Goal: Task Accomplishment & Management: Use online tool/utility

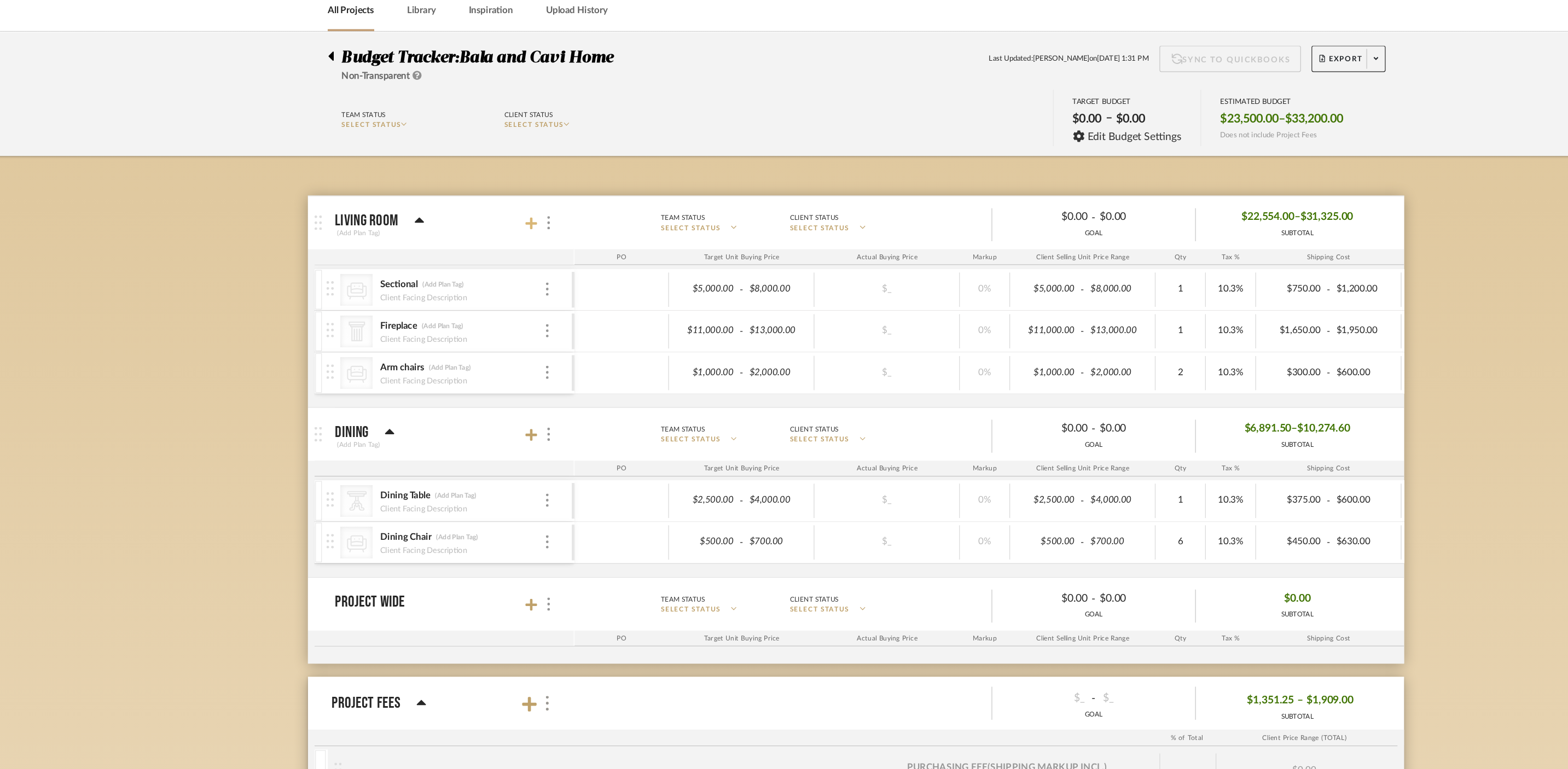
click at [517, 241] on icon at bounding box center [515, 237] width 10 height 11
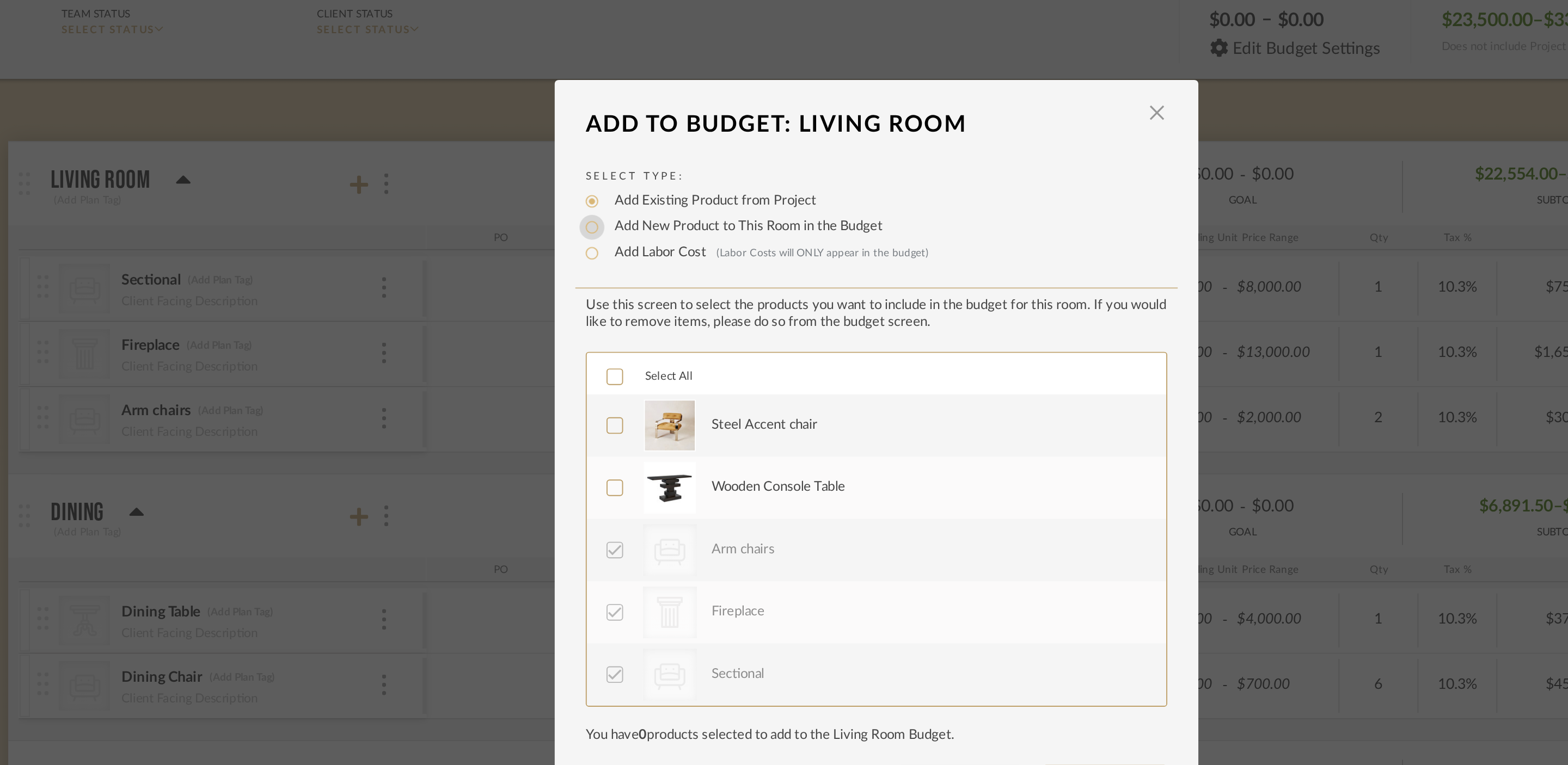
click at [631, 258] on input "Add New Product to This Room in the Budget" at bounding box center [634, 258] width 13 height 13
radio input "true"
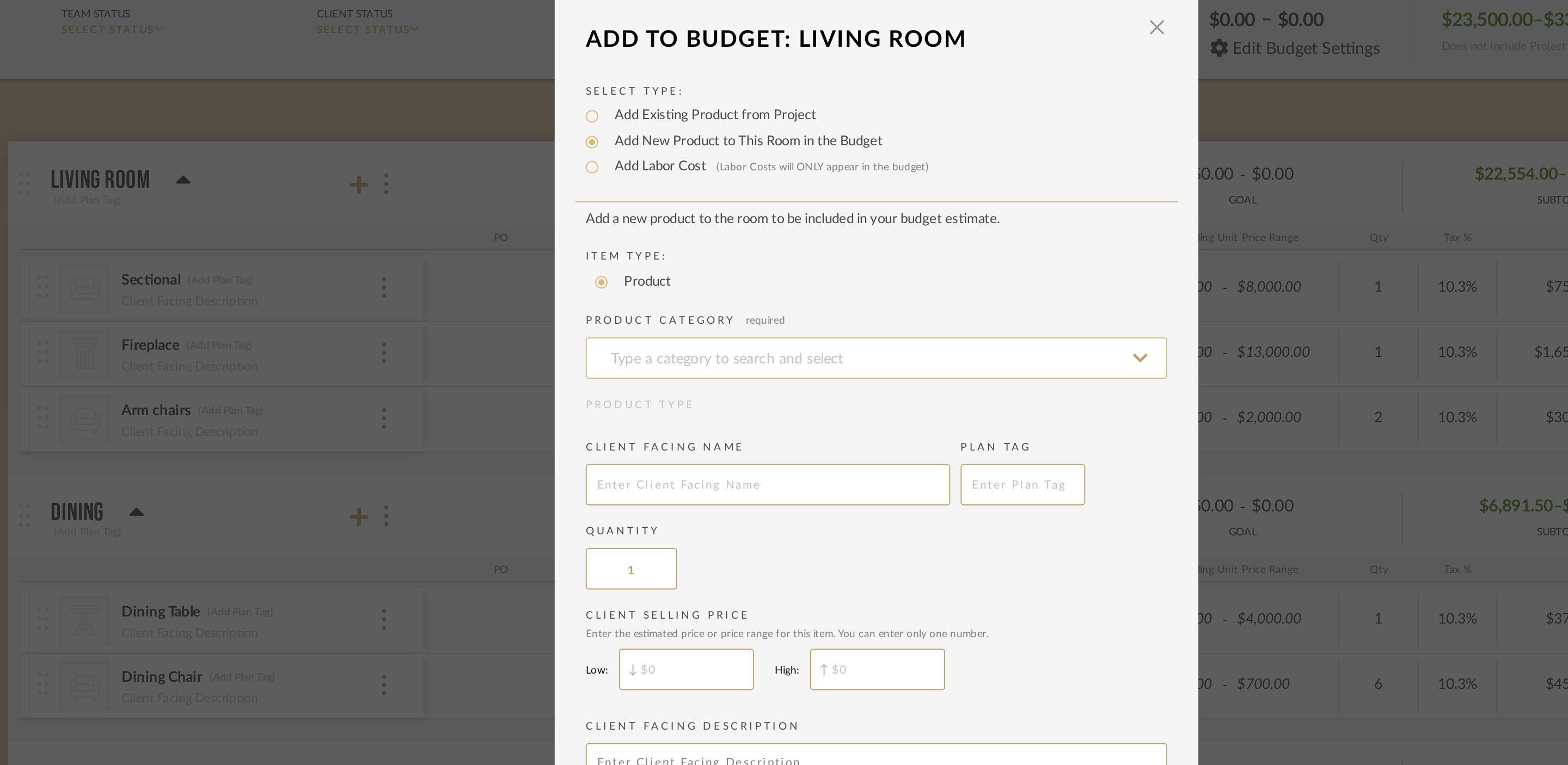
click at [683, 329] on input at bounding box center [784, 327] width 305 height 22
type input "Reading Nook Pendant"
click at [721, 394] on input "text" at bounding box center [727, 394] width 191 height 22
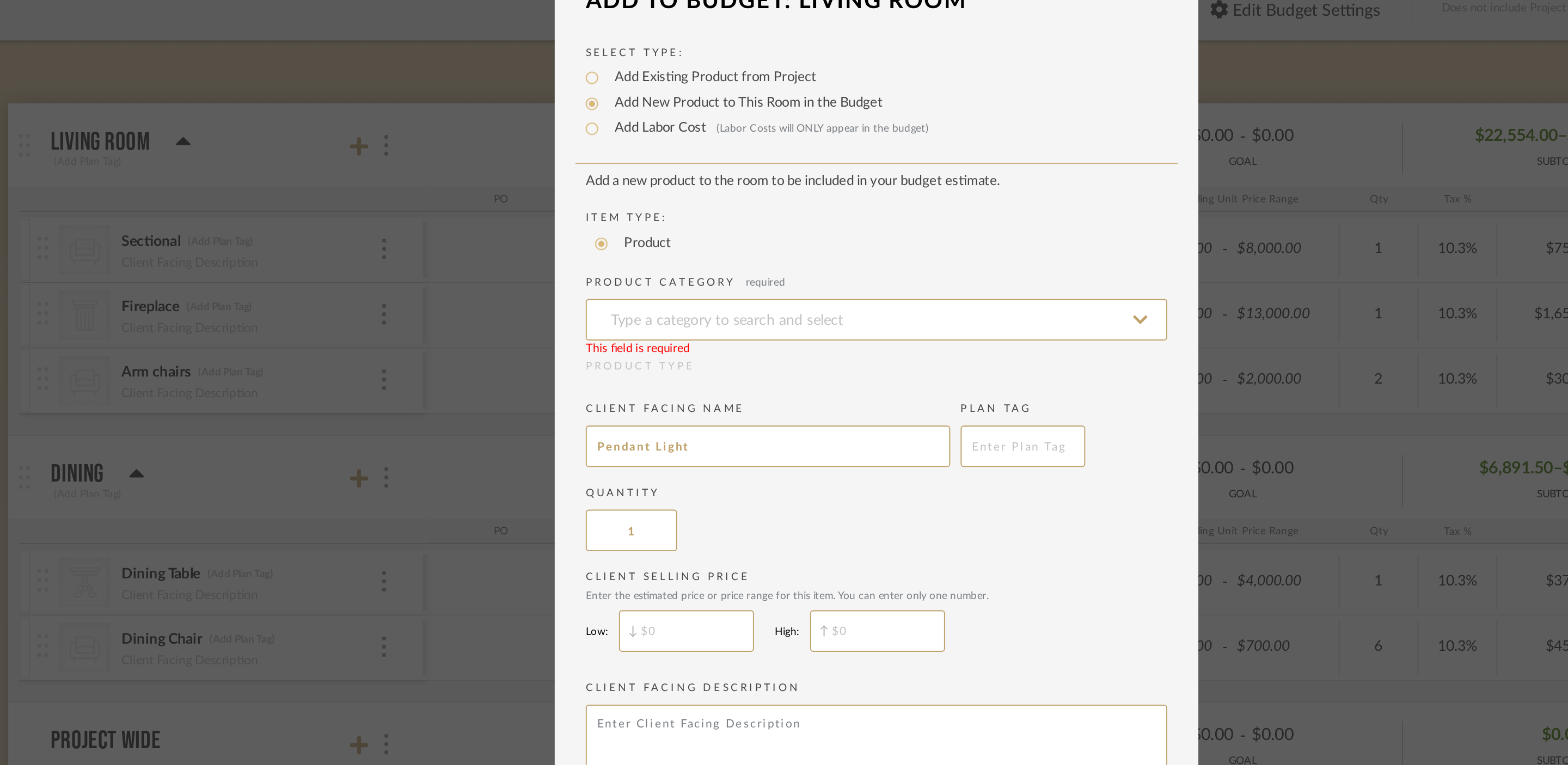
type input "Pendant Light"
click at [684, 493] on input "$" at bounding box center [684, 490] width 71 height 22
type input "$400"
click at [801, 491] on input "$" at bounding box center [785, 490] width 71 height 22
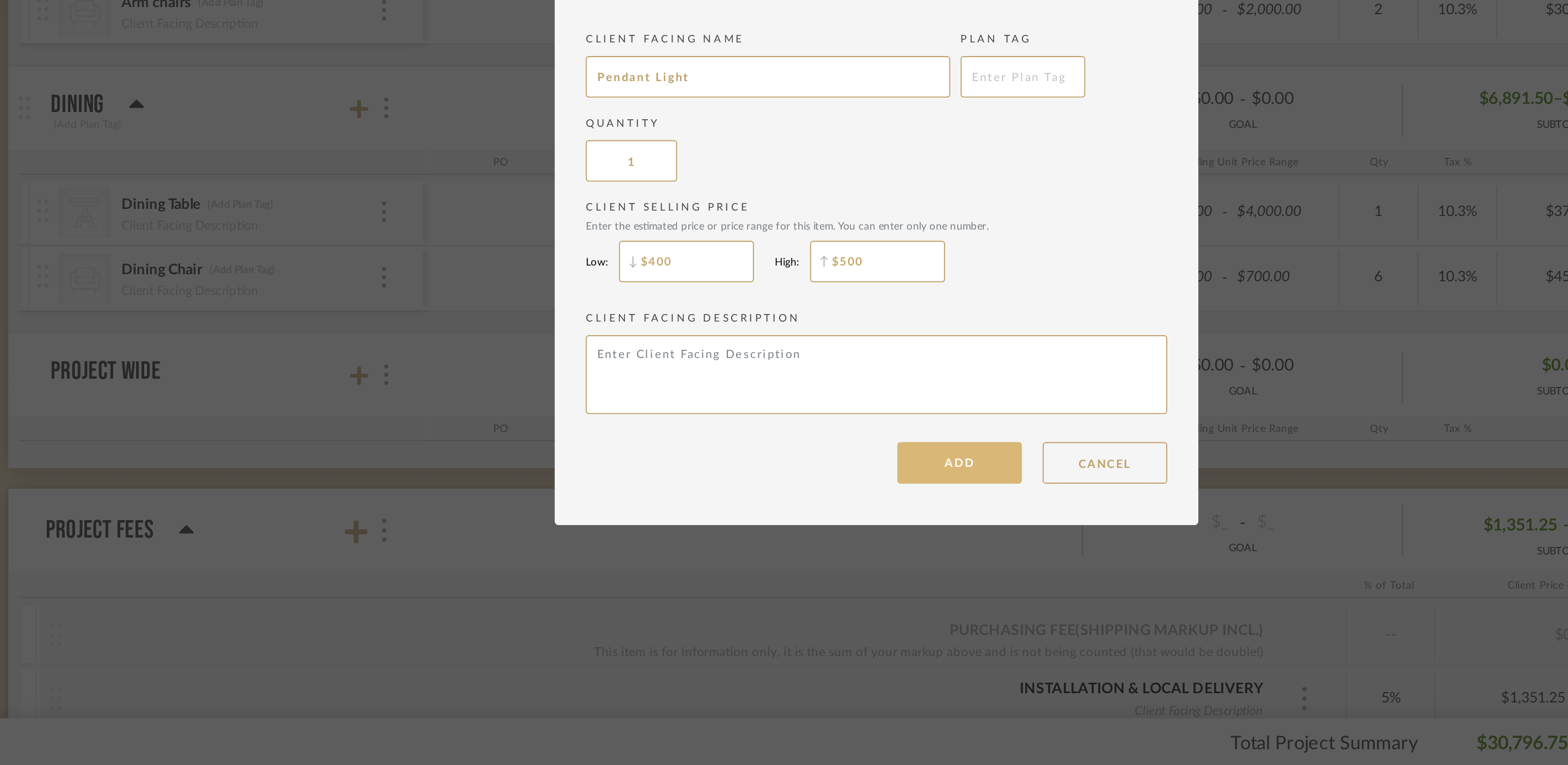
type input "$500"
click at [834, 600] on button "ADD" at bounding box center [827, 596] width 66 height 22
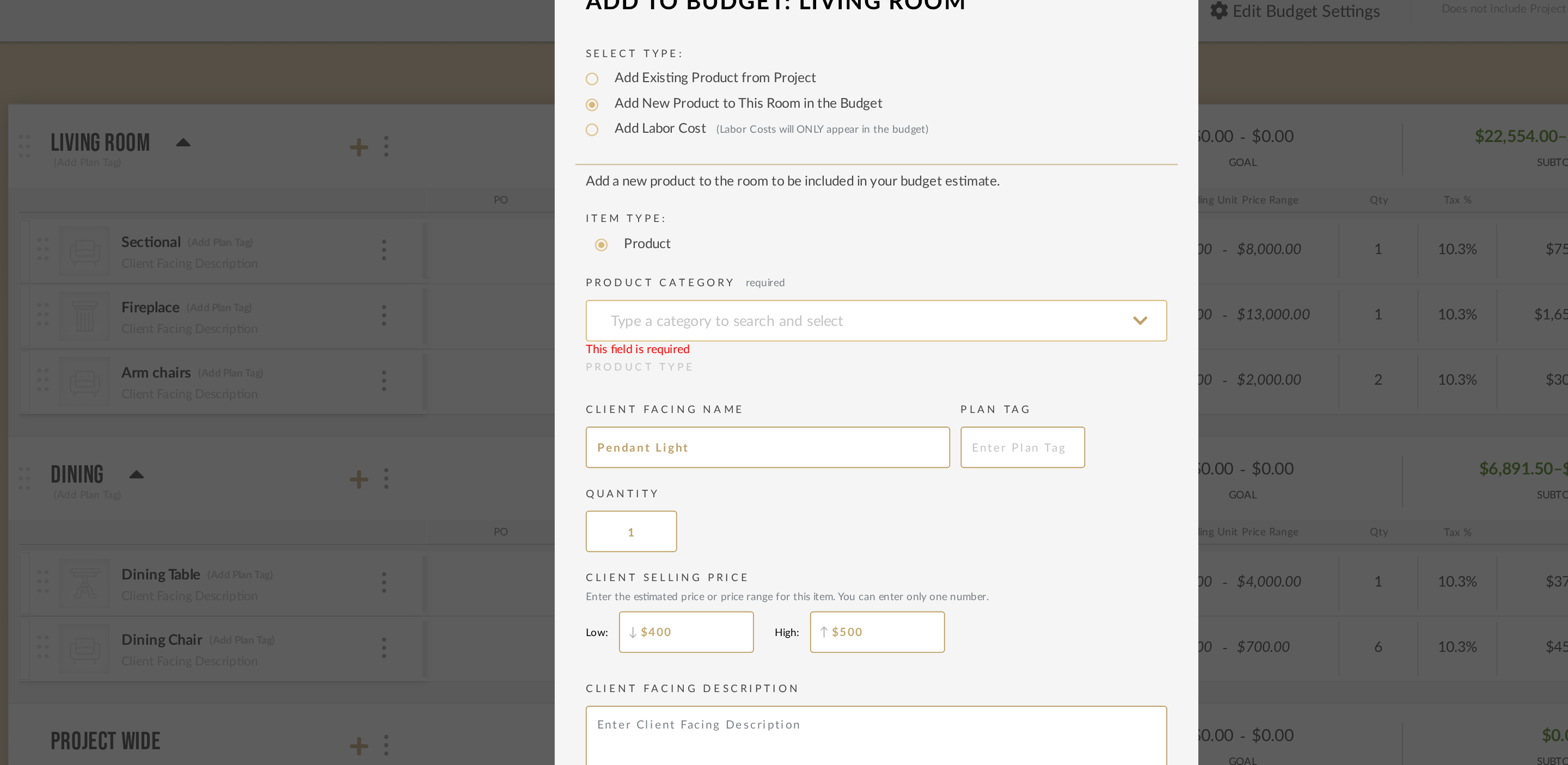
click at [725, 327] on input at bounding box center [784, 327] width 305 height 22
click at [732, 354] on div "Pendants" at bounding box center [780, 356] width 304 height 27
type input "Pendants"
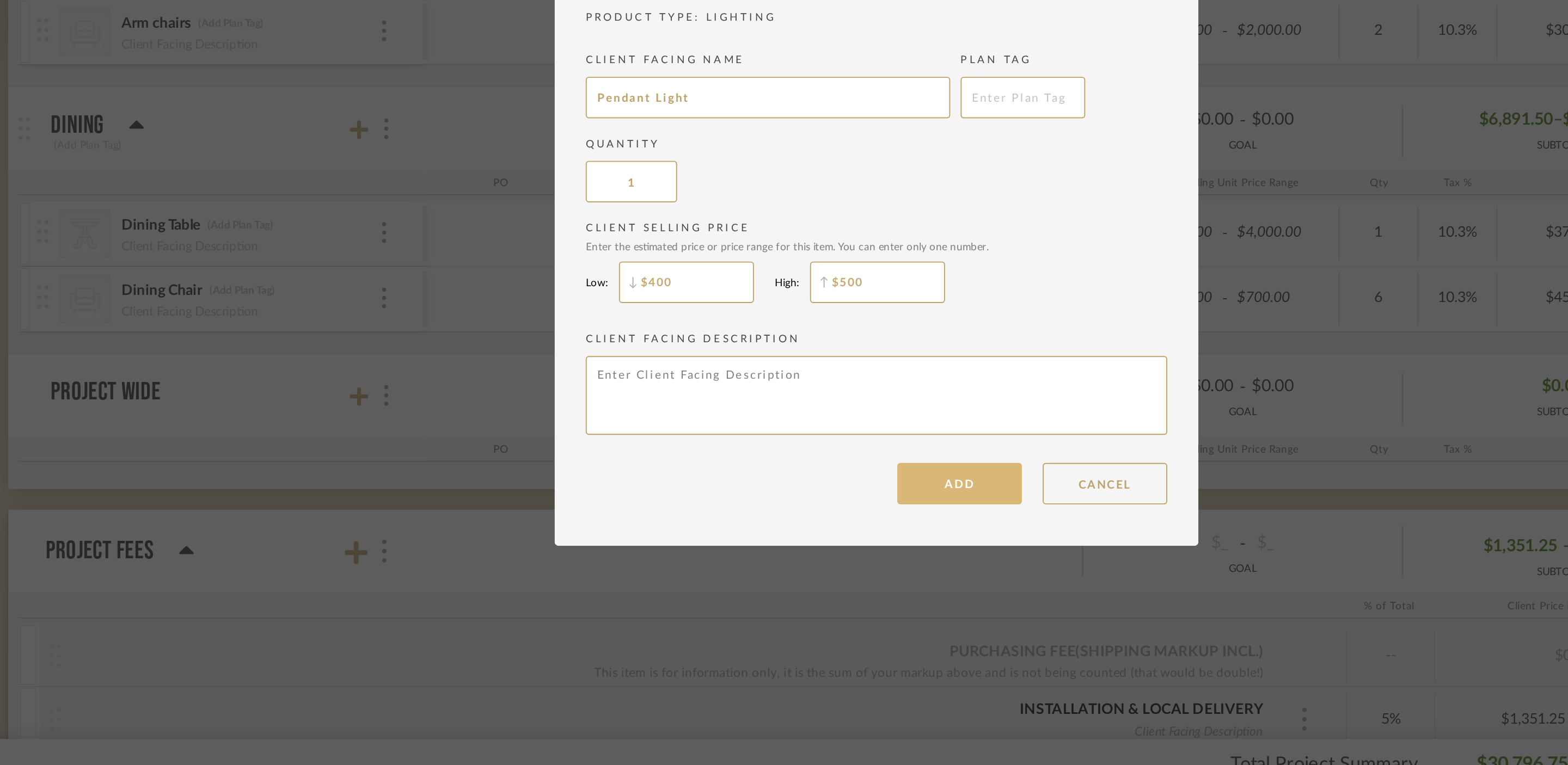
click at [822, 599] on button "ADD" at bounding box center [827, 596] width 66 height 22
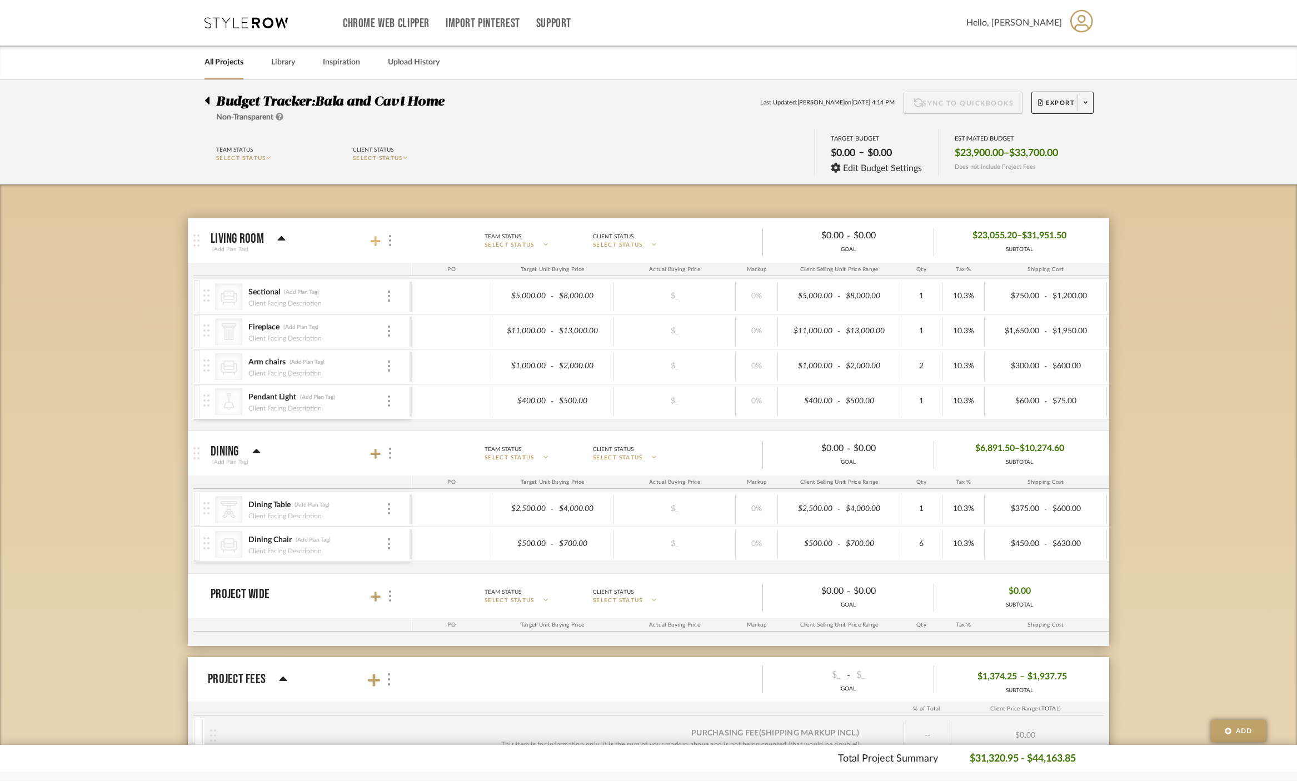
click at [378, 242] on icon at bounding box center [376, 241] width 10 height 11
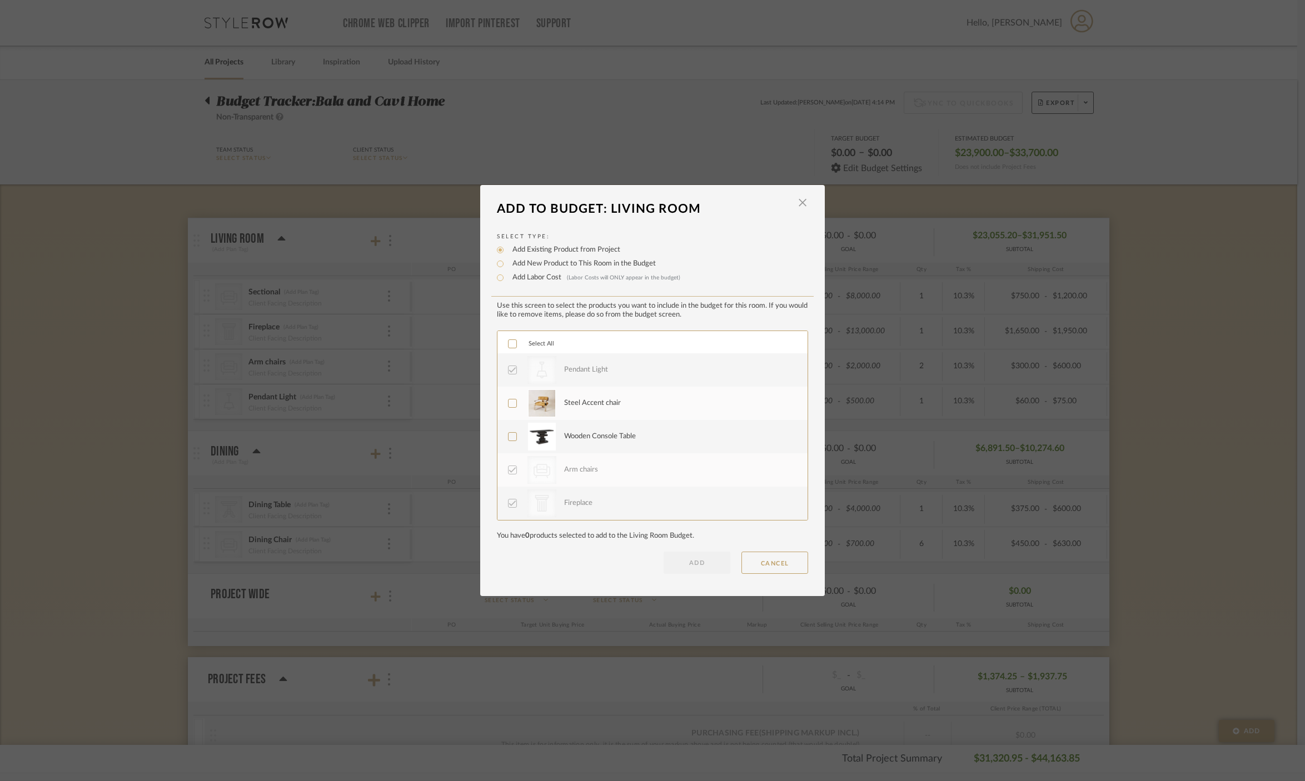
click at [535, 267] on label "Add New Product to This Room in the Budget" at bounding box center [581, 263] width 149 height 11
click at [507, 267] on input "Add New Product to This Room in the Budget" at bounding box center [499, 263] width 13 height 13
radio input "true"
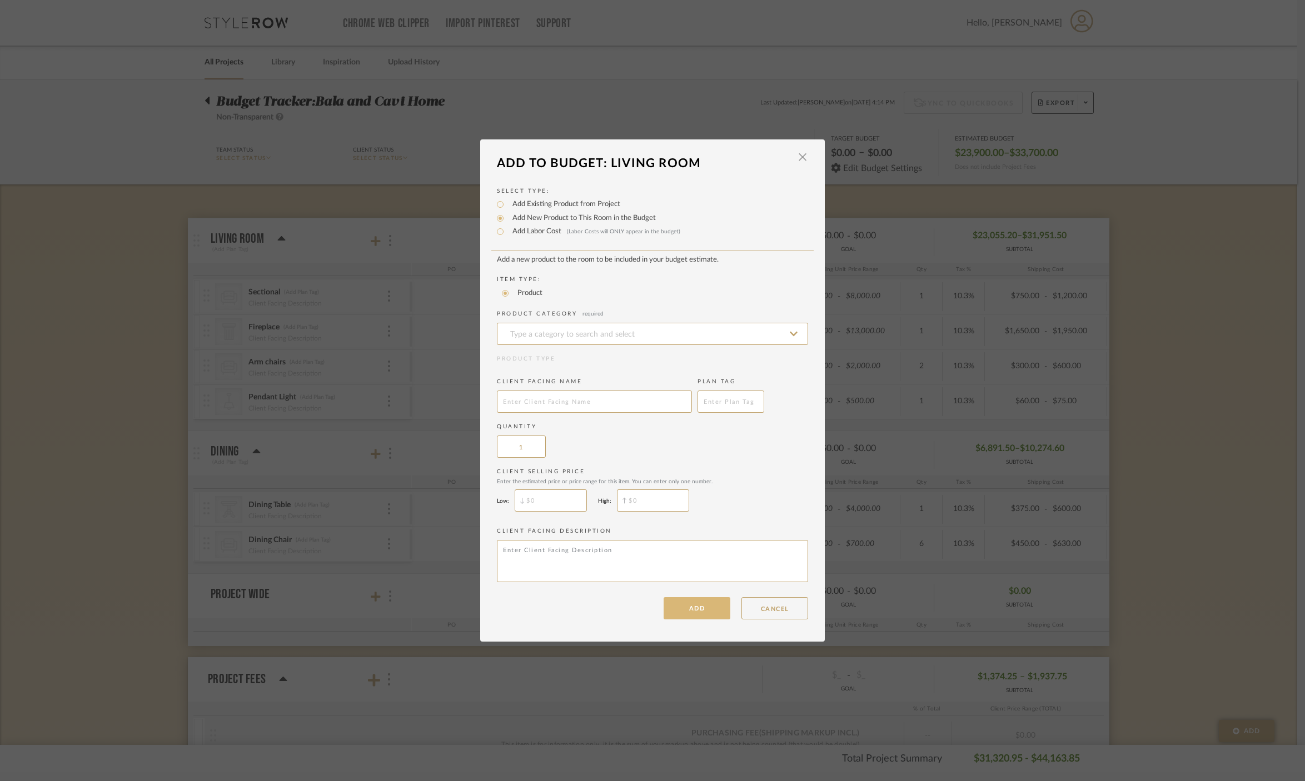
click at [693, 611] on button "ADD" at bounding box center [696, 608] width 67 height 22
click at [568, 337] on input at bounding box center [652, 334] width 311 height 22
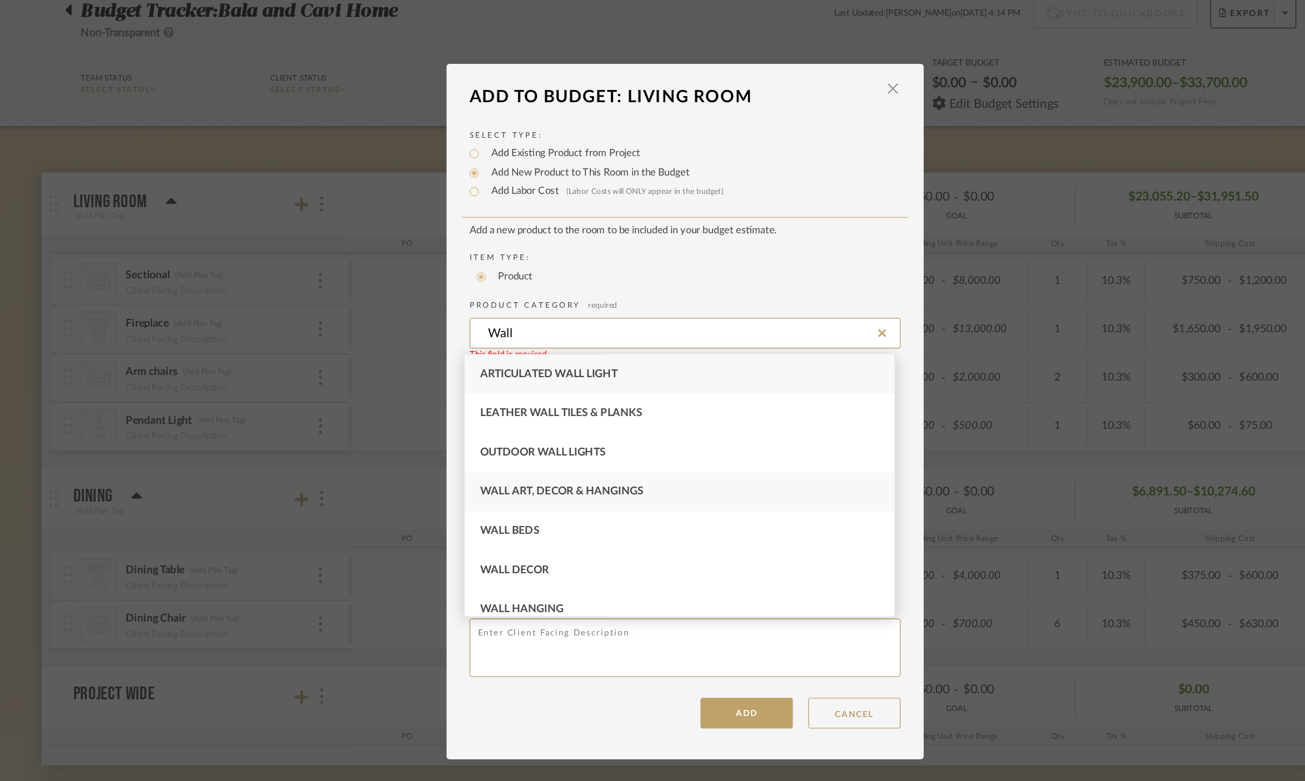
click at [594, 450] on span "Wall Art, Decor & Hangings" at bounding box center [563, 448] width 118 height 8
type input "Wall Art, Decor & Hangings"
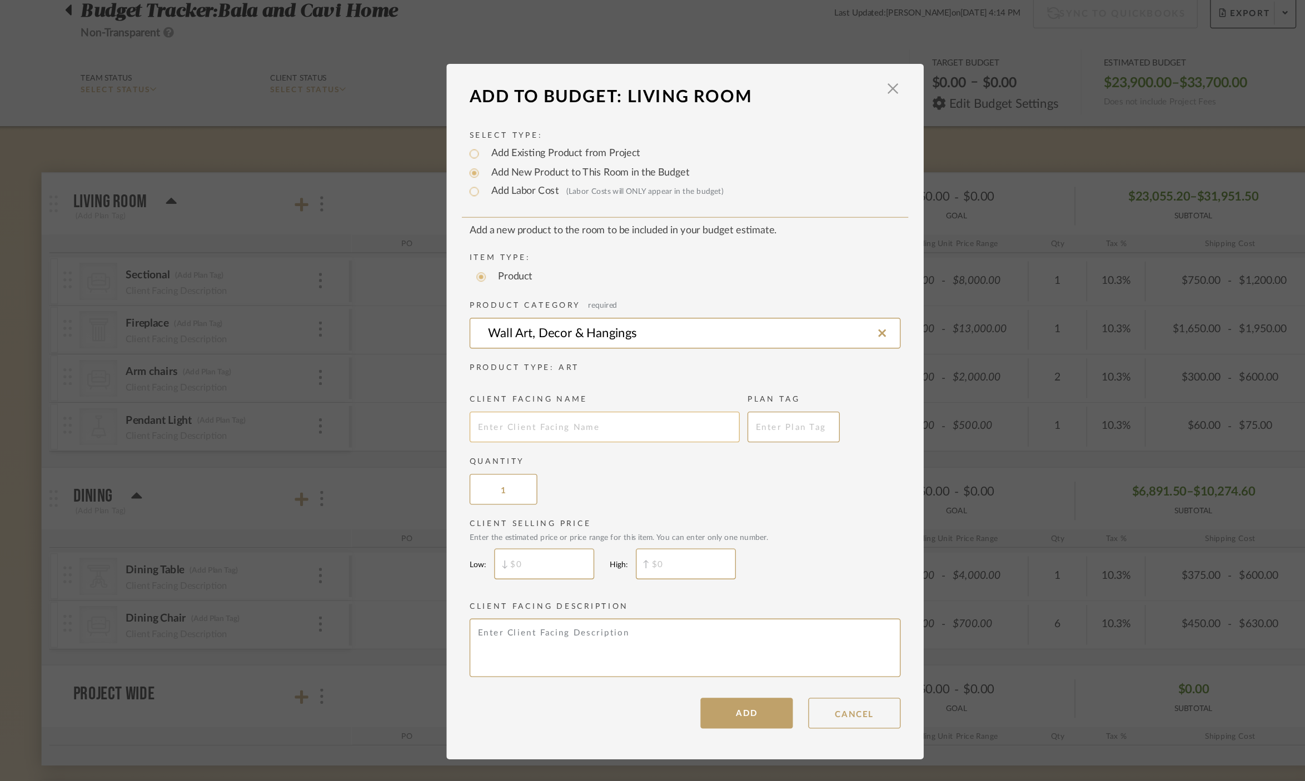
click at [568, 404] on input "text" at bounding box center [594, 402] width 195 height 22
type input "Wall Art"
drag, startPoint x: 525, startPoint y: 450, endPoint x: 508, endPoint y: 451, distance: 16.2
click at [508, 451] on input "1" at bounding box center [521, 447] width 49 height 22
click at [525, 449] on input "1" at bounding box center [521, 447] width 49 height 22
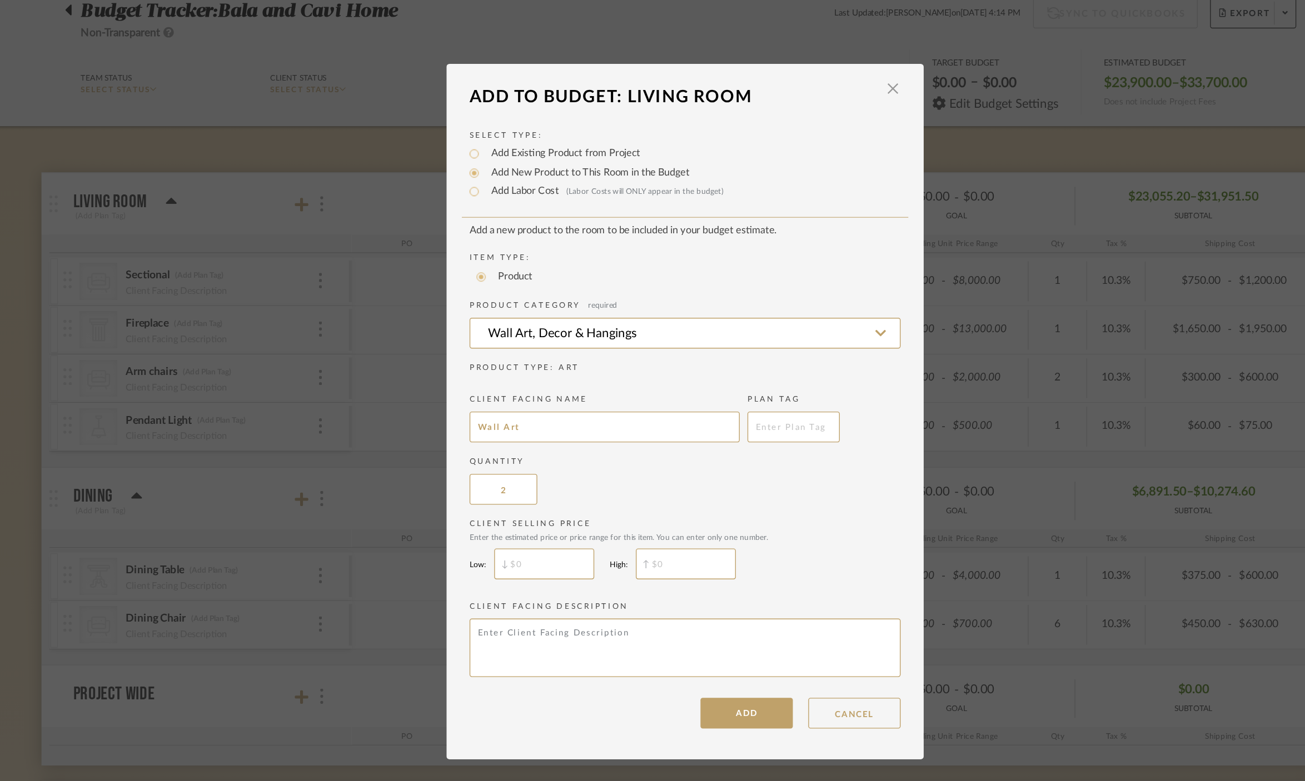
type input "2"
click at [541, 506] on input "$" at bounding box center [550, 500] width 72 height 22
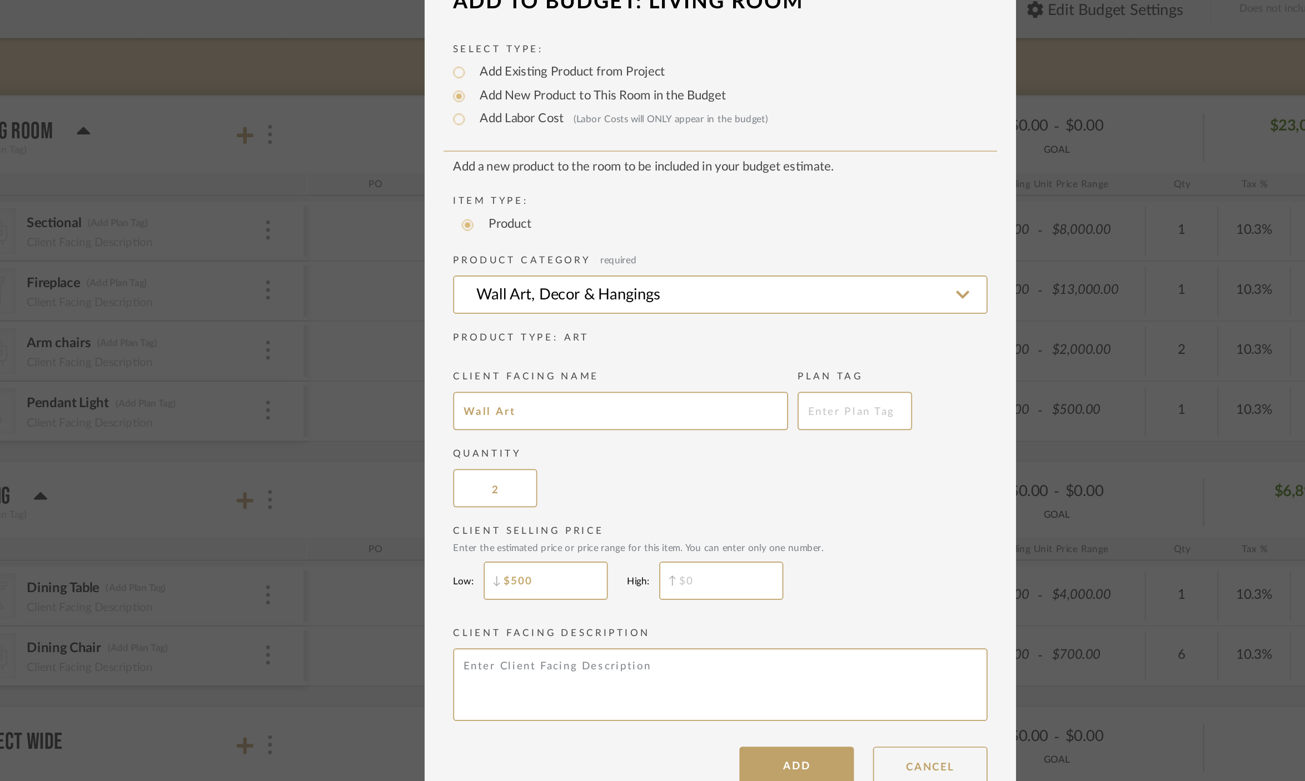
type input "$500"
click at [660, 503] on input "text" at bounding box center [653, 500] width 72 height 22
type input "$800"
click at [690, 610] on button "ADD" at bounding box center [696, 608] width 67 height 22
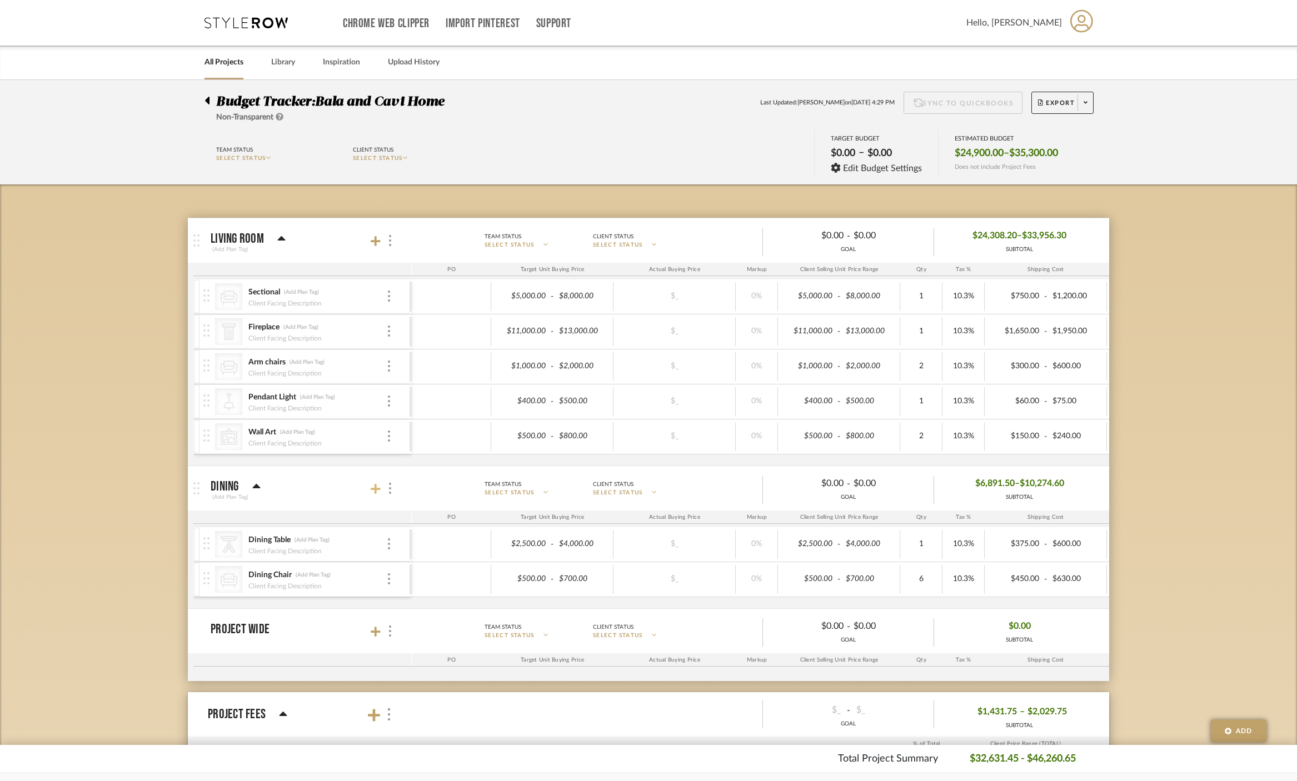
click at [376, 493] on icon at bounding box center [376, 489] width 10 height 10
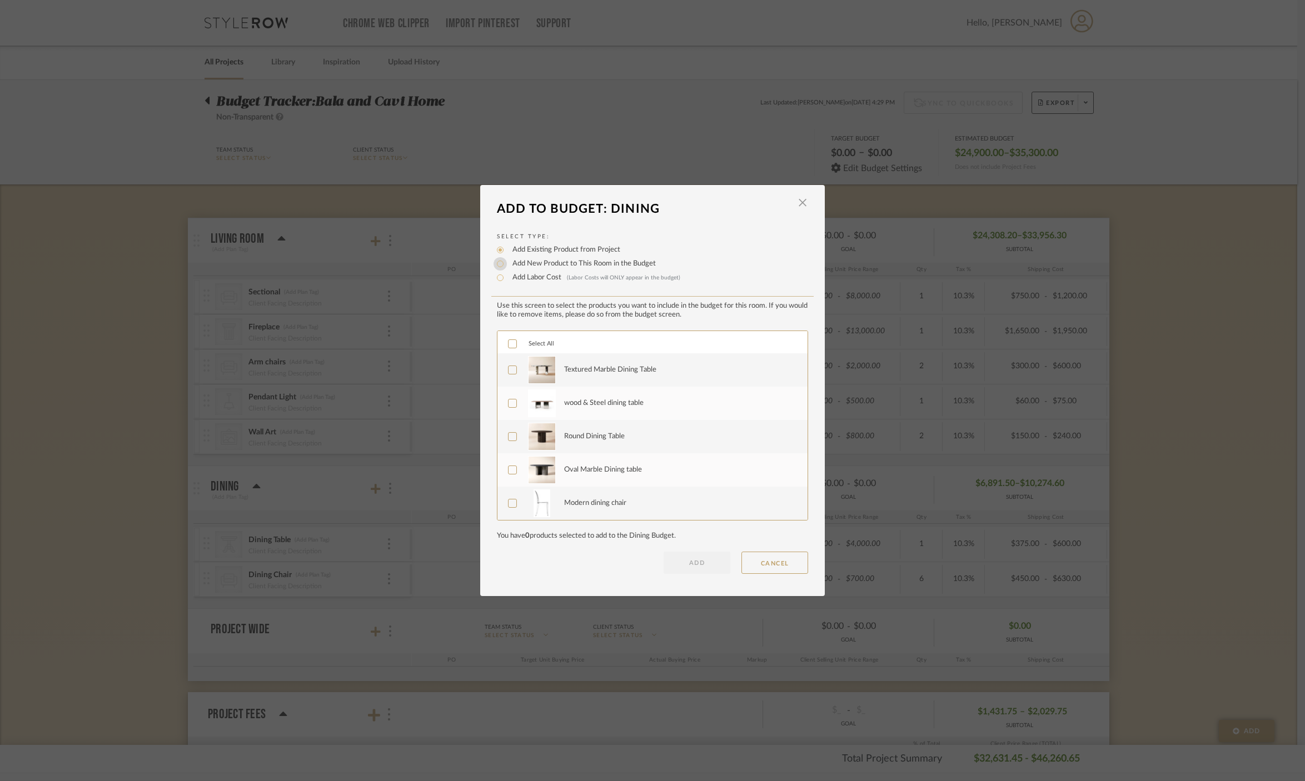
click at [493, 264] on input "Add New Product to This Room in the Budget" at bounding box center [499, 263] width 13 height 13
radio input "true"
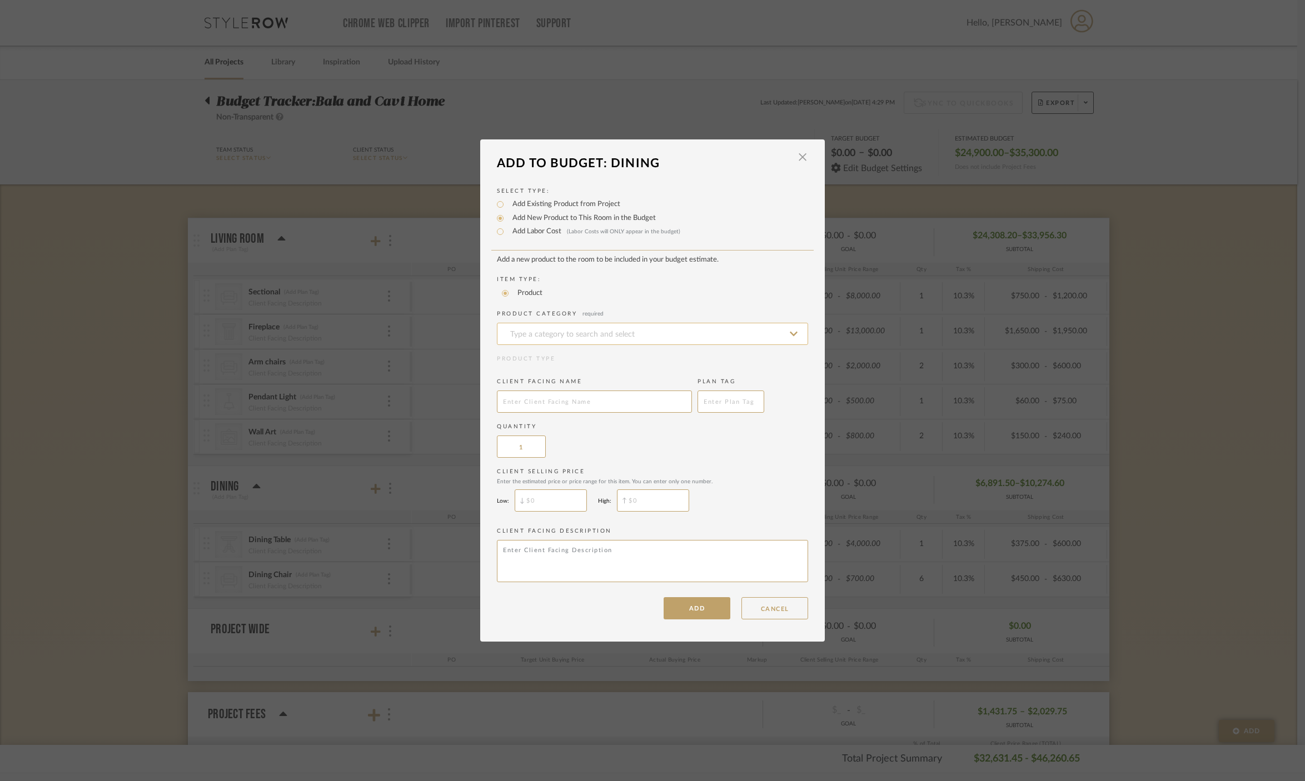
click at [572, 336] on input at bounding box center [652, 334] width 311 height 22
click at [598, 361] on div "Console Tables" at bounding box center [648, 363] width 310 height 28
type input "Console Tables"
click at [557, 413] on input "text" at bounding box center [594, 402] width 195 height 22
type input "Console"
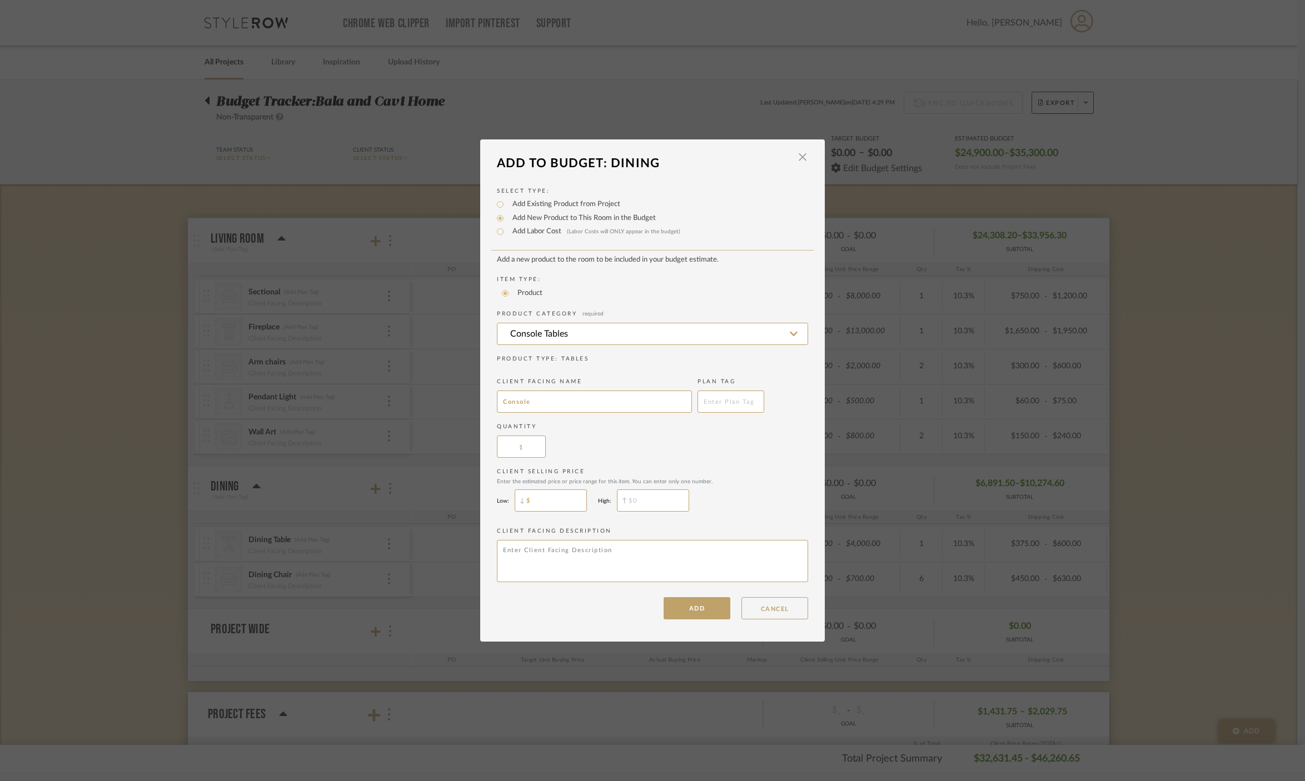
click at [544, 501] on input "$" at bounding box center [550, 500] width 72 height 22
type input "$2,000"
click at [631, 488] on div "Client Selling Price Enter the estimated price or price range for this item. Yo…" at bounding box center [652, 492] width 311 height 49
click at [637, 501] on input "text" at bounding box center [653, 500] width 72 height 22
type input "$3,000"
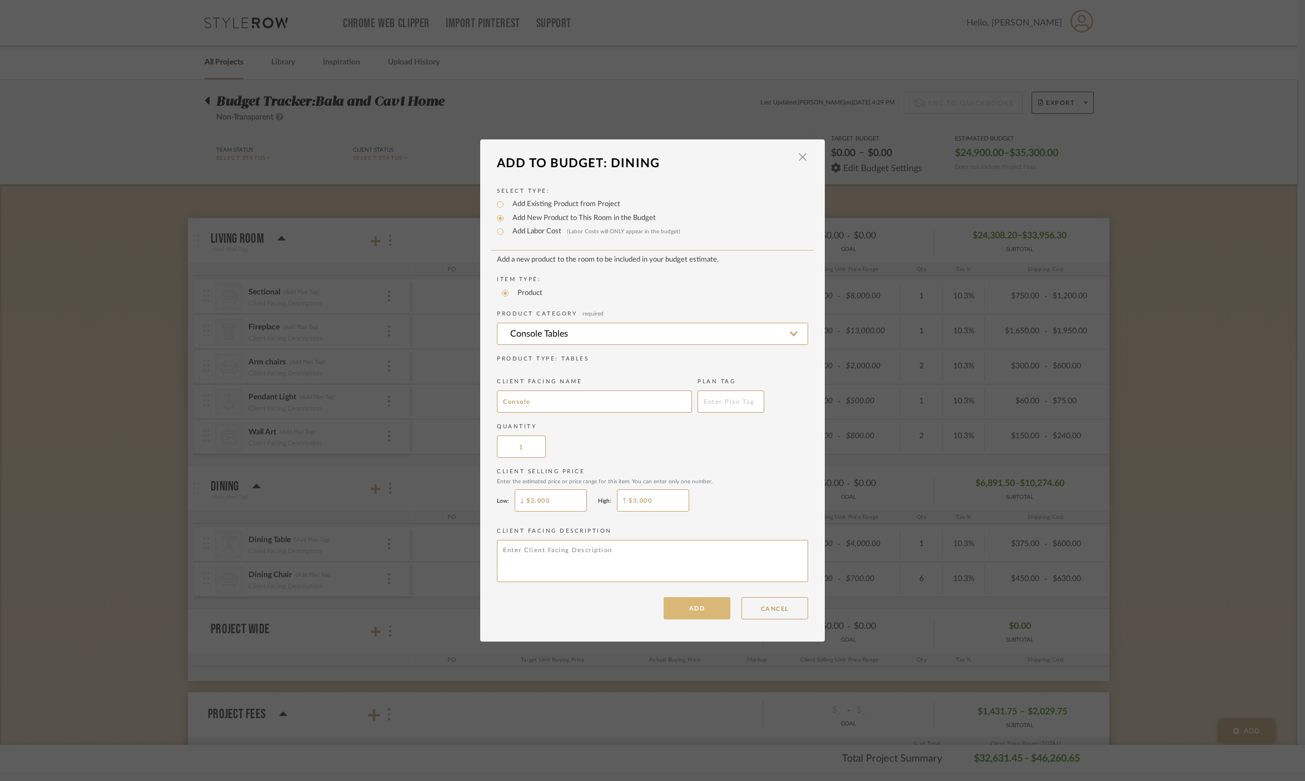
click at [697, 608] on button "ADD" at bounding box center [696, 608] width 67 height 22
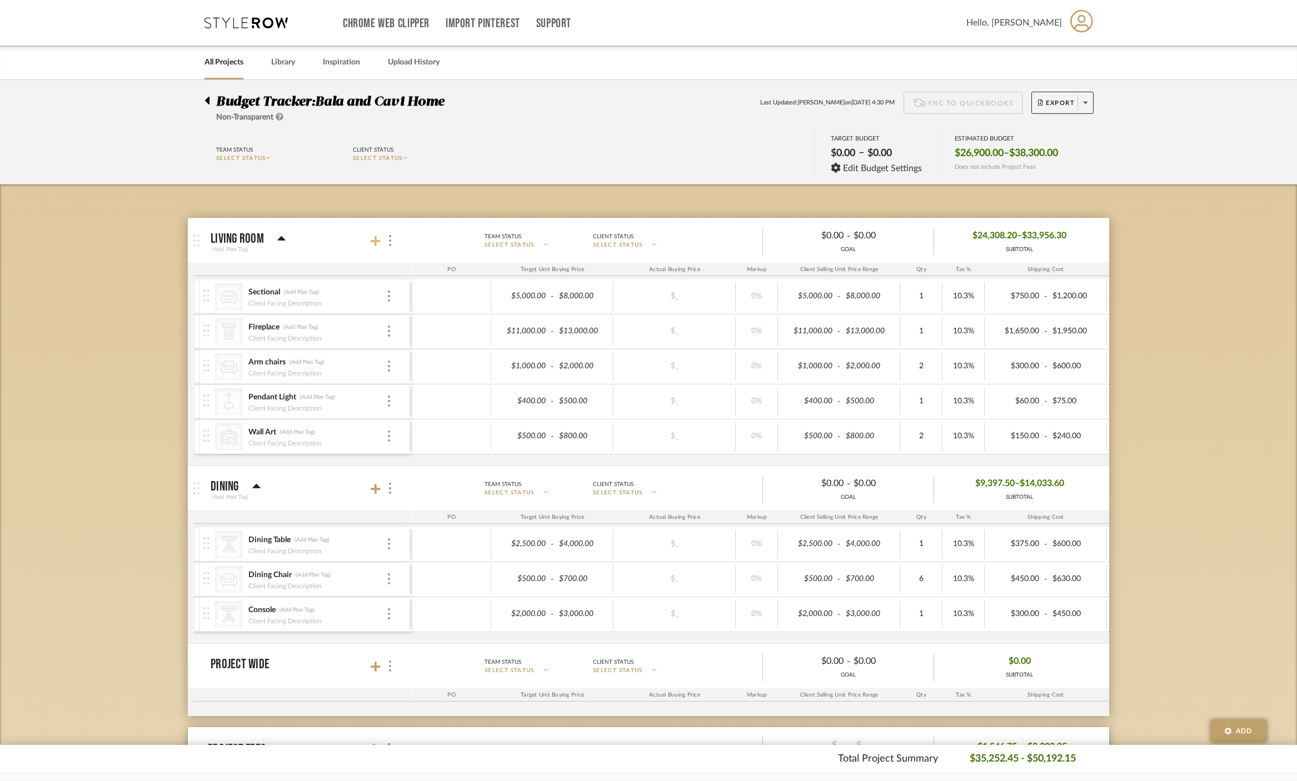
click at [379, 241] on icon at bounding box center [376, 241] width 10 height 10
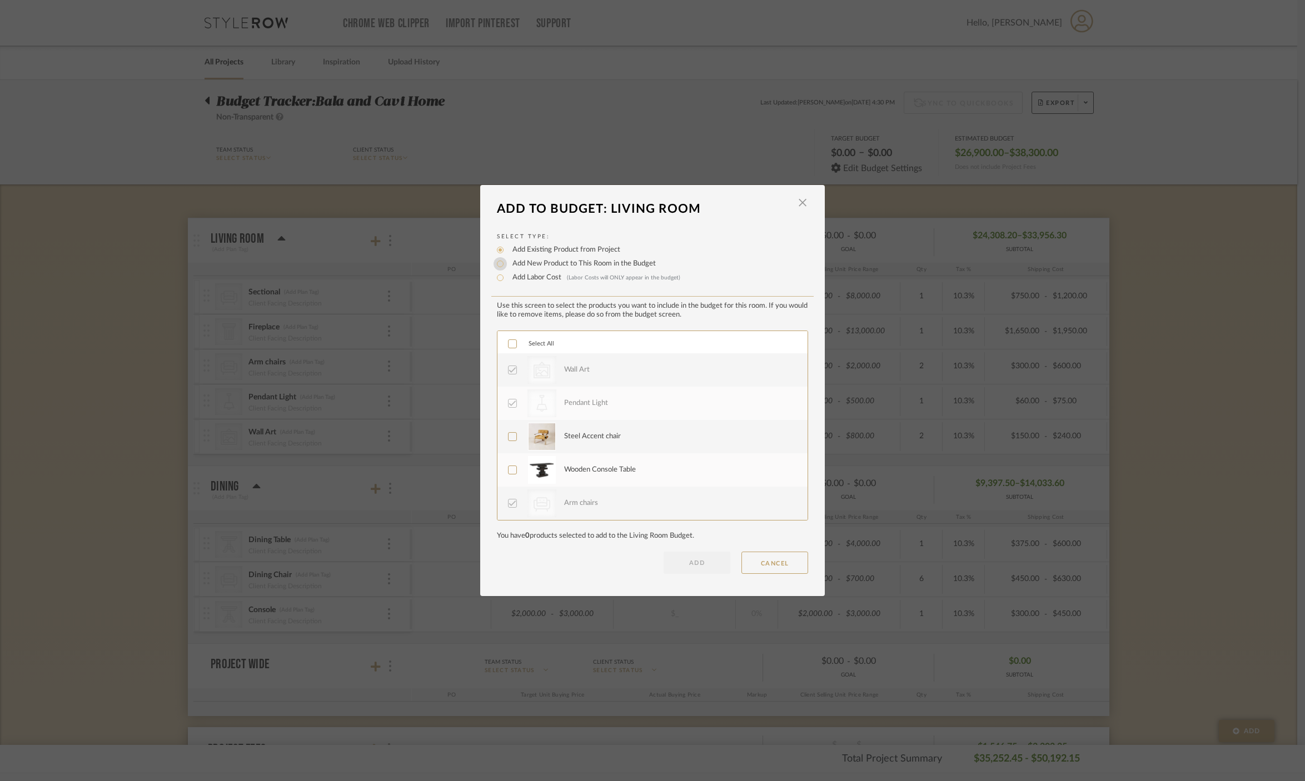
click at [493, 264] on input "Add New Product to This Room in the Budget" at bounding box center [499, 263] width 13 height 13
radio input "true"
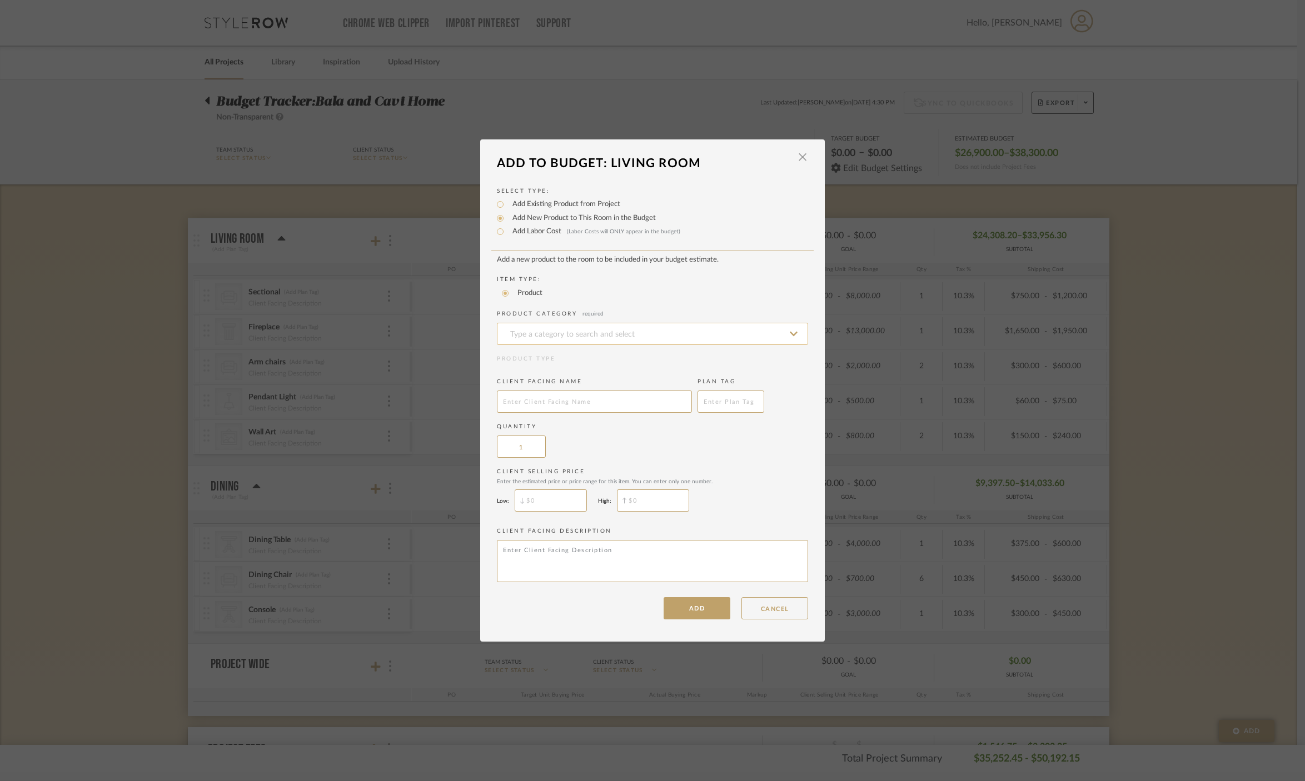
click at [578, 334] on input at bounding box center [652, 334] width 311 height 22
type input "C"
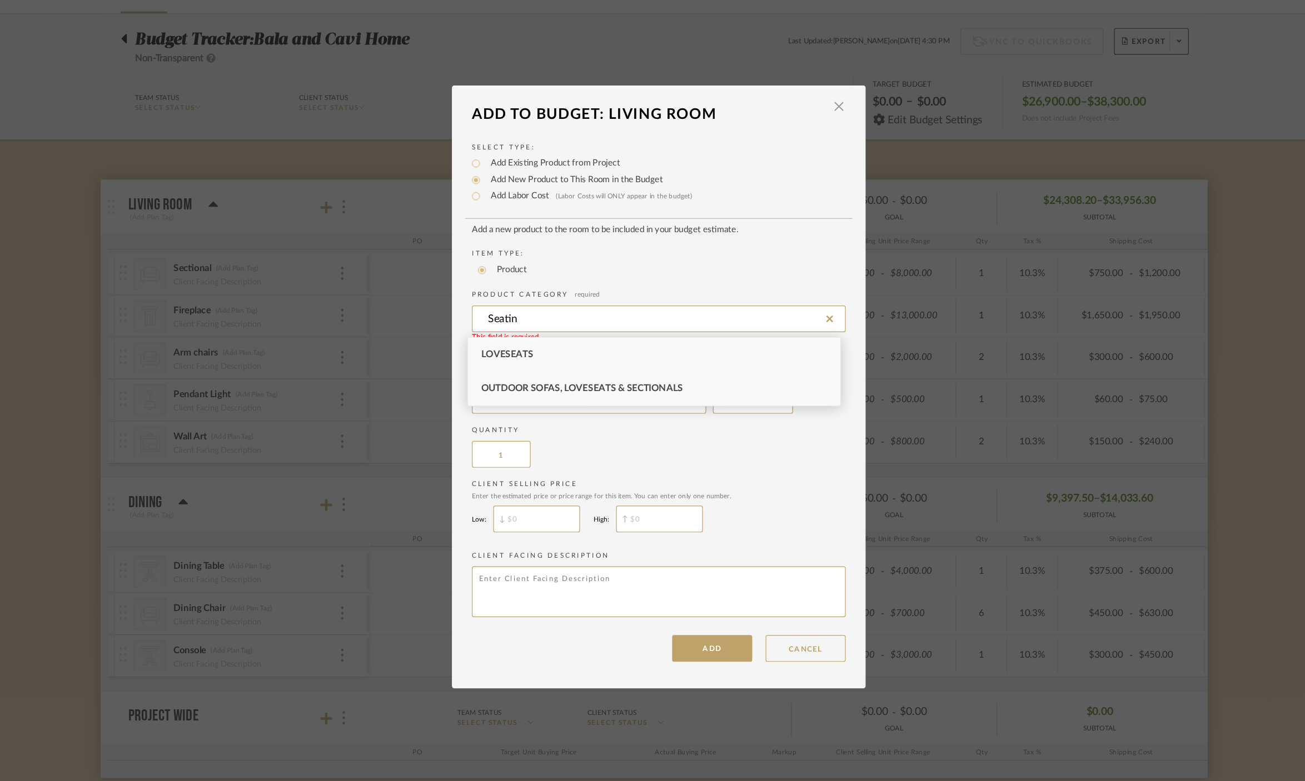
type input "Seating"
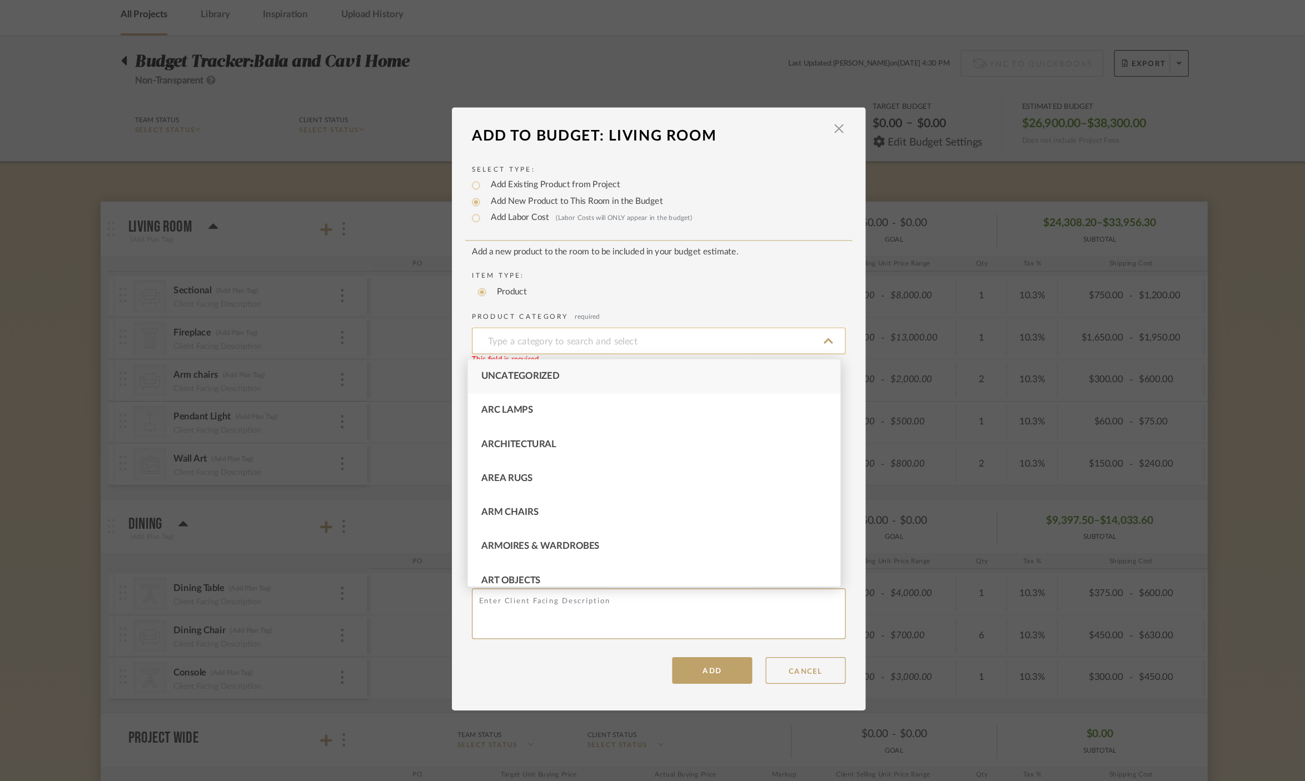
click at [623, 338] on input at bounding box center [652, 334] width 311 height 22
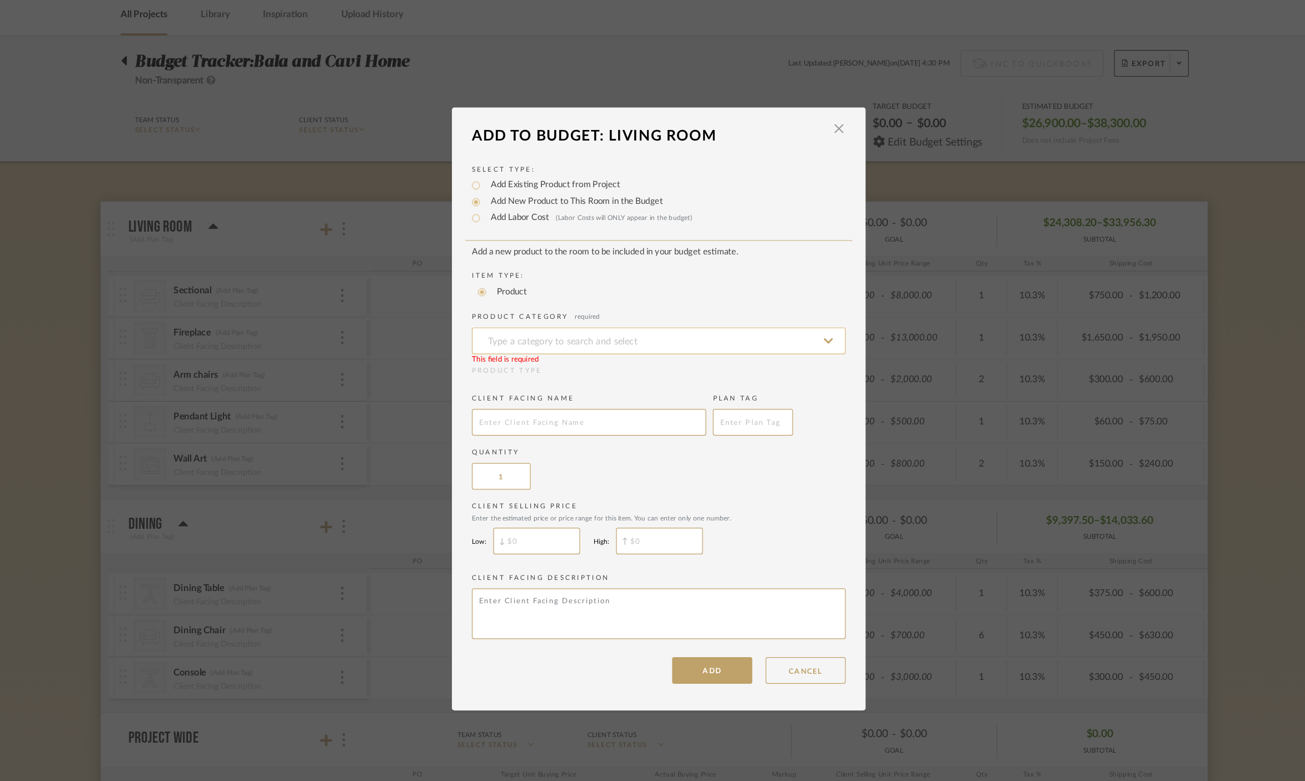
type input "A"
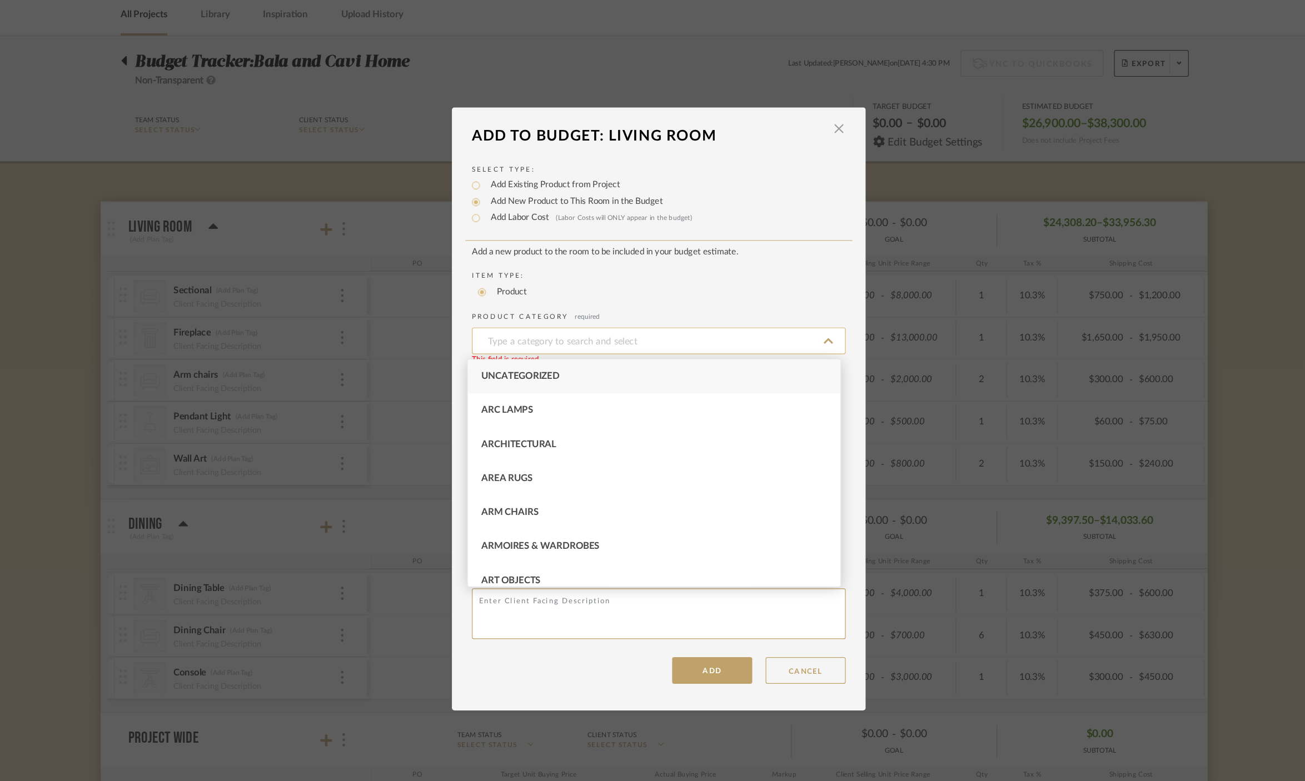
type input "W"
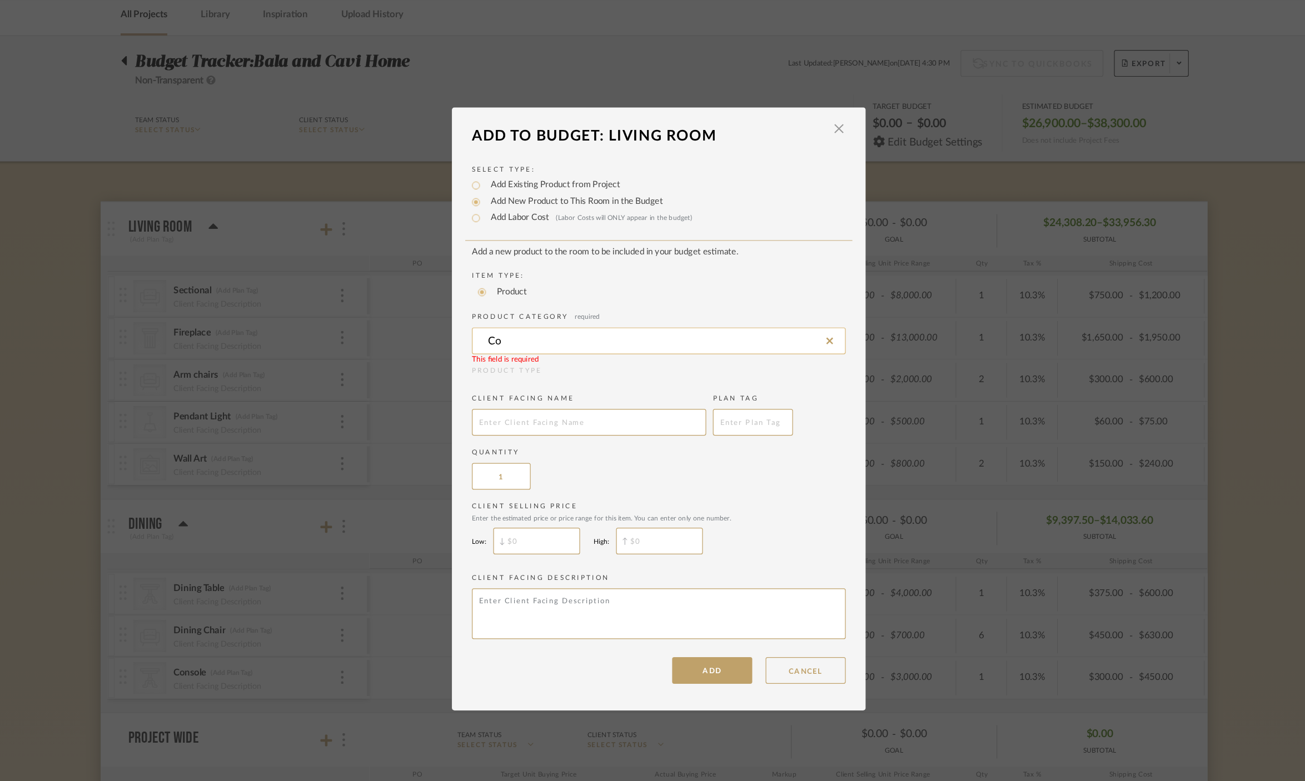
type input "C"
type input "Cushions"
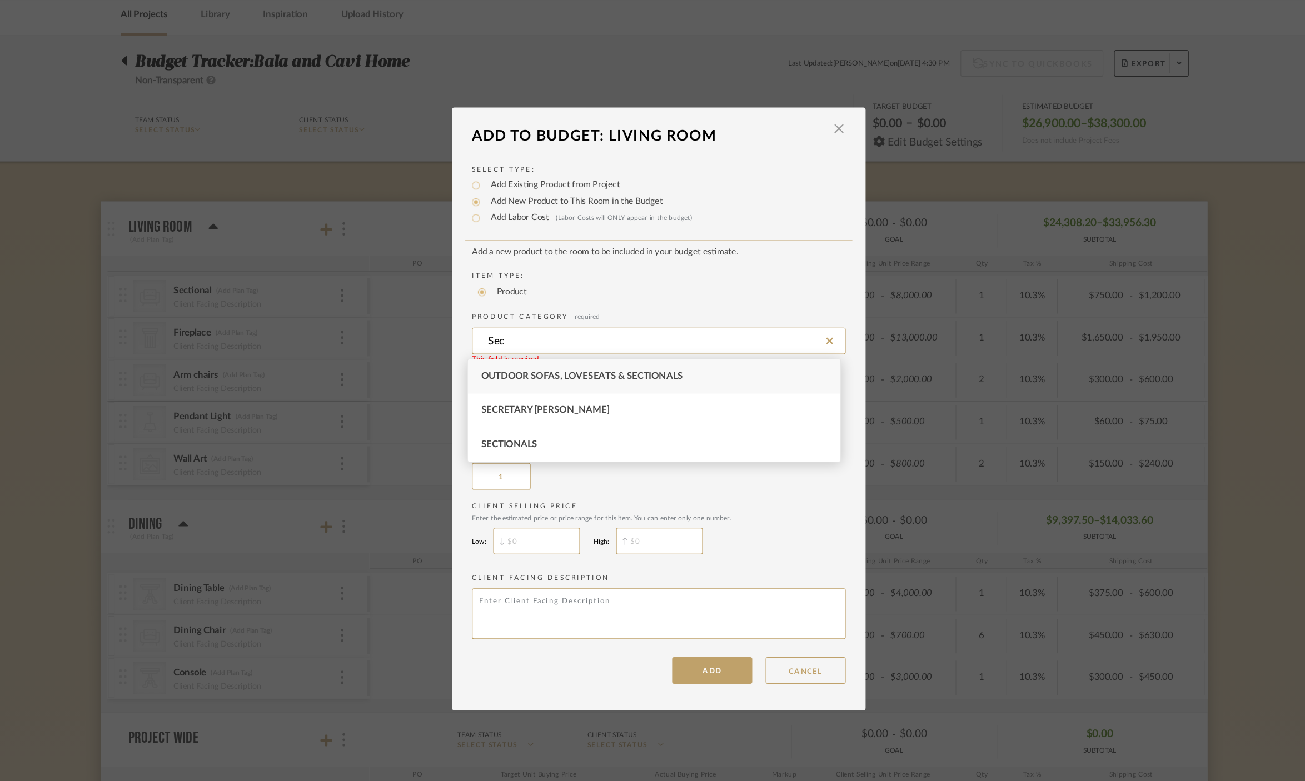
click at [632, 359] on span "Outdoor Sofas, Loveseats & Sectionals" at bounding box center [588, 363] width 168 height 8
type input "Outdoor Sofas, Loveseats & Sectionals"
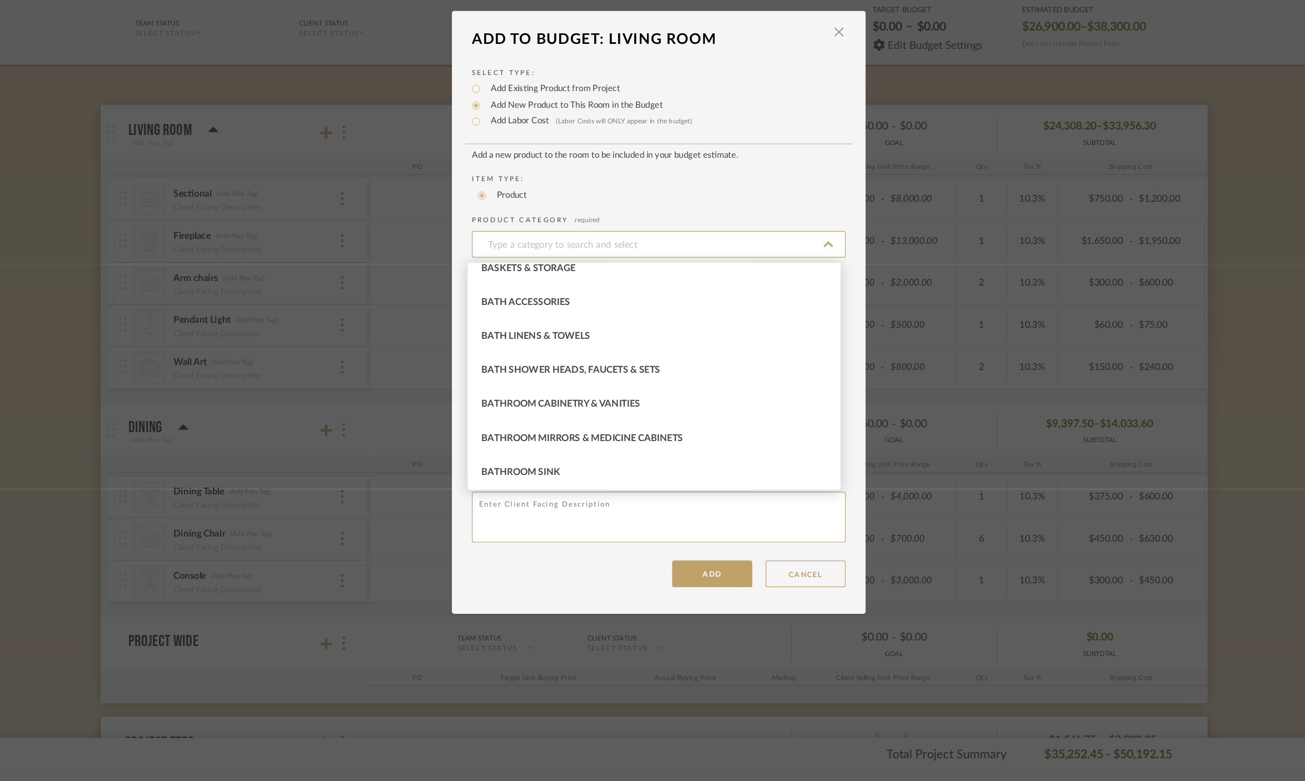
type input "B"
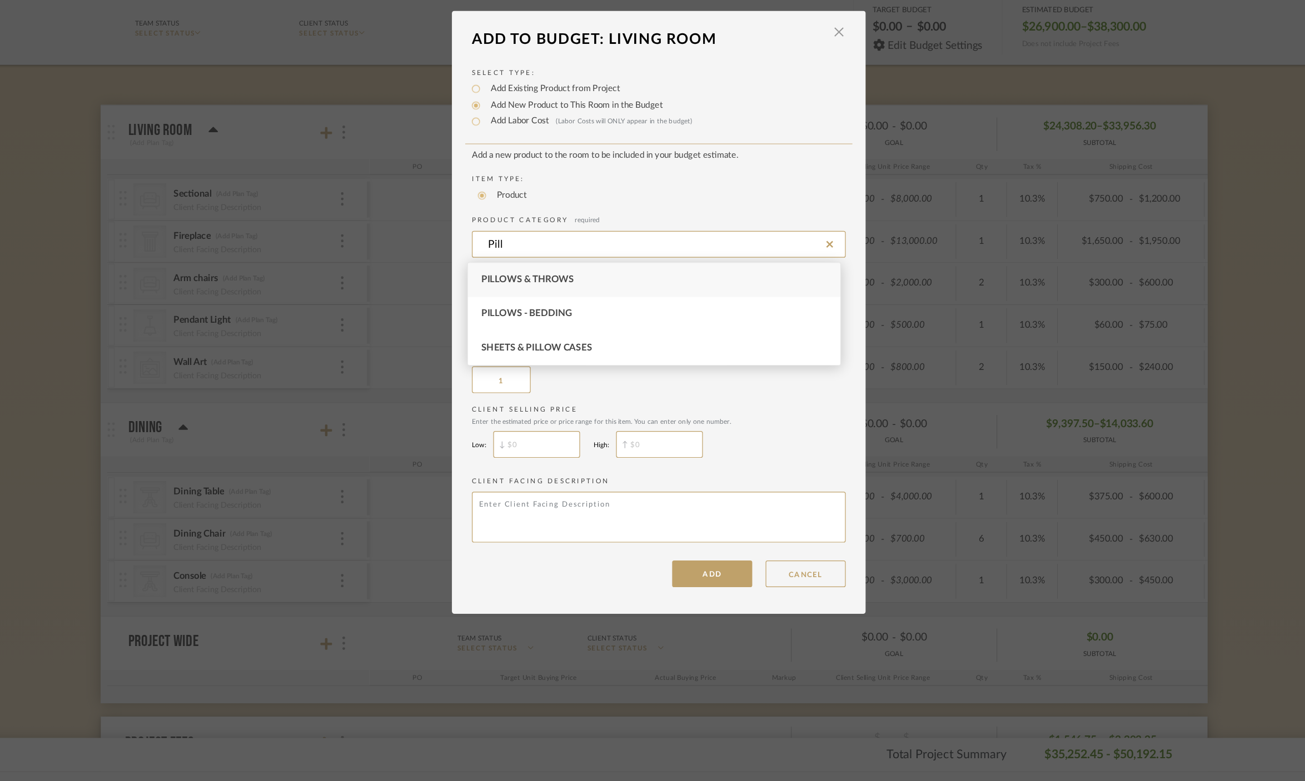
click at [626, 362] on div "Pillows & Throws" at bounding box center [648, 363] width 310 height 28
type input "Pillows & Throws"
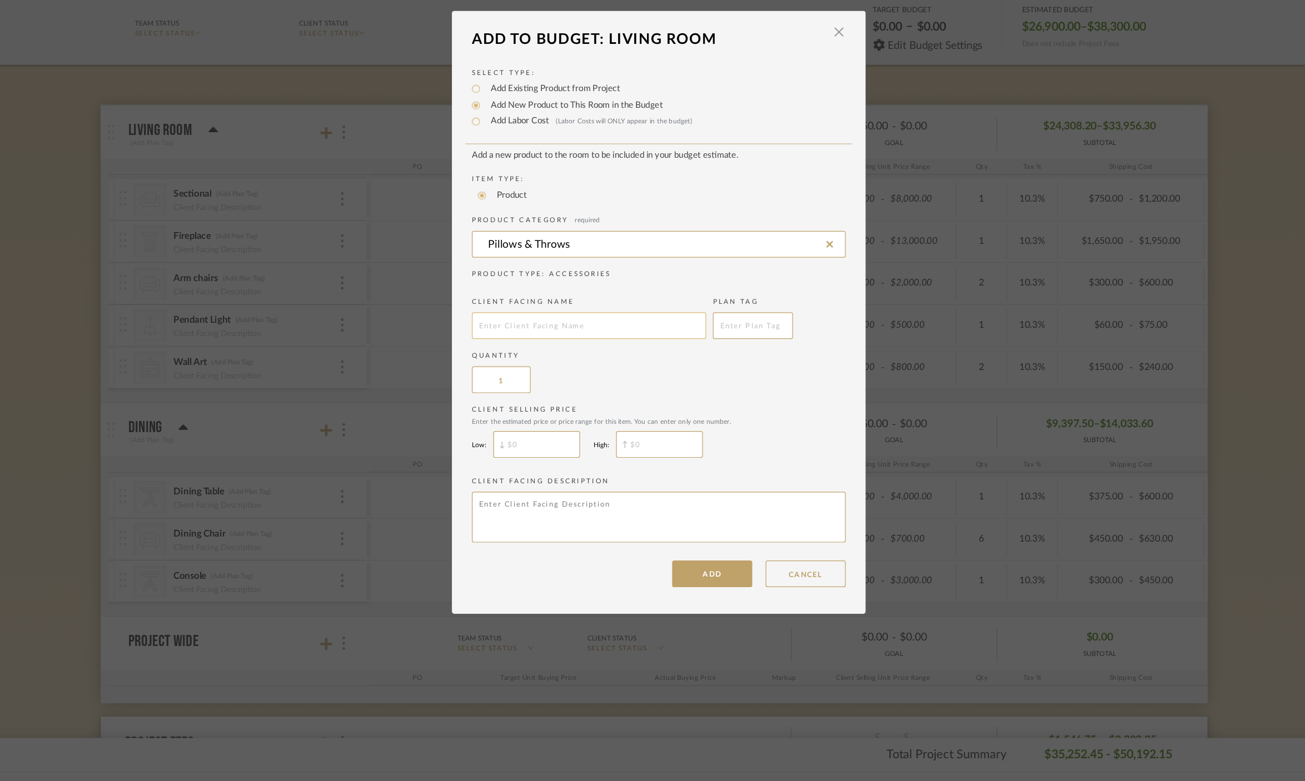
click at [575, 404] on input "text" at bounding box center [594, 402] width 195 height 22
type input "Cushions"
type input "5"
drag, startPoint x: 530, startPoint y: 447, endPoint x: 1017, endPoint y: 137, distance: 578.0
click at [527, 500] on input "text" at bounding box center [550, 500] width 72 height 22
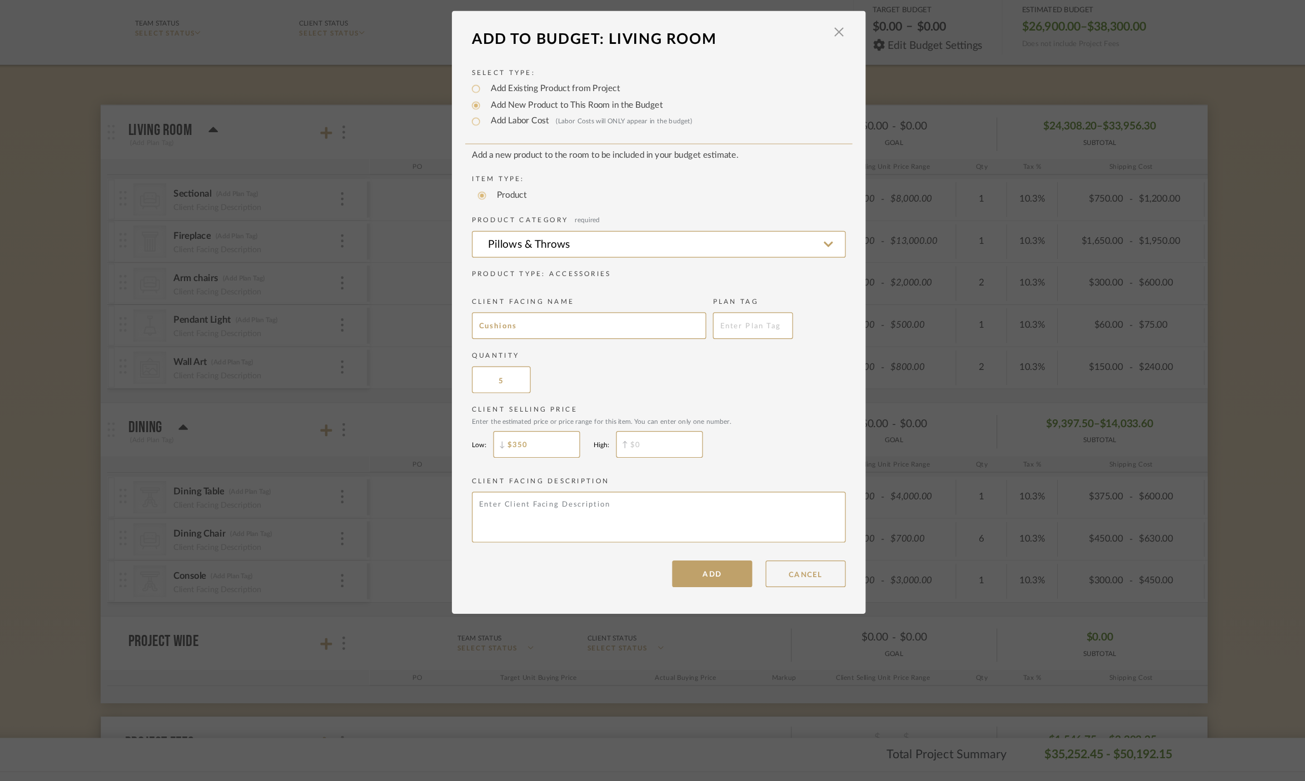
type input "$350"
click at [672, 504] on input "$" at bounding box center [653, 500] width 72 height 22
type input "$500"
click at [698, 608] on button "ADD" at bounding box center [696, 608] width 67 height 22
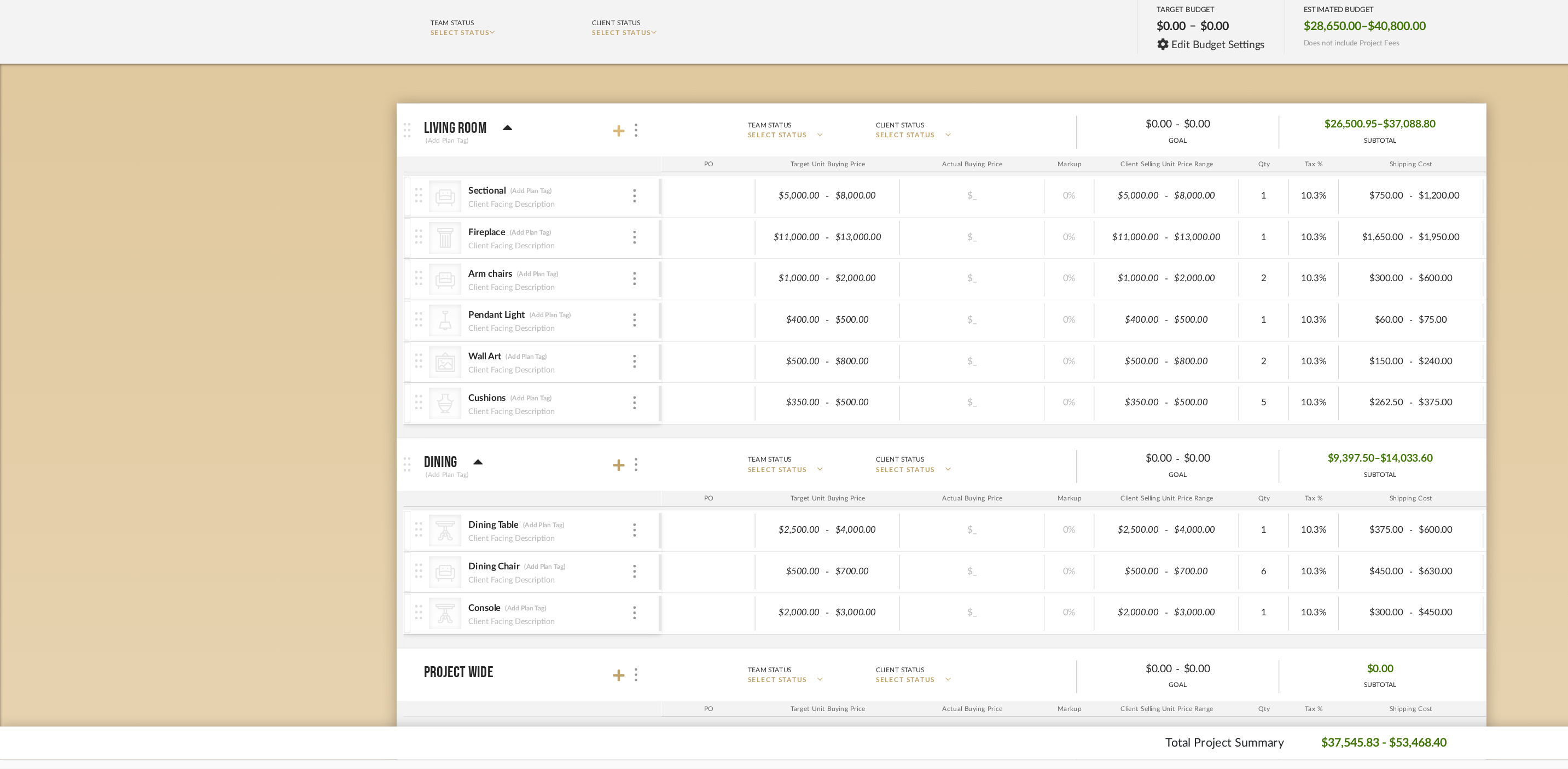
click at [513, 238] on icon at bounding box center [515, 237] width 10 height 11
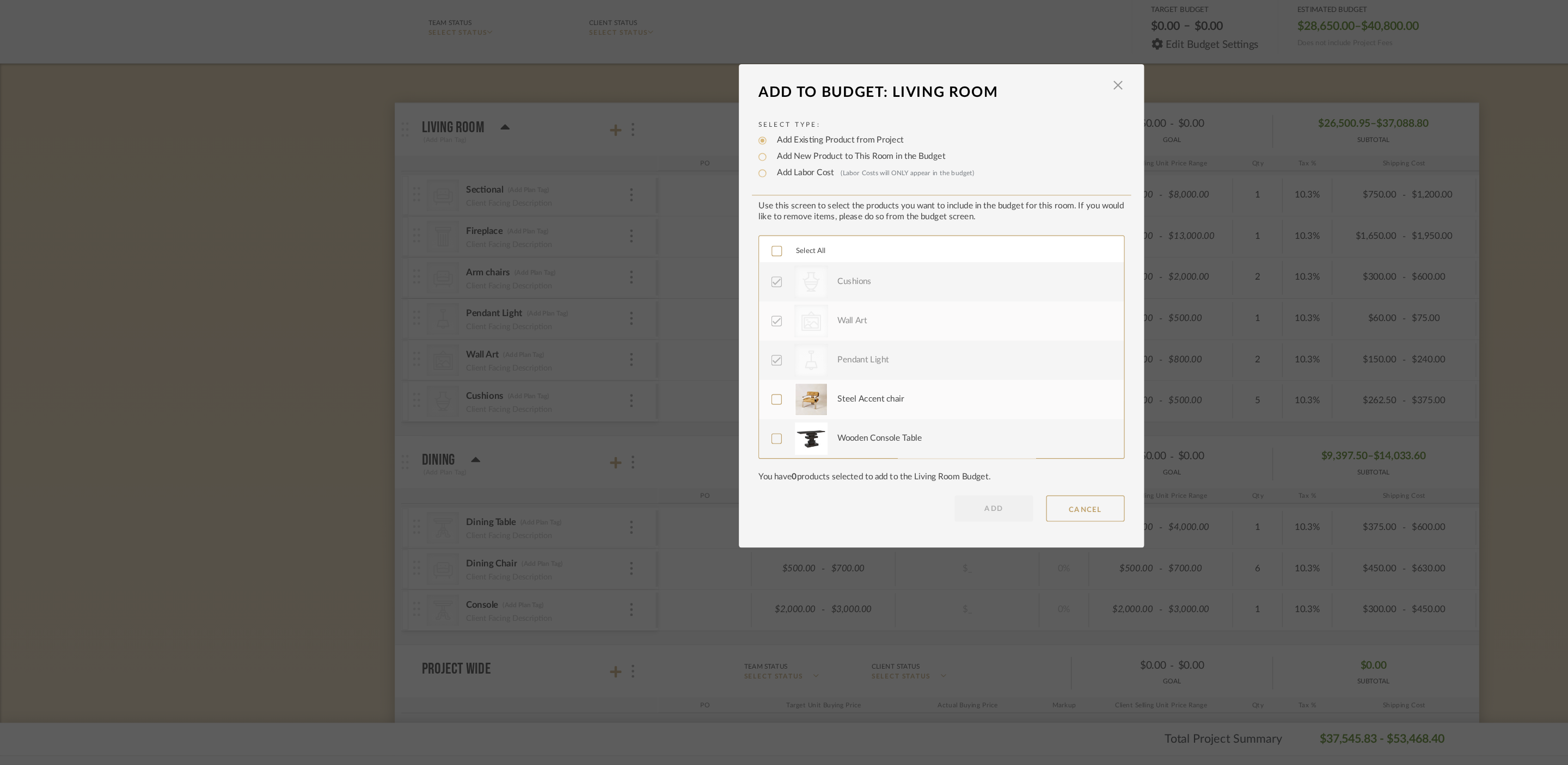
click at [650, 259] on label "Add New Product to This Room in the Budget" at bounding box center [714, 258] width 146 height 11
click at [642, 259] on input "Add New Product to This Room in the Budget" at bounding box center [634, 258] width 13 height 13
radio input "true"
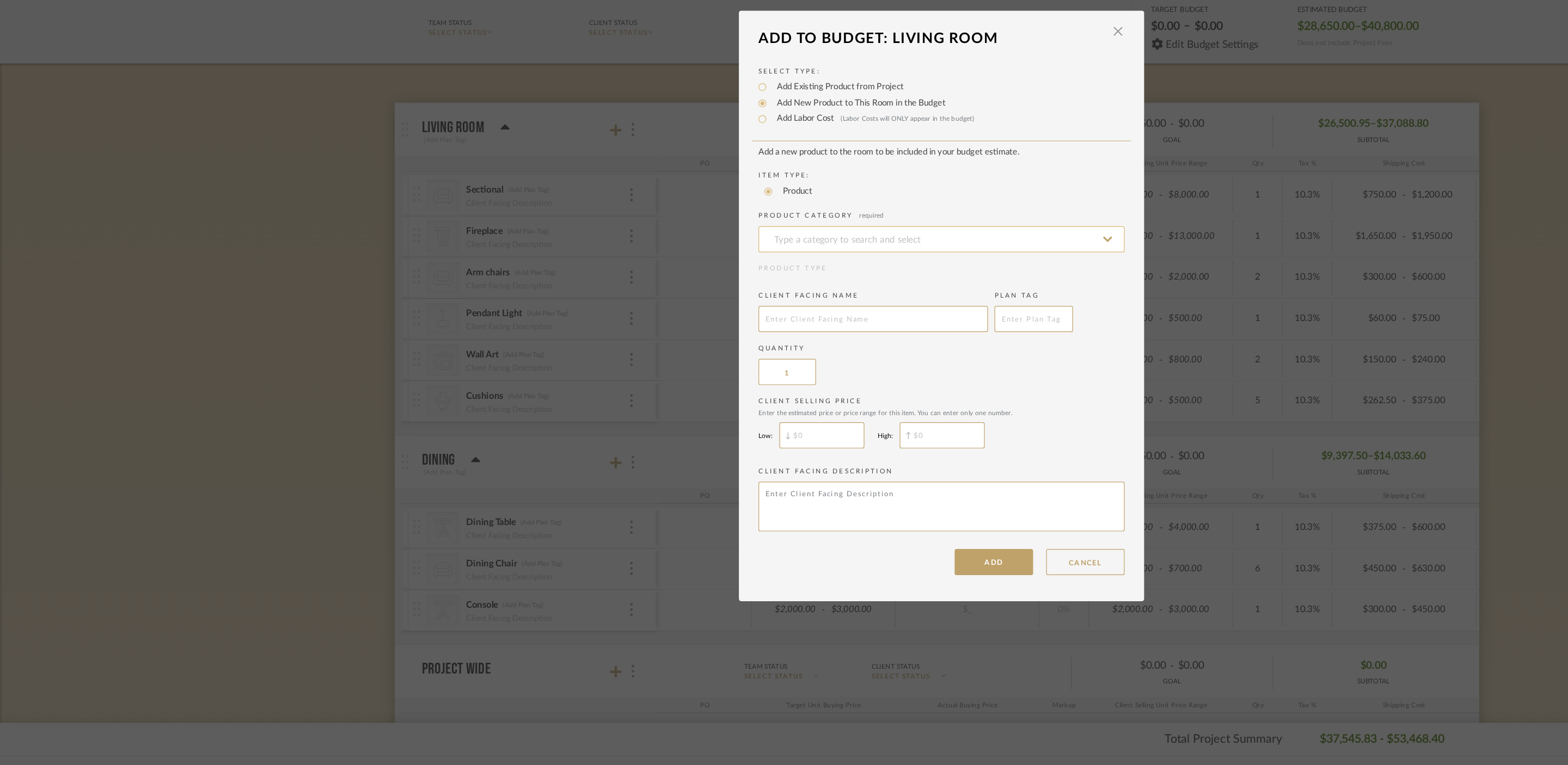
click at [696, 321] on input at bounding box center [784, 327] width 305 height 22
click at [732, 358] on div "Wallcovering" at bounding box center [780, 356] width 304 height 27
type input "Wallcovering"
click at [677, 398] on input "text" at bounding box center [727, 394] width 191 height 22
type input "Wall covering"
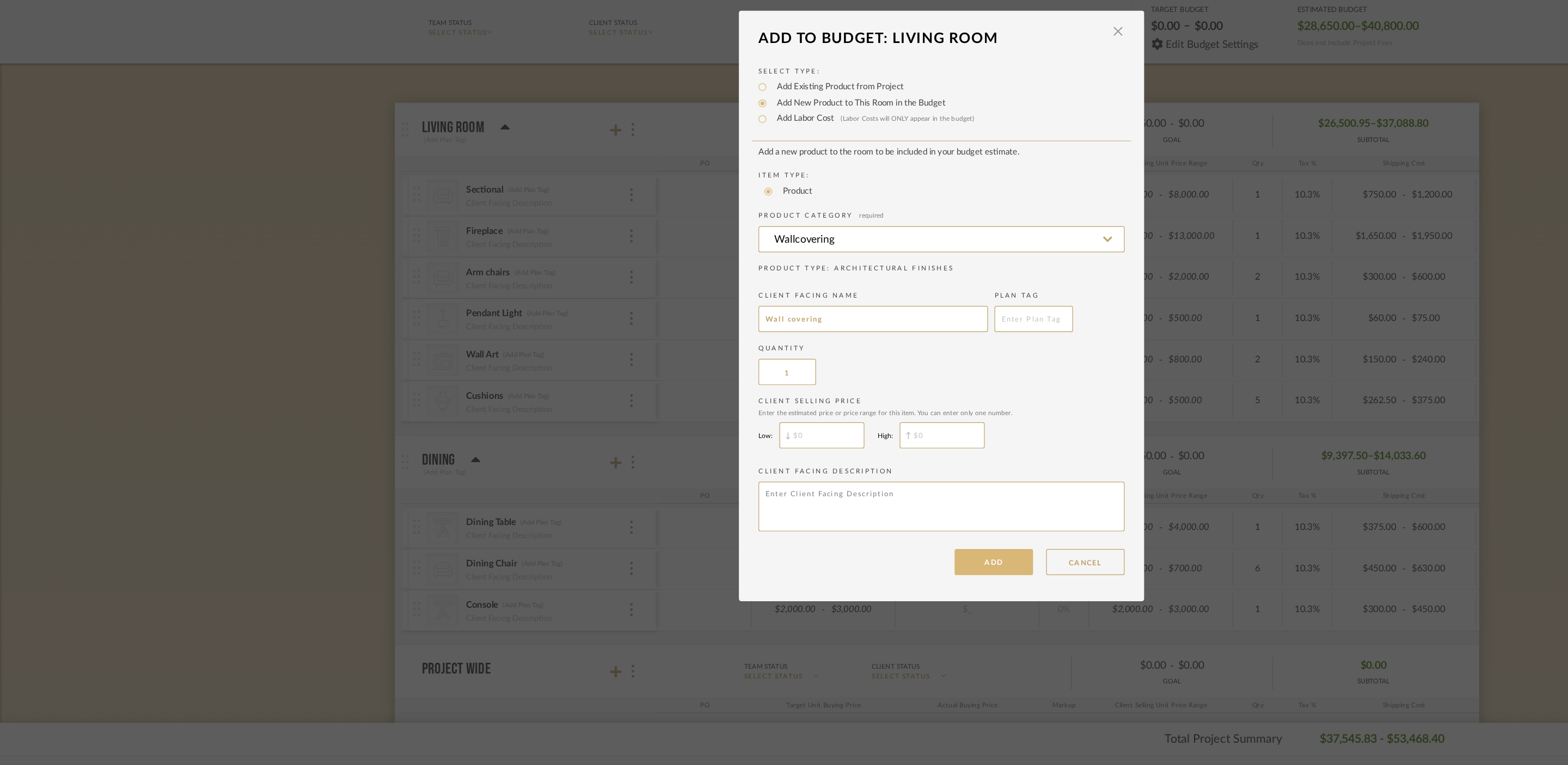
click at [830, 596] on button "ADD" at bounding box center [827, 596] width 66 height 22
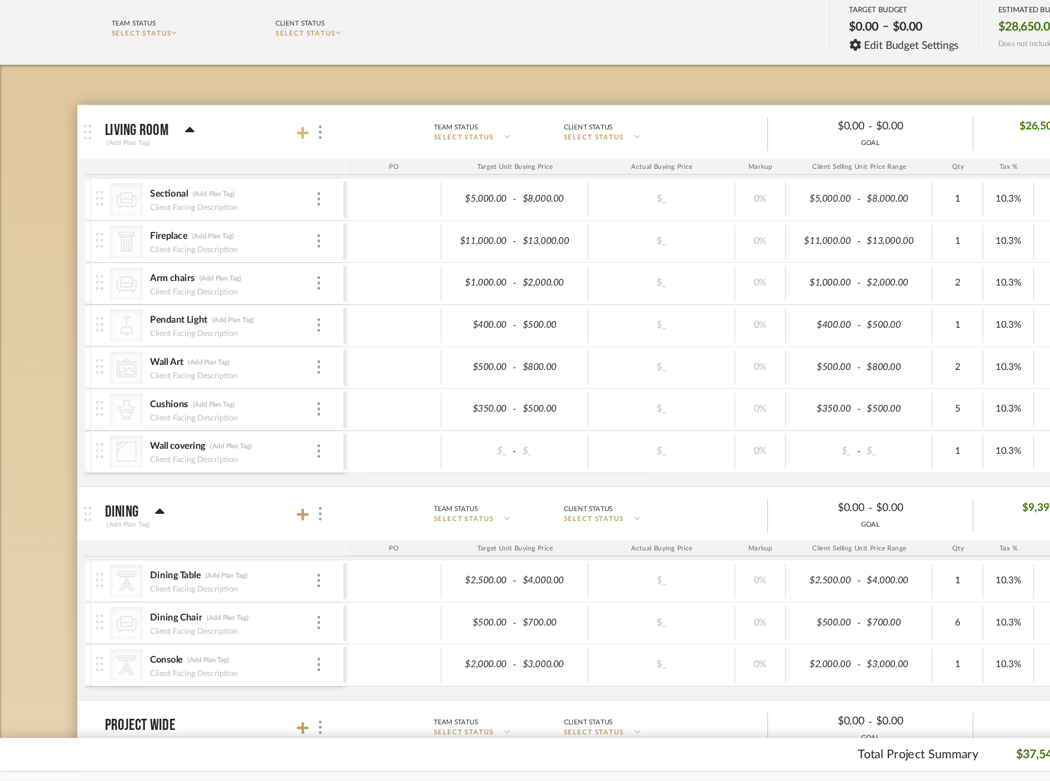
click at [254, 240] on icon at bounding box center [252, 241] width 10 height 10
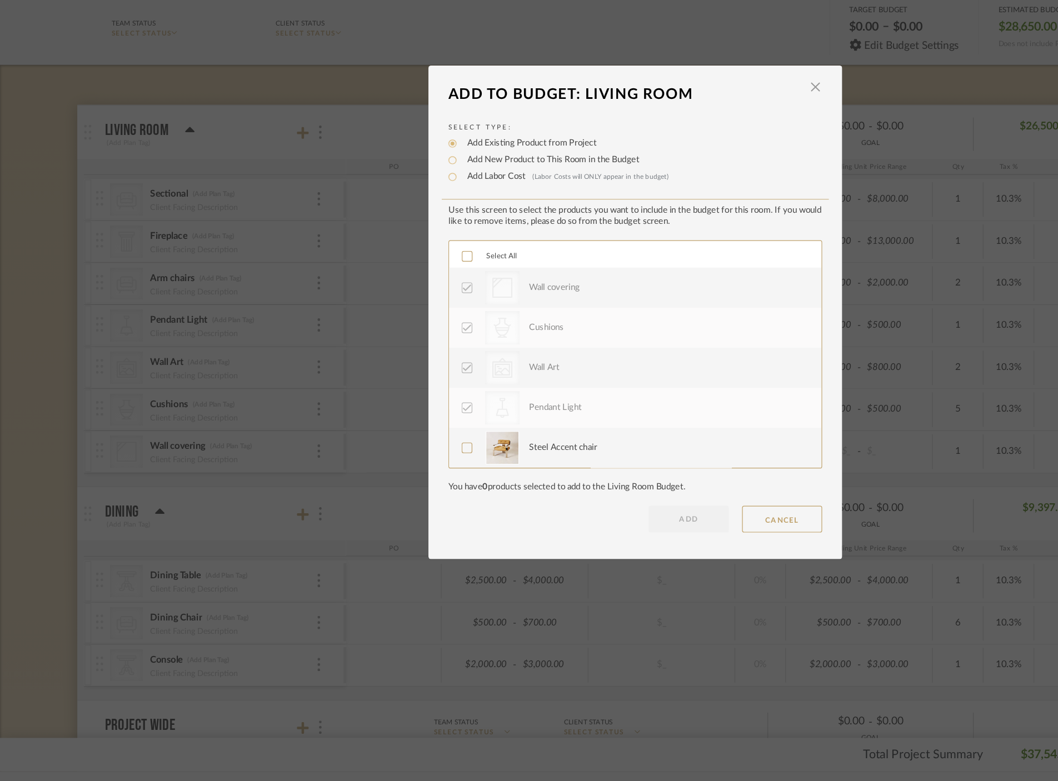
click at [422, 261] on label "Add New Product to This Room in the Budget" at bounding box center [457, 263] width 149 height 11
click at [383, 261] on input "Add New Product to This Room in the Budget" at bounding box center [376, 263] width 13 height 13
radio input "true"
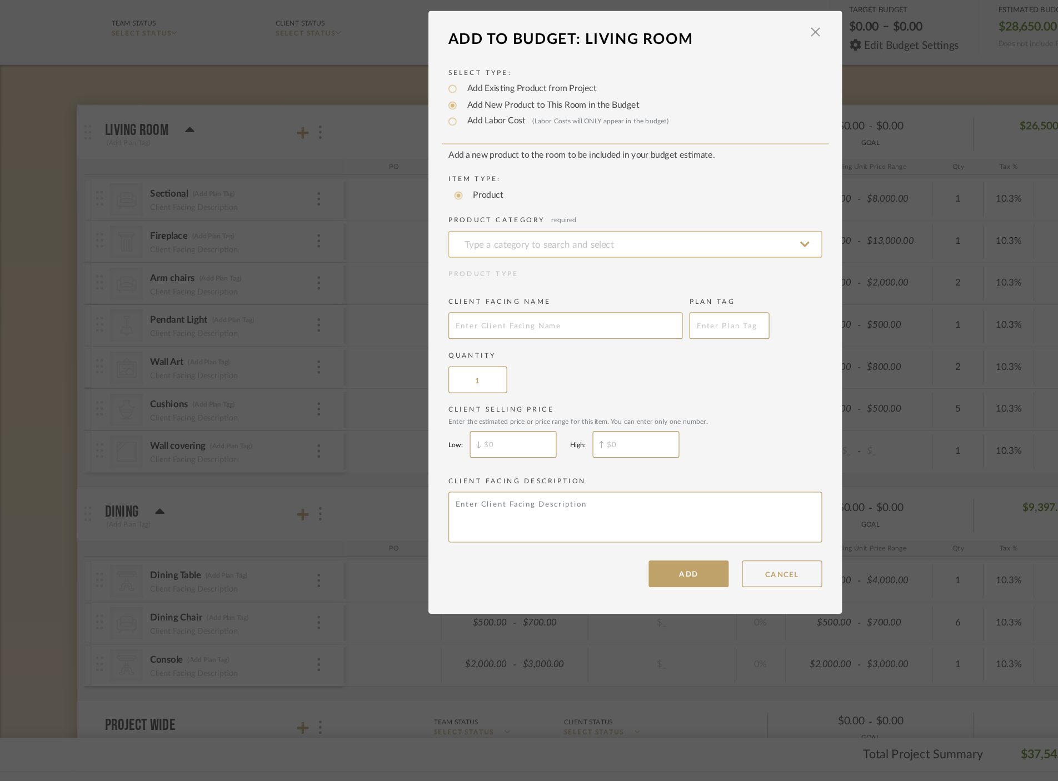
click at [454, 327] on input at bounding box center [528, 334] width 311 height 22
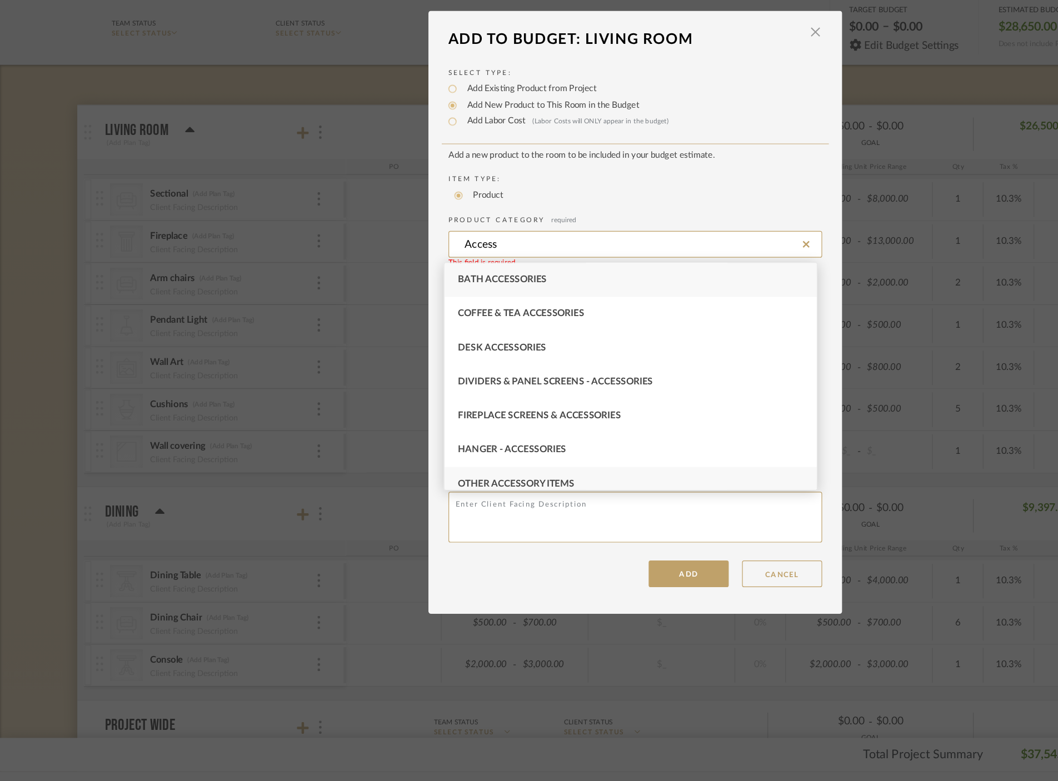
click at [482, 531] on div "Other Accessory Items" at bounding box center [525, 533] width 310 height 28
type input "Other Accessory Items"
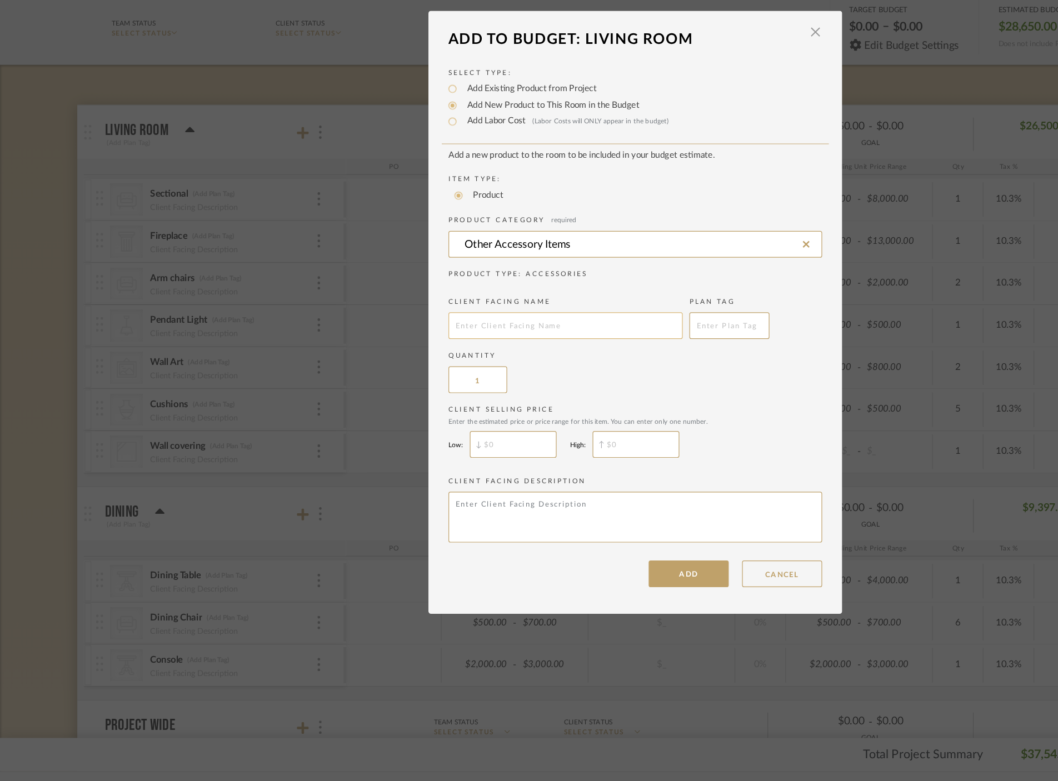
click at [434, 404] on input "text" at bounding box center [470, 402] width 195 height 22
type input "Blinds"
click at [582, 607] on button "ADD" at bounding box center [573, 608] width 67 height 22
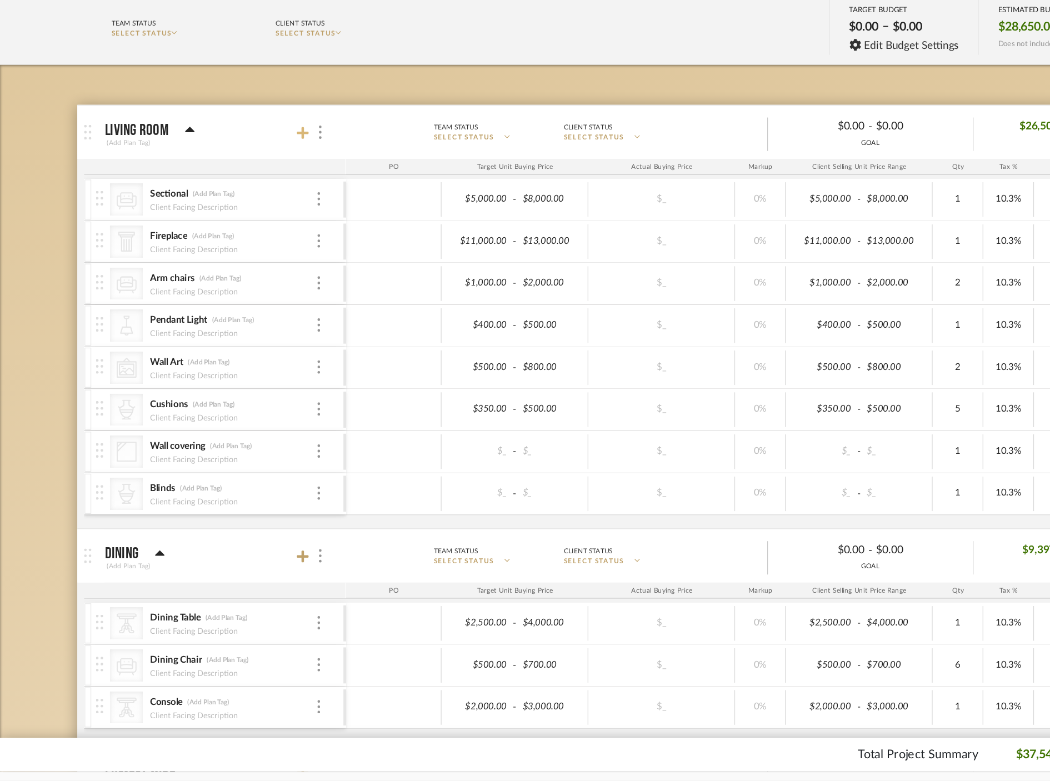
click at [255, 241] on icon at bounding box center [252, 241] width 10 height 10
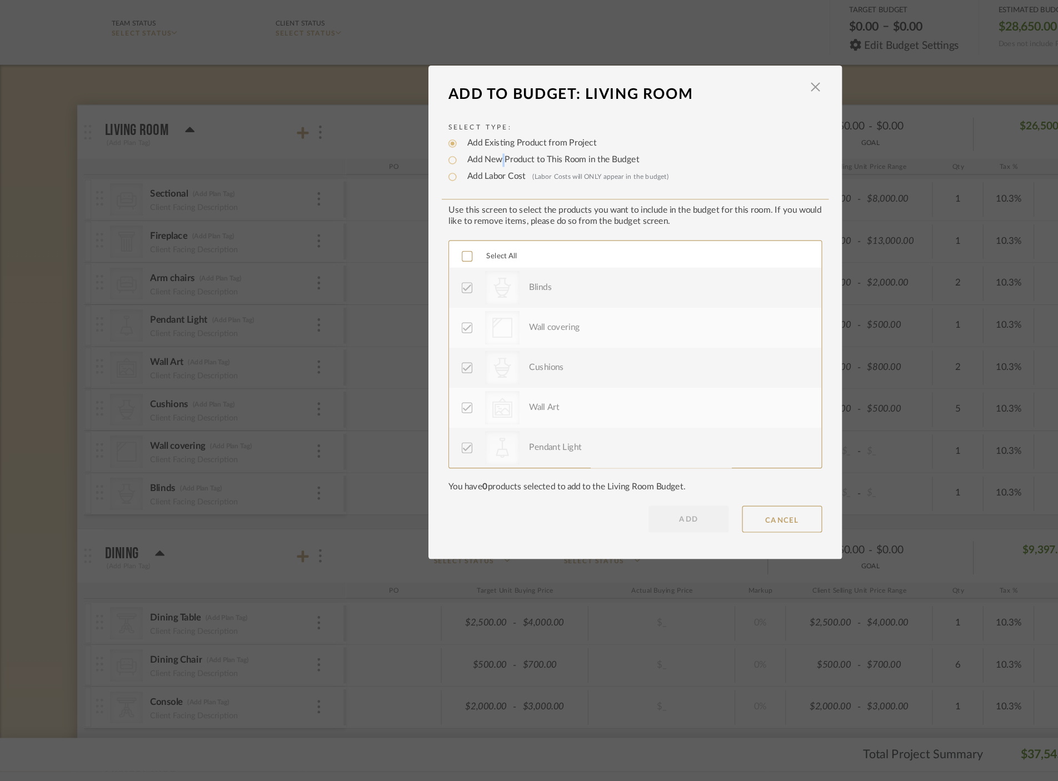
click at [415, 260] on label "Add New Product to This Room in the Budget" at bounding box center [457, 263] width 149 height 11
click at [422, 266] on label "Add New Product to This Room in the Budget" at bounding box center [457, 263] width 149 height 11
click at [383, 266] on input "Add New Product to This Room in the Budget" at bounding box center [376, 263] width 13 height 13
radio input "true"
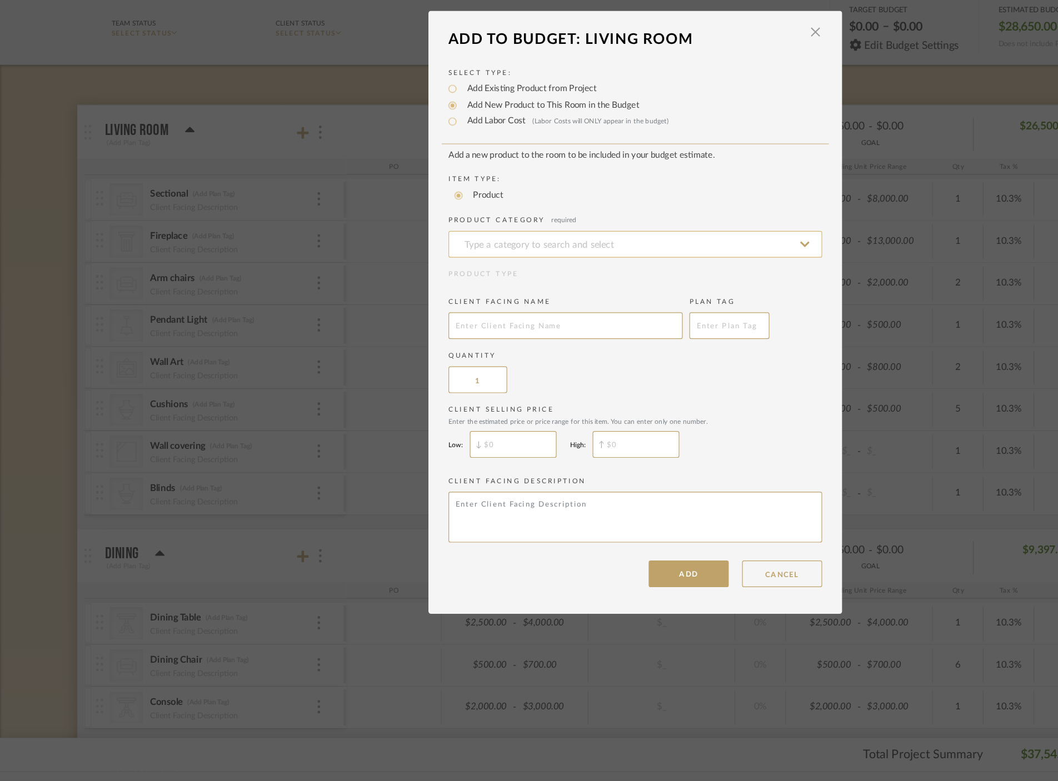
click at [424, 331] on input at bounding box center [528, 334] width 311 height 22
type input "Area Rug"
click at [438, 379] on div "Area Rugs" at bounding box center [524, 364] width 311 height 34
click at [461, 326] on input at bounding box center [528, 334] width 311 height 22
click at [441, 371] on div "Area Rugs" at bounding box center [525, 363] width 310 height 28
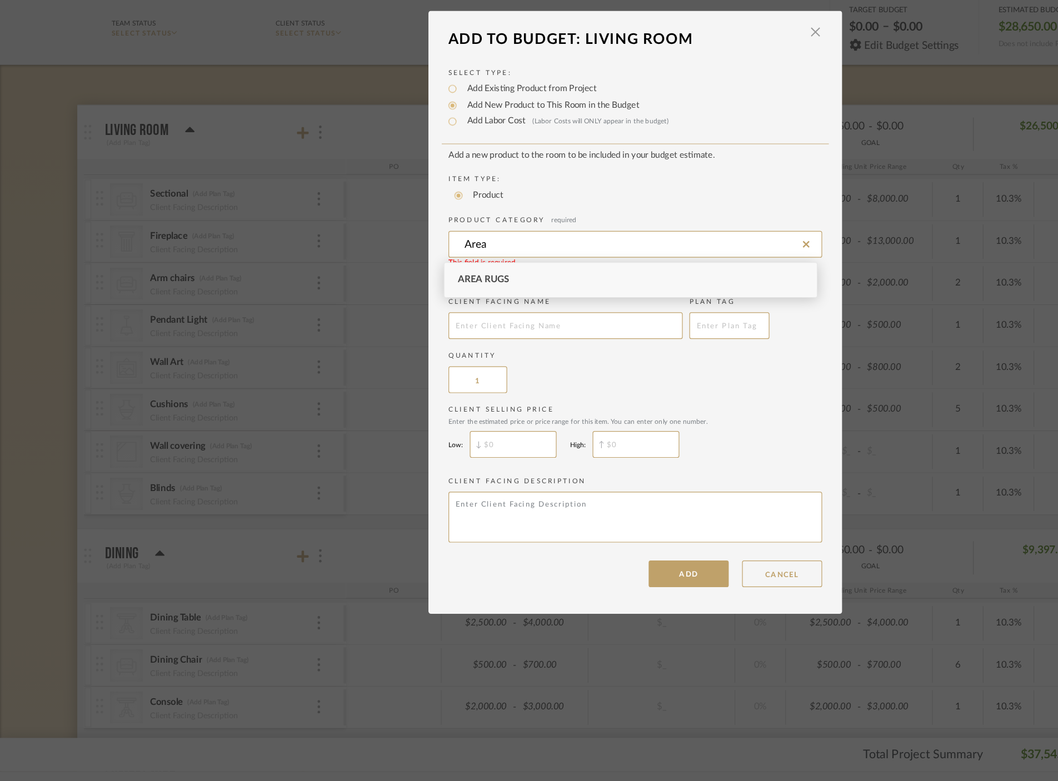
type input "Area Rugs"
click at [446, 403] on input "text" at bounding box center [470, 402] width 195 height 22
click at [467, 334] on input "Area Rugs" at bounding box center [528, 334] width 311 height 22
click at [429, 565] on textarea at bounding box center [528, 561] width 311 height 42
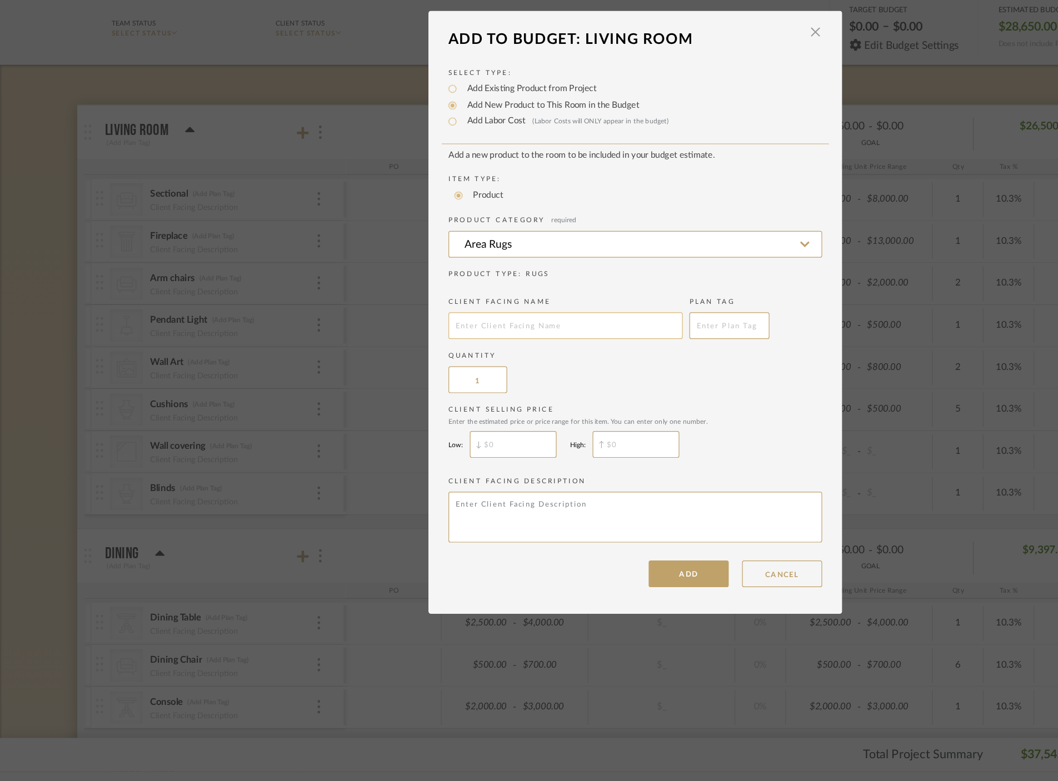
click at [439, 404] on input "text" at bounding box center [470, 402] width 195 height 22
type input "R"
type input "Rug (9' x 12')"
click at [436, 508] on input "$" at bounding box center [427, 500] width 72 height 22
type input "$900"
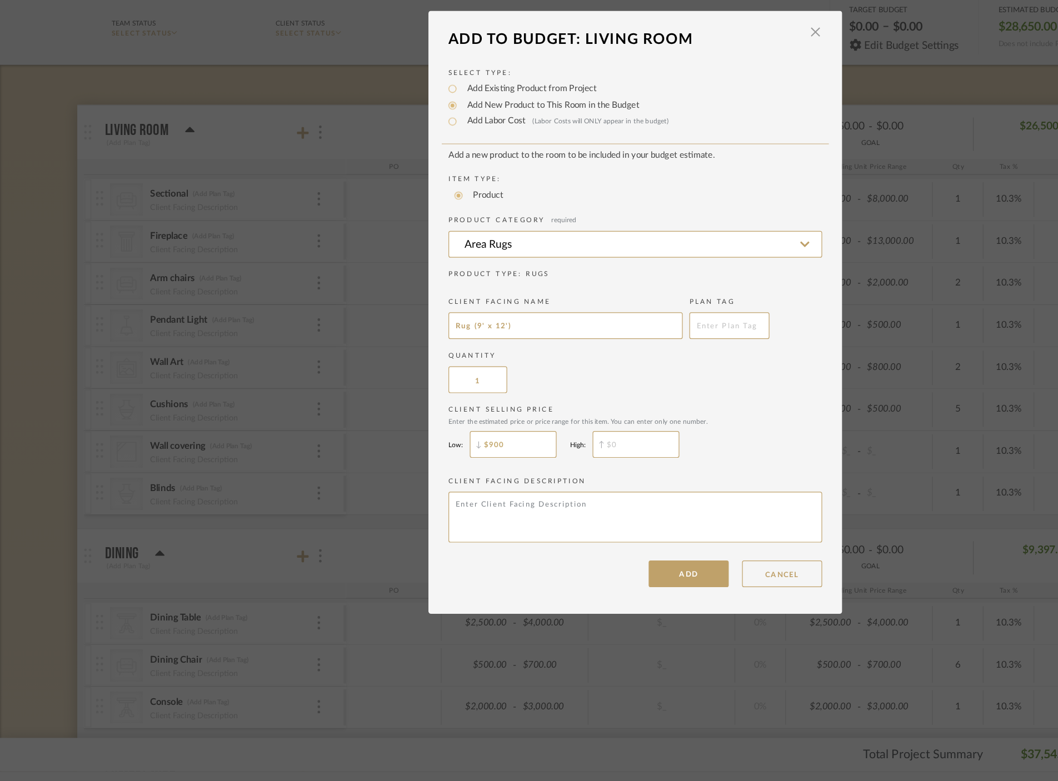
click at [518, 504] on input "text" at bounding box center [529, 500] width 72 height 22
type input "$1,200"
click at [579, 608] on button "ADD" at bounding box center [573, 608] width 67 height 22
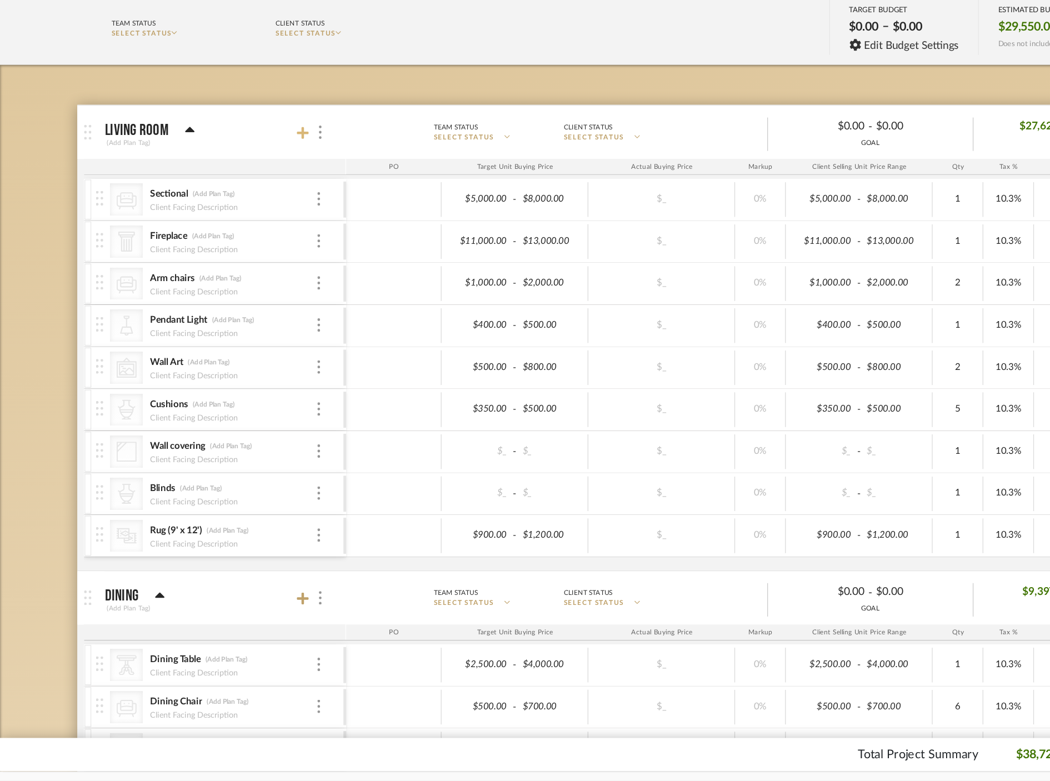
click at [252, 242] on icon at bounding box center [252, 241] width 10 height 10
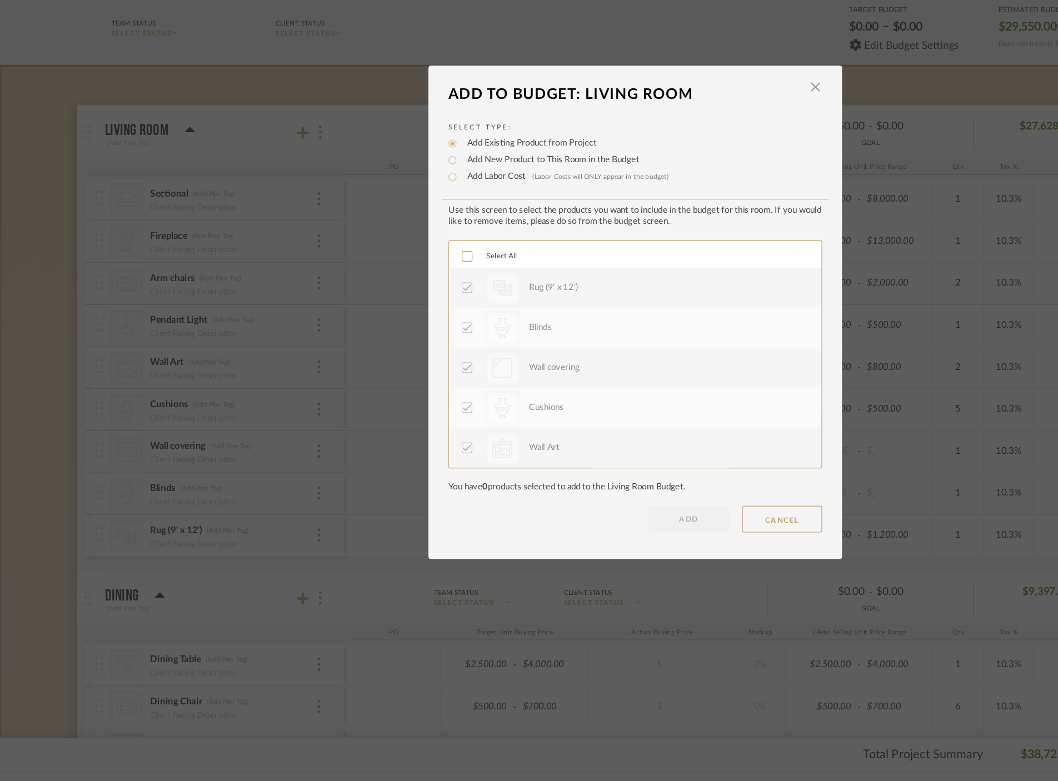
click at [404, 263] on label "Add New Product to This Room in the Budget" at bounding box center [457, 263] width 149 height 11
click at [383, 263] on input "Add New Product to This Room in the Budget" at bounding box center [376, 263] width 13 height 13
radio input "true"
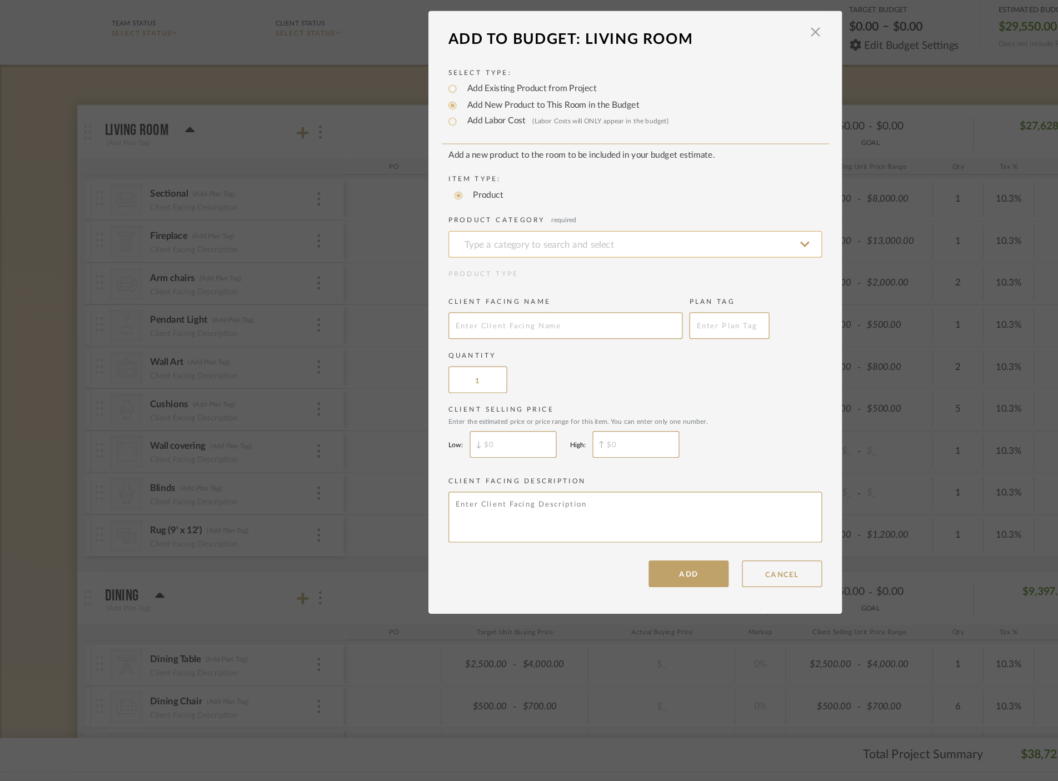
click at [439, 337] on input at bounding box center [528, 334] width 311 height 22
click at [510, 368] on div "Pendants" at bounding box center [525, 363] width 310 height 28
type input "Pendants"
click at [448, 407] on input "text" at bounding box center [470, 402] width 195 height 22
type input "Pendant Light"
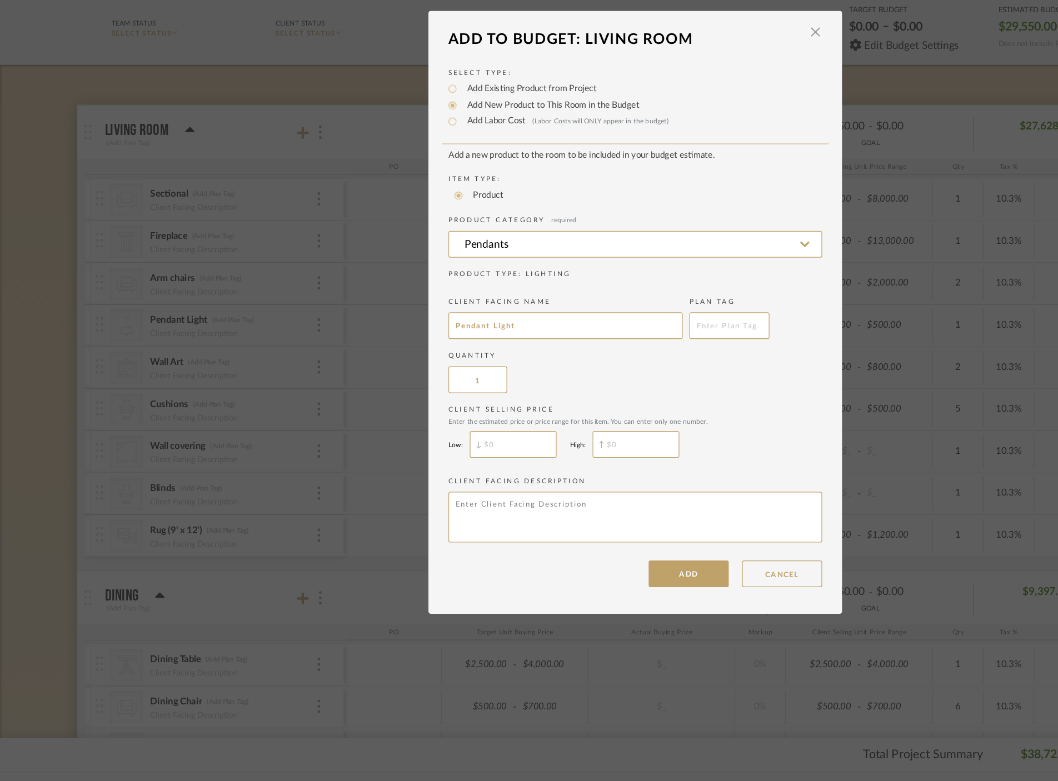
click at [423, 505] on input "text" at bounding box center [427, 500] width 72 height 22
type input "$1,500"
click at [513, 496] on input "text" at bounding box center [529, 500] width 72 height 22
type input "$2,500"
click at [572, 610] on button "ADD" at bounding box center [573, 608] width 67 height 22
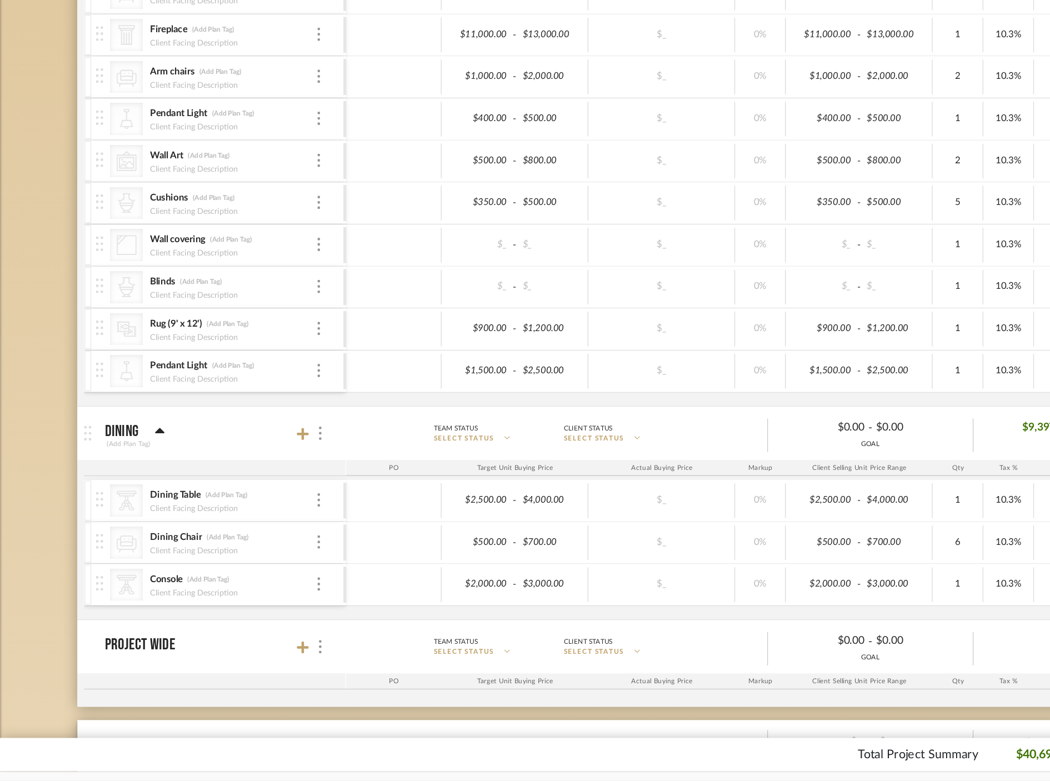
scroll to position [227, 0]
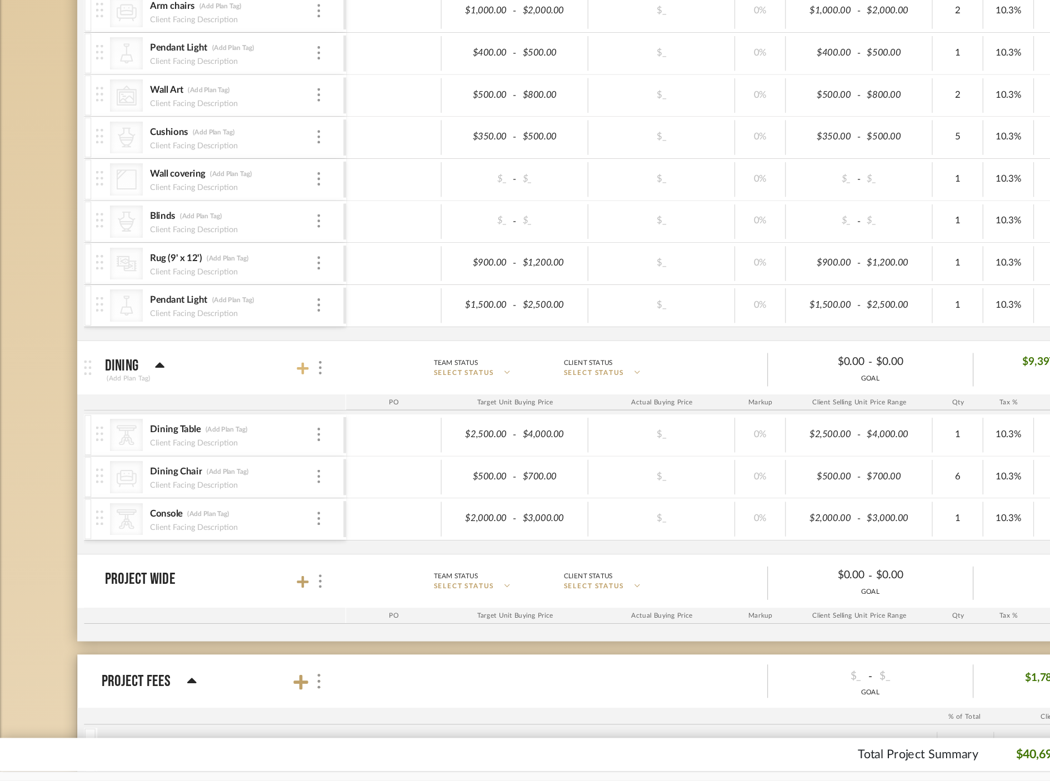
click at [253, 440] on icon at bounding box center [252, 437] width 10 height 11
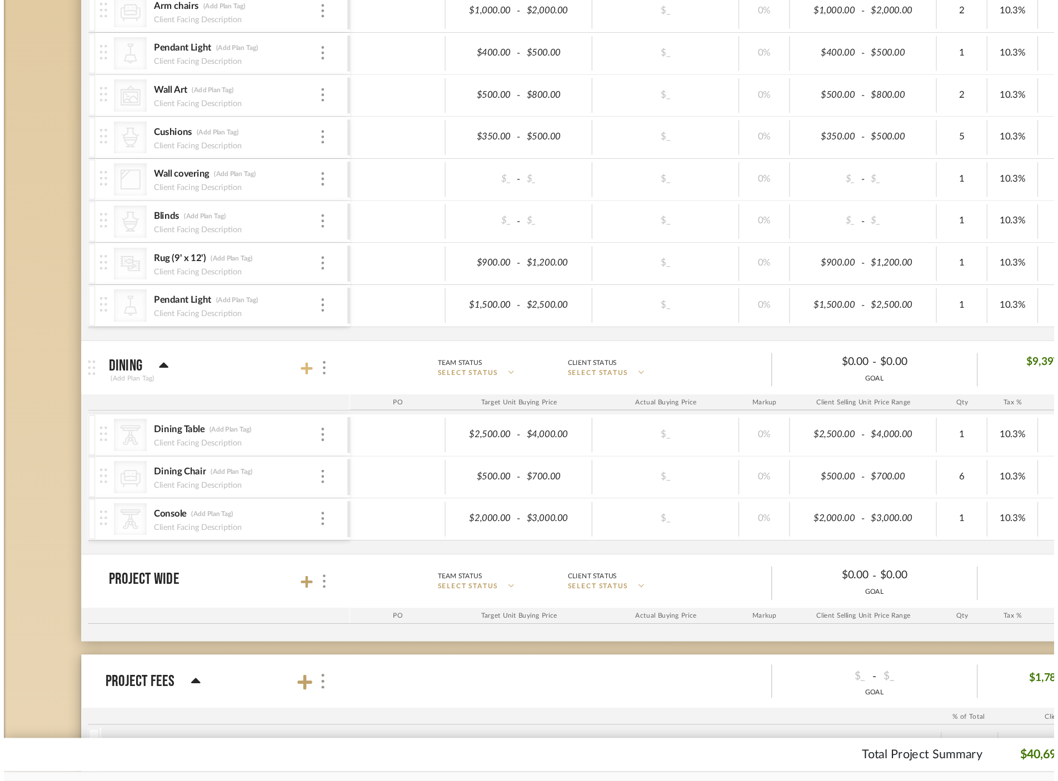
scroll to position [0, 0]
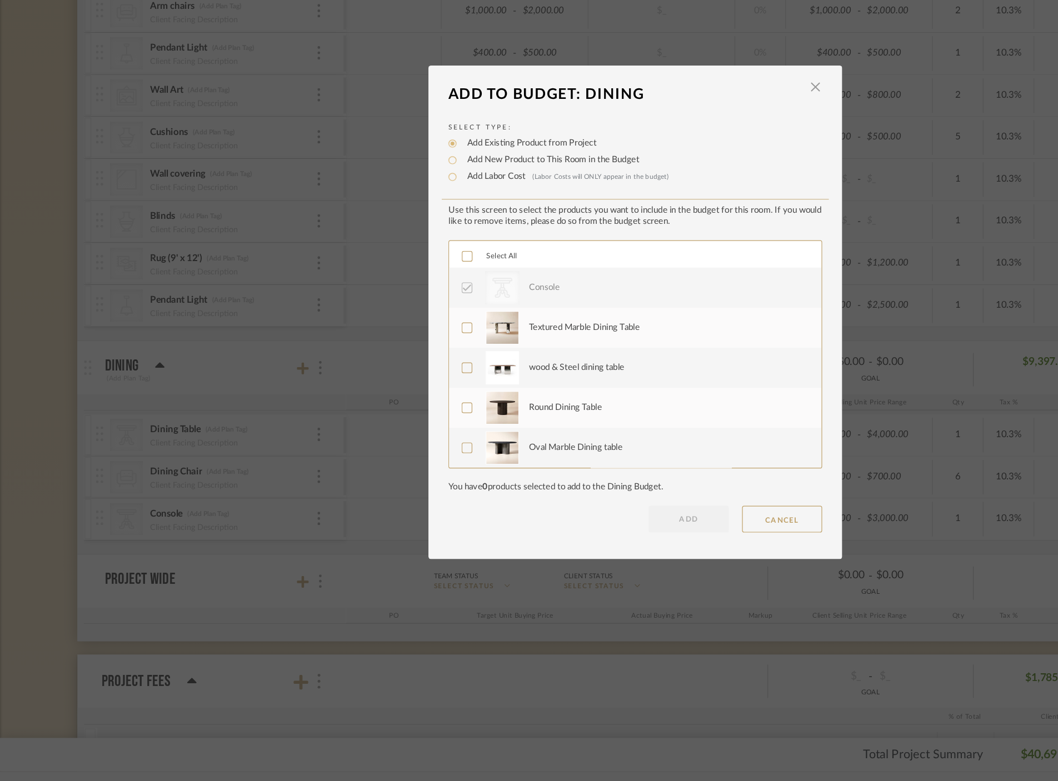
click at [404, 262] on label "Add New Product to This Room in the Budget" at bounding box center [457, 263] width 149 height 11
click at [383, 262] on input "Add New Product to This Room in the Budget" at bounding box center [376, 263] width 13 height 13
radio input "true"
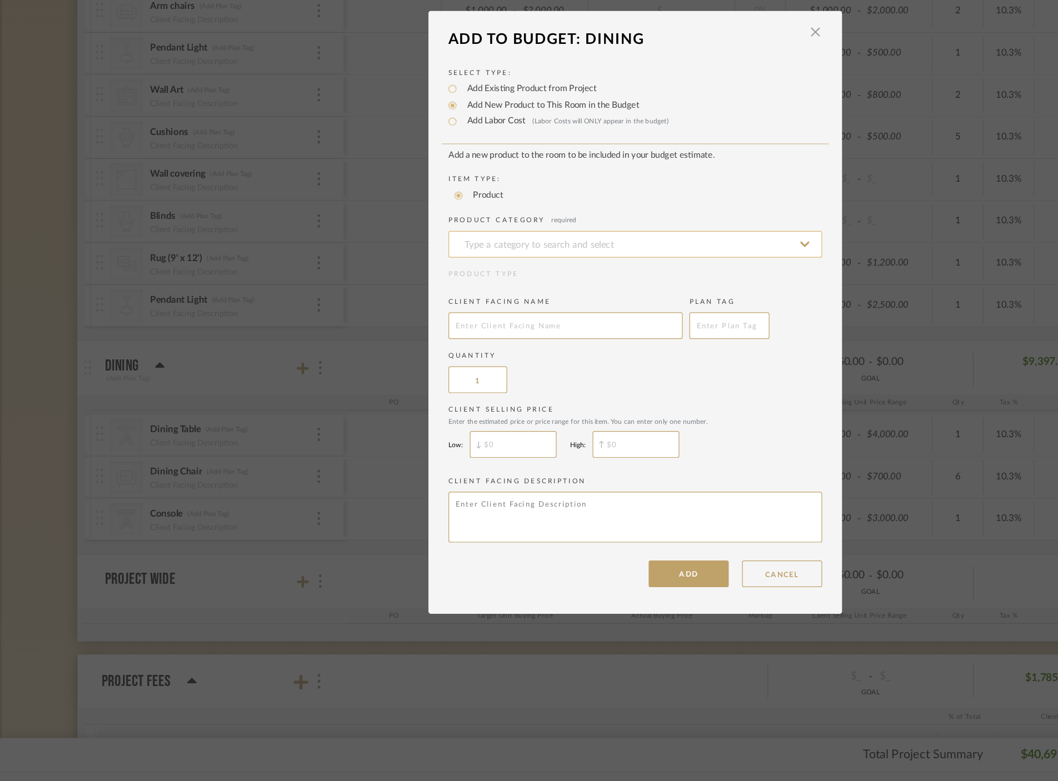
click at [462, 339] on input at bounding box center [528, 334] width 311 height 22
click at [449, 368] on div "Pendants" at bounding box center [525, 363] width 310 height 28
type input "Pendants"
click at [433, 494] on input "$" at bounding box center [427, 500] width 72 height 22
type input "$2,000"
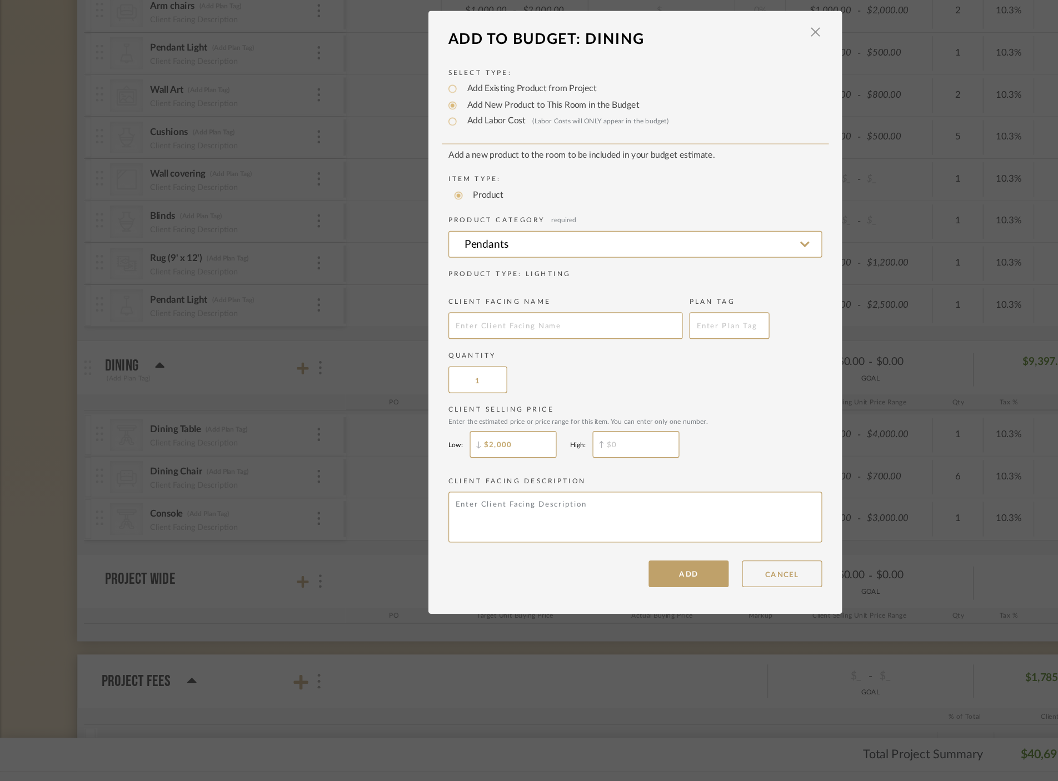
click at [543, 497] on input "text" at bounding box center [529, 500] width 72 height 22
type input "$3,500"
click at [577, 611] on button "ADD" at bounding box center [573, 608] width 67 height 22
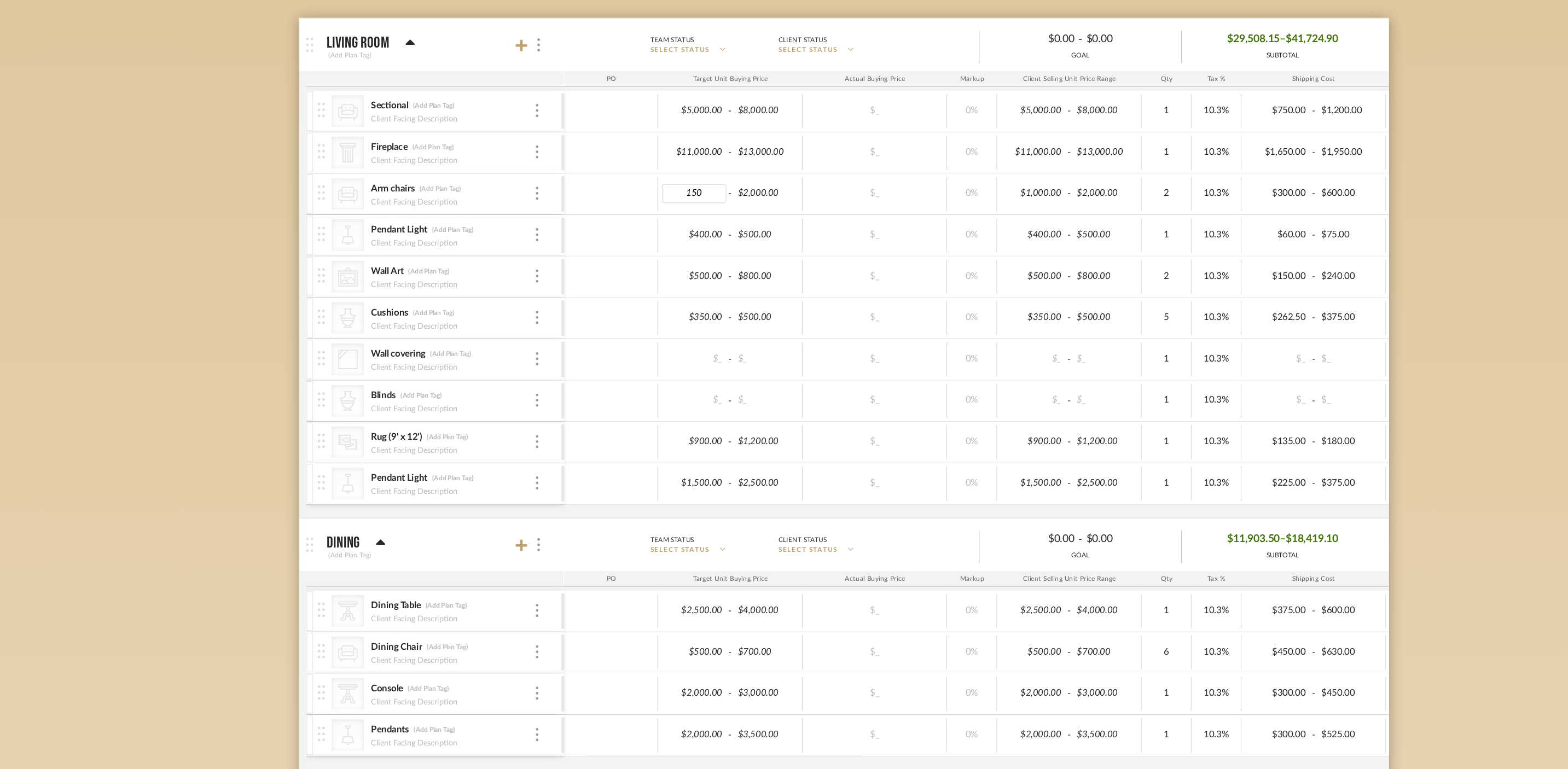
type input "1500"
click at [719, 218] on body "Chrome Web Clipper Import Pinterest Support All Projects Library Inspiration Up…" at bounding box center [784, 243] width 1568 height 769
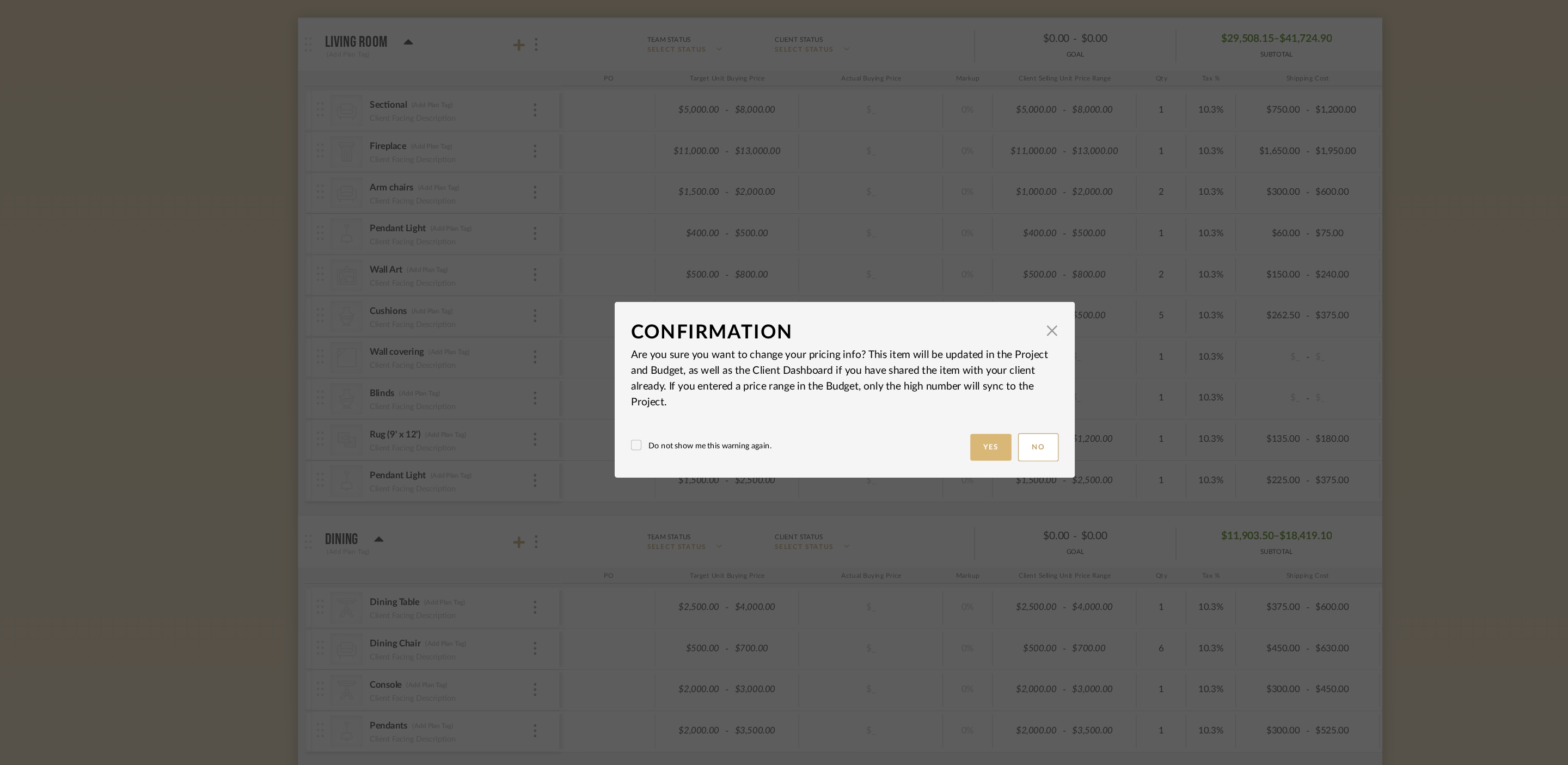
click at [904, 430] on button "Yes" at bounding box center [906, 430] width 35 height 23
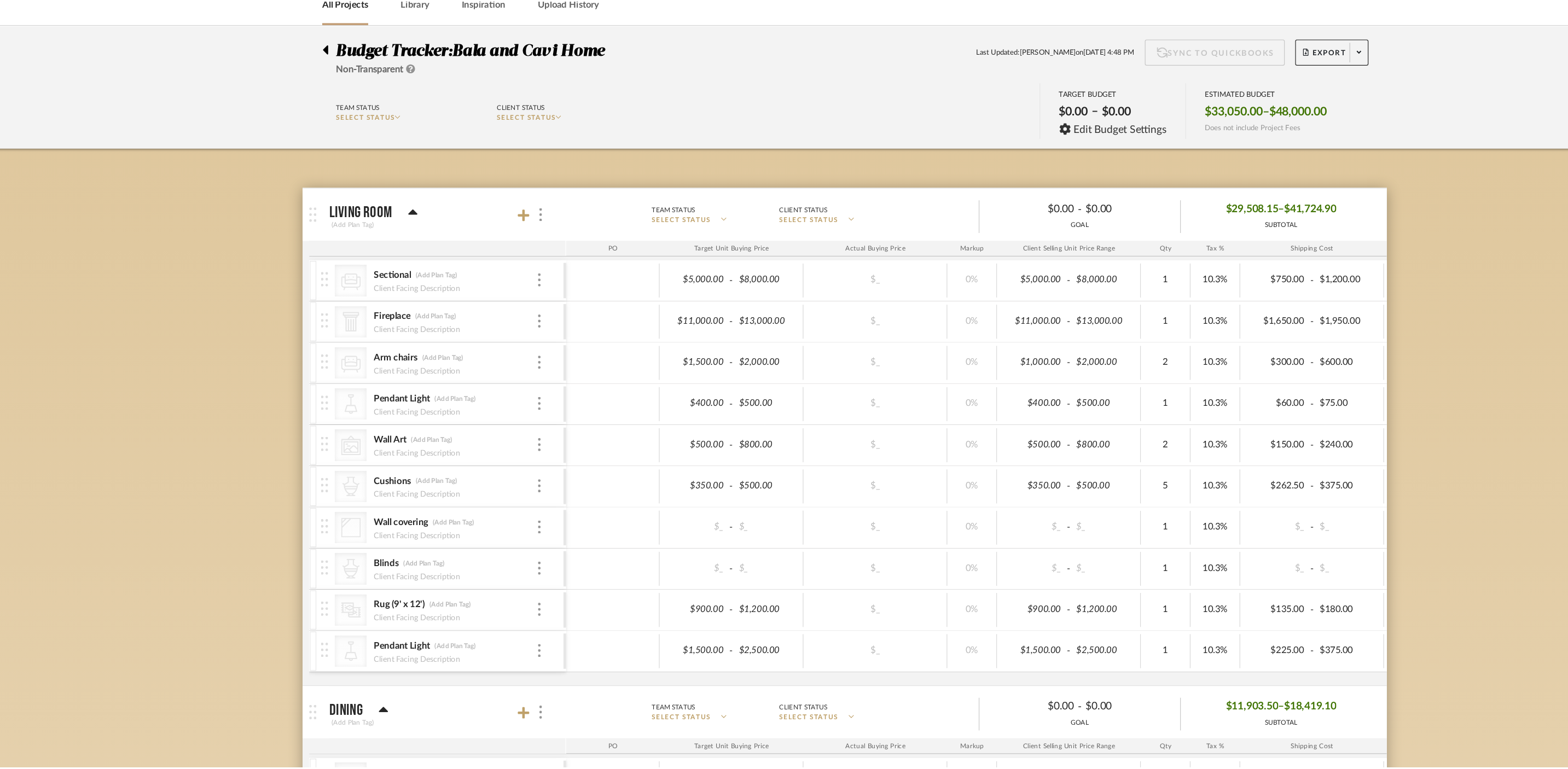
scroll to position [141, 0]
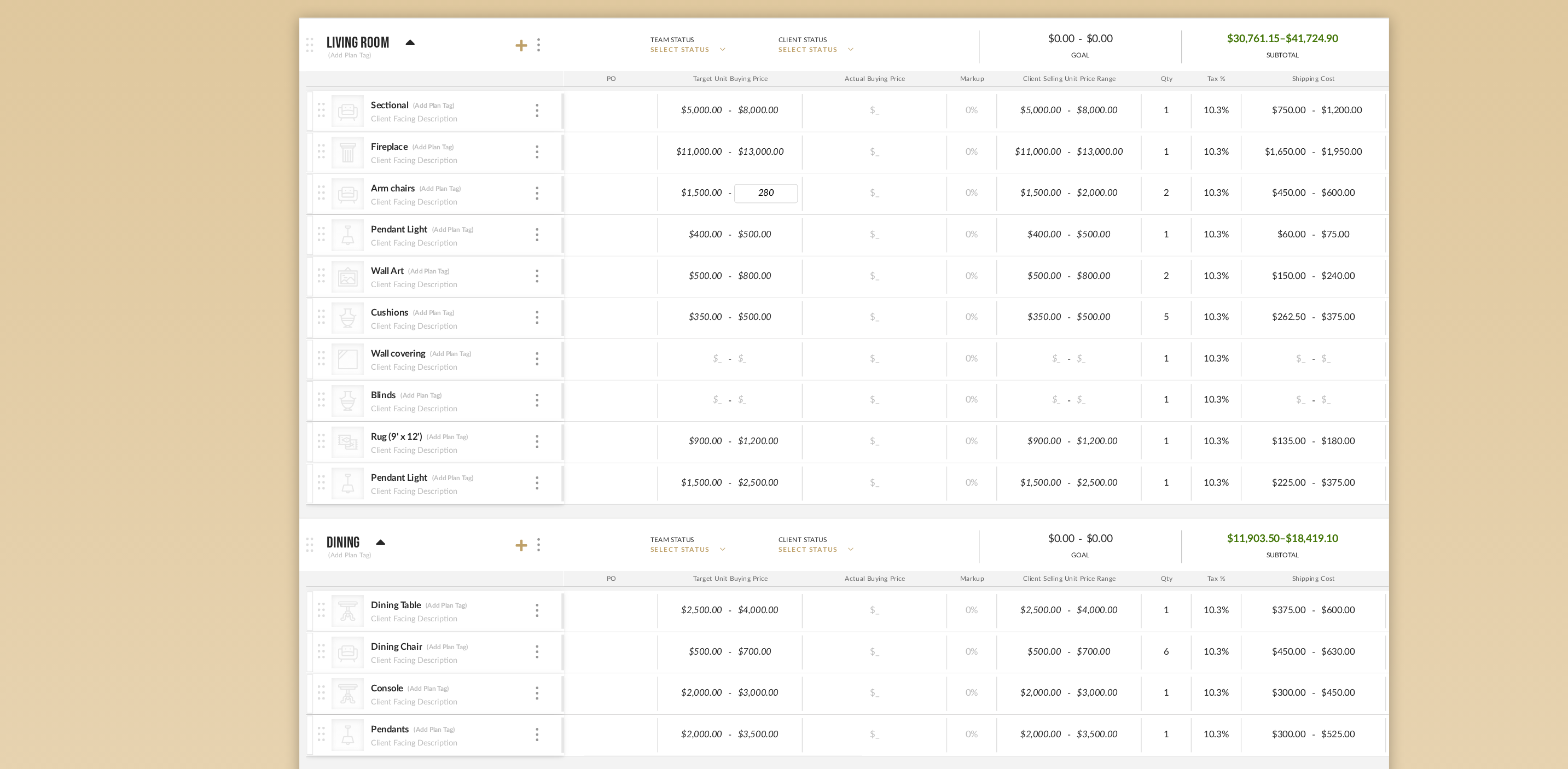
type input "2800"
click at [1328, 221] on body "Chrome Web Clipper Import Pinterest Support All Projects Library Inspiration Up…" at bounding box center [784, 243] width 1568 height 769
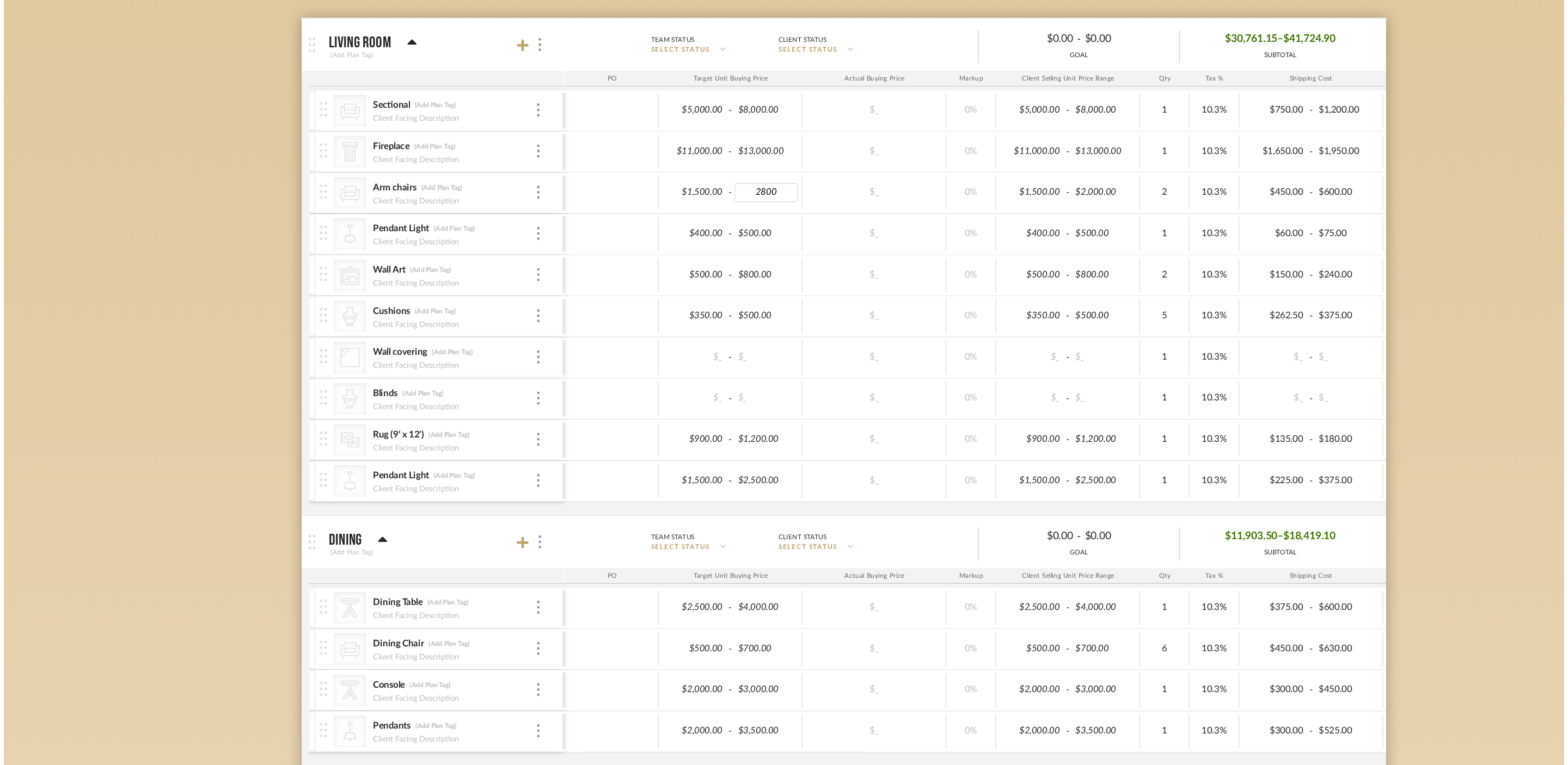
scroll to position [0, 0]
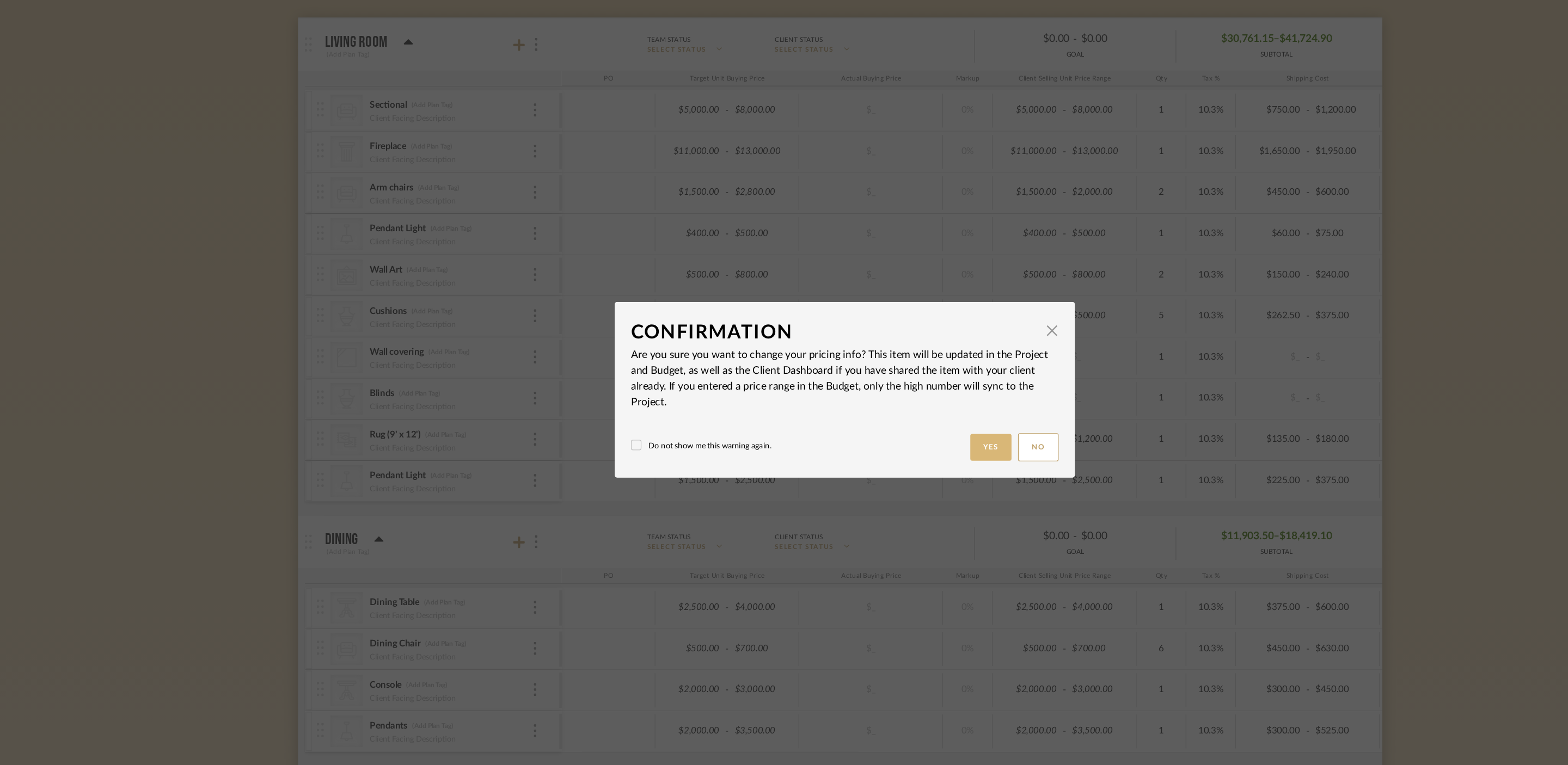
click at [905, 429] on button "Yes" at bounding box center [906, 430] width 35 height 23
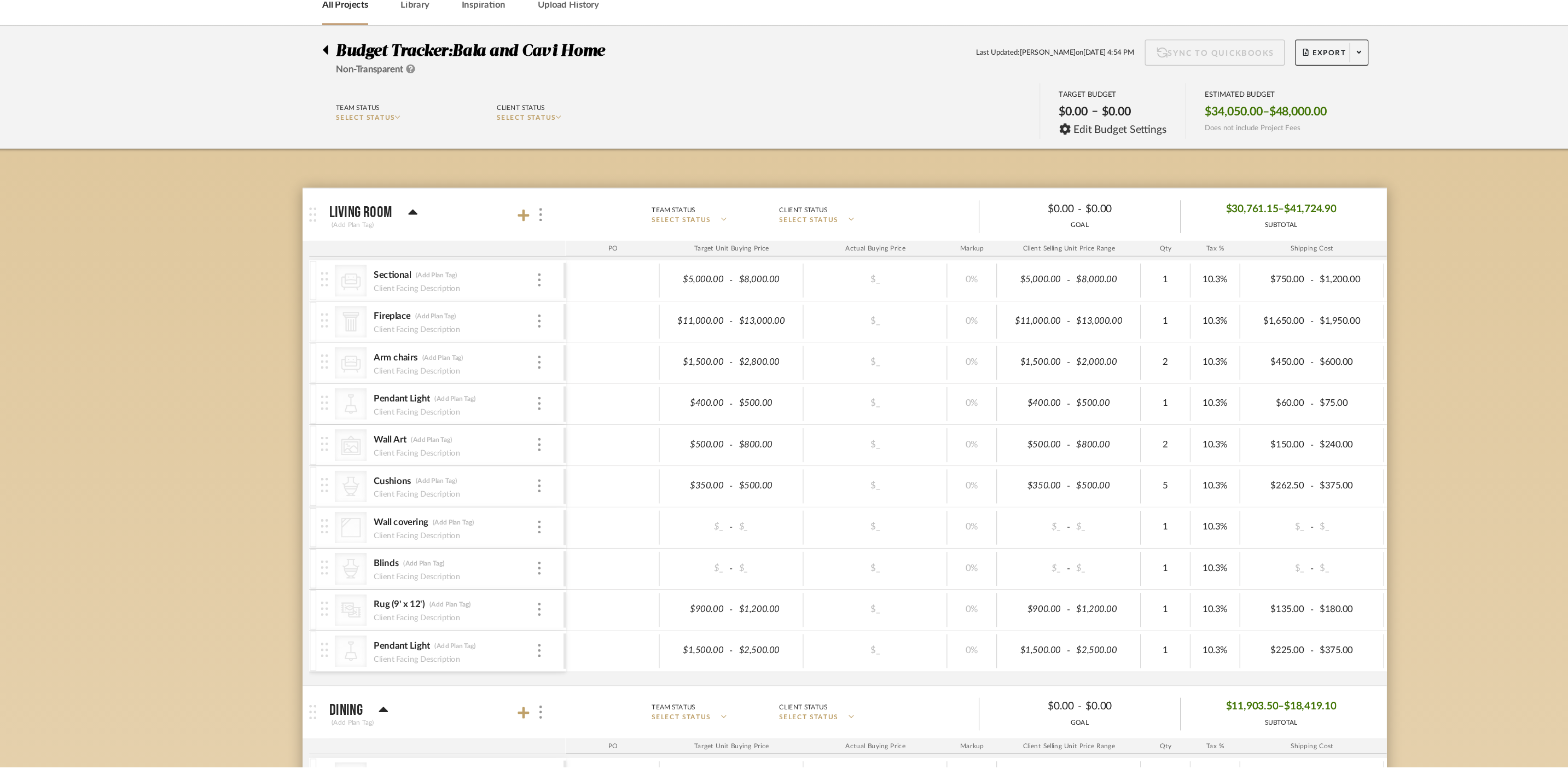
scroll to position [141, 0]
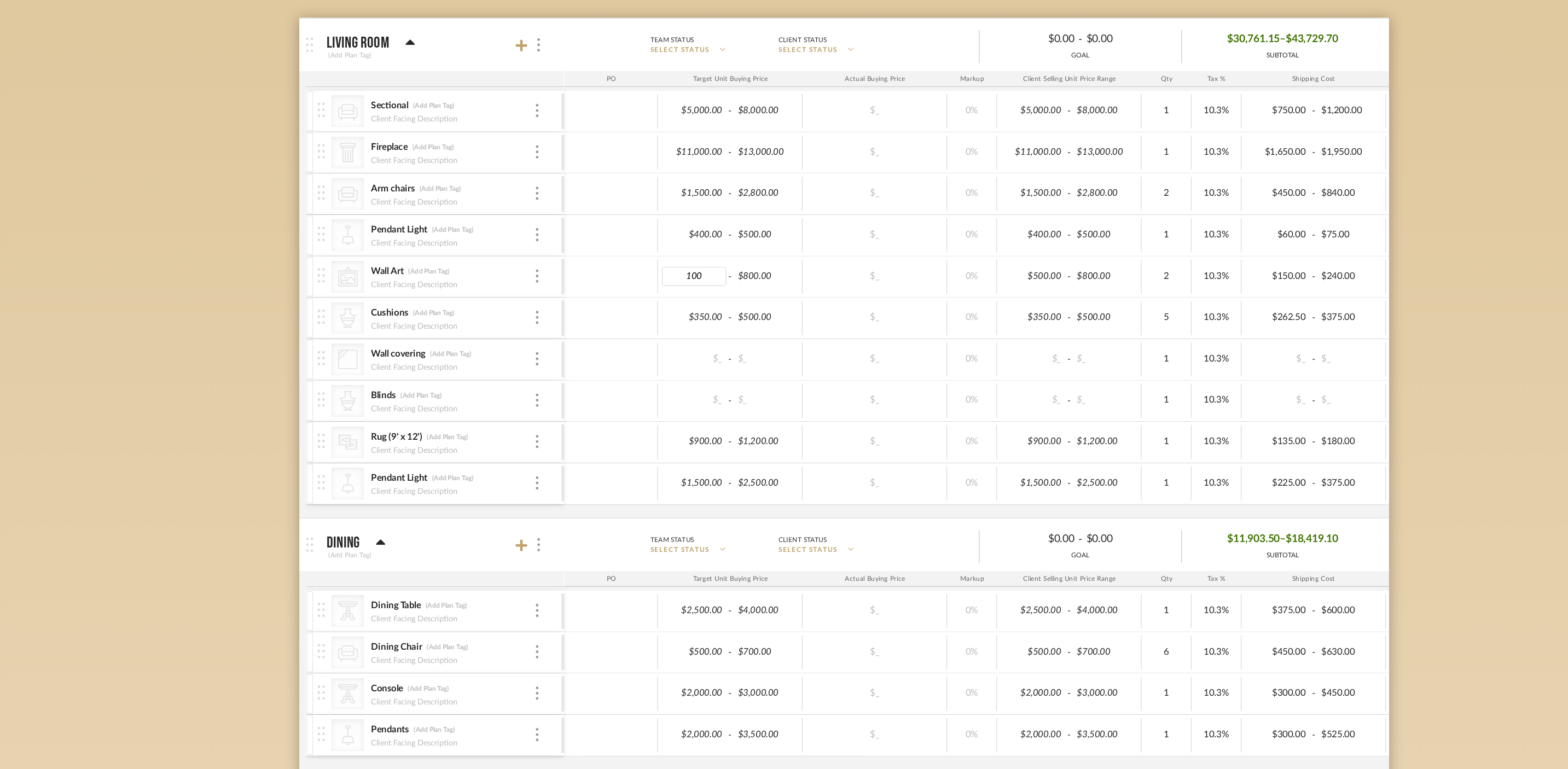
type input "1000"
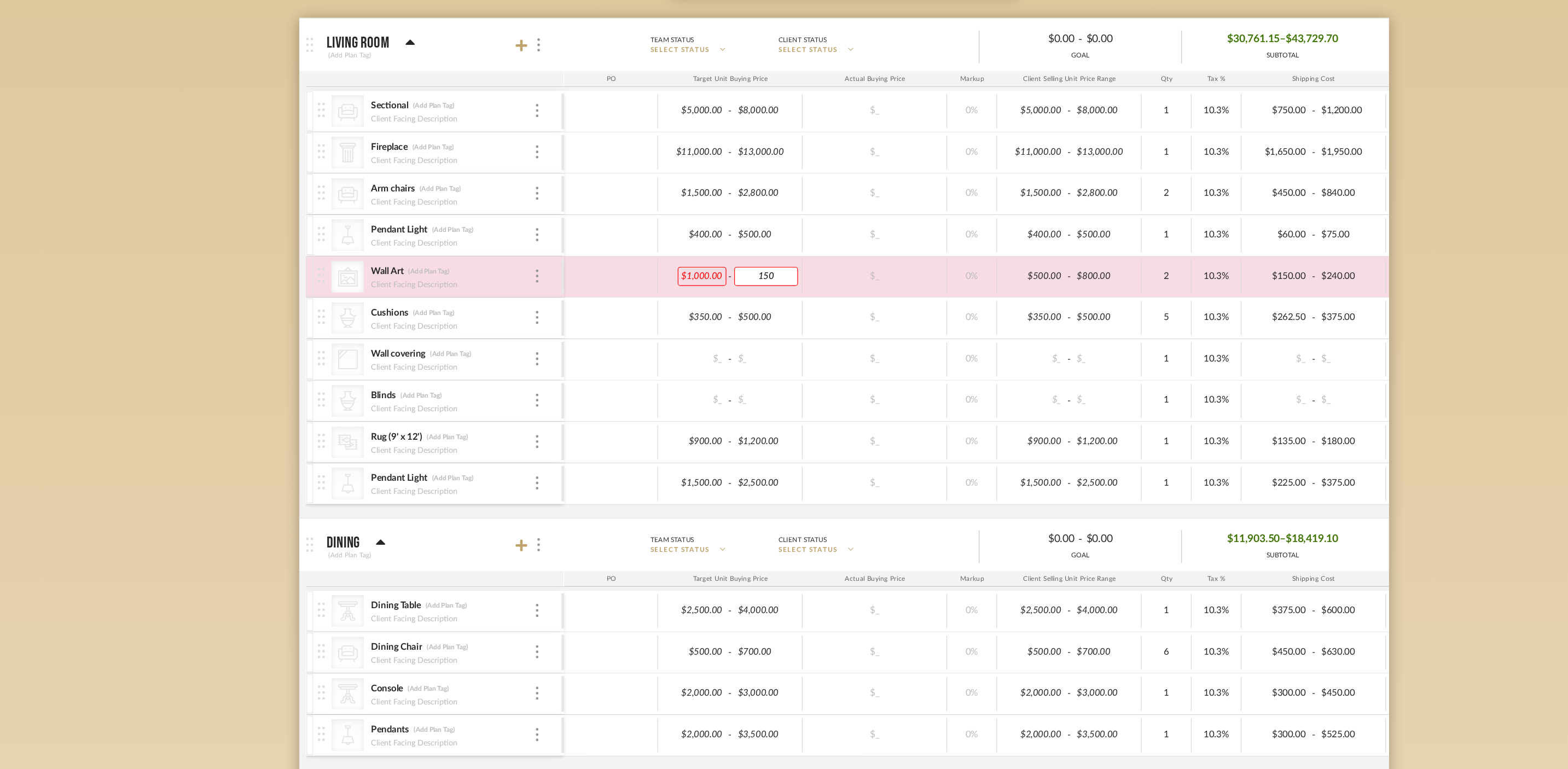
type input "1500"
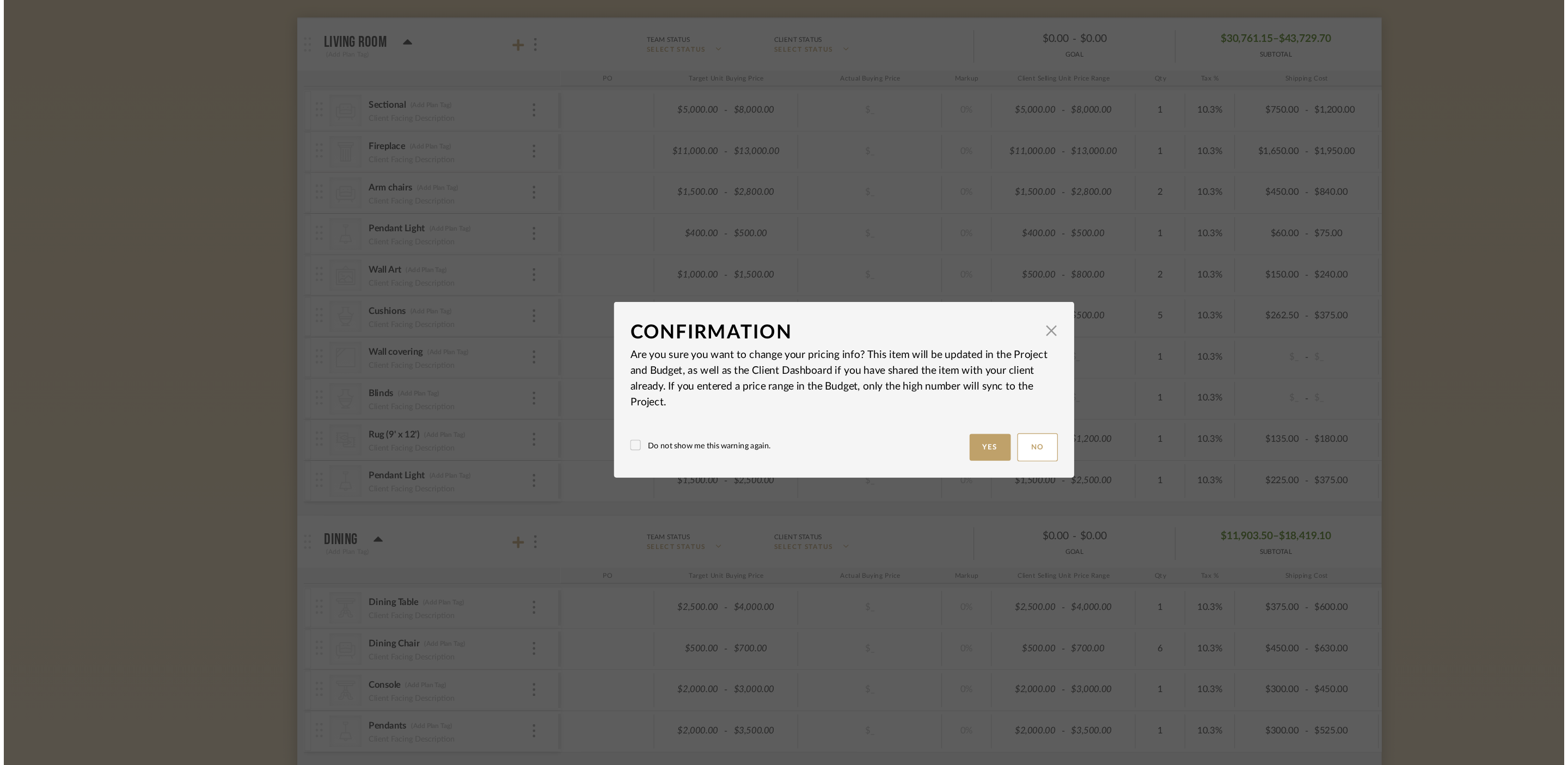
scroll to position [0, 0]
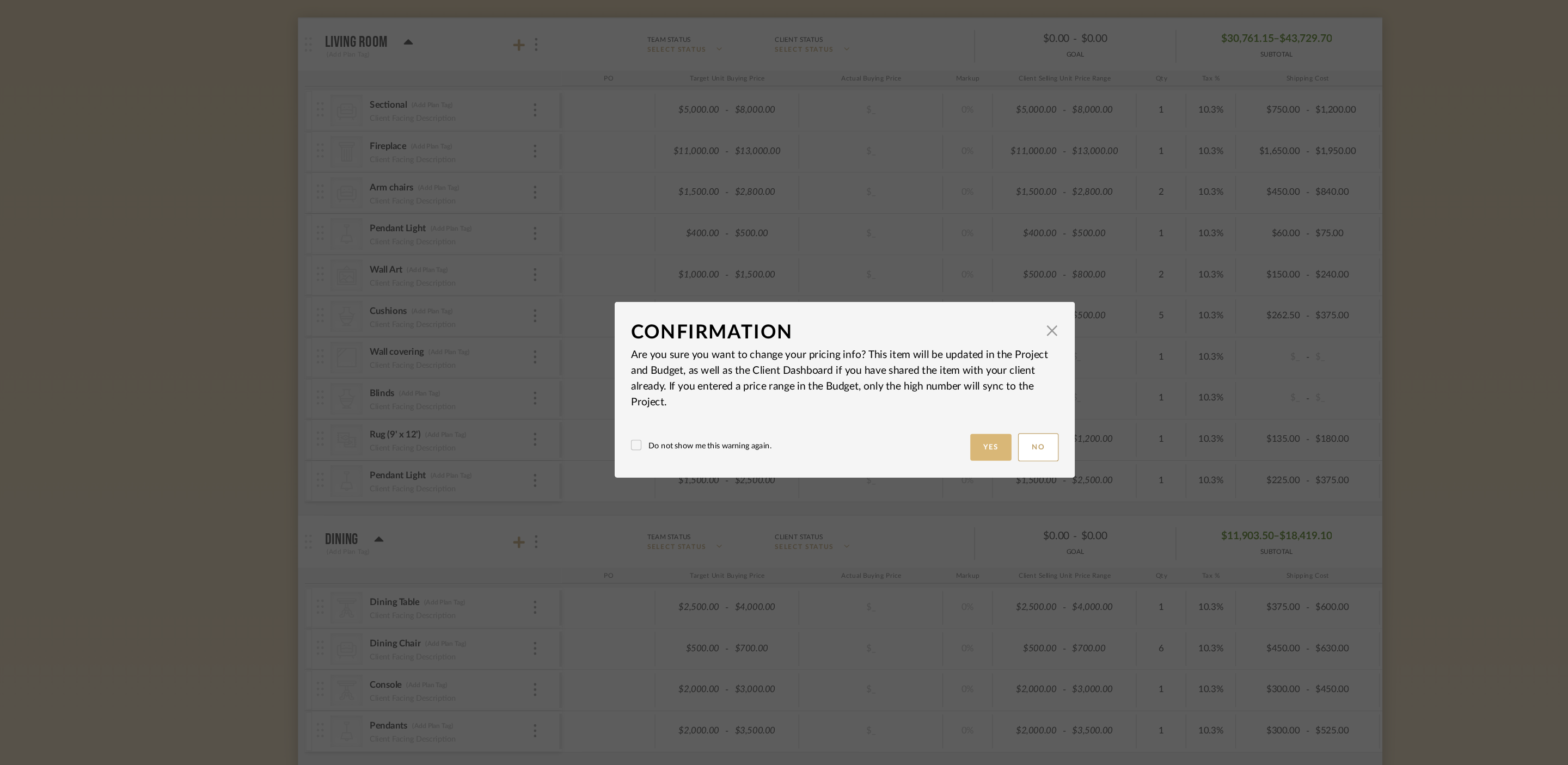
click at [894, 422] on button "Yes" at bounding box center [906, 430] width 35 height 23
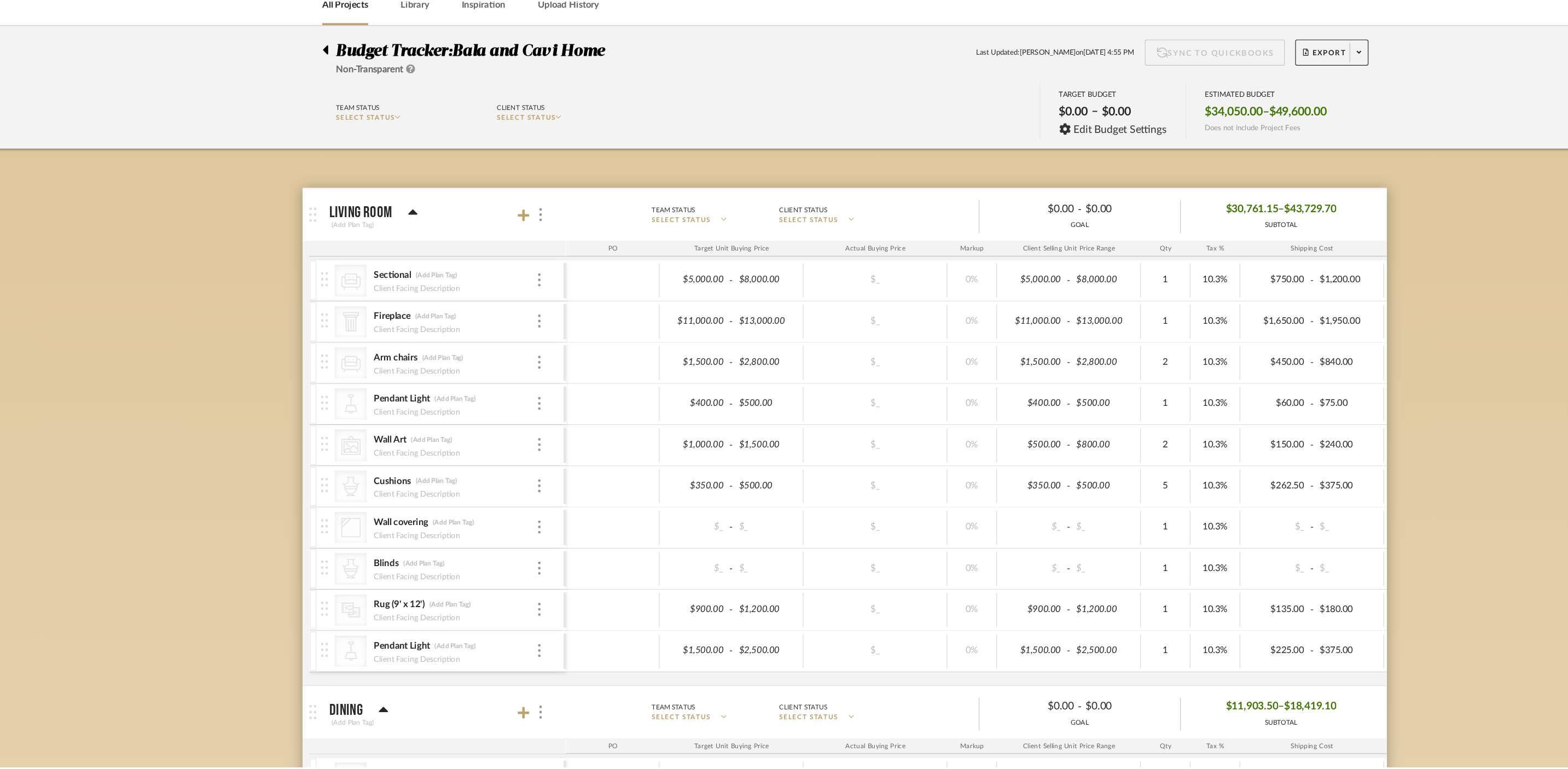
scroll to position [141, 0]
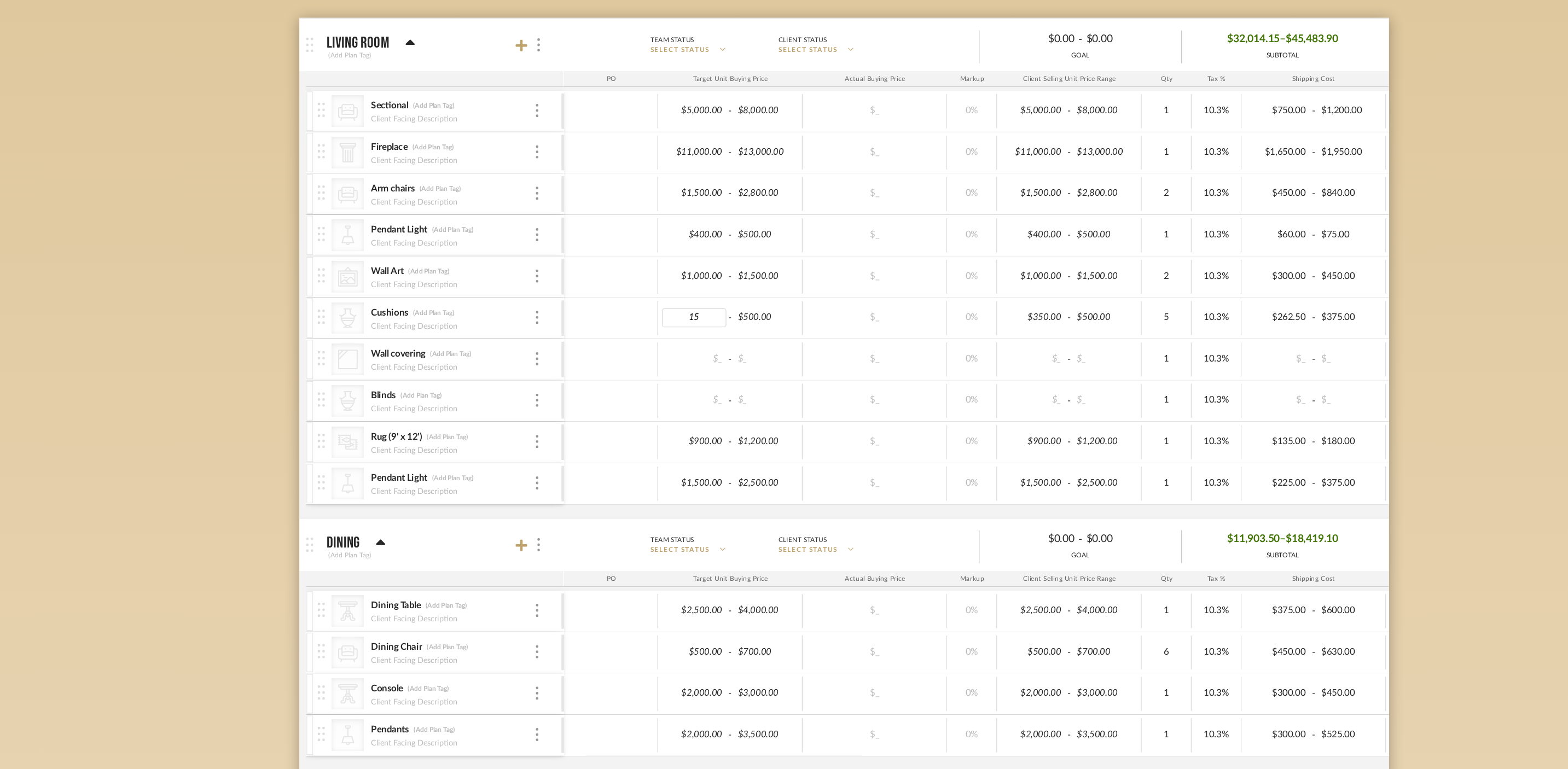
type input "150"
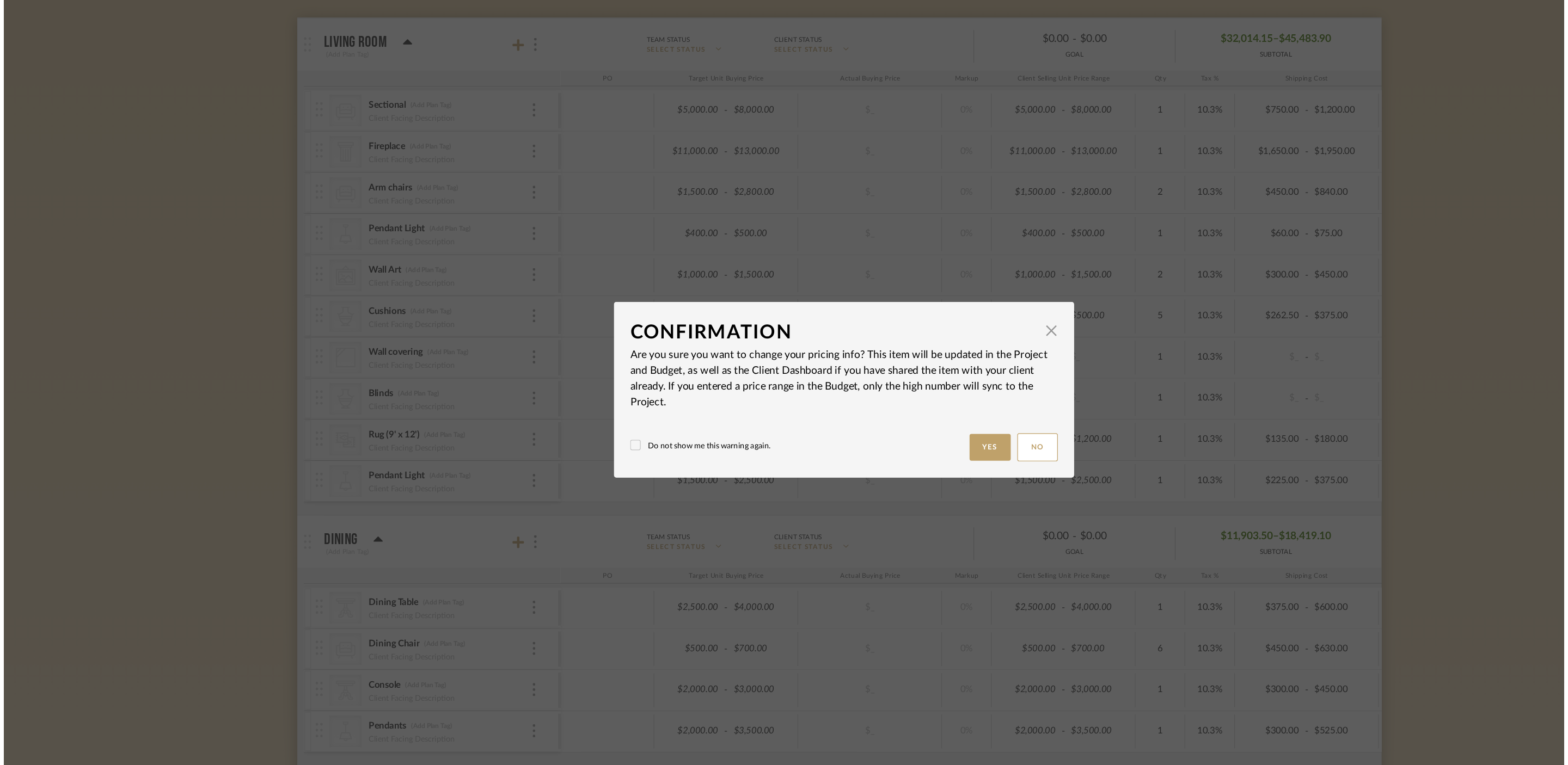
scroll to position [0, 0]
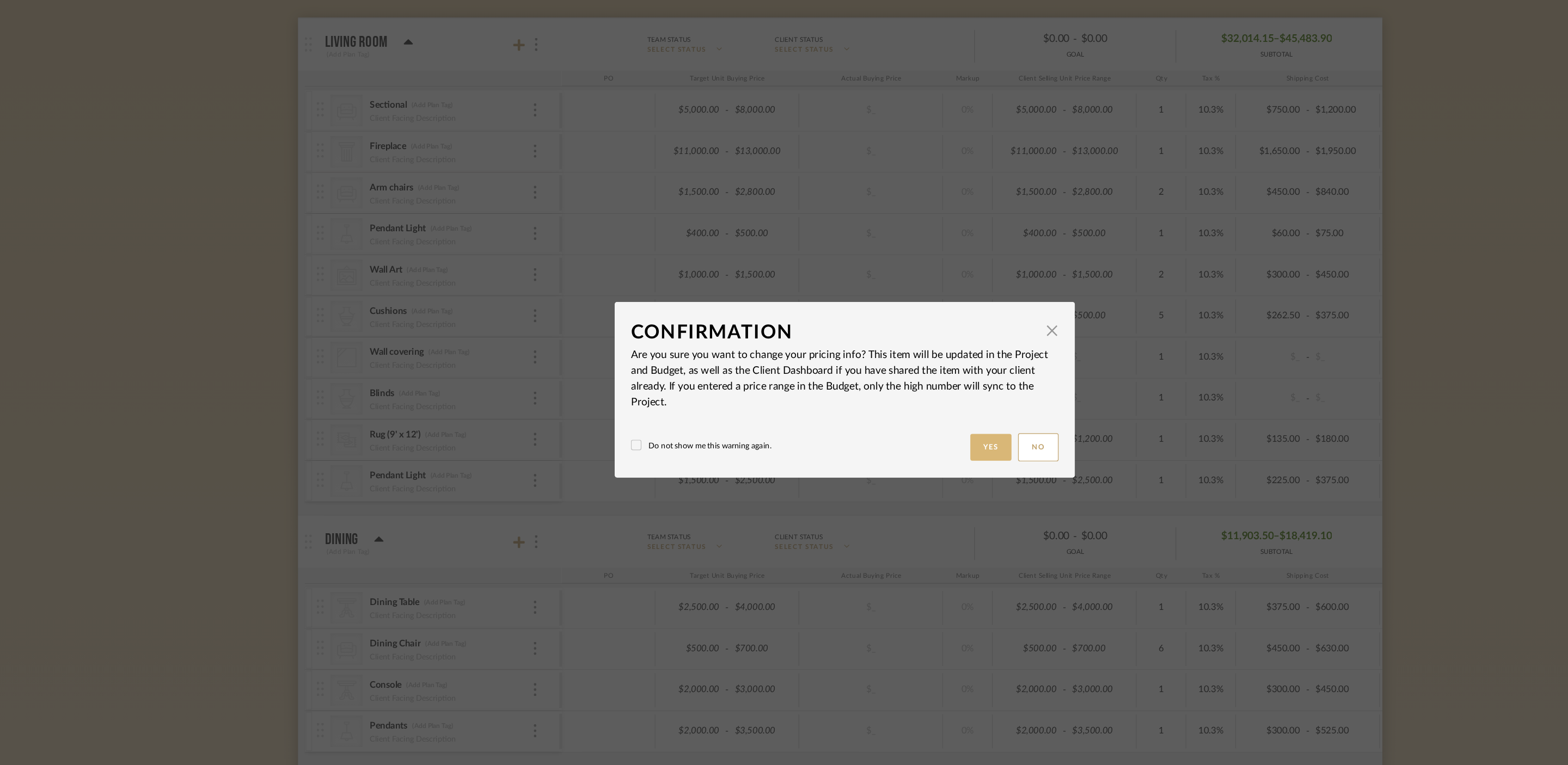
click at [903, 432] on button "Yes" at bounding box center [906, 430] width 35 height 23
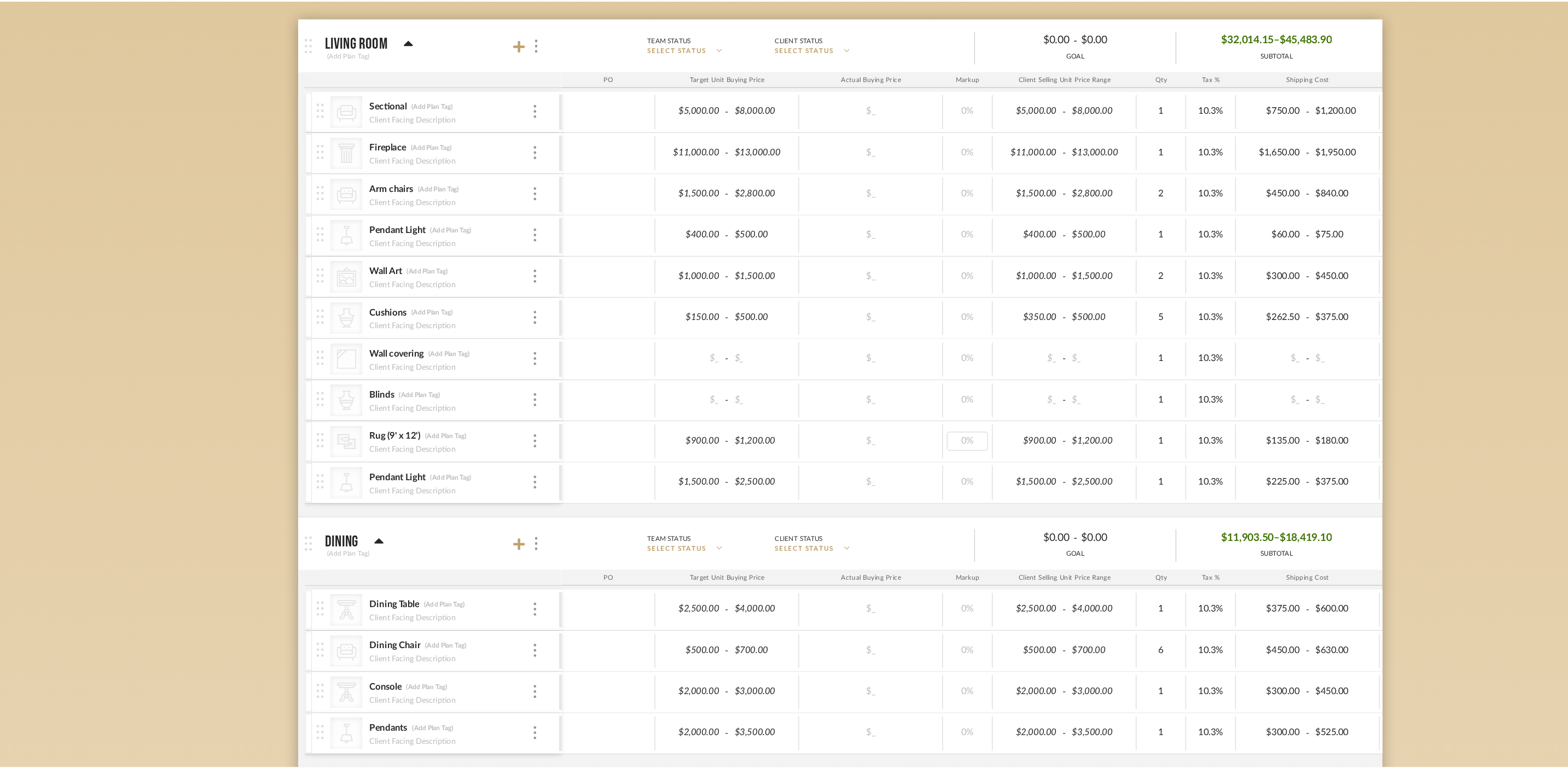
scroll to position [141, 0]
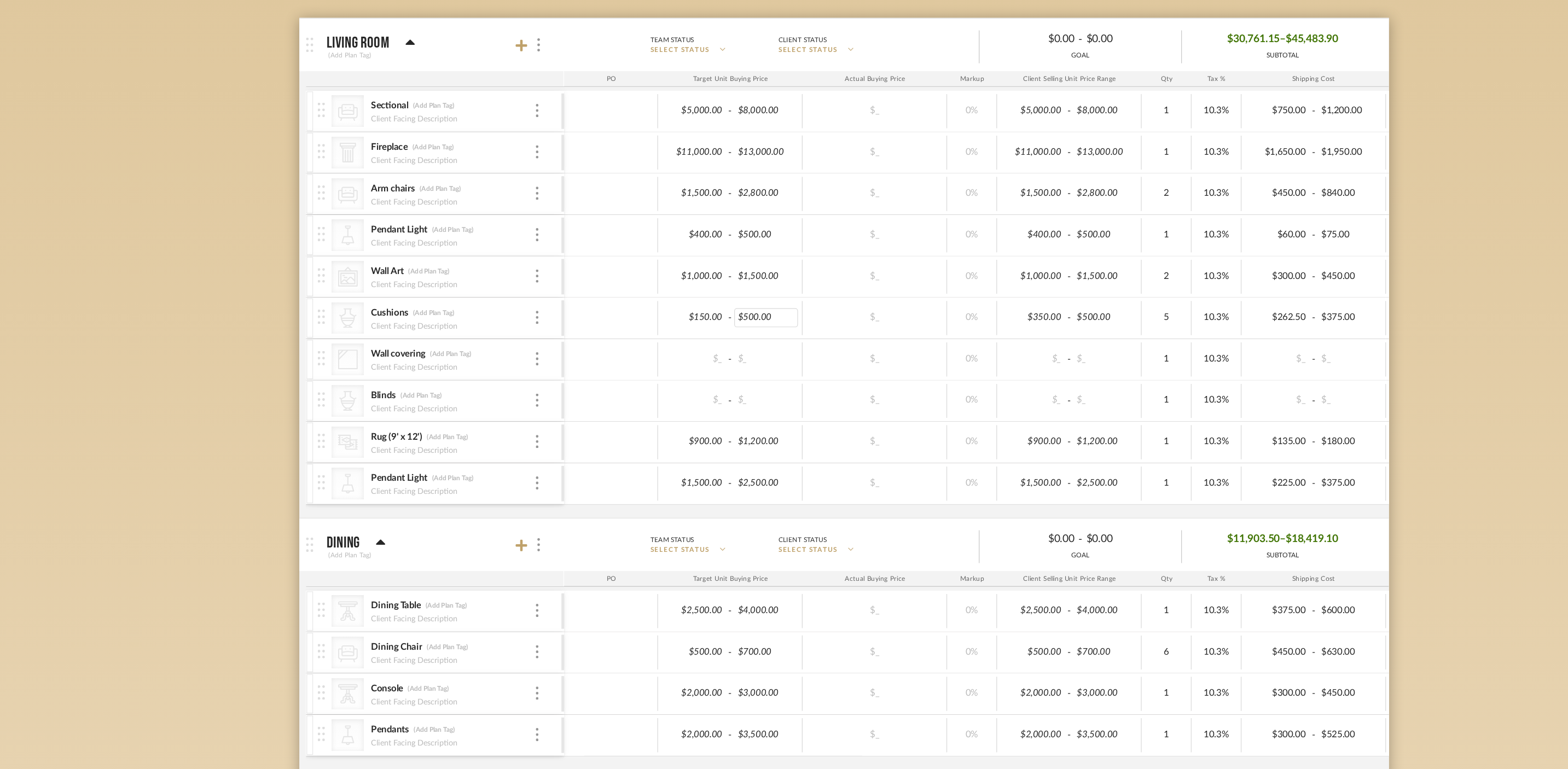
click at [711, 322] on div "$500.00" at bounding box center [719, 323] width 53 height 16
type input "200"
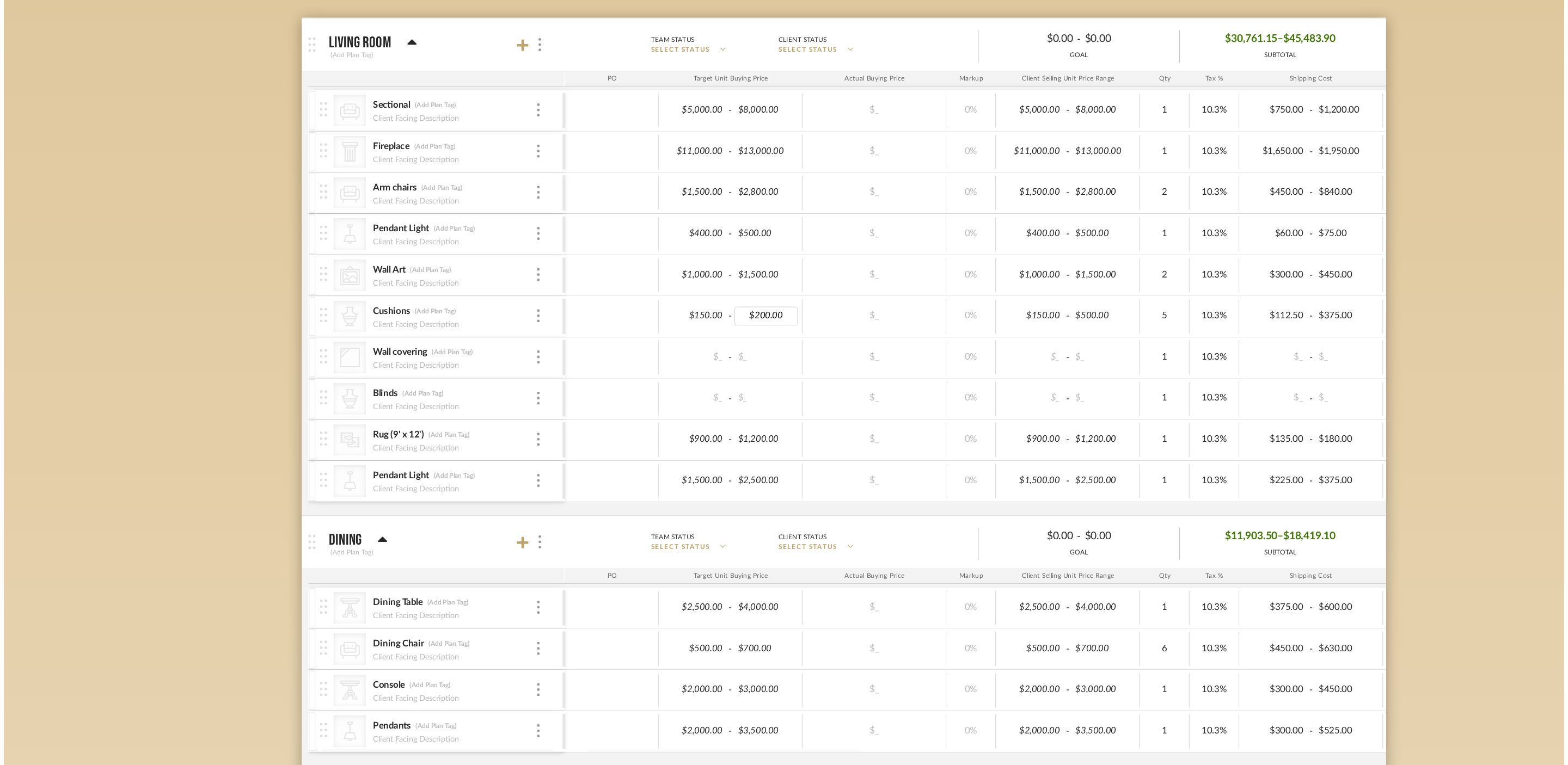
scroll to position [0, 0]
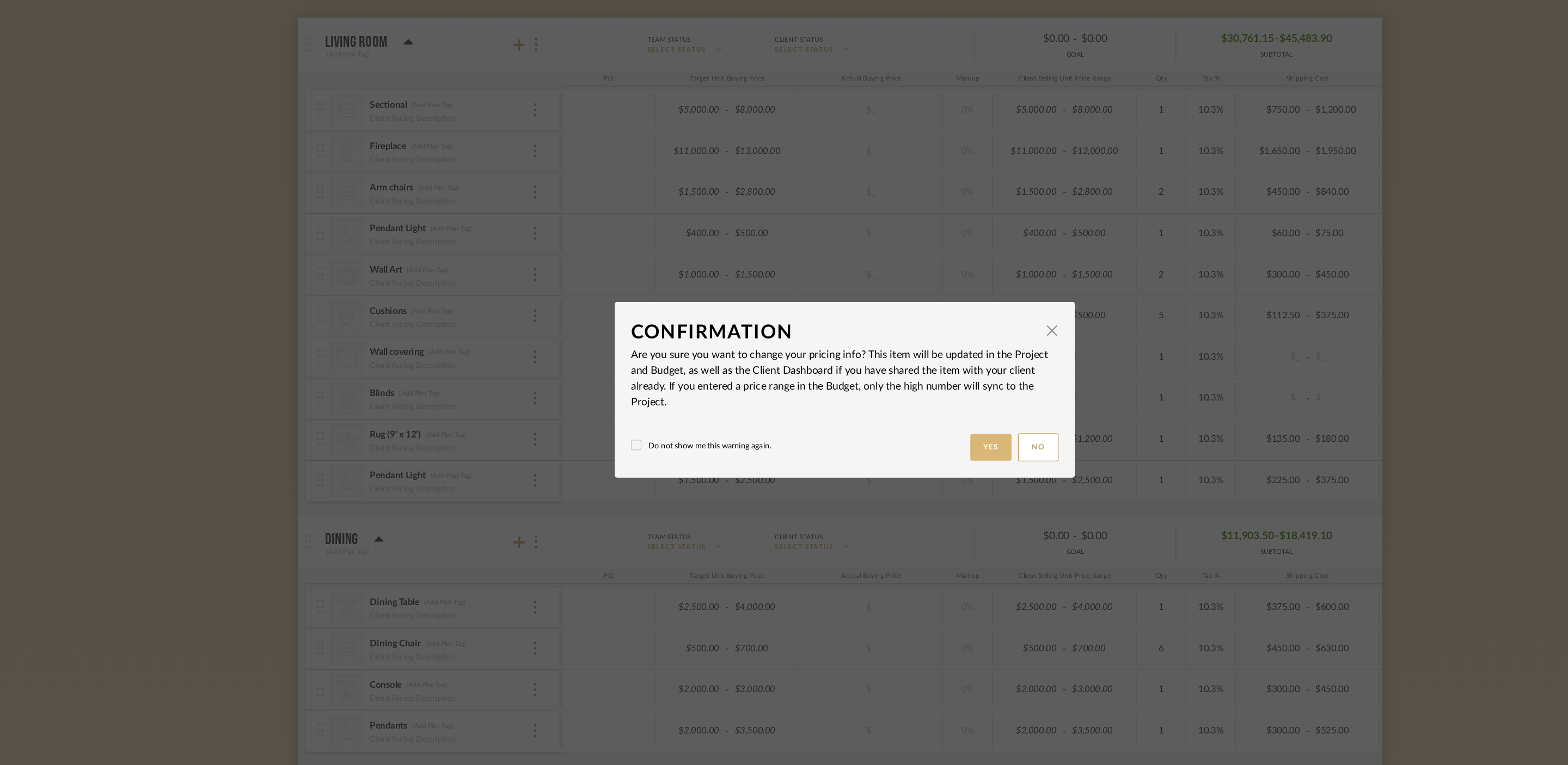
click at [900, 425] on button "Yes" at bounding box center [906, 430] width 35 height 23
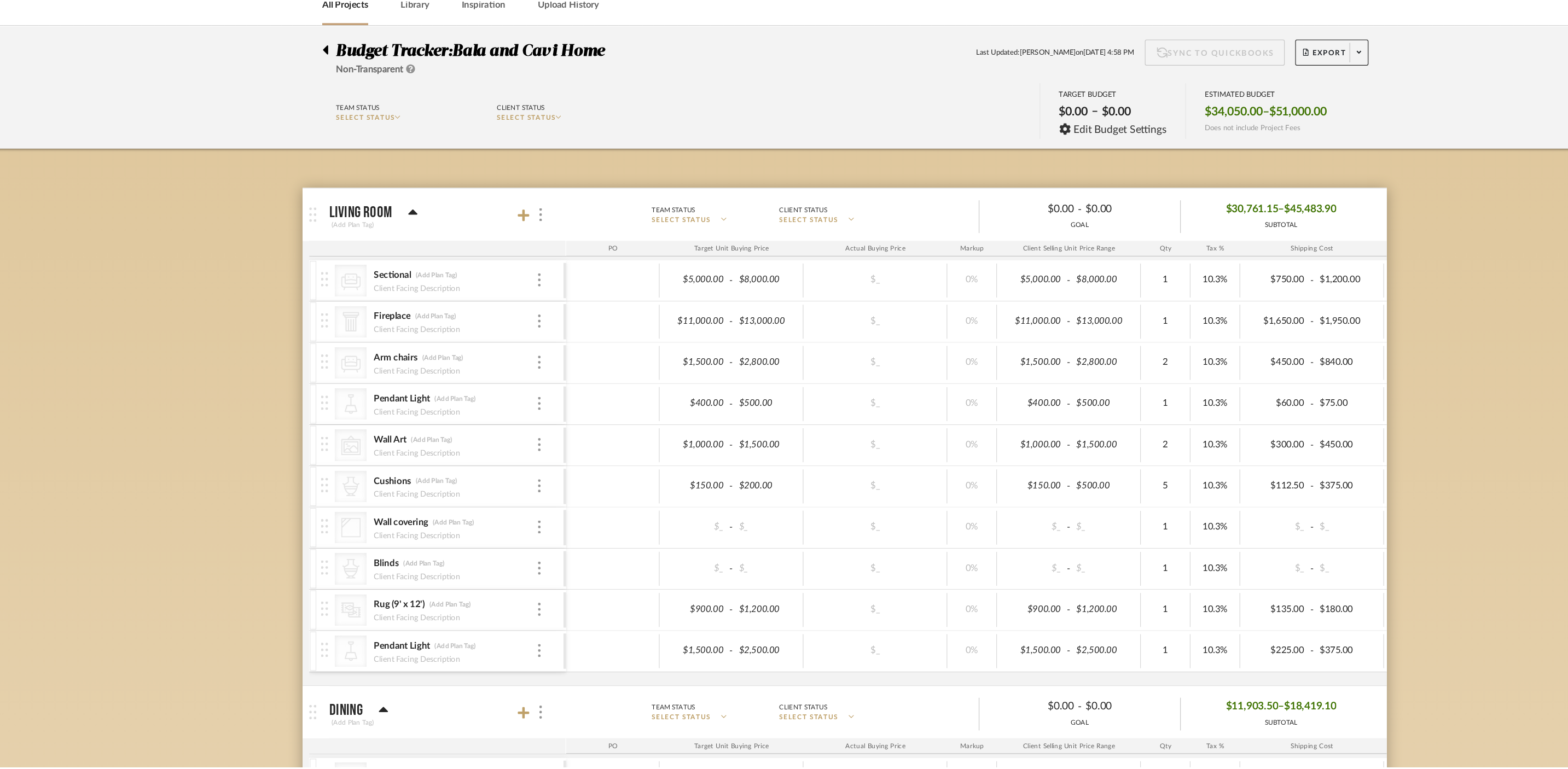
scroll to position [141, 0]
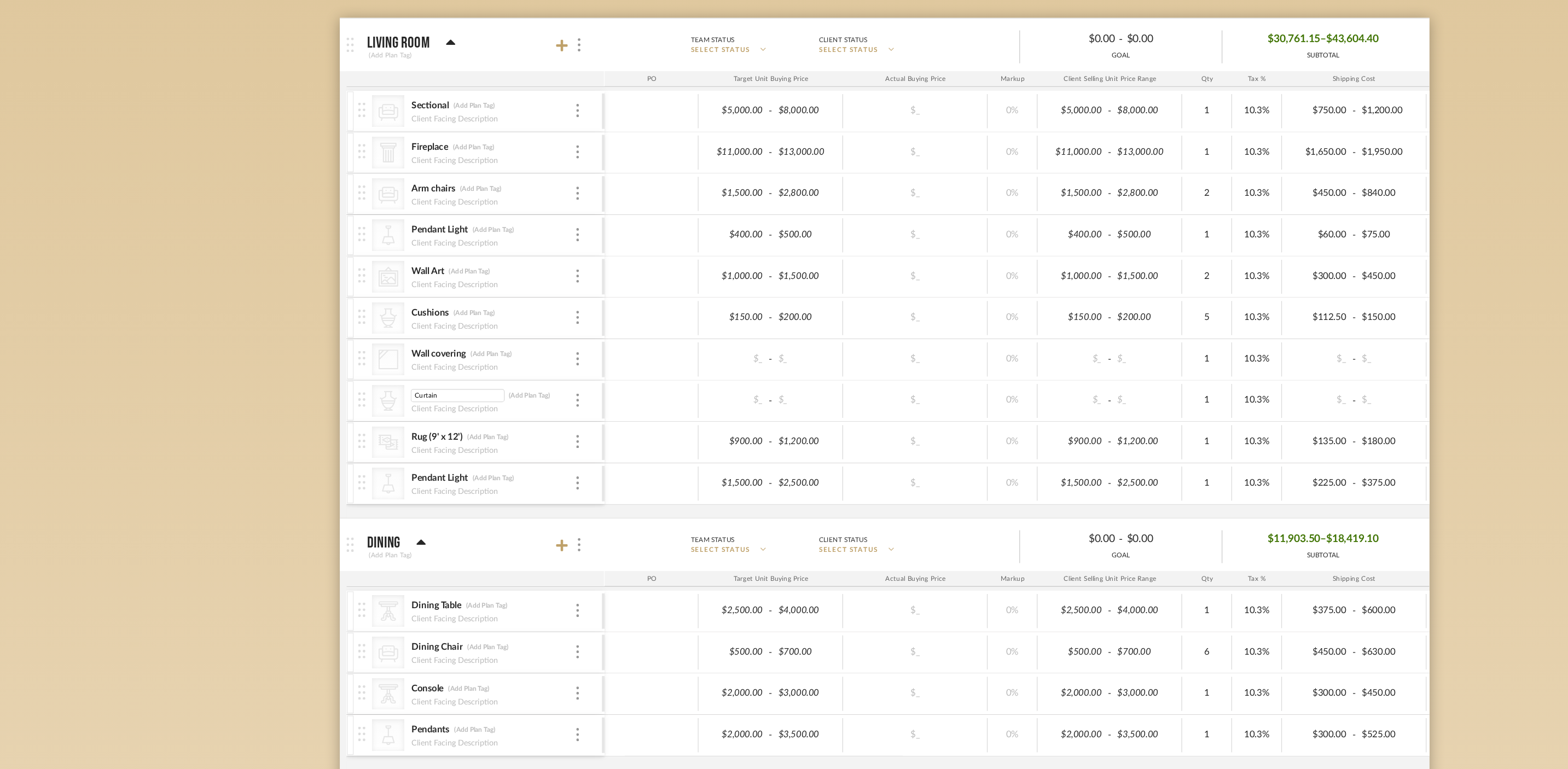
type input "Curtains"
click at [162, 462] on div "Budget Tracker: Bala and Cavi Home Non-Transparent Last Updated: Divya Ashok on…" at bounding box center [784, 525] width 1568 height 1175
click at [407, 354] on div "Wall covering" at bounding box center [413, 353] width 46 height 11
type input "Accent Wall"
click at [277, 420] on div "Budget Tracker: Bala and Cavi Home Non-Transparent Last Updated: Divya Ashok on…" at bounding box center [784, 525] width 1568 height 1175
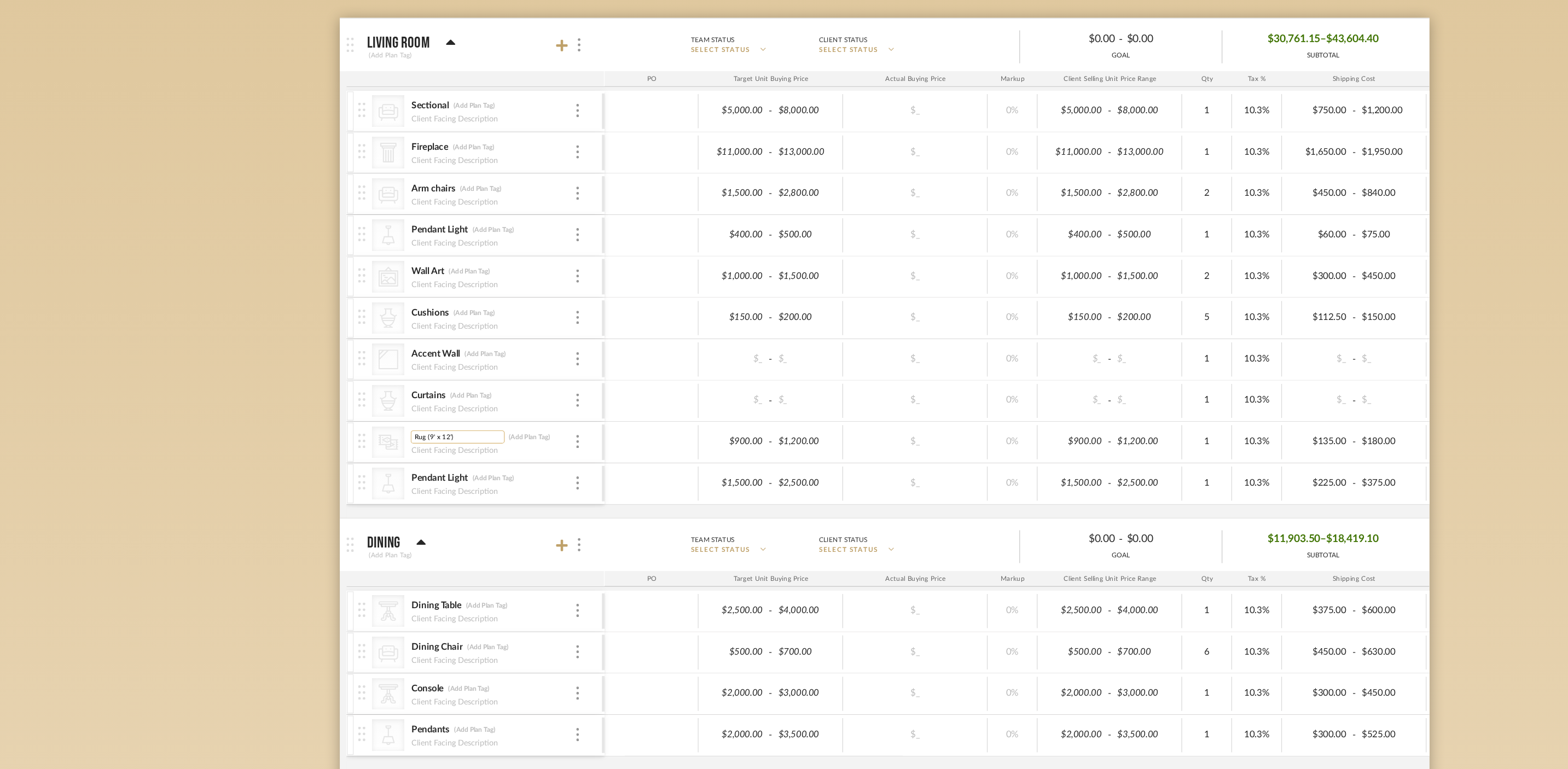
click at [407, 425] on input "Rug (9' x 12')" at bounding box center [428, 421] width 78 height 11
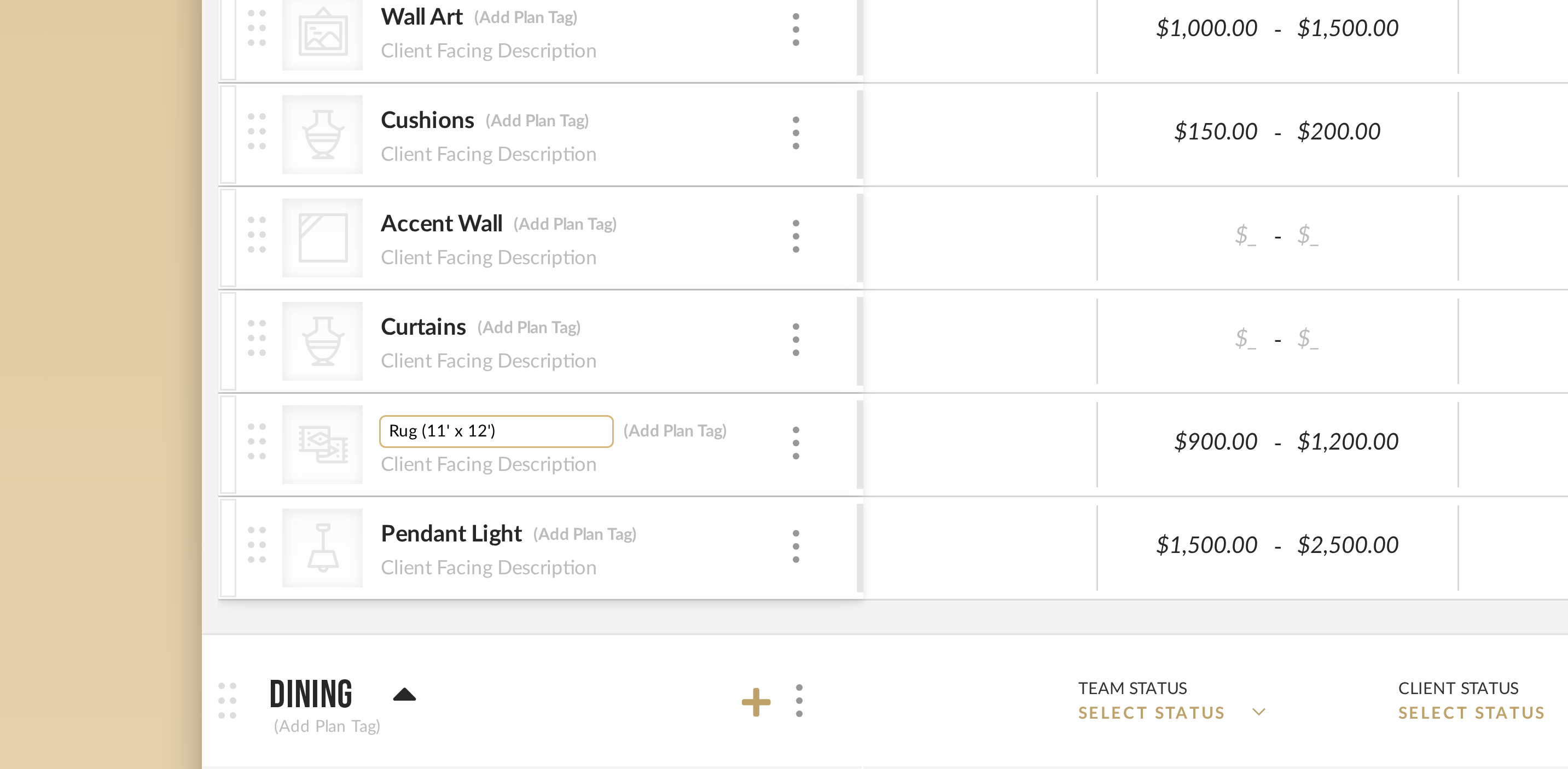
click at [424, 422] on input "Rug (11' x 12')" at bounding box center [428, 421] width 78 height 11
type input "Rug (11' x 13')"
click at [308, 417] on div "Budget Tracker: Bala and Cavi Home Non-Transparent Last Updated: Divya Ashok on…" at bounding box center [784, 525] width 1568 height 1175
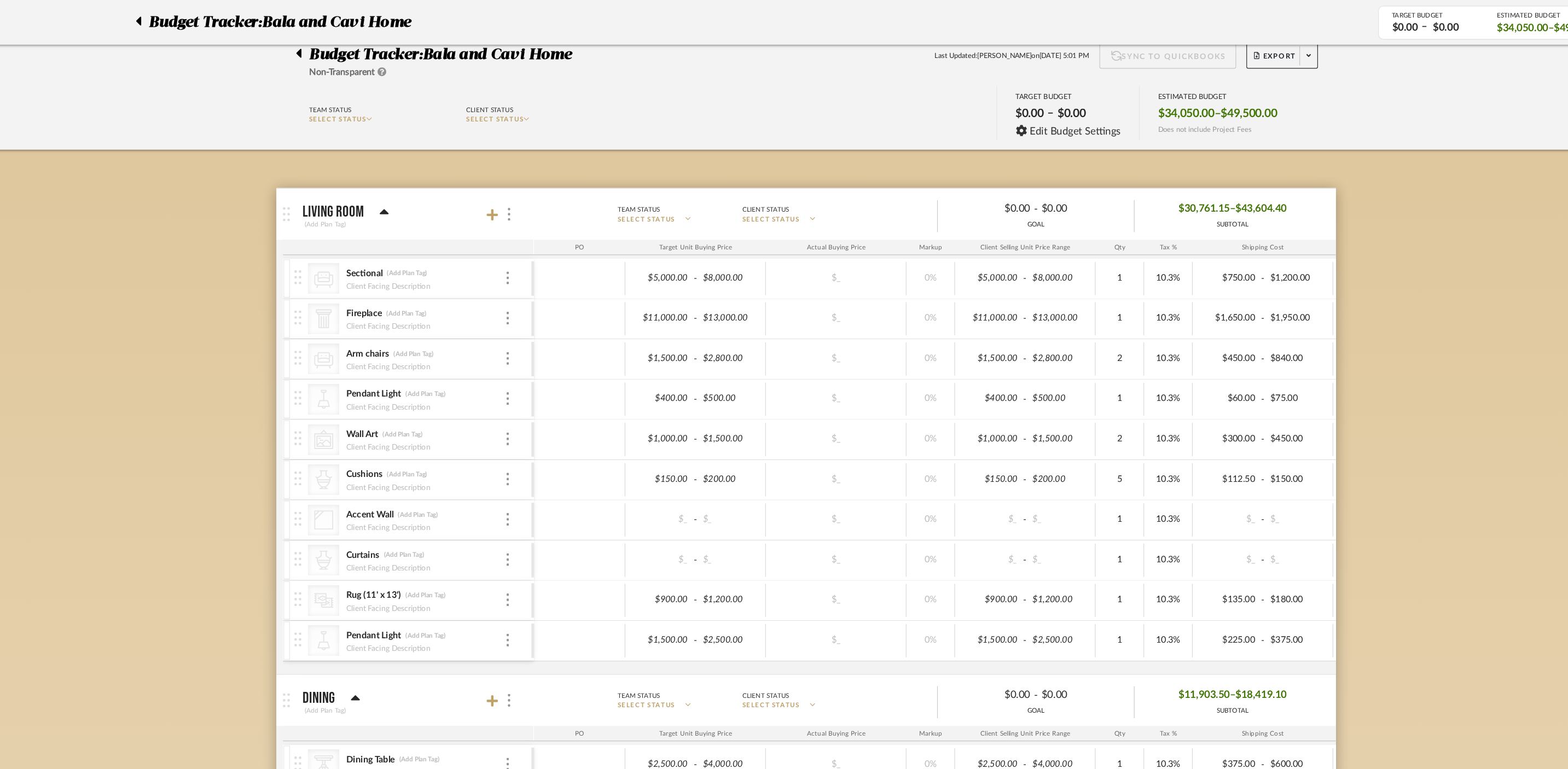
scroll to position [16, 0]
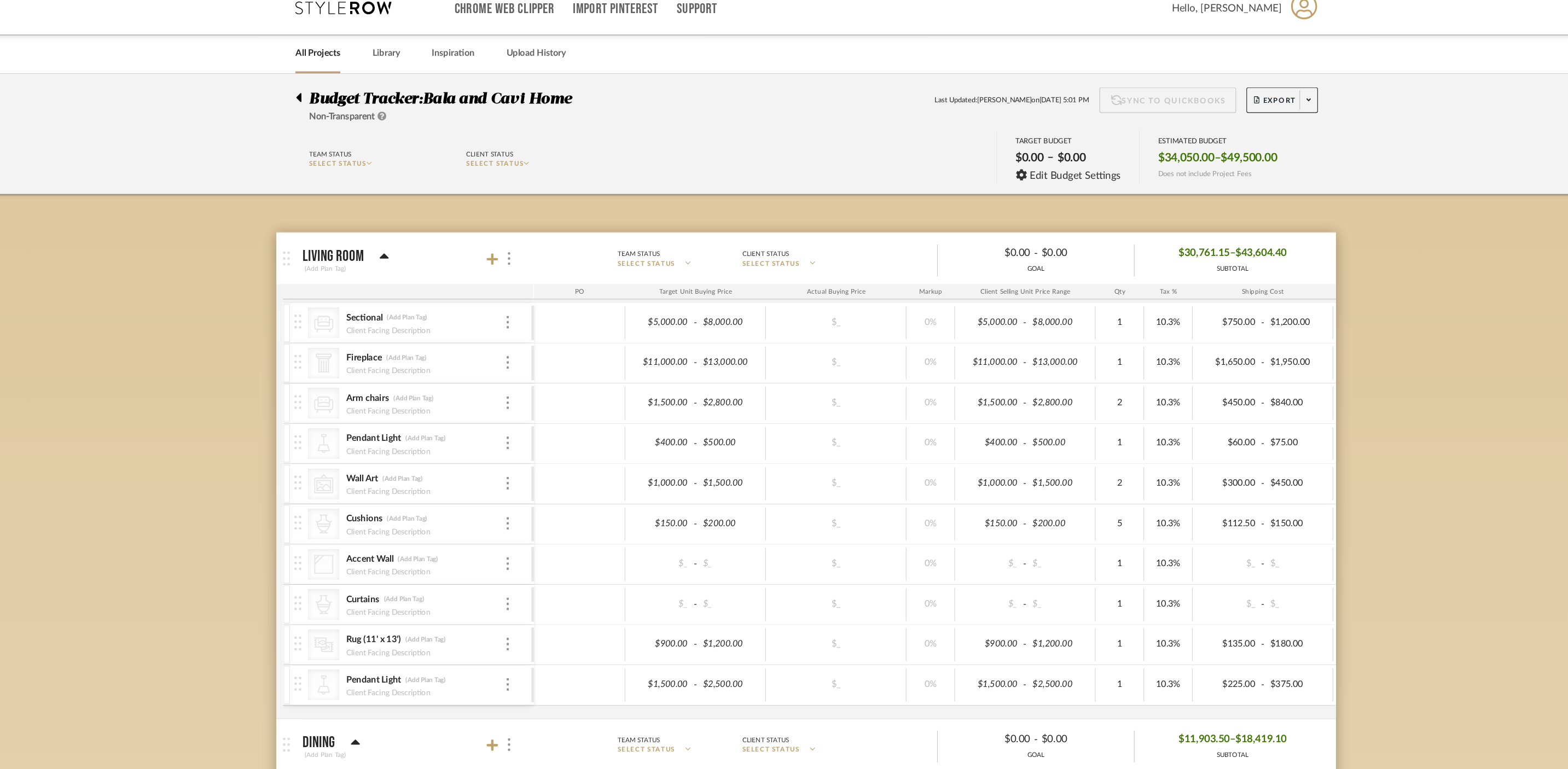
click at [516, 215] on div at bounding box center [522, 222] width 24 height 15
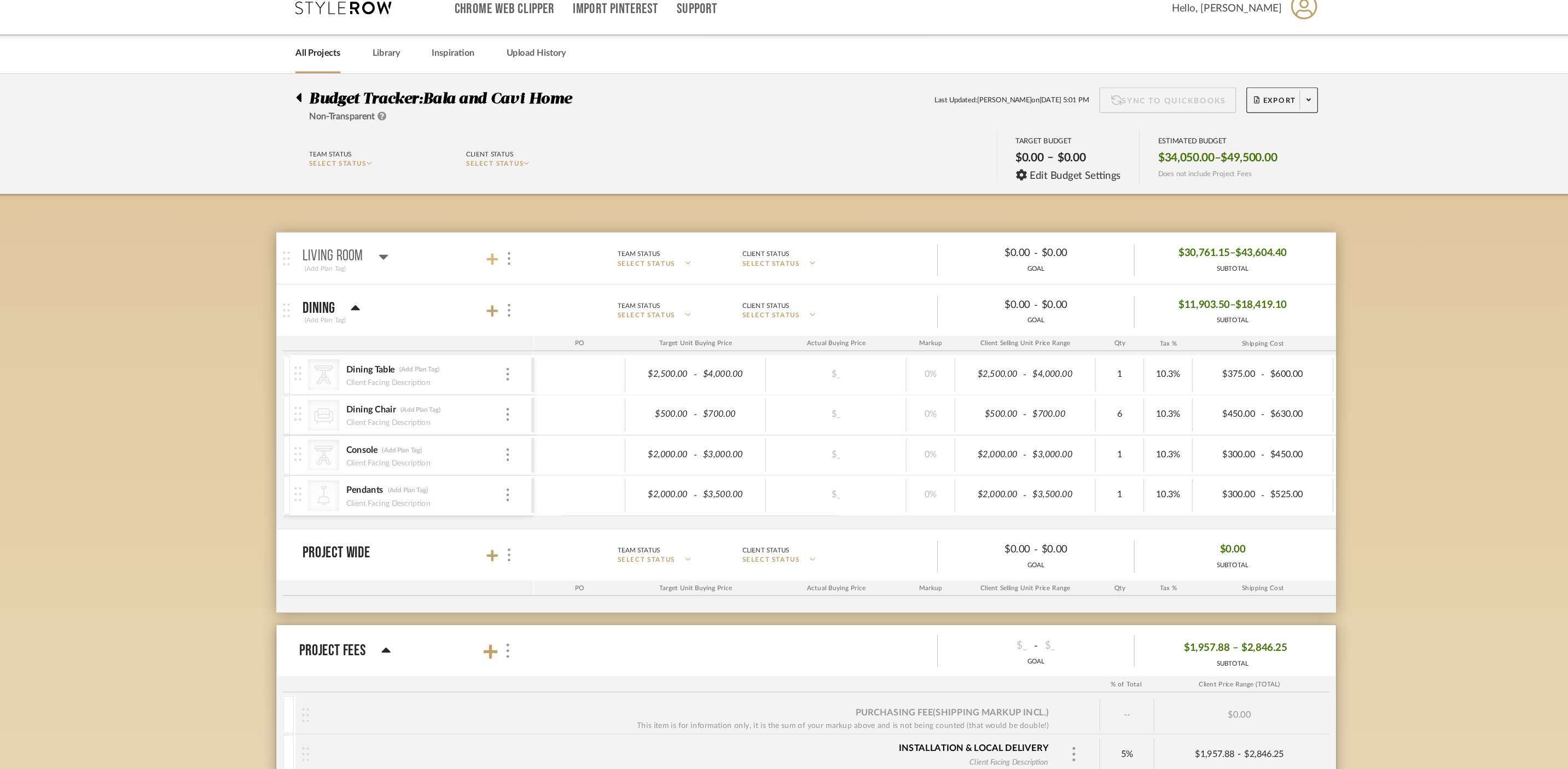
click at [518, 222] on icon at bounding box center [515, 223] width 10 height 10
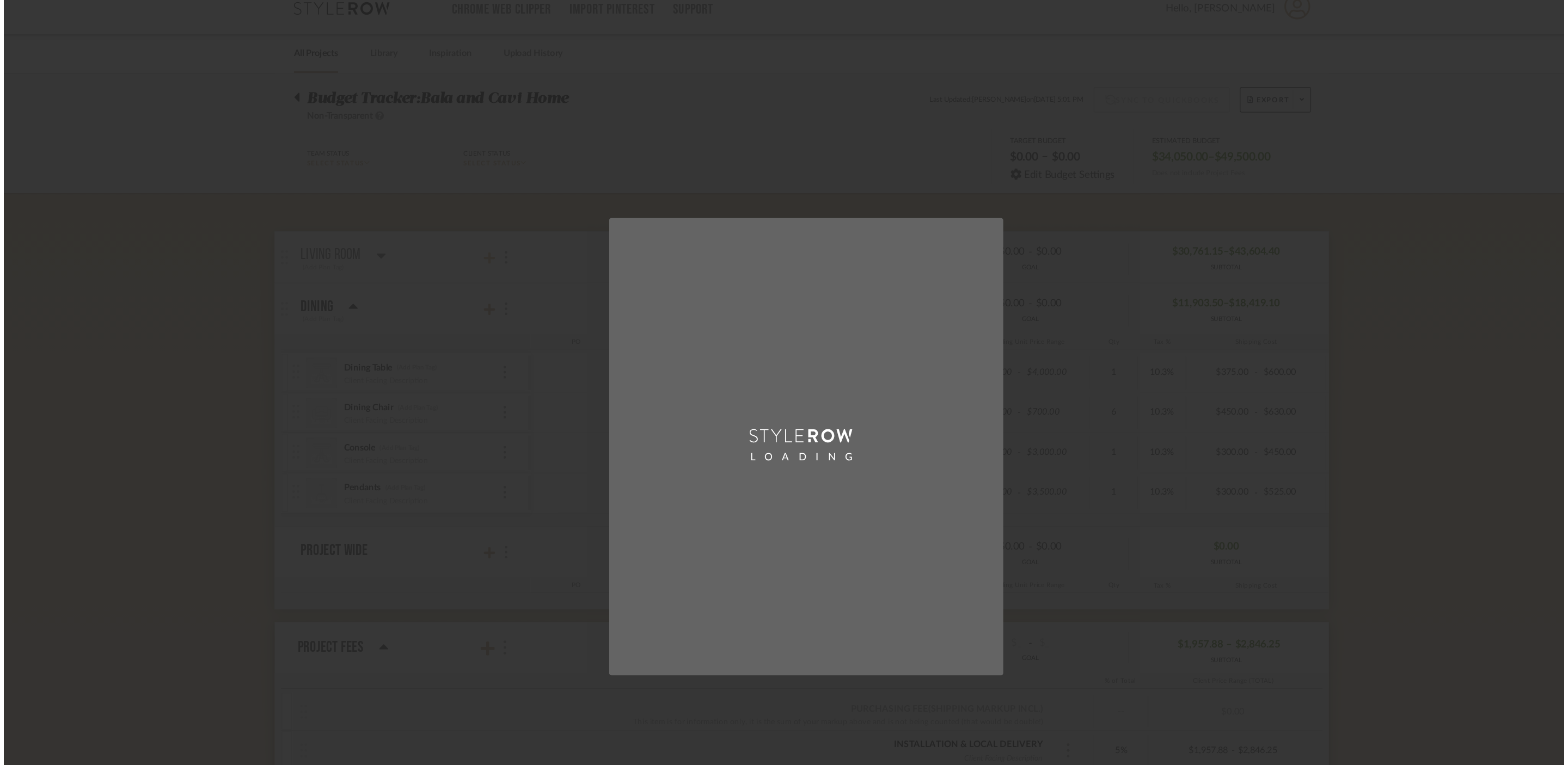
scroll to position [0, 0]
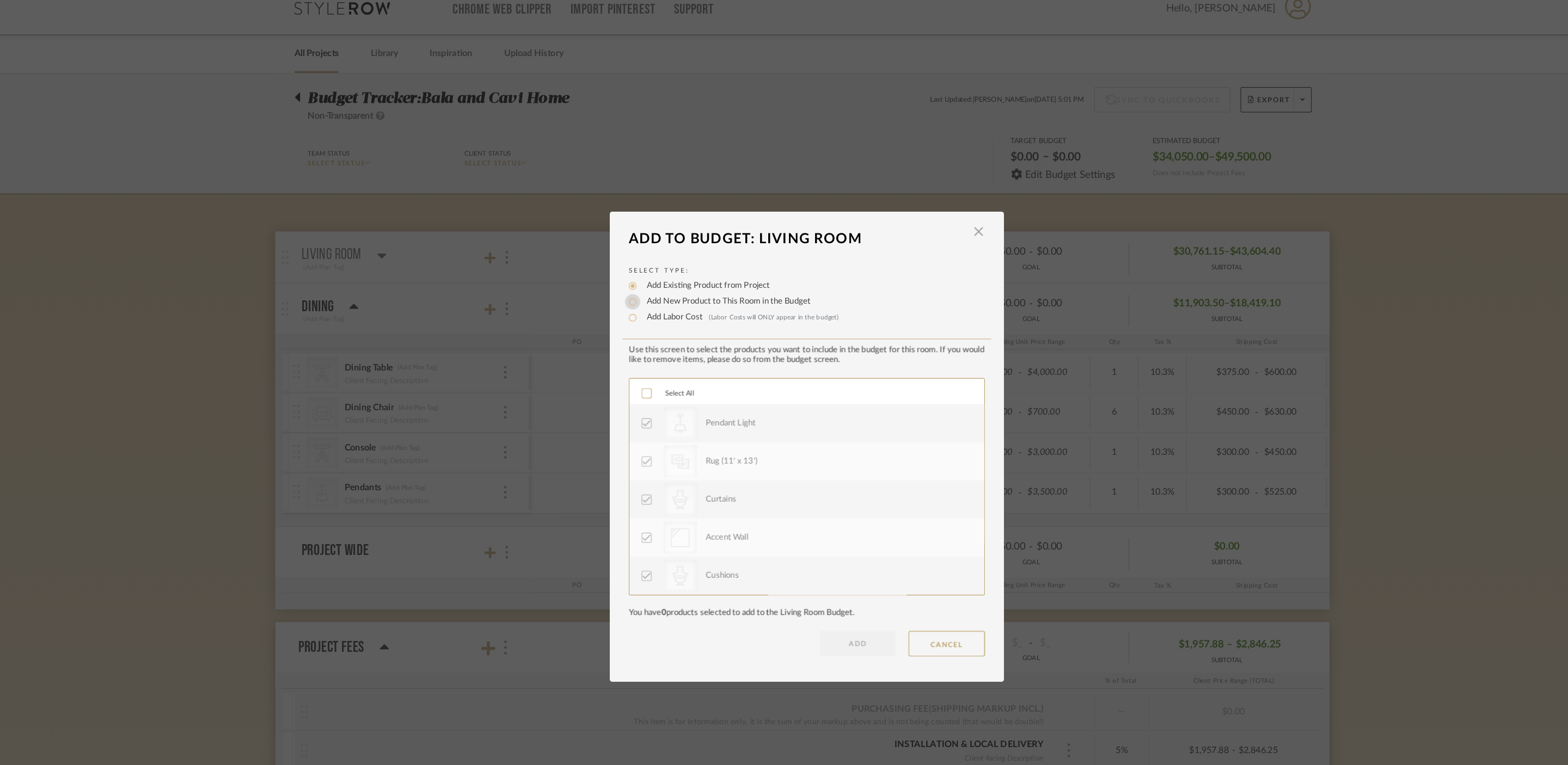
click at [629, 257] on input "Add New Product to This Room in the Budget" at bounding box center [634, 258] width 13 height 13
radio input "true"
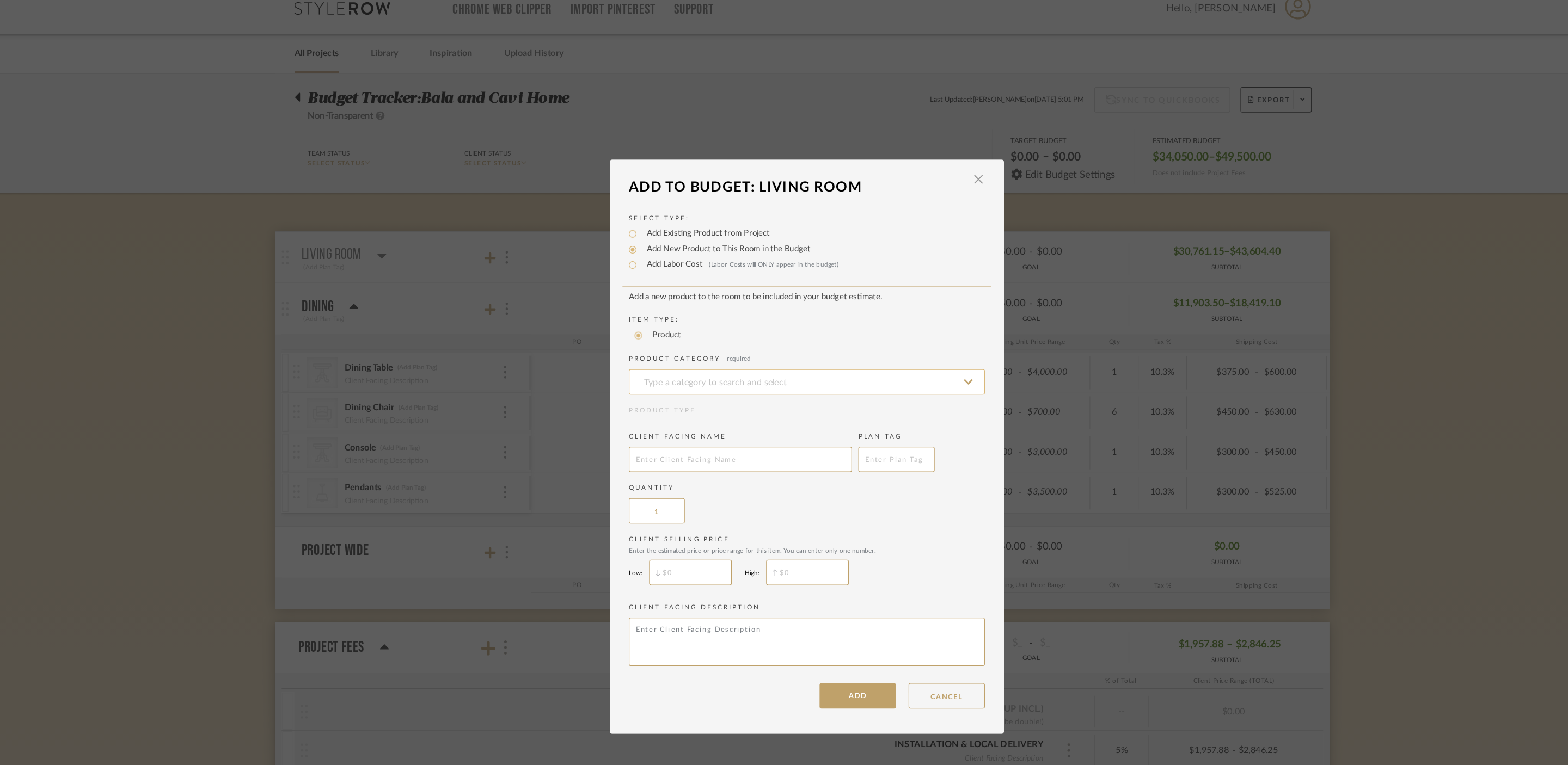
click at [716, 329] on input at bounding box center [784, 327] width 305 height 22
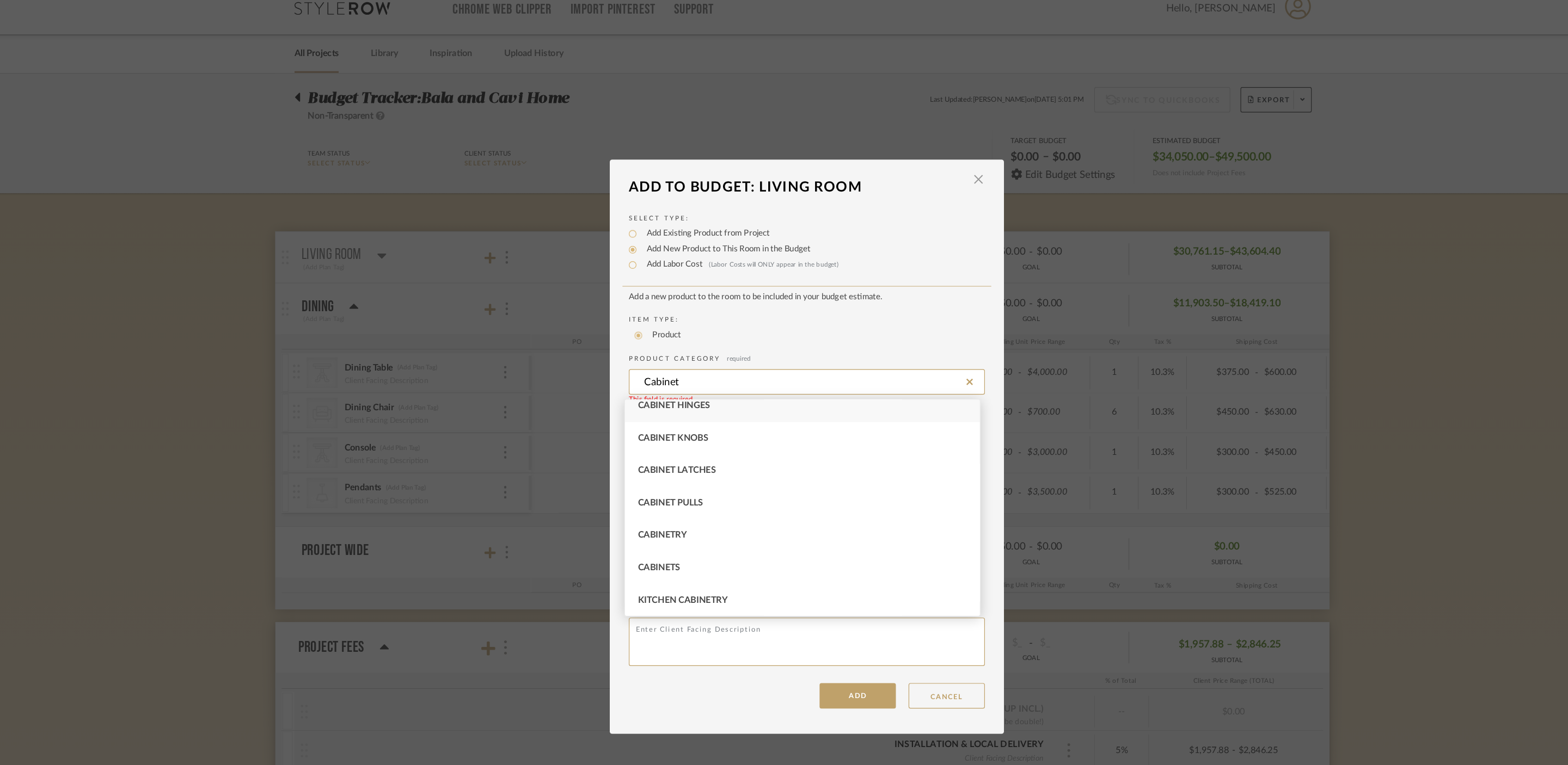
scroll to position [65, 0]
click at [683, 455] on div "Cabinetry" at bounding box center [780, 457] width 304 height 27
type input "Cabinetry"
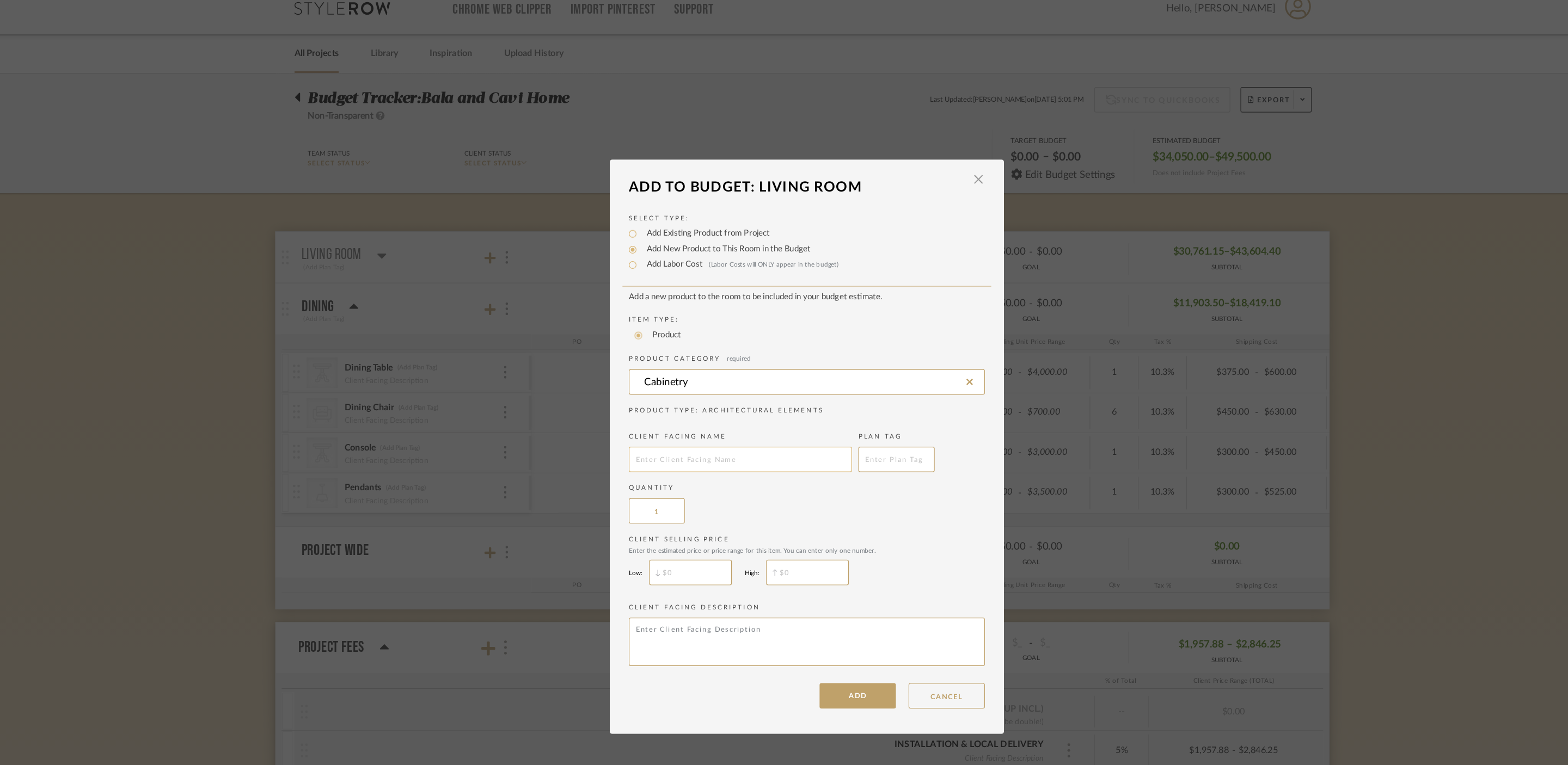
click at [711, 401] on input "text" at bounding box center [727, 394] width 191 height 22
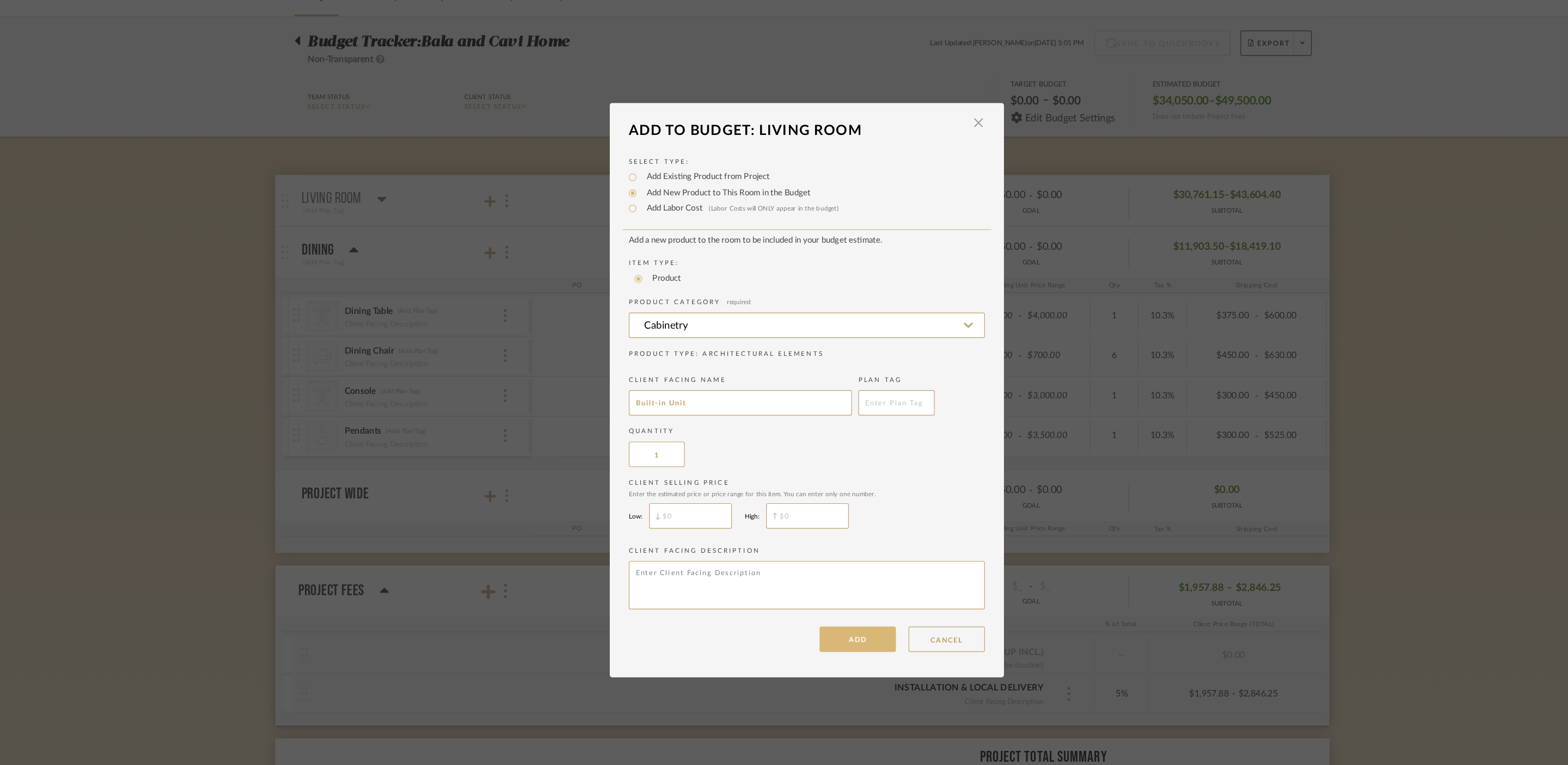
type input "Built-in Unit"
click at [833, 601] on button "ADD" at bounding box center [827, 596] width 66 height 22
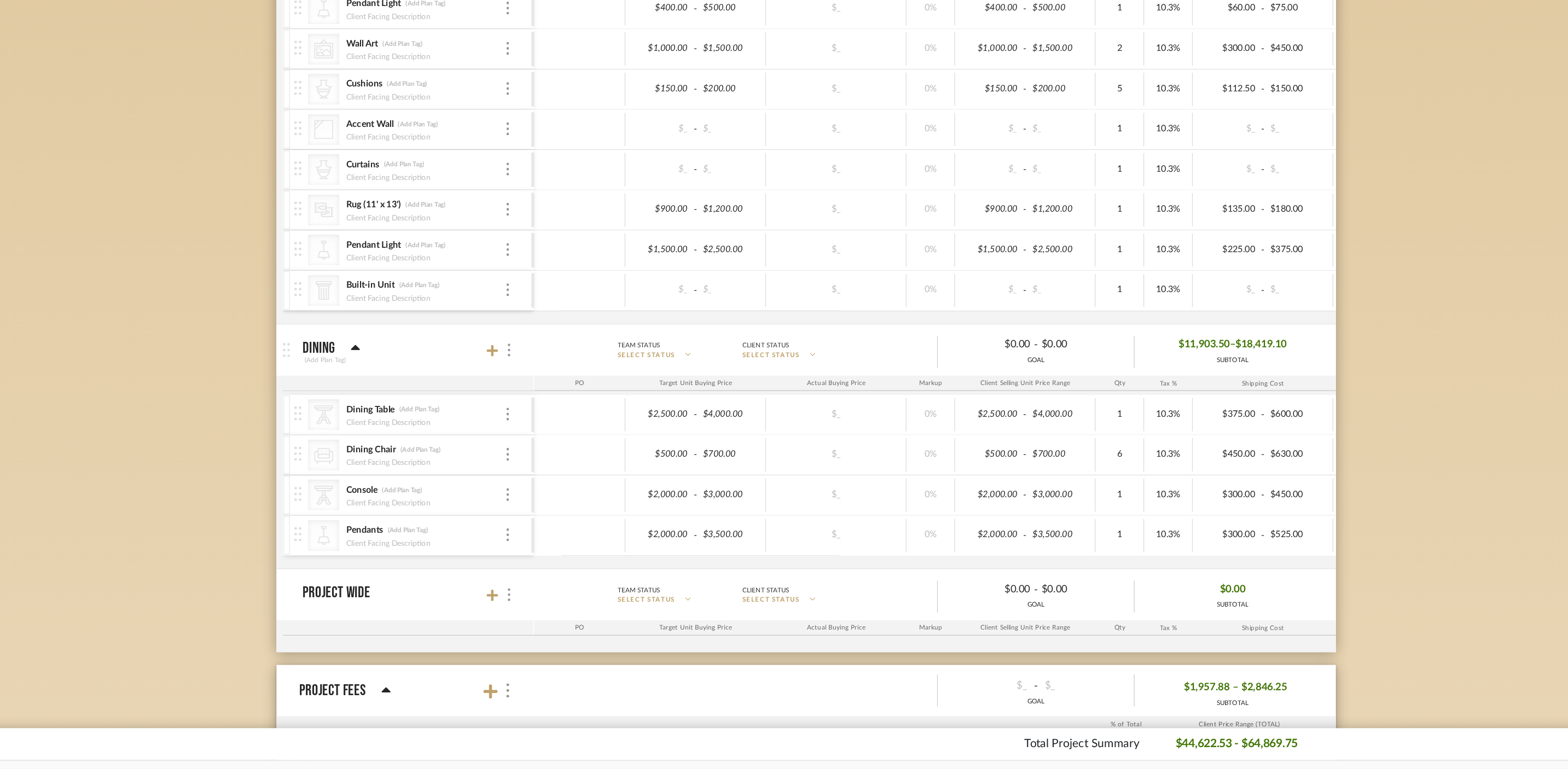
scroll to position [302, 0]
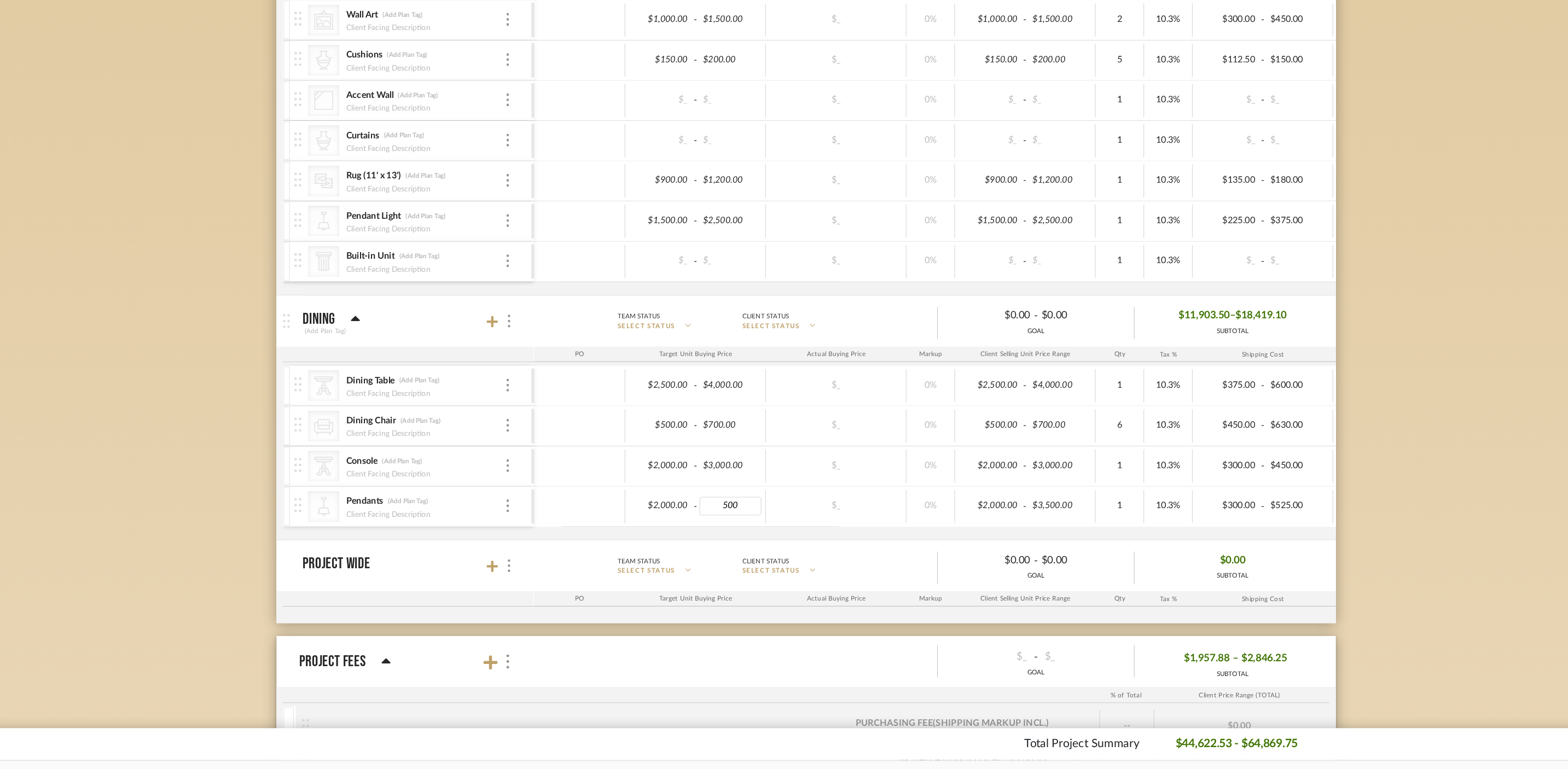
type input "5000"
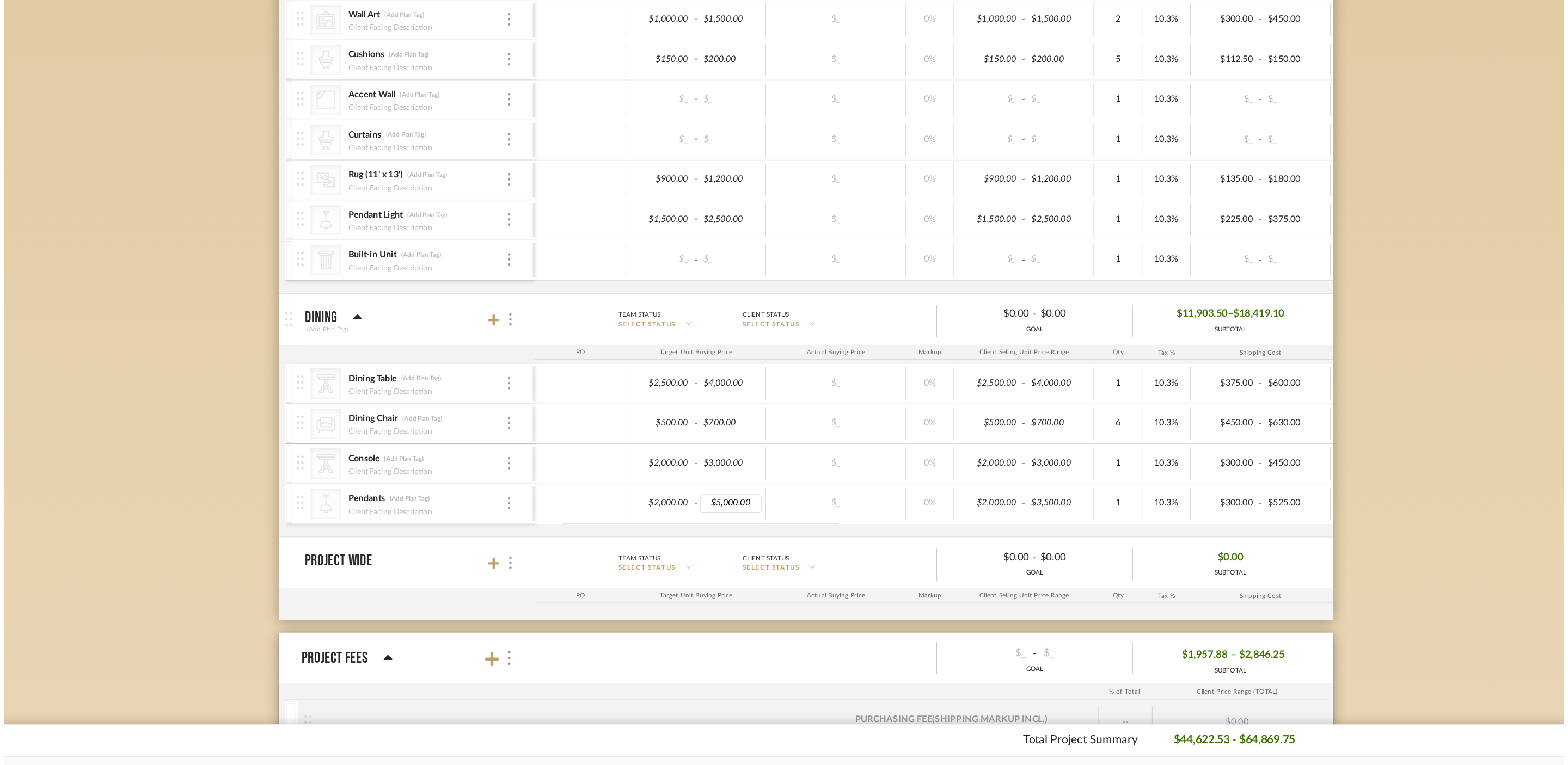
scroll to position [0, 0]
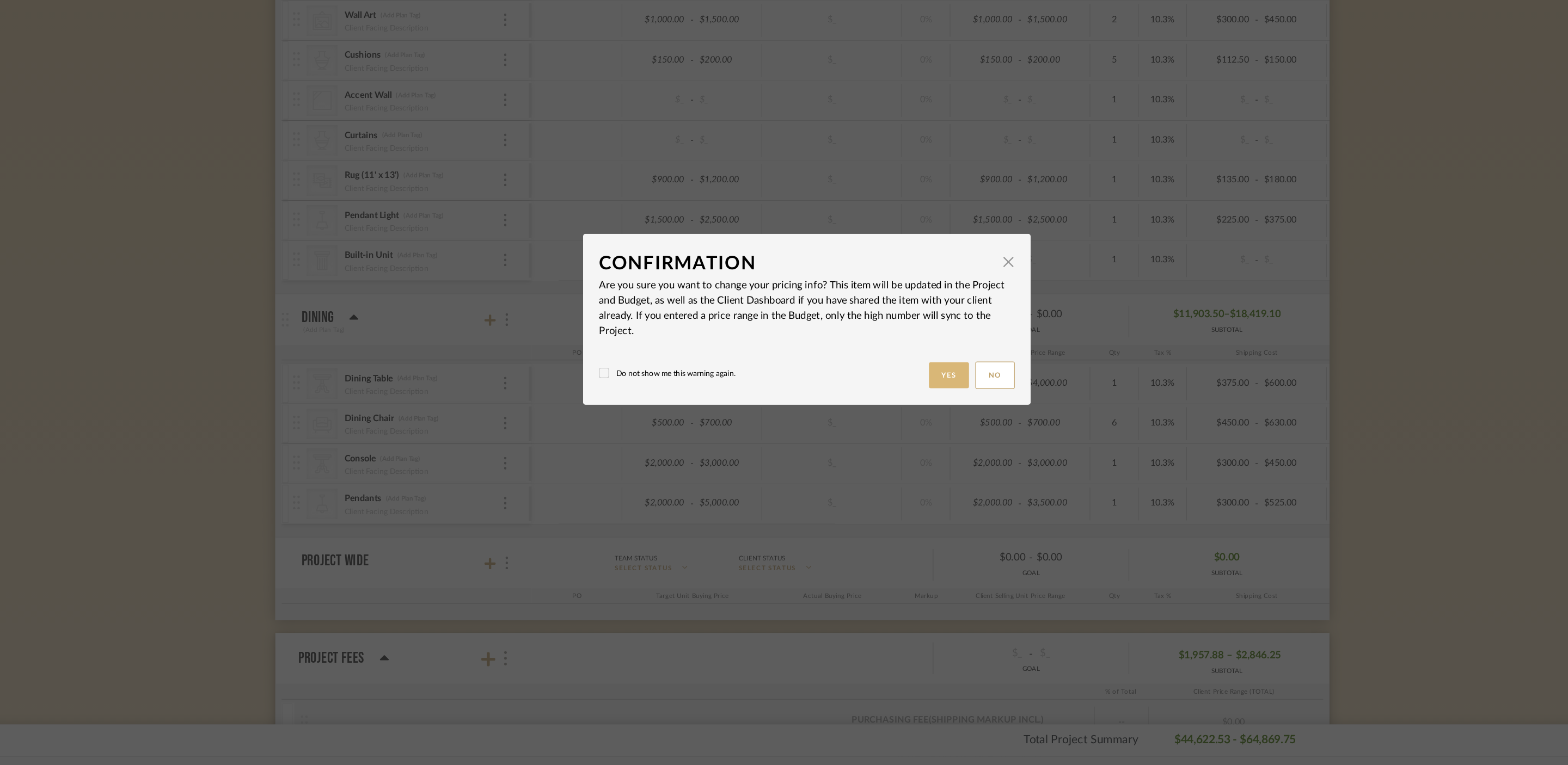
click at [909, 428] on button "Yes" at bounding box center [906, 430] width 35 height 23
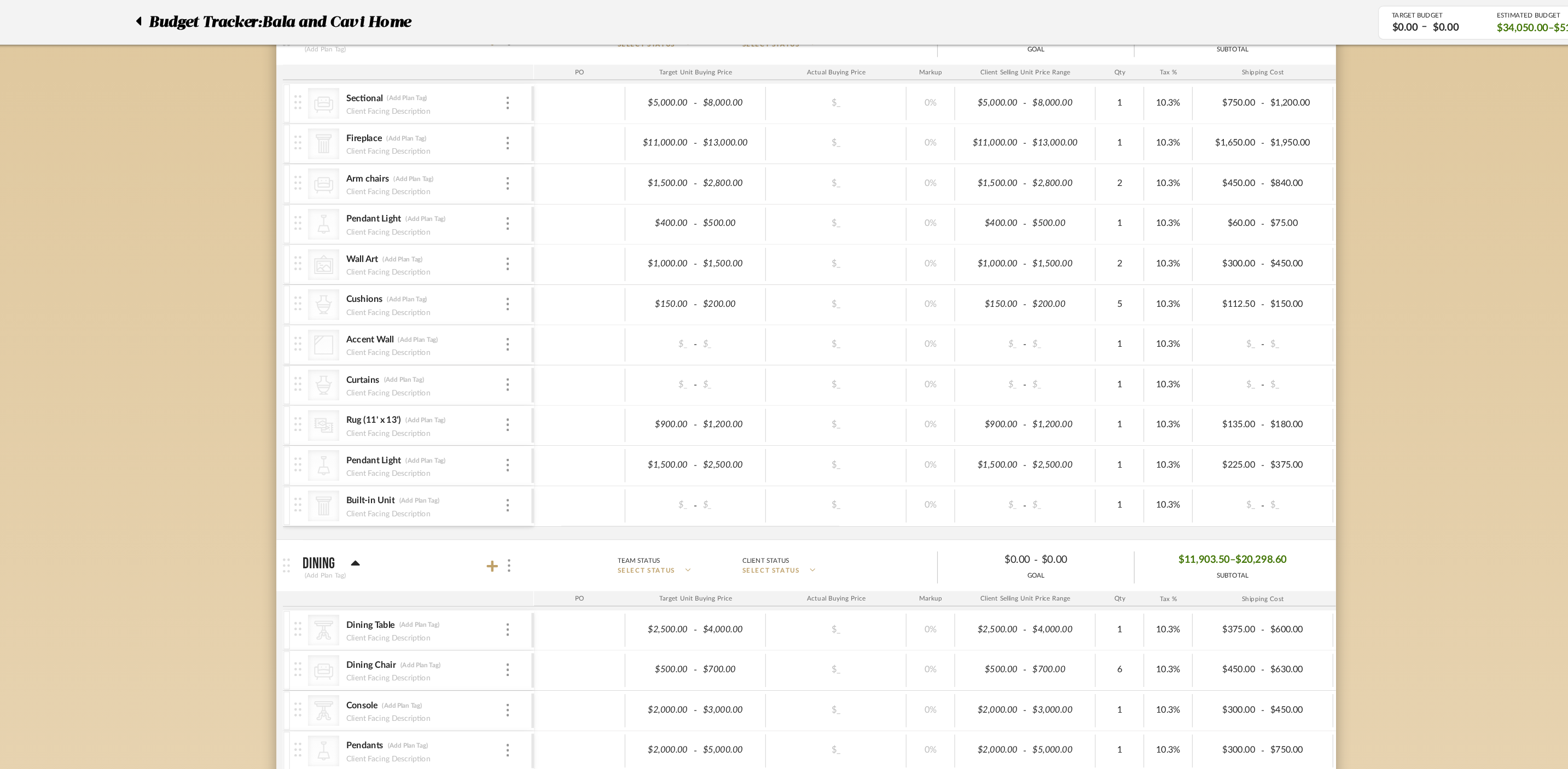
scroll to position [201, 0]
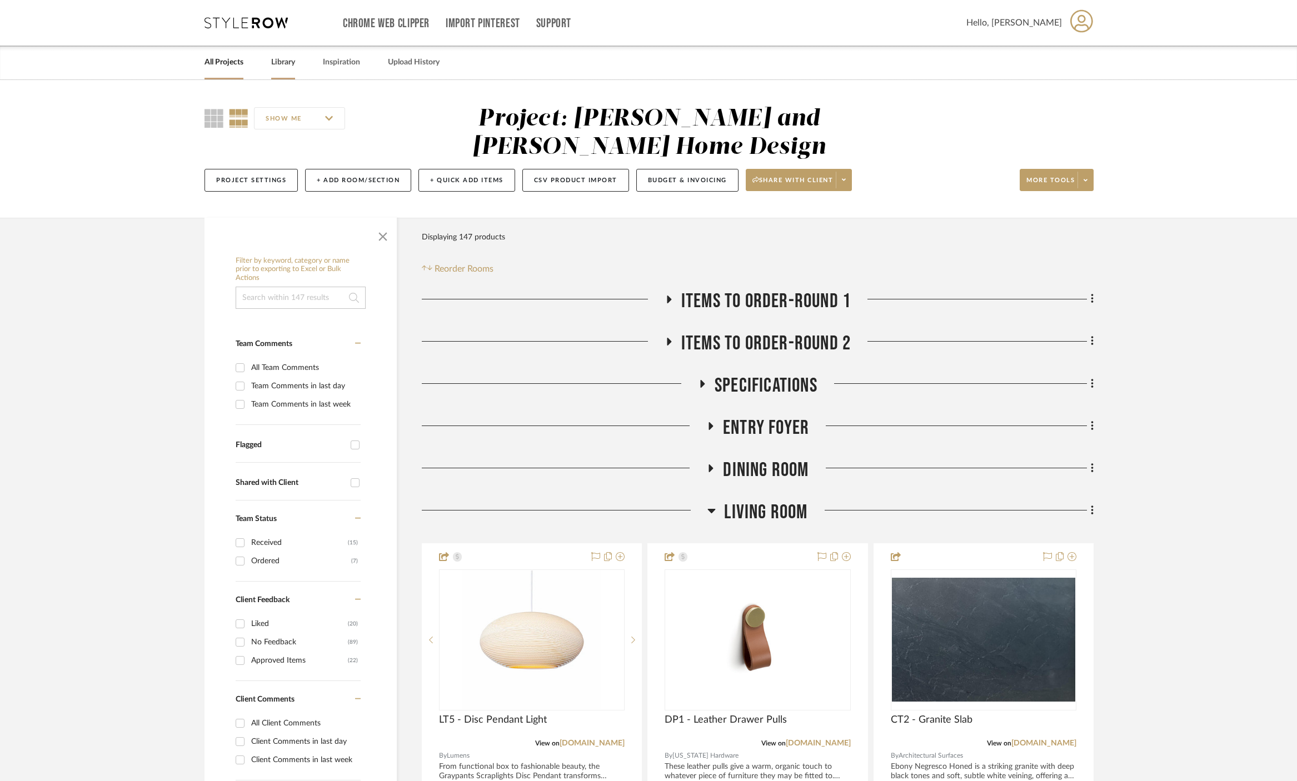
click at [278, 69] on link "Library" at bounding box center [283, 62] width 24 height 15
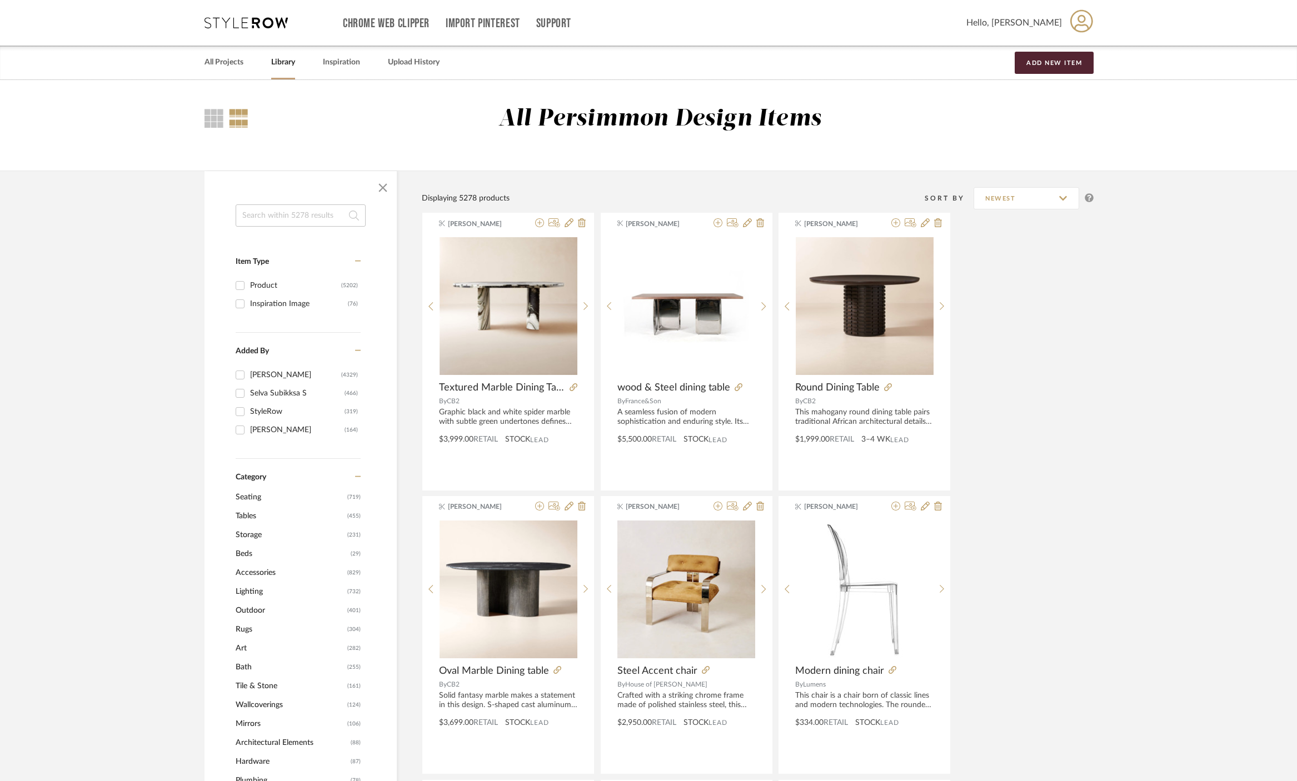
click at [292, 212] on input at bounding box center [301, 215] width 130 height 22
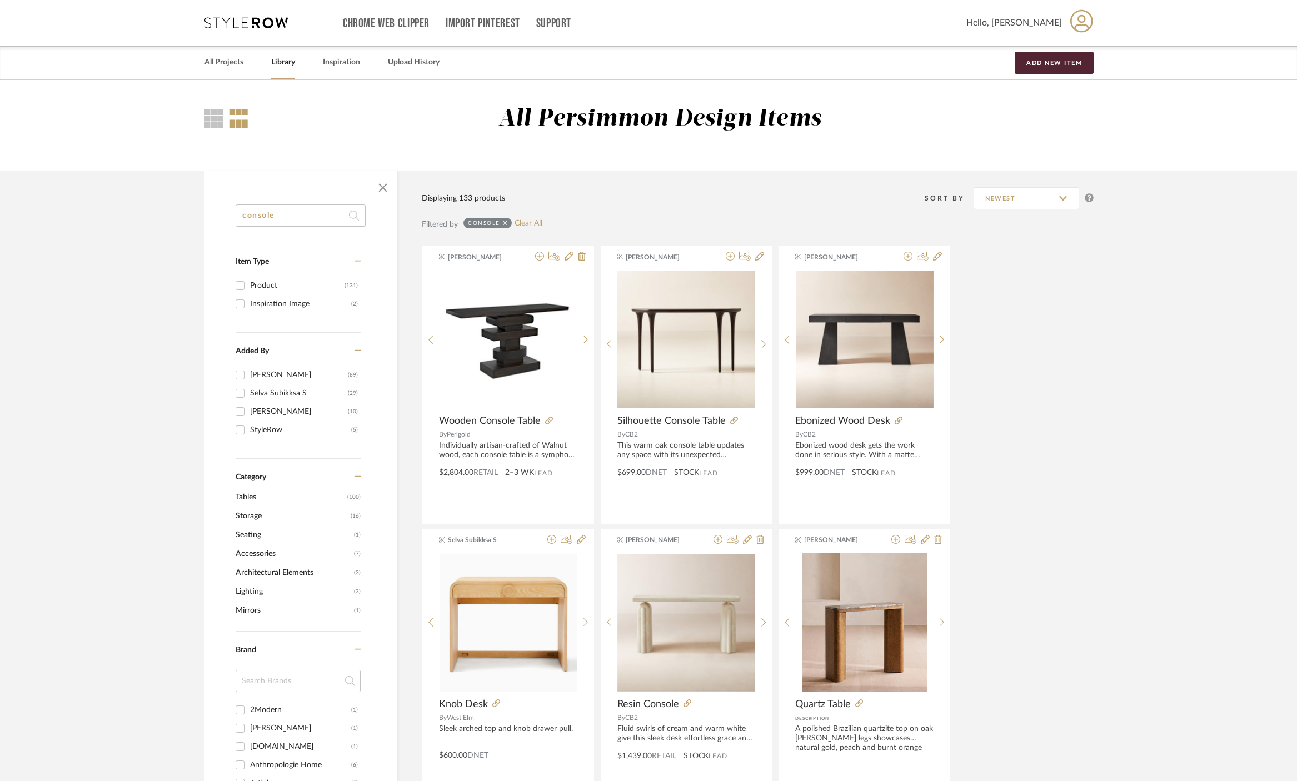
click at [312, 208] on input "console" at bounding box center [301, 215] width 130 height 22
type input "cushions"
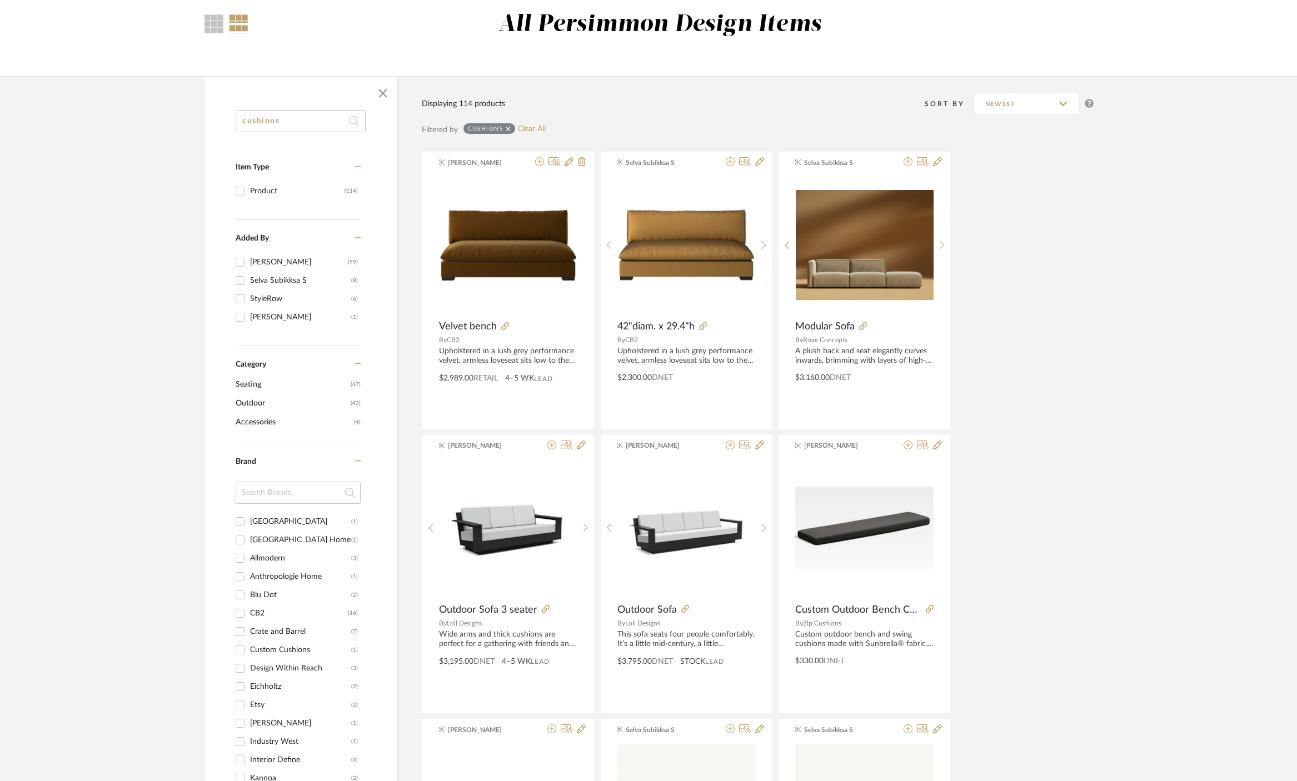
scroll to position [120, 0]
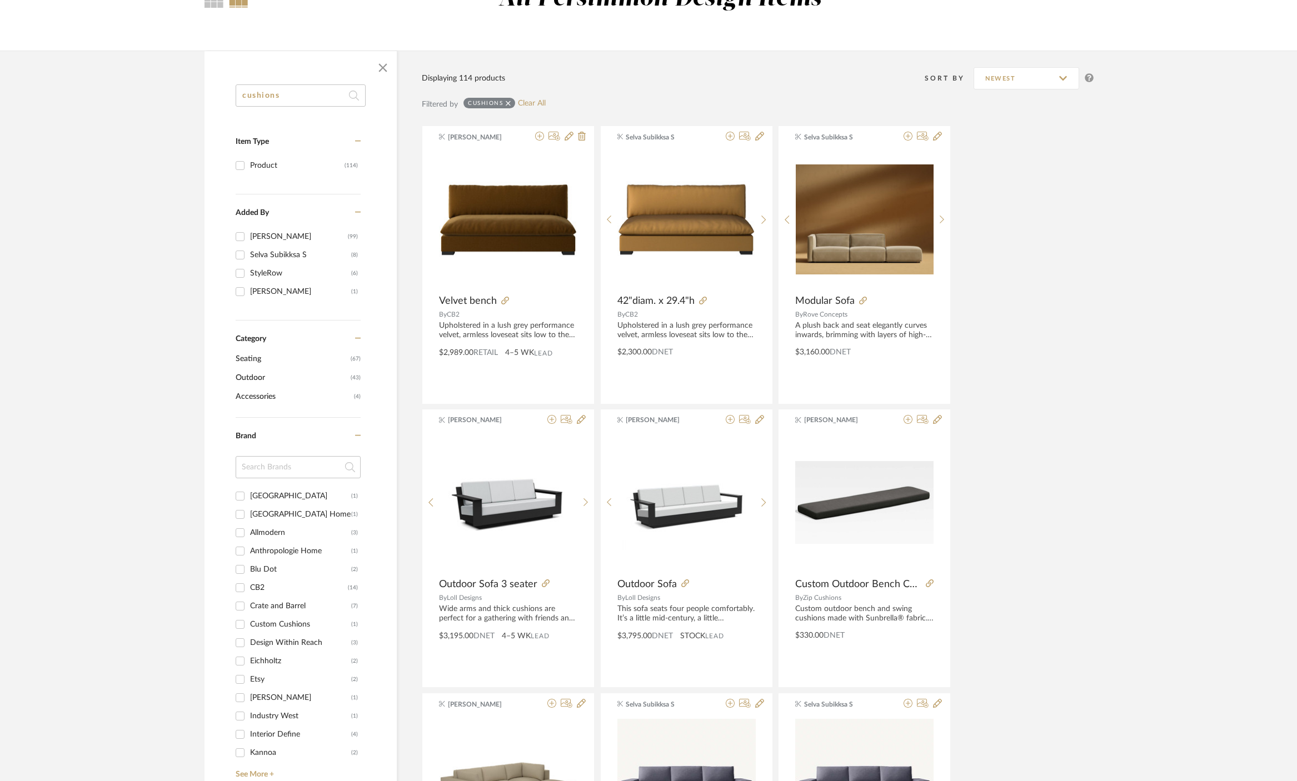
click at [259, 395] on span "Accessories" at bounding box center [294, 396] width 116 height 19
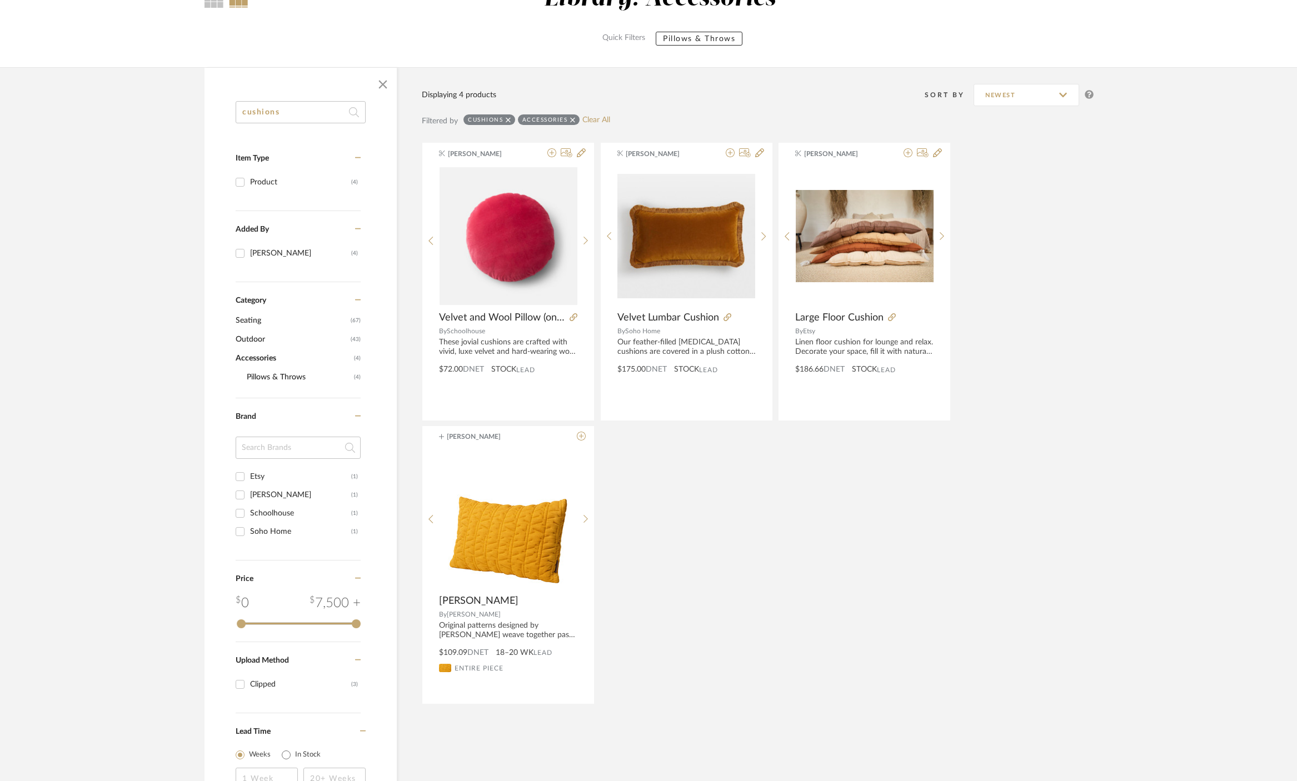
click at [509, 119] on icon at bounding box center [508, 119] width 5 height 5
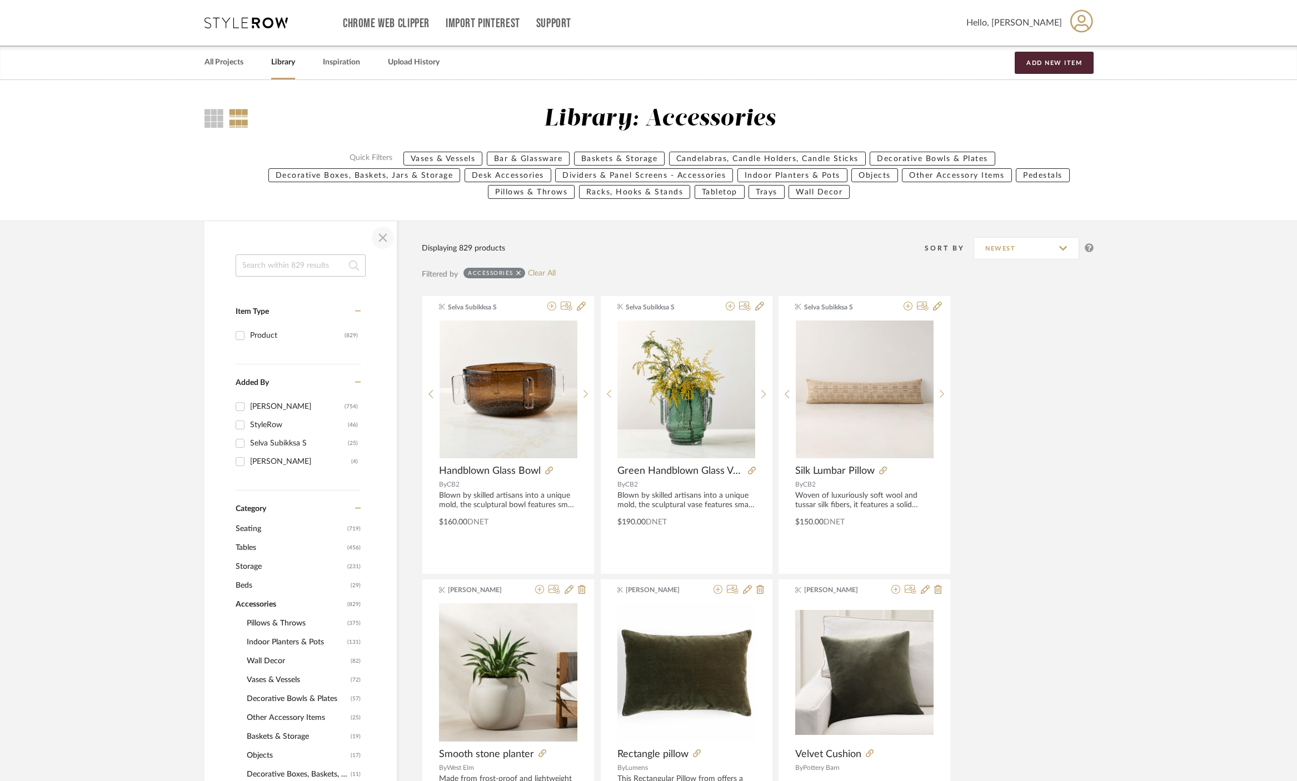
click at [375, 239] on span "button" at bounding box center [382, 237] width 27 height 27
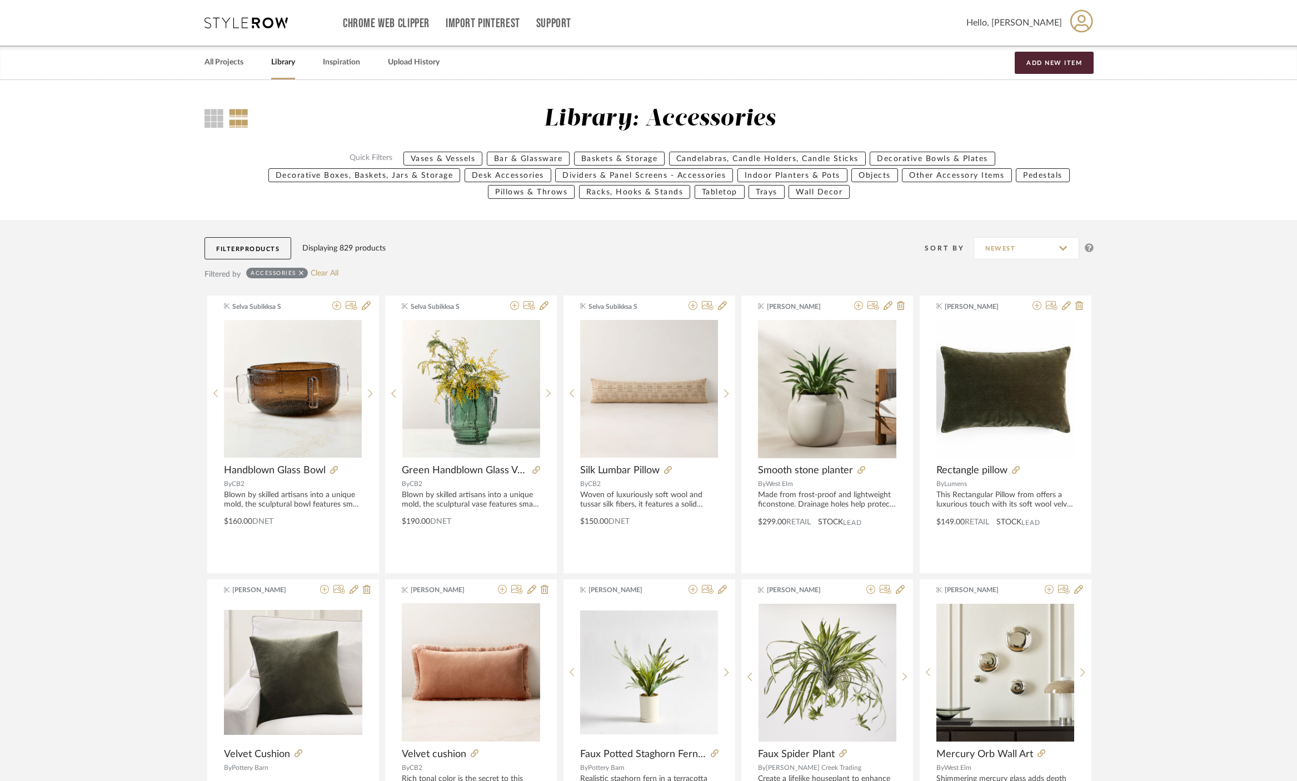
click at [304, 274] on div "Accessories" at bounding box center [277, 273] width 62 height 11
click at [271, 248] on span "Products" at bounding box center [259, 249] width 39 height 6
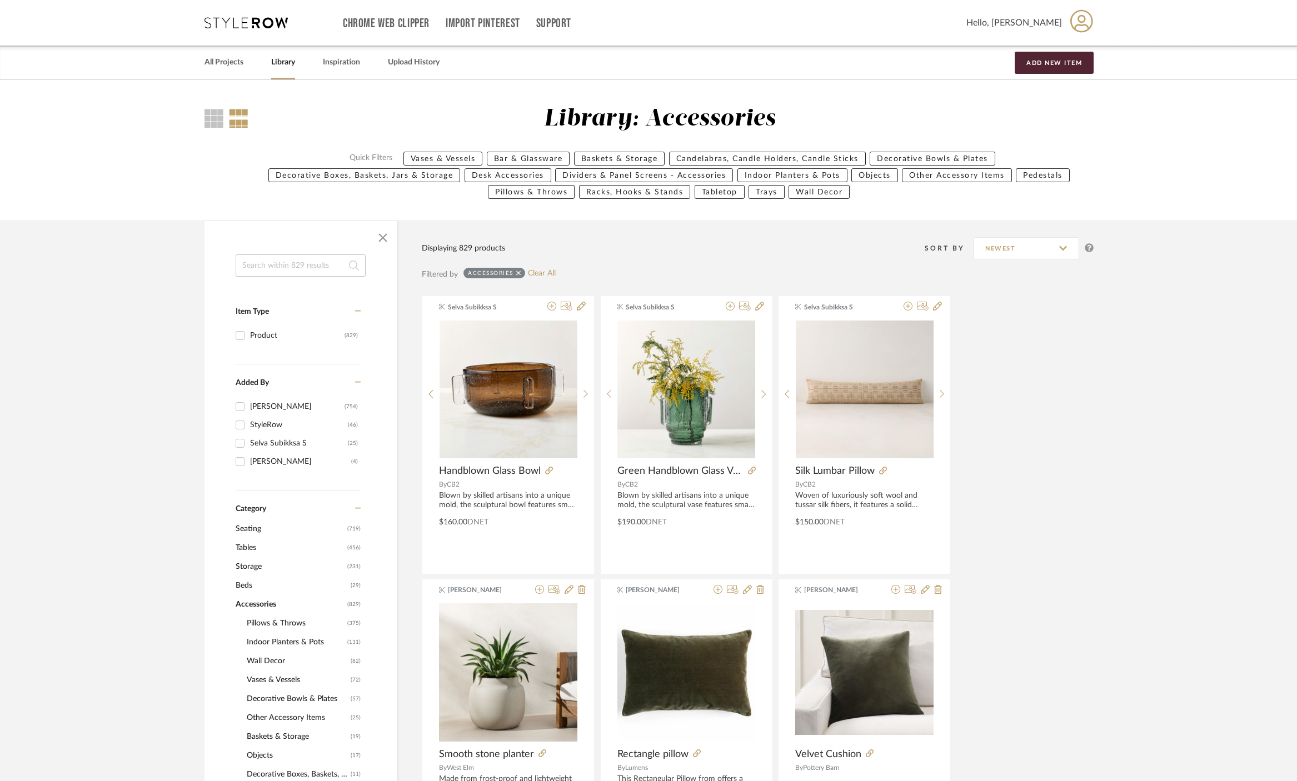
click at [518, 273] on icon at bounding box center [518, 273] width 5 height 5
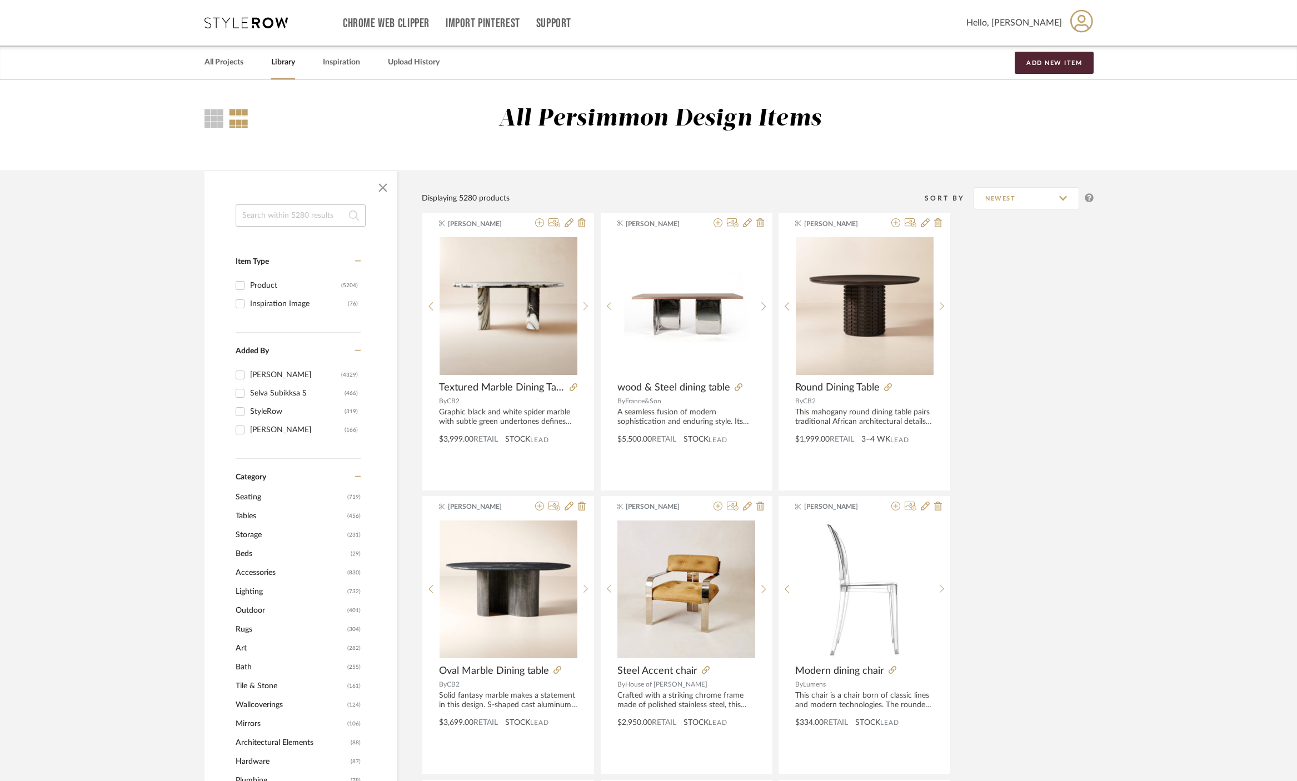
click at [288, 213] on input at bounding box center [301, 215] width 130 height 22
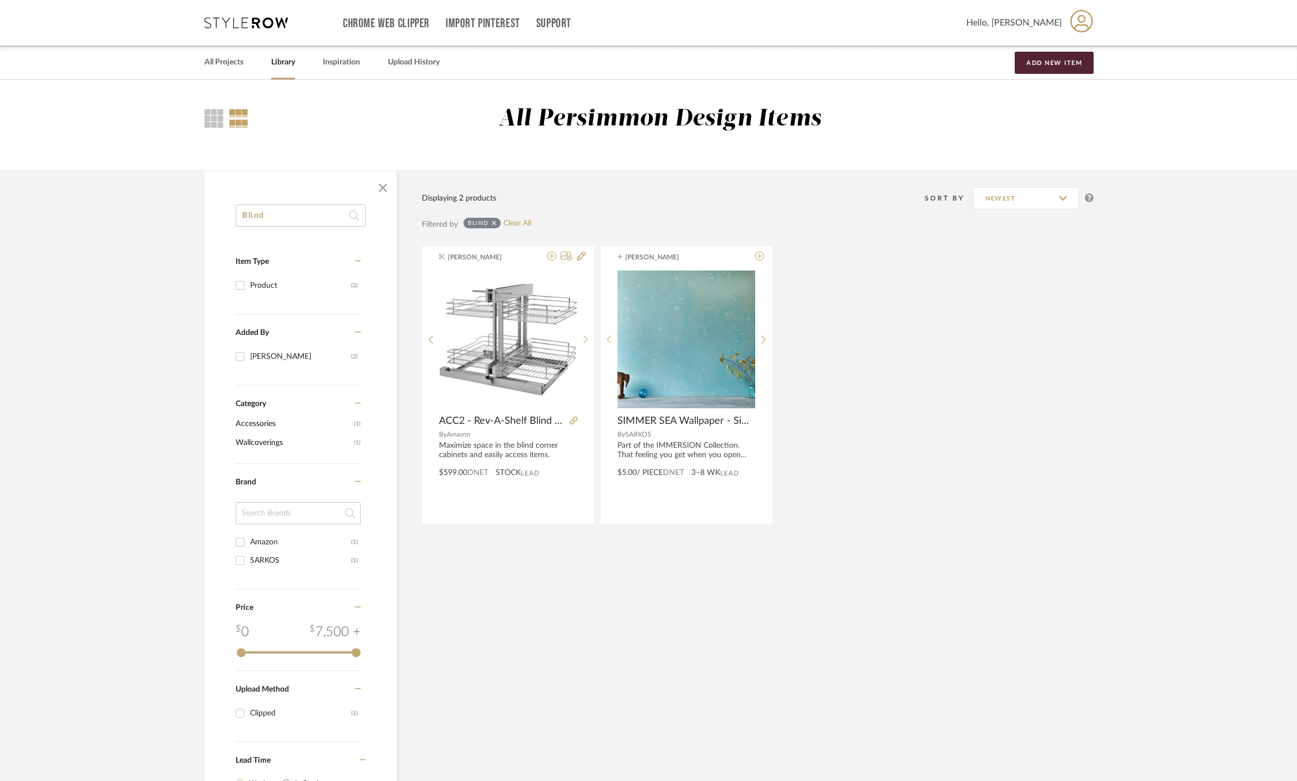
type input "Blinds"
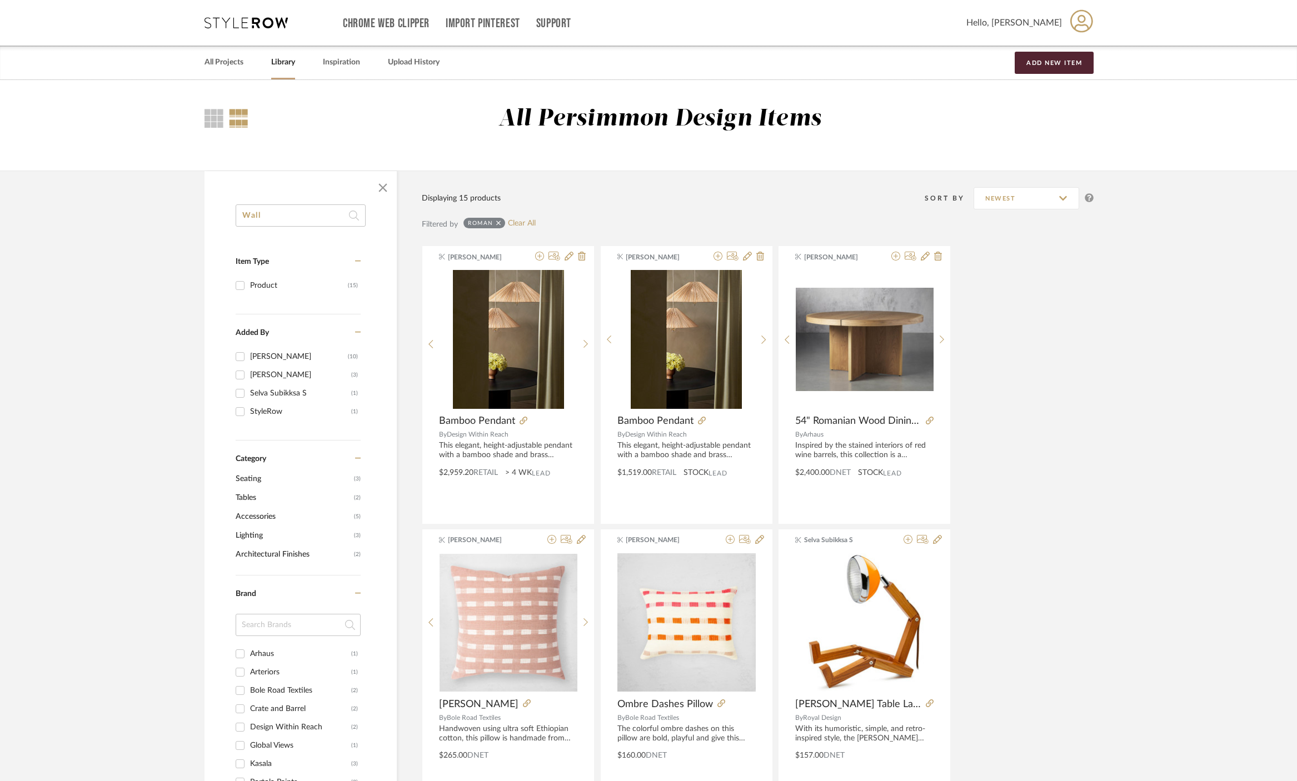
type input "Wall"
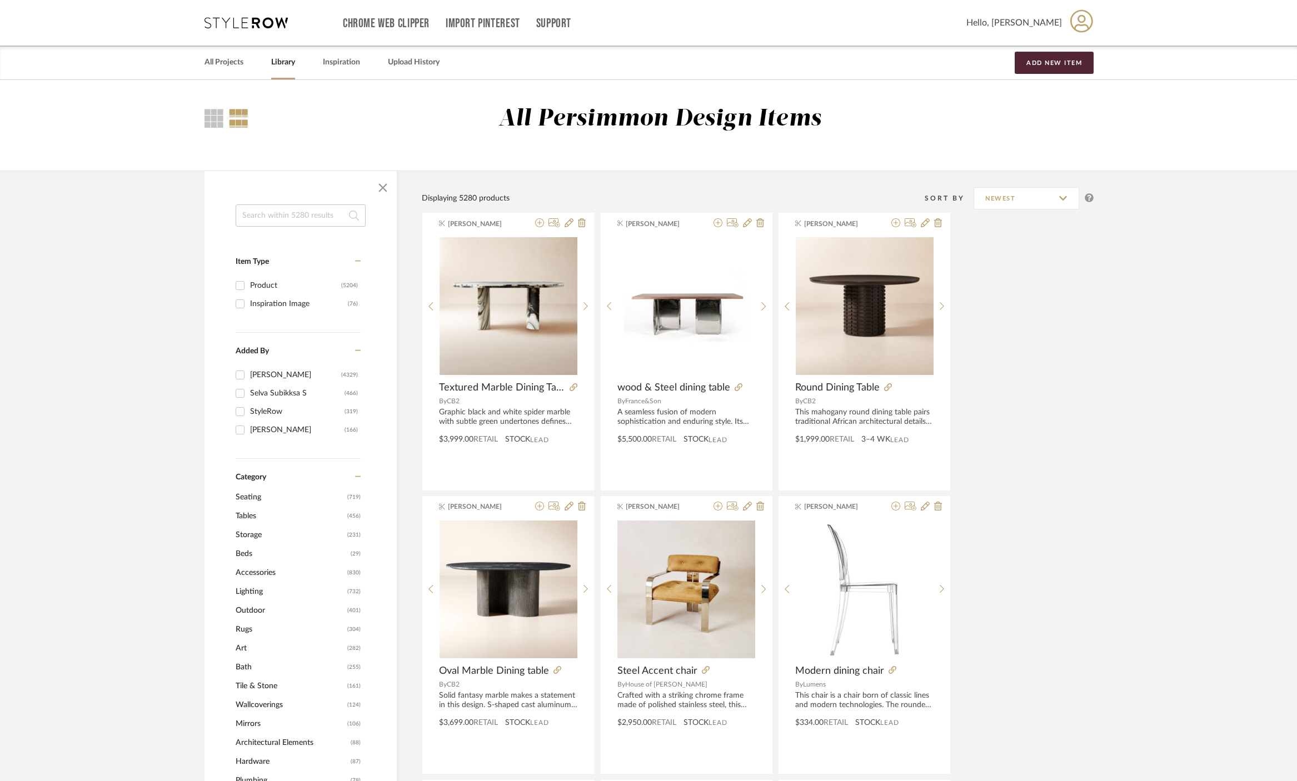
click at [269, 703] on span "Wallcoverings" at bounding box center [290, 705] width 109 height 19
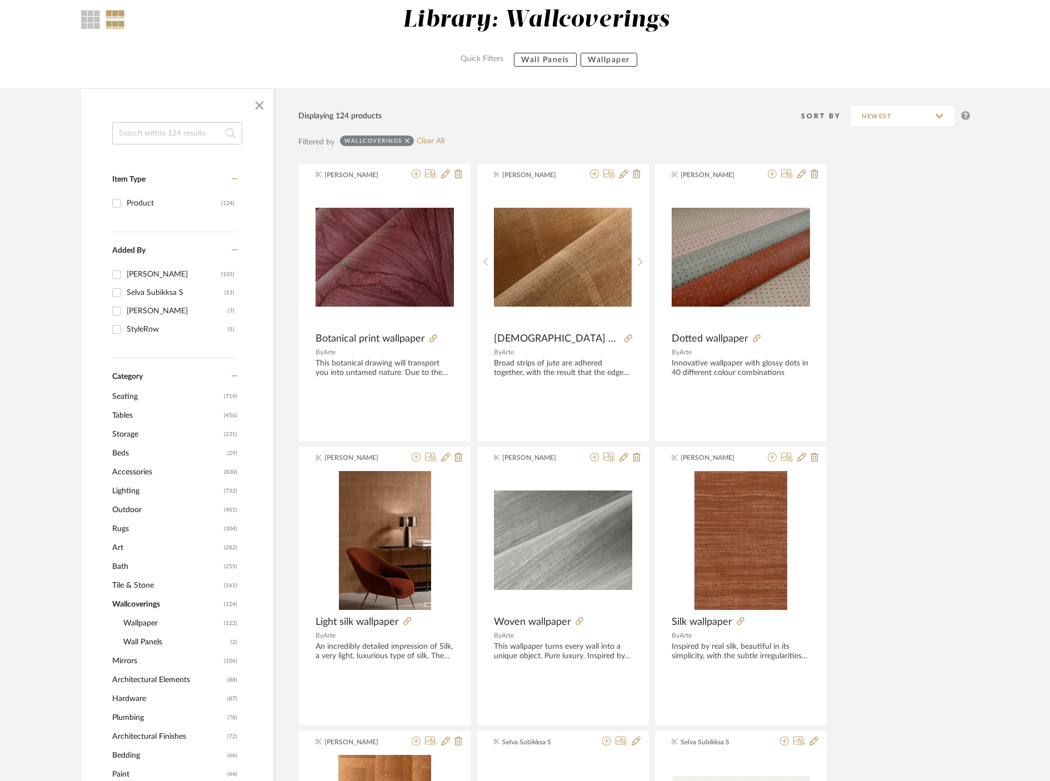
scroll to position [102, 0]
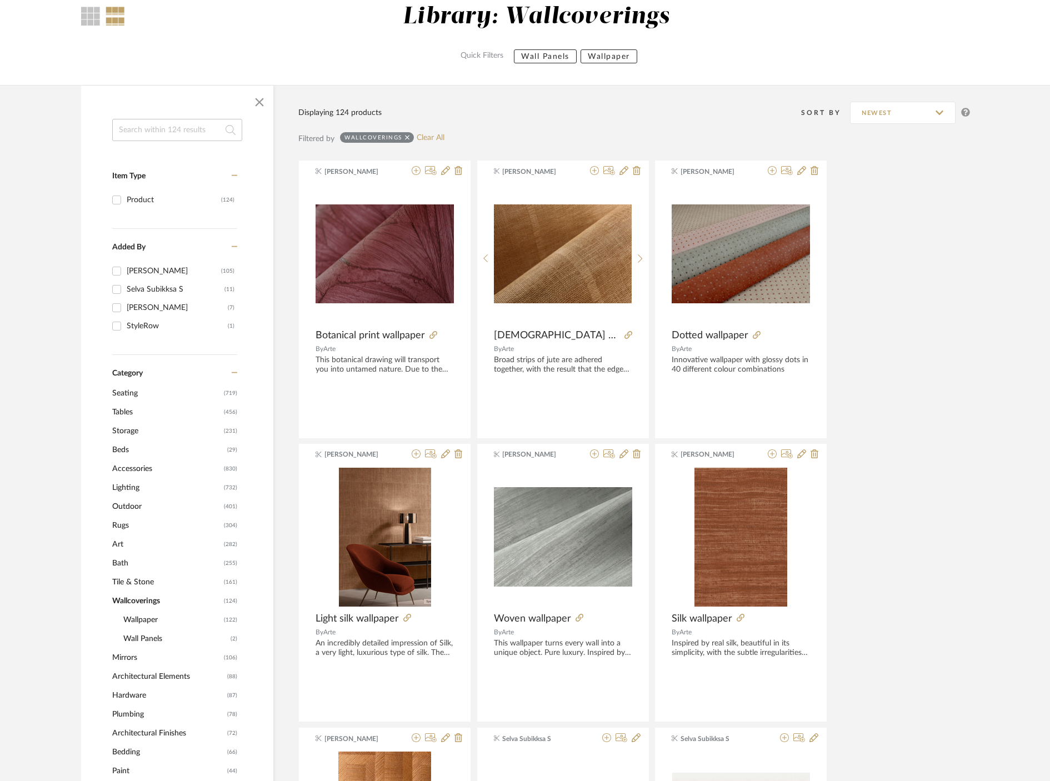
click at [116, 524] on span "Rugs" at bounding box center [166, 525] width 109 height 19
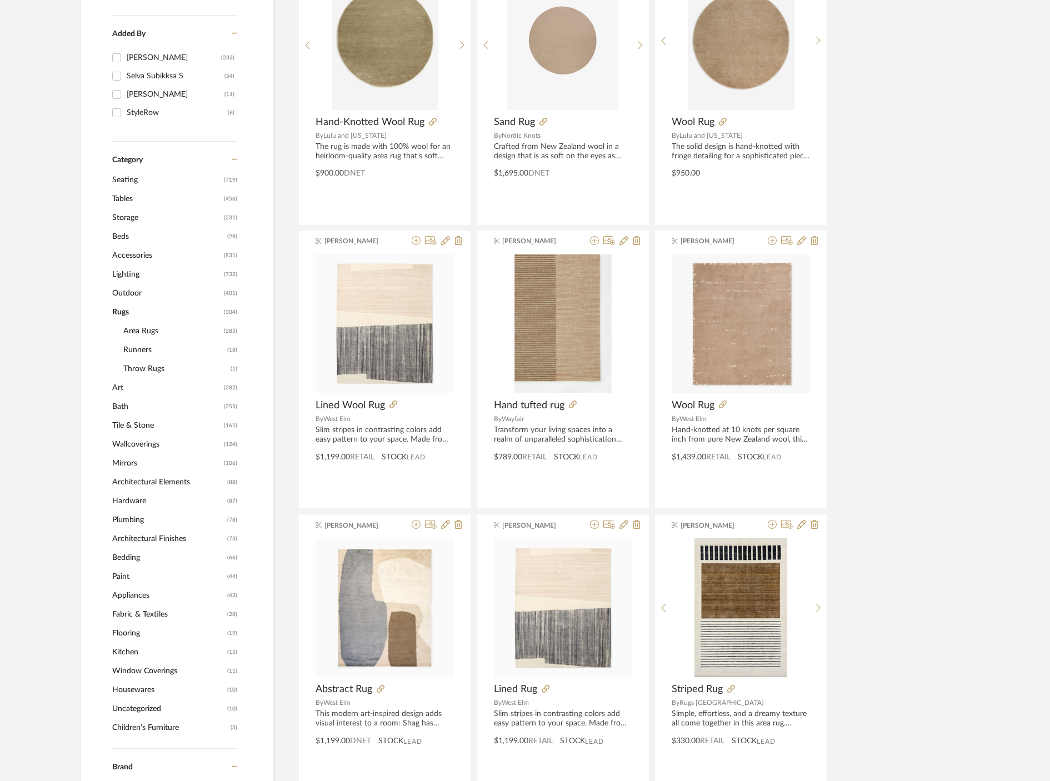
scroll to position [313, 0]
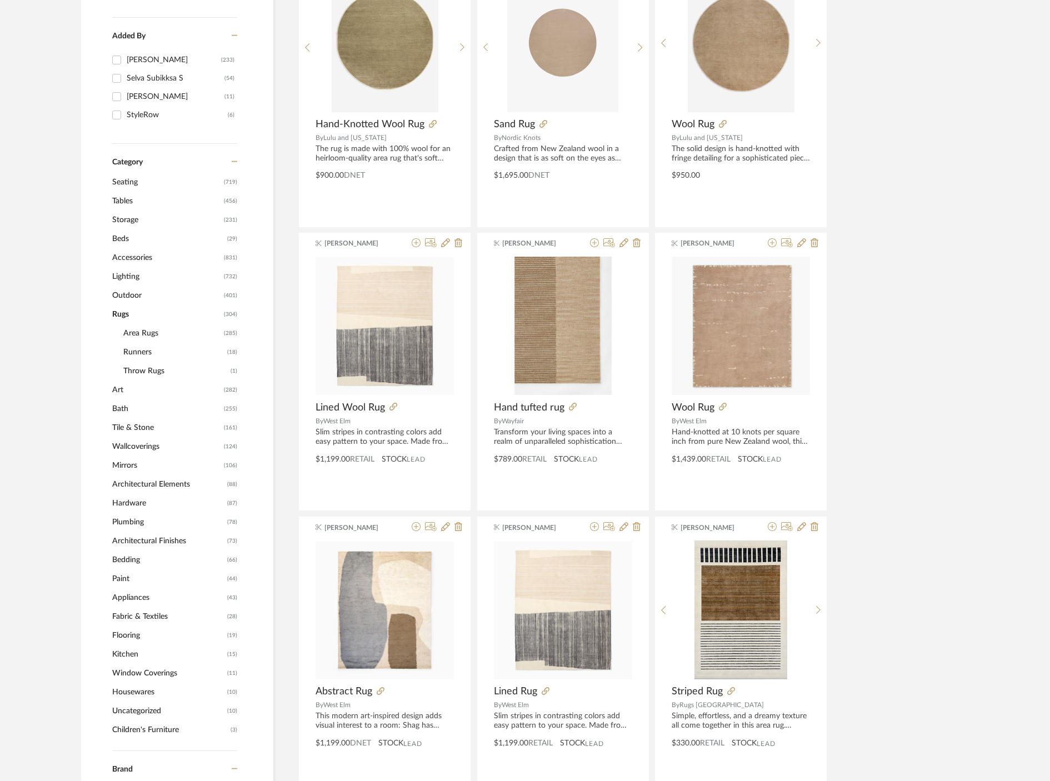
click at [144, 336] on span "Area Rugs" at bounding box center [172, 333] width 98 height 19
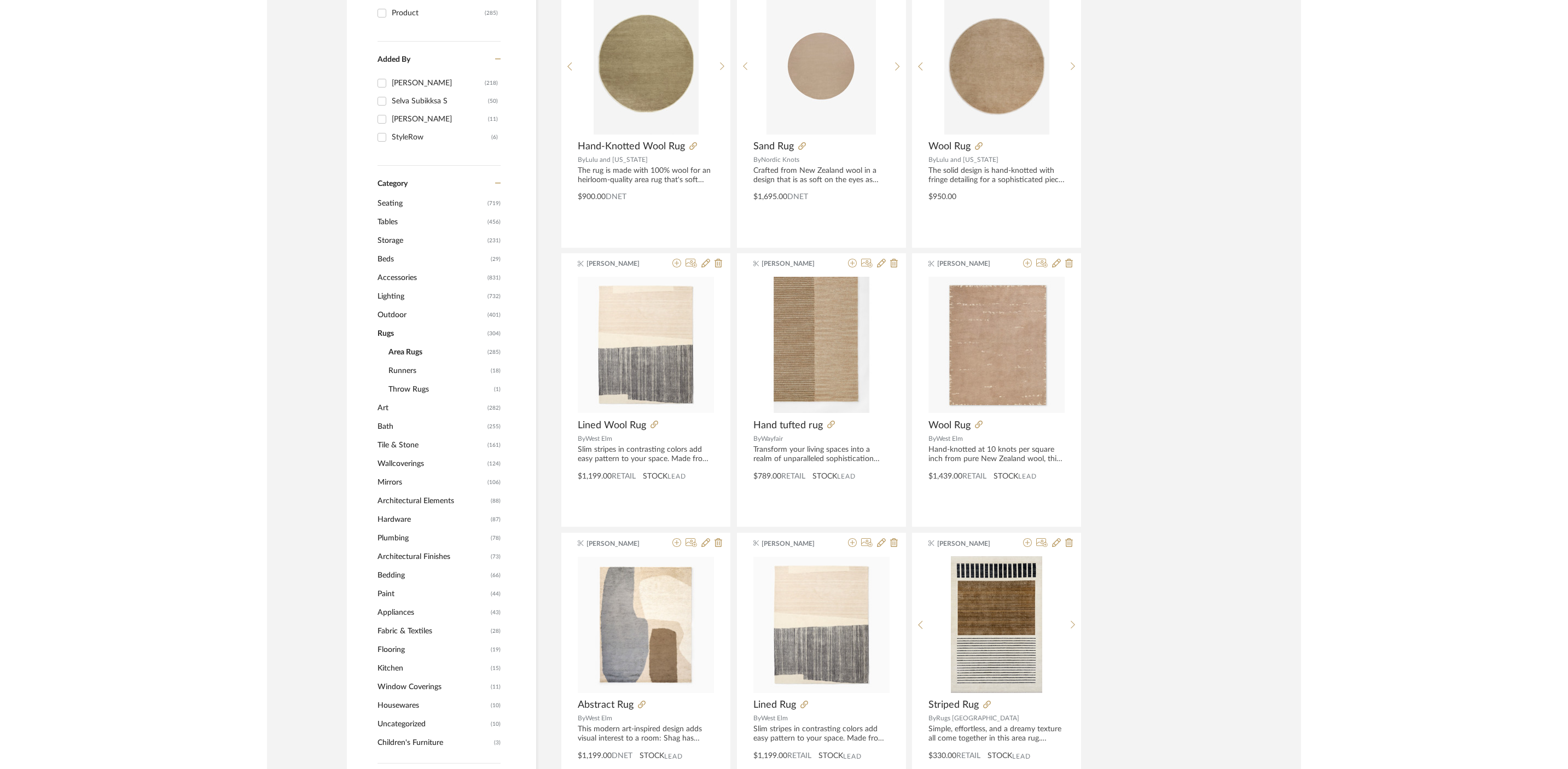
scroll to position [270, 0]
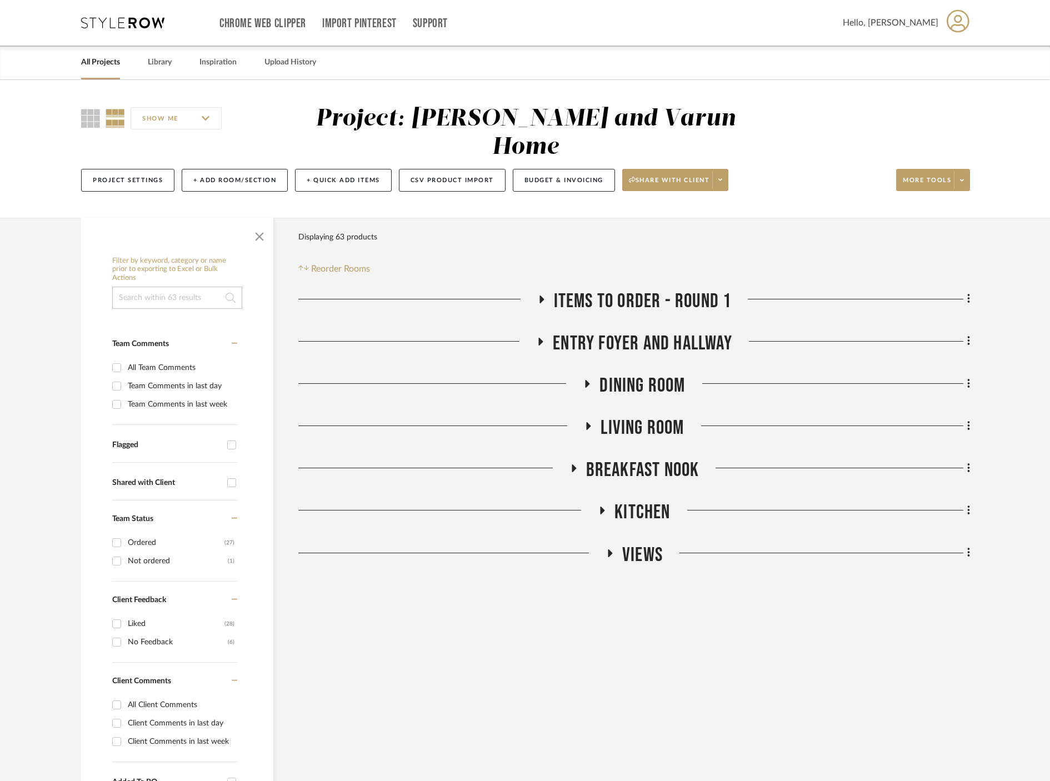
click at [590, 422] on icon at bounding box center [589, 426] width 4 height 8
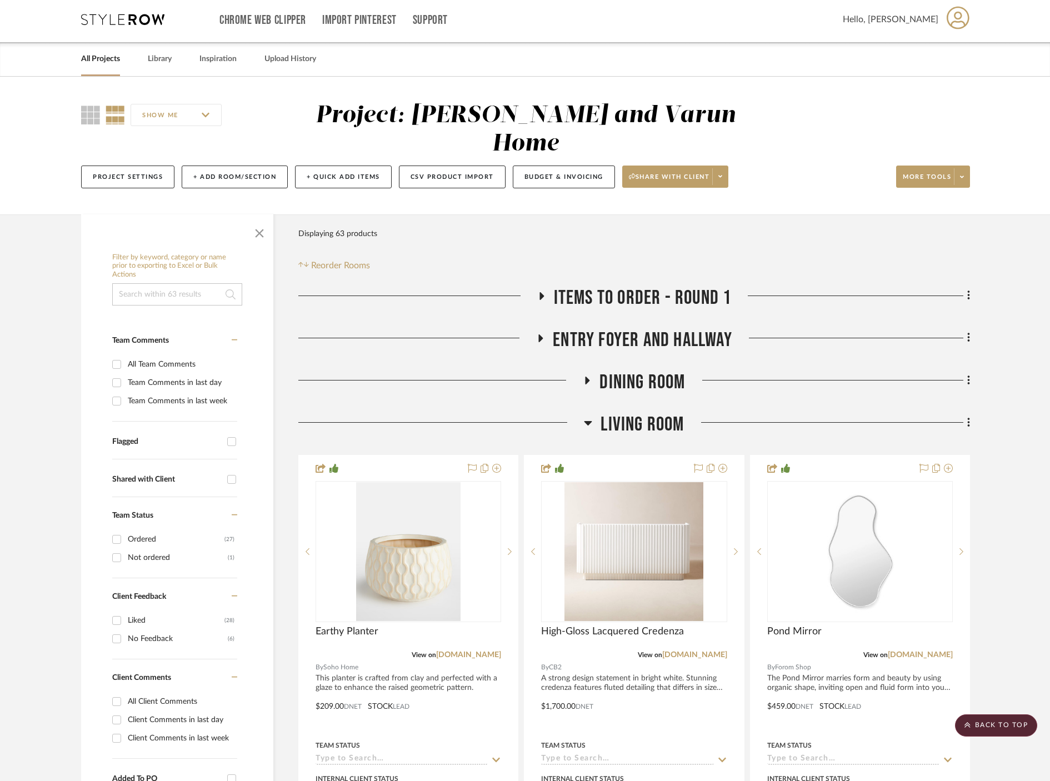
scroll to position [14, 0]
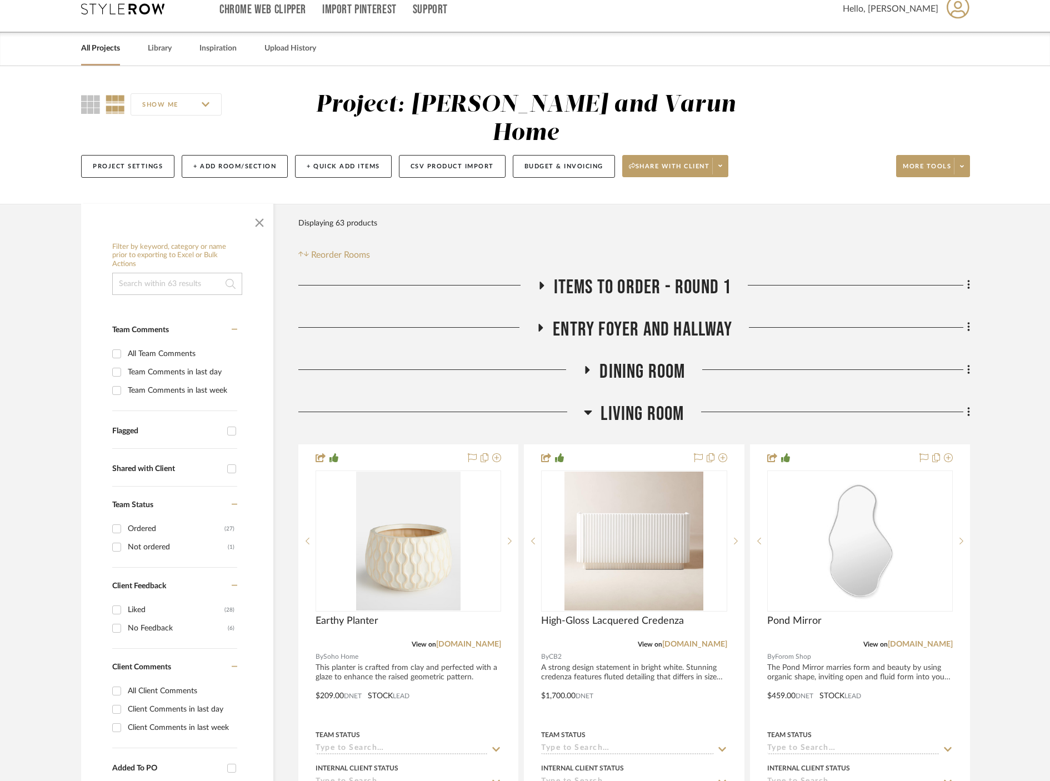
click at [587, 366] on icon at bounding box center [587, 370] width 13 height 8
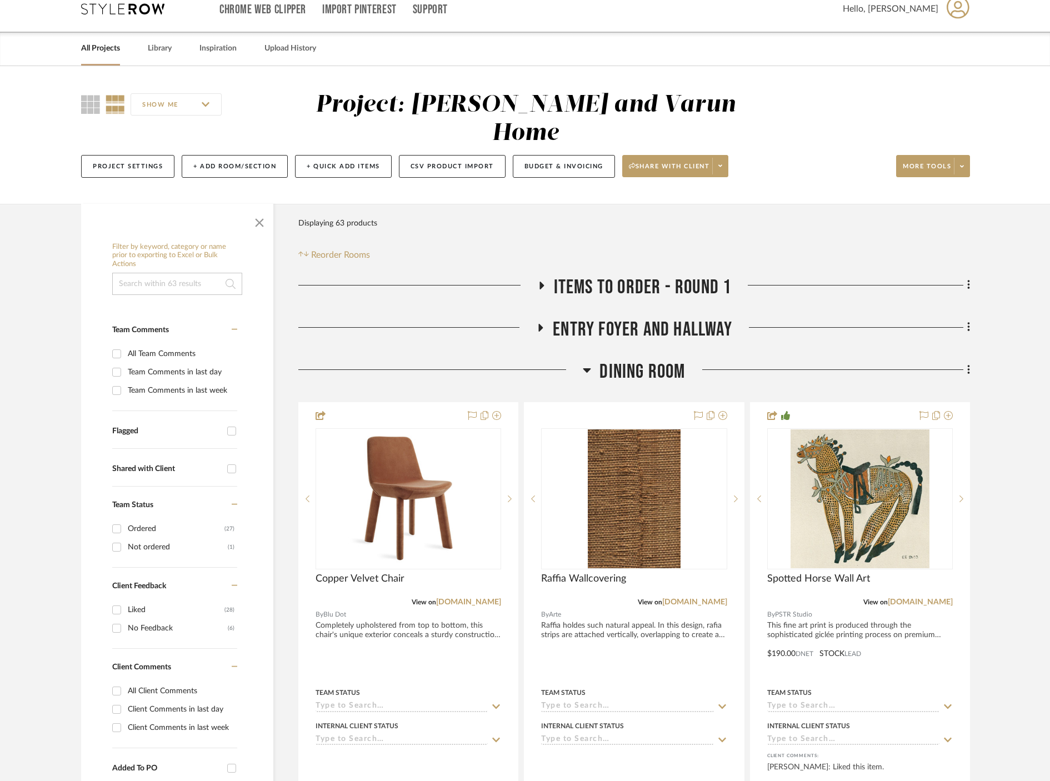
click at [102, 56] on link "All Projects" at bounding box center [100, 48] width 39 height 15
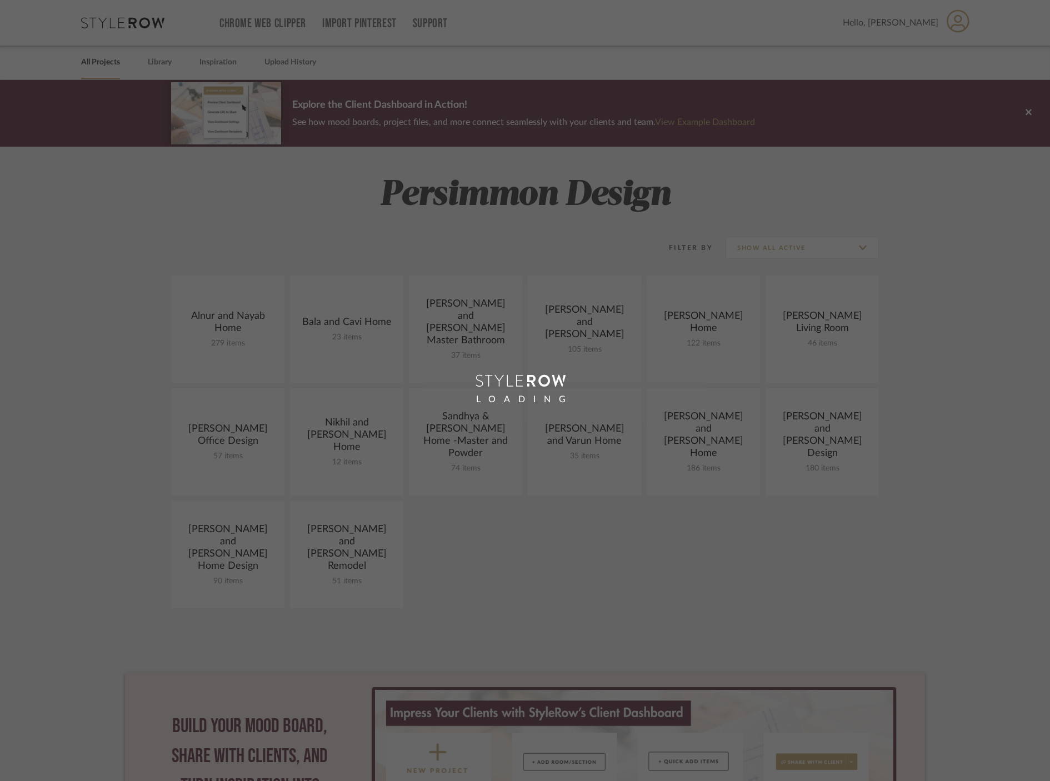
click at [0, 0] on link at bounding box center [0, 0] width 0 height 0
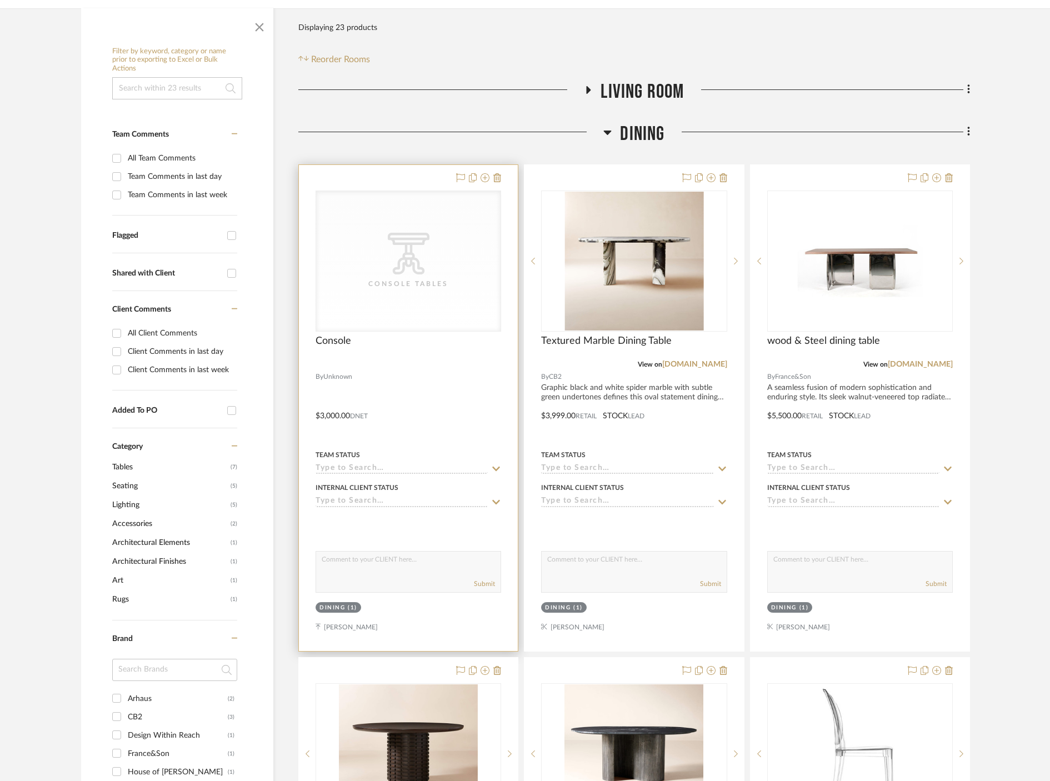
scroll to position [198, 0]
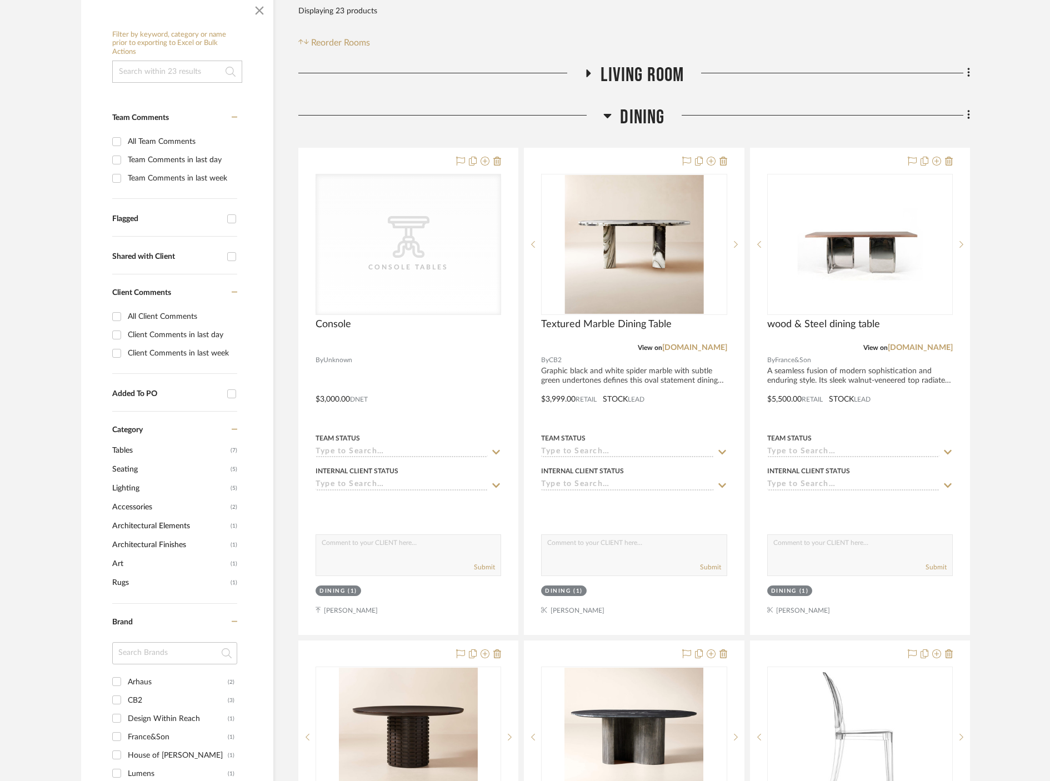
click at [602, 119] on div at bounding box center [450, 120] width 305 height 28
click at [612, 117] on h3 "Dining" at bounding box center [633, 118] width 61 height 24
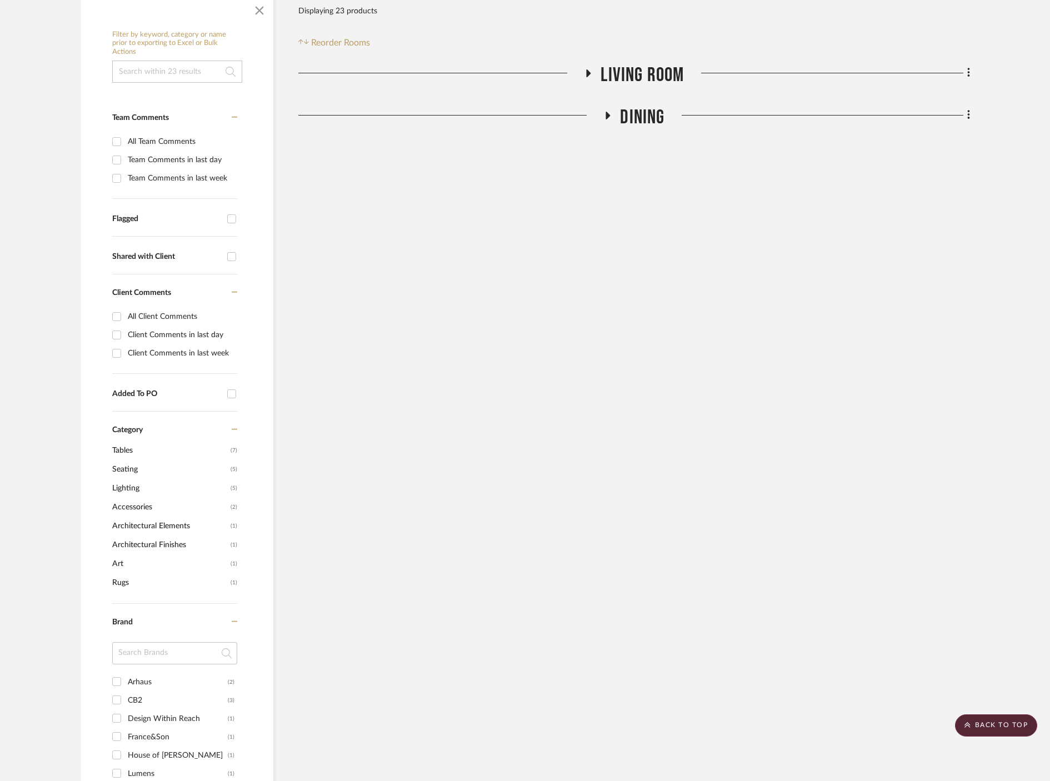
click at [585, 71] on icon at bounding box center [588, 73] width 13 height 8
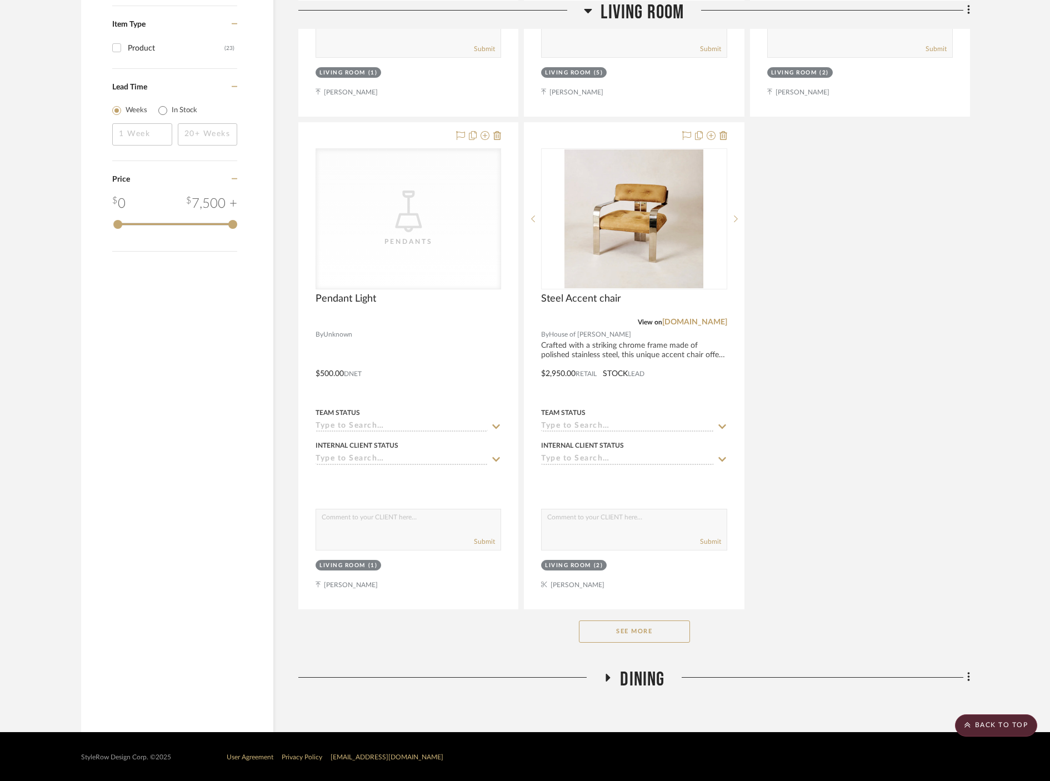
scroll to position [1169, 0]
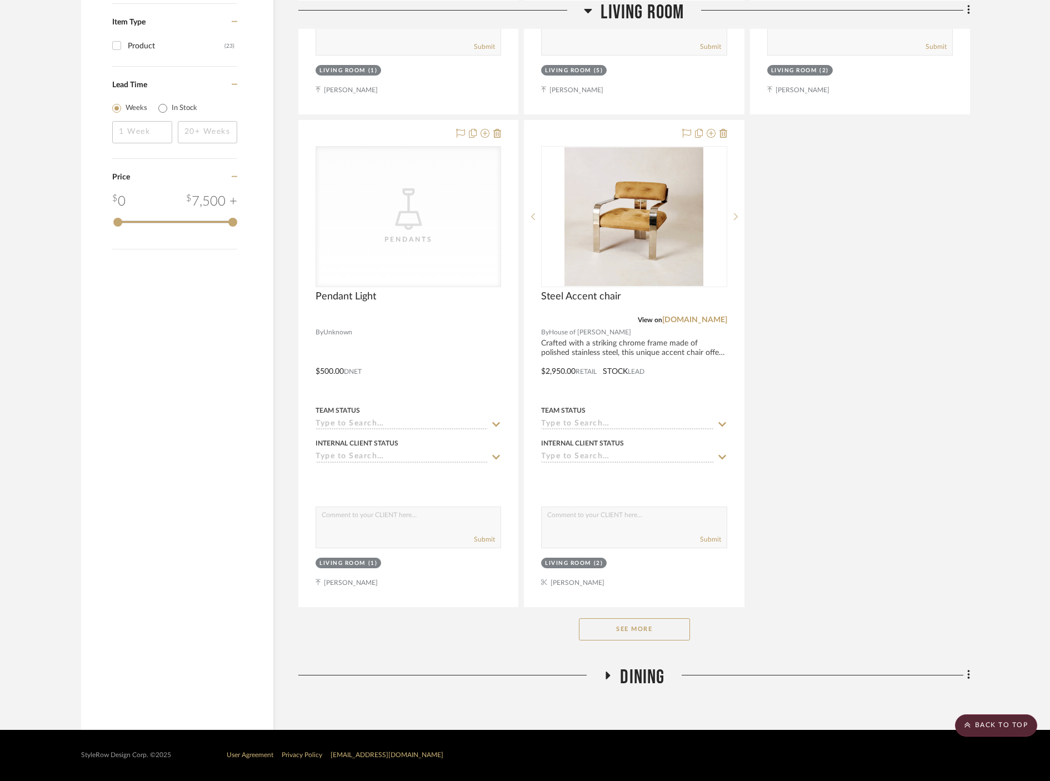
click at [665, 637] on button "See More" at bounding box center [634, 629] width 111 height 22
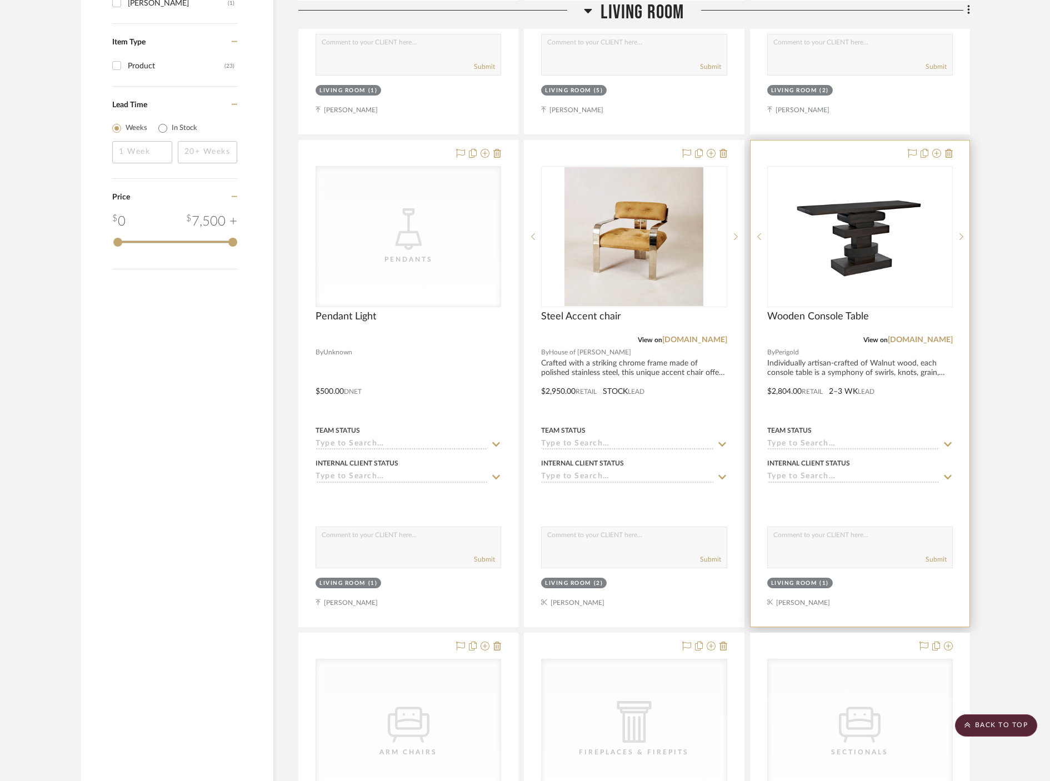
scroll to position [1135, 0]
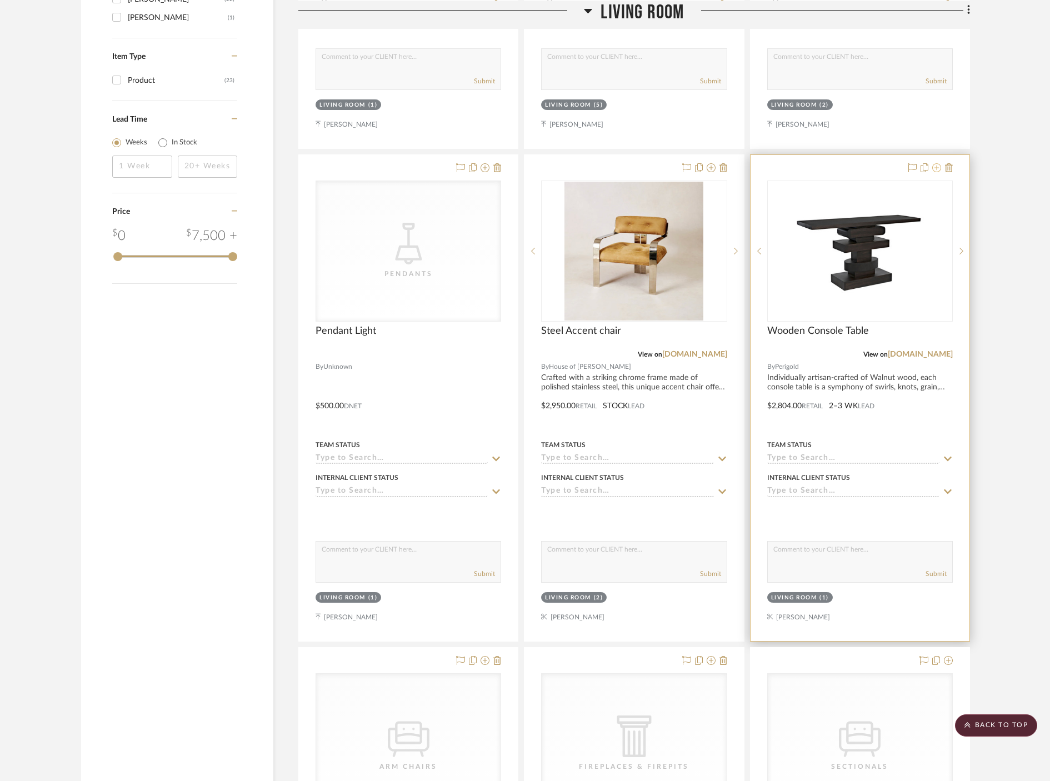
click at [936, 169] on icon at bounding box center [936, 167] width 9 height 9
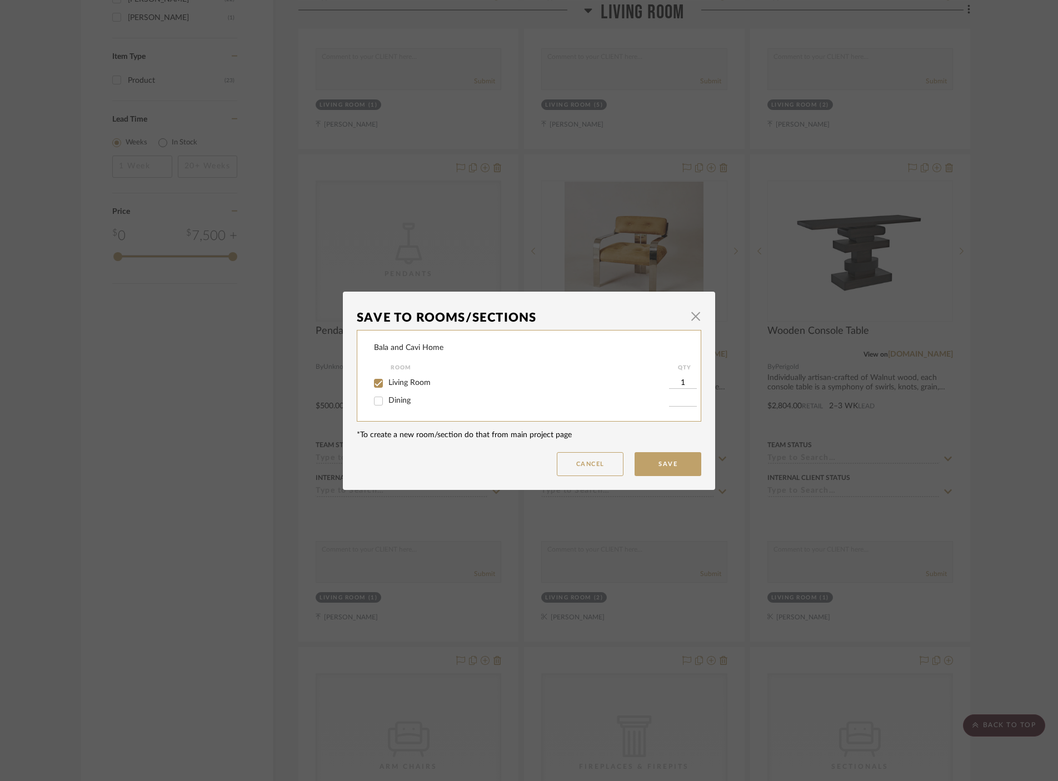
click at [373, 404] on input "Dining" at bounding box center [378, 401] width 18 height 18
checkbox input "true"
type input "1"
click at [378, 382] on input "Living Room" at bounding box center [378, 383] width 18 height 18
checkbox input "false"
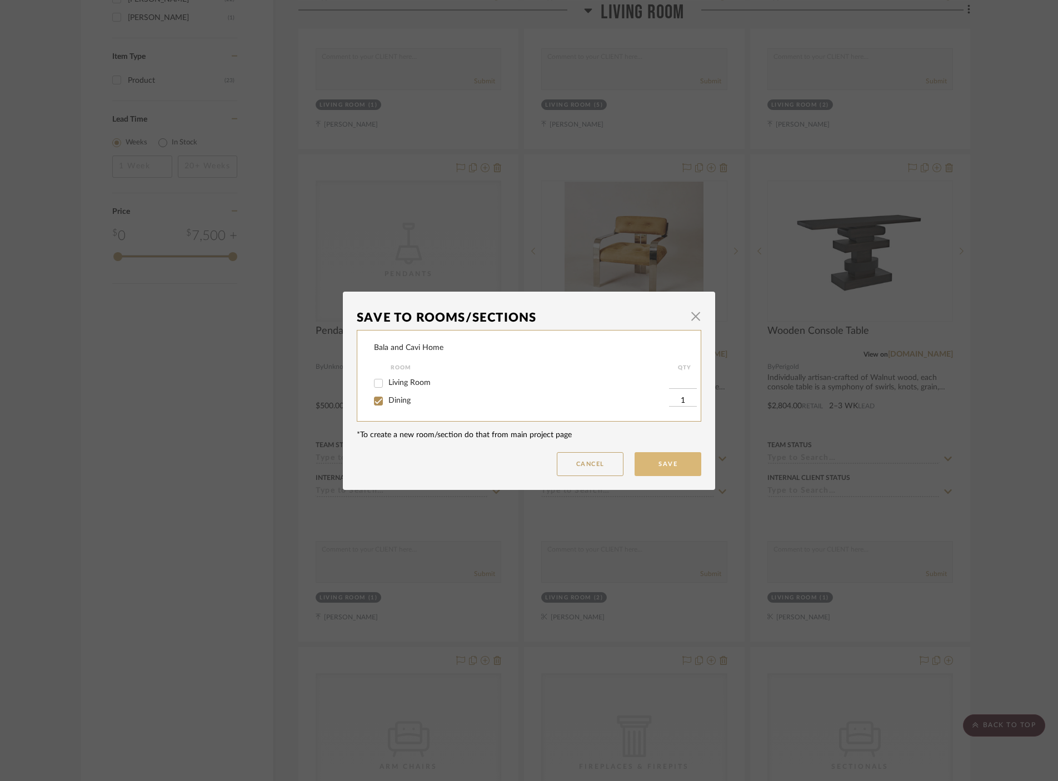
click at [689, 463] on button "Save" at bounding box center [668, 464] width 67 height 24
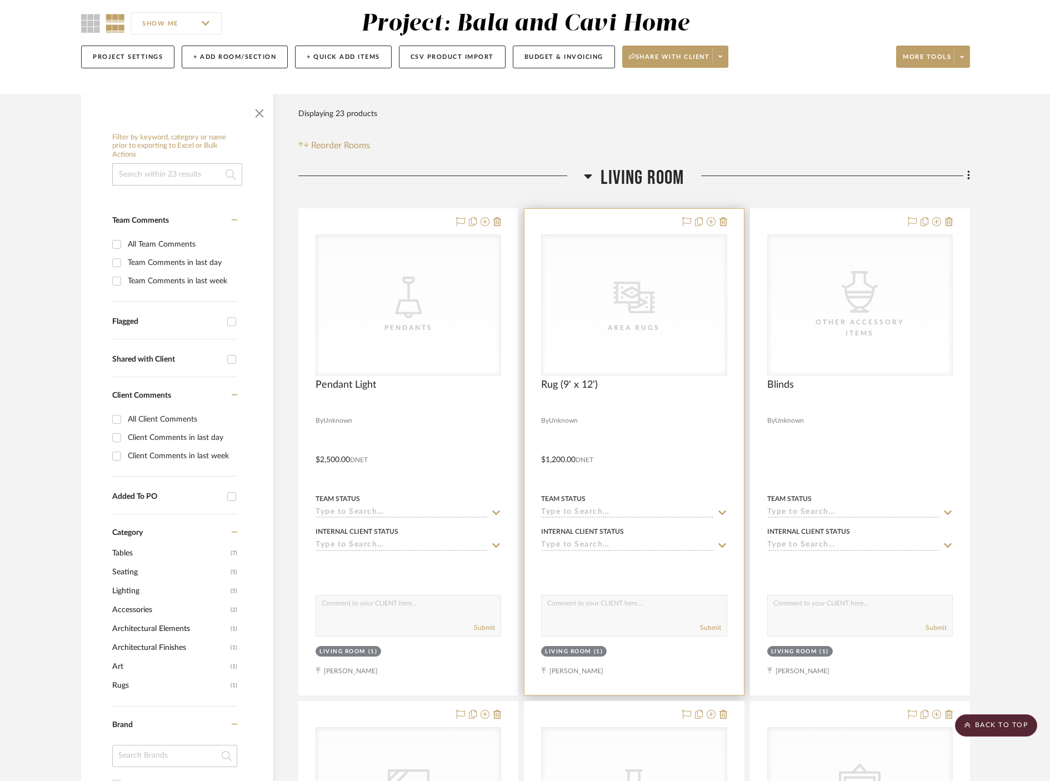
scroll to position [89, 0]
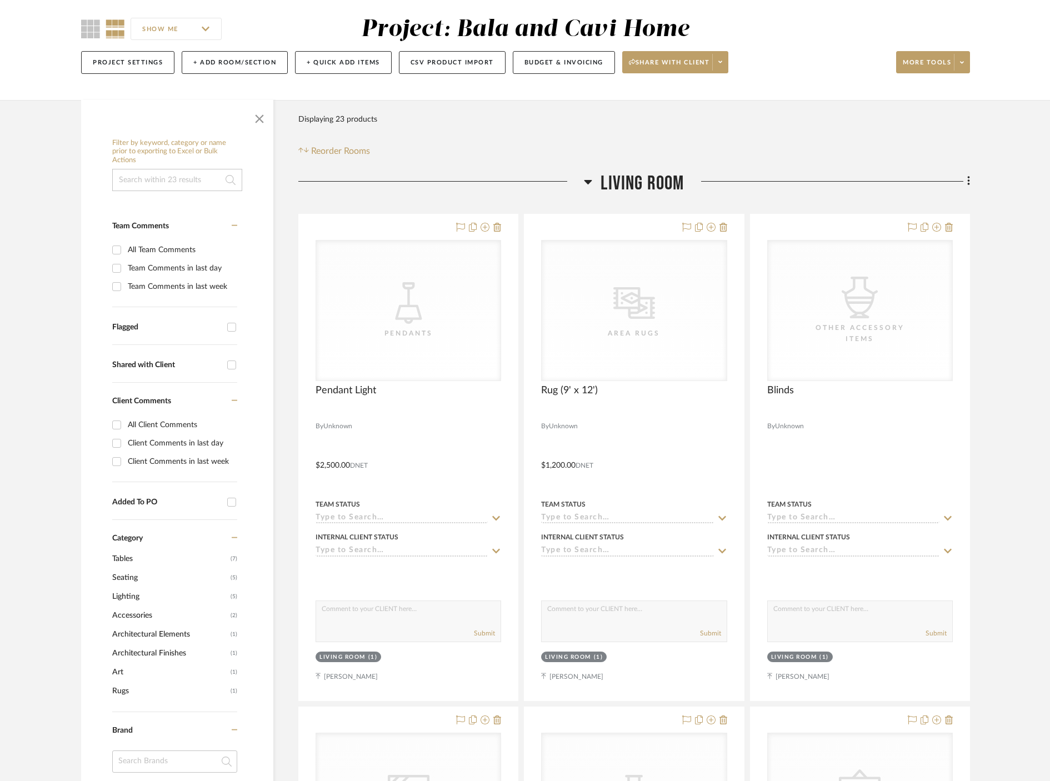
click at [590, 179] on icon at bounding box center [588, 181] width 8 height 13
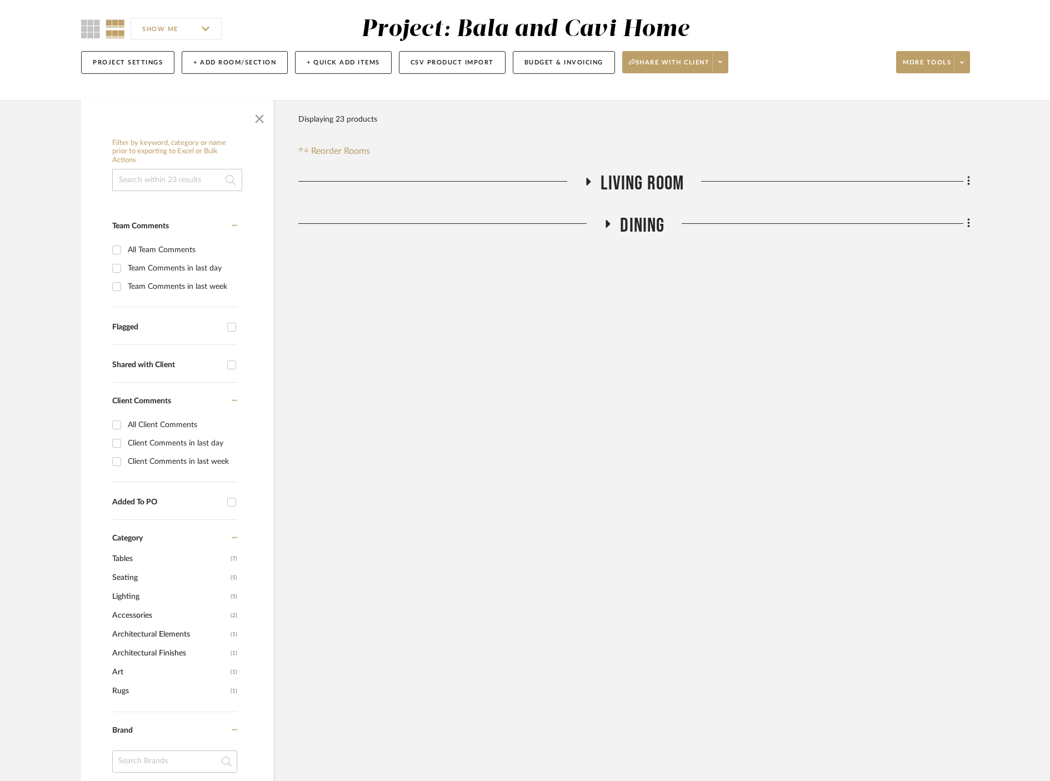
click at [610, 222] on icon at bounding box center [607, 223] width 13 height 8
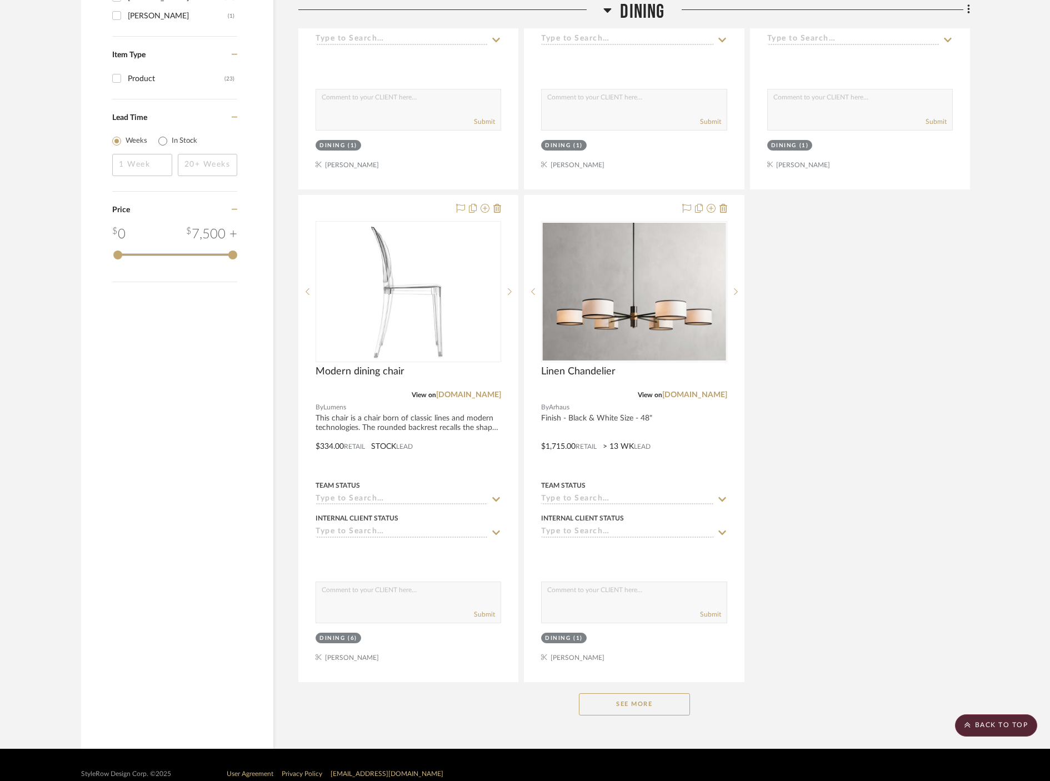
scroll to position [1144, 0]
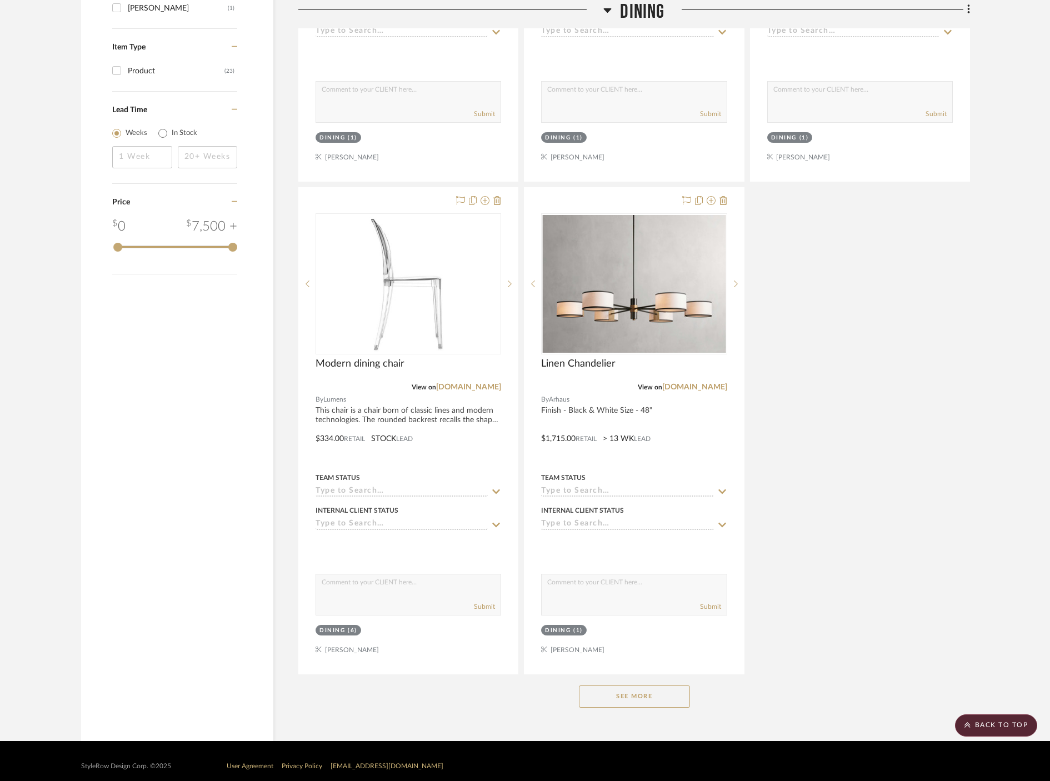
click at [646, 686] on button "See More" at bounding box center [634, 697] width 111 height 22
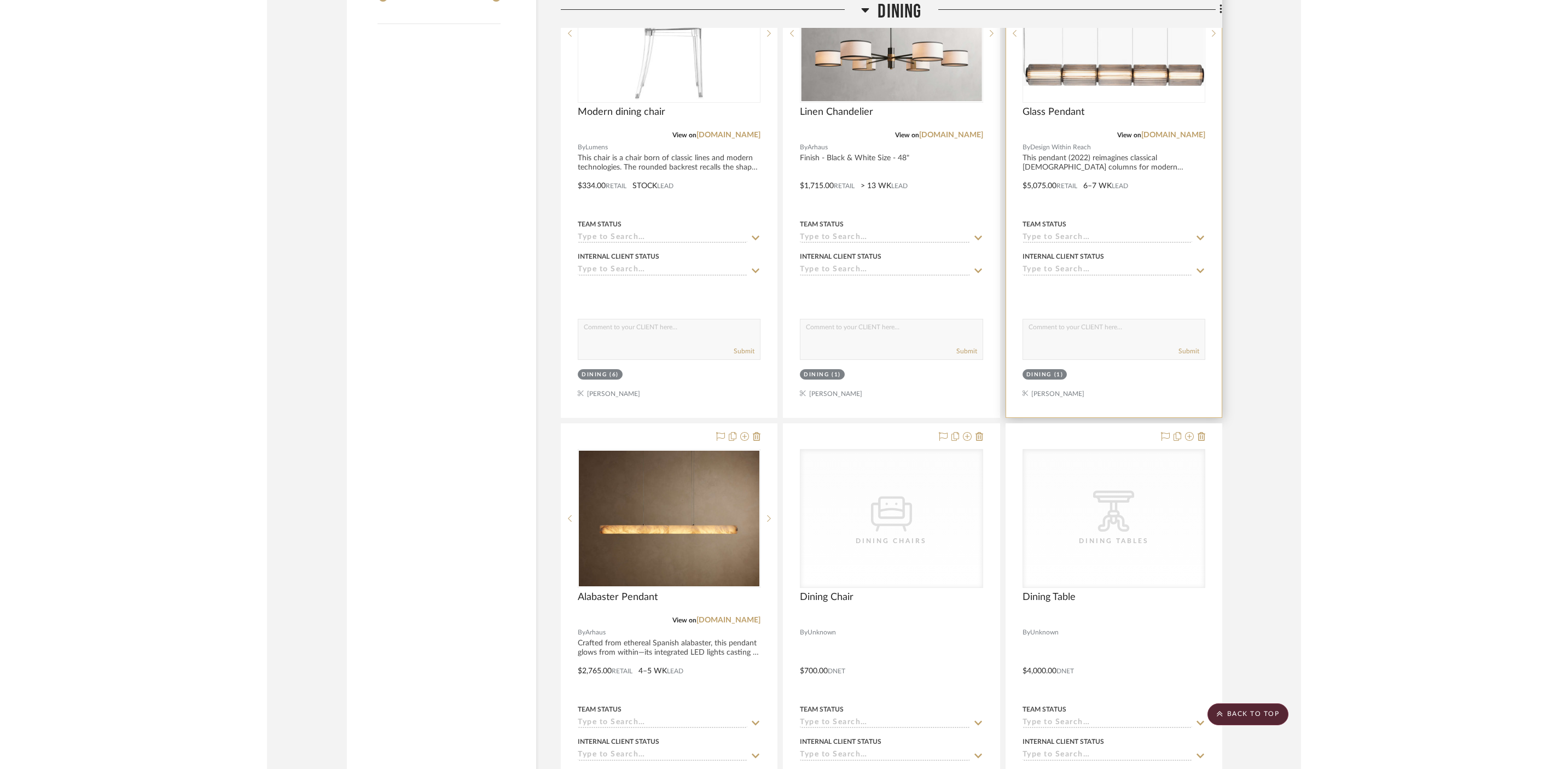
scroll to position [1623, 0]
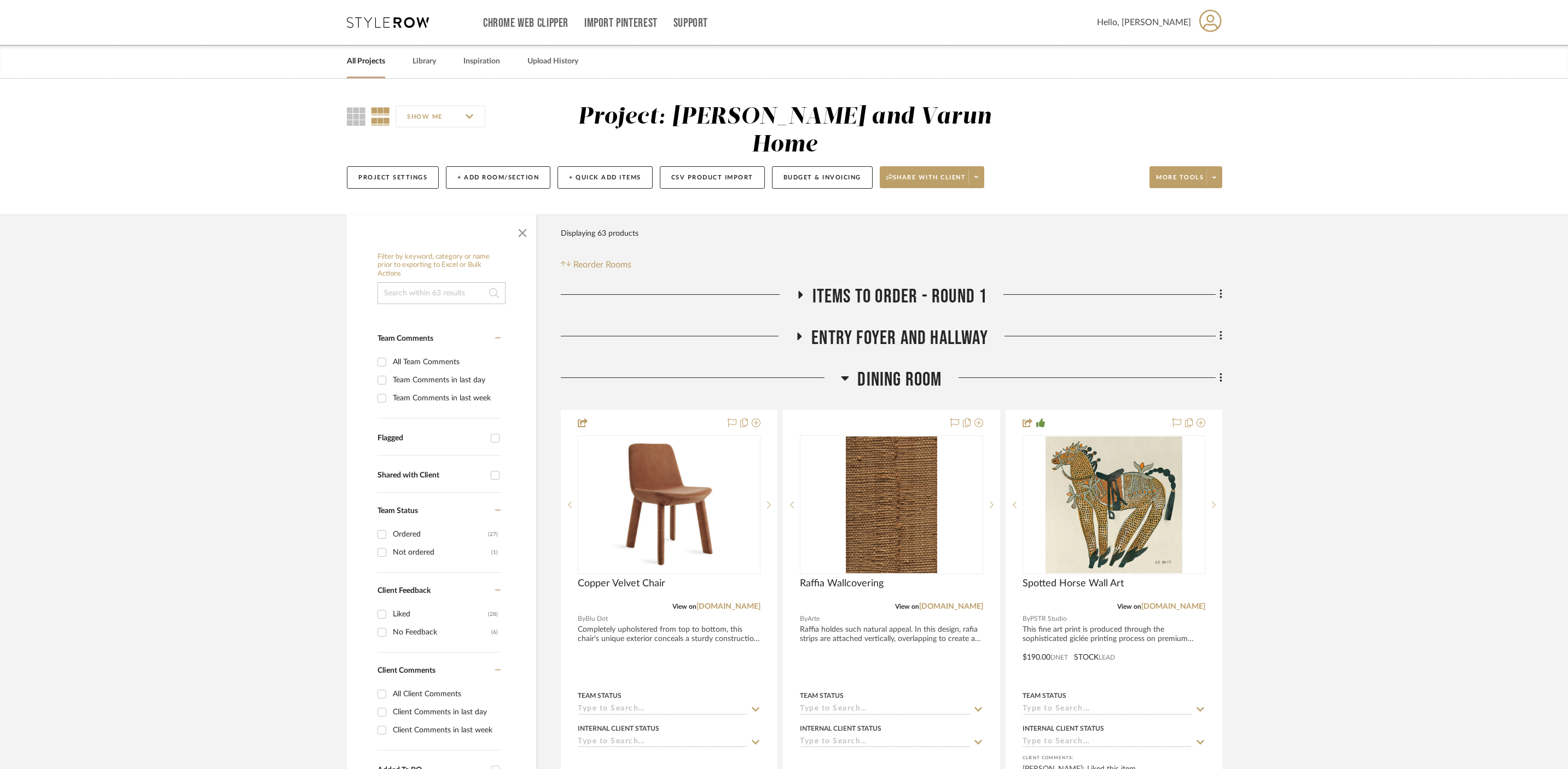
click at [373, 58] on link "All Projects" at bounding box center [365, 61] width 38 height 15
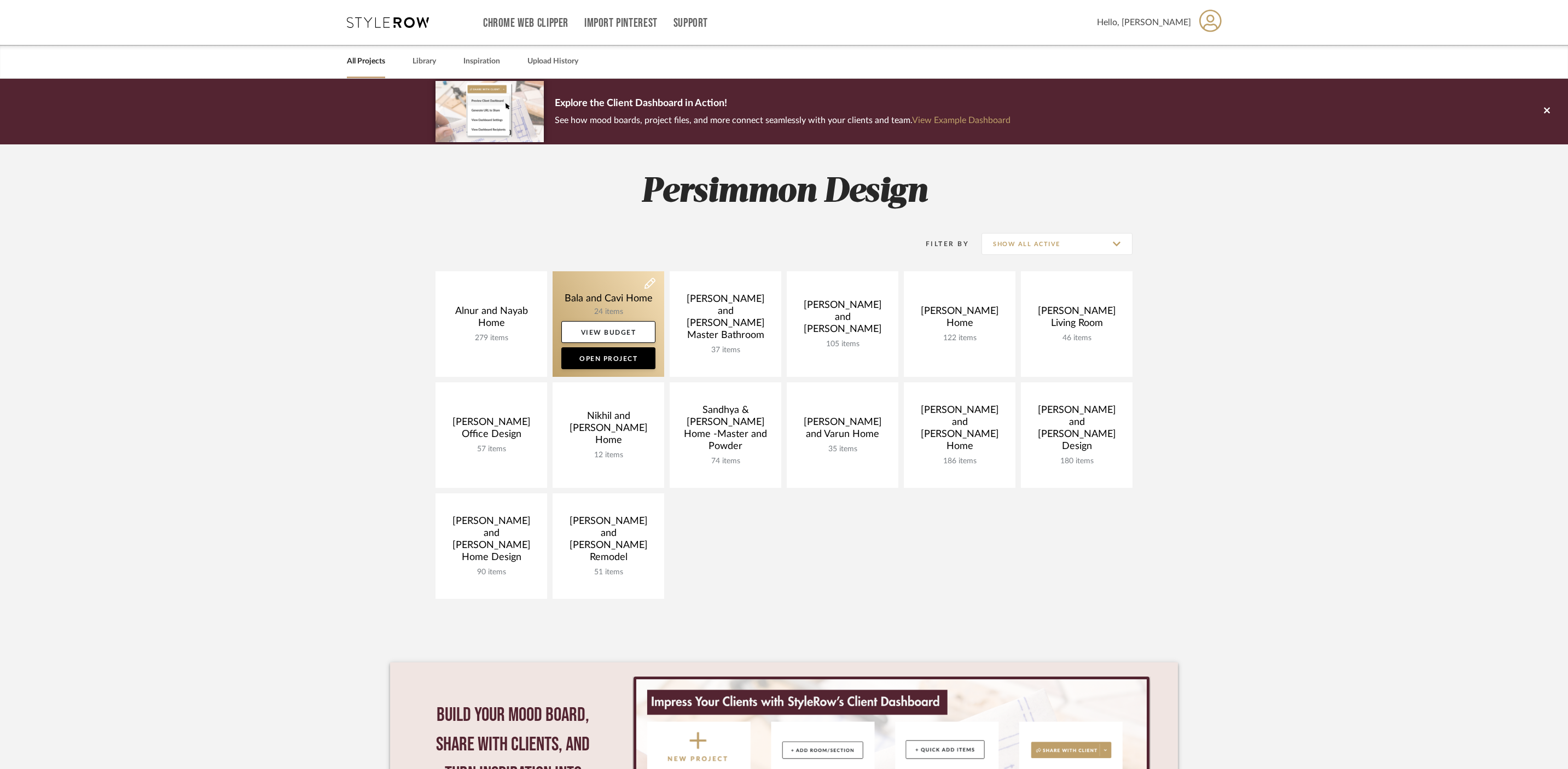
click at [598, 294] on link at bounding box center [608, 324] width 111 height 105
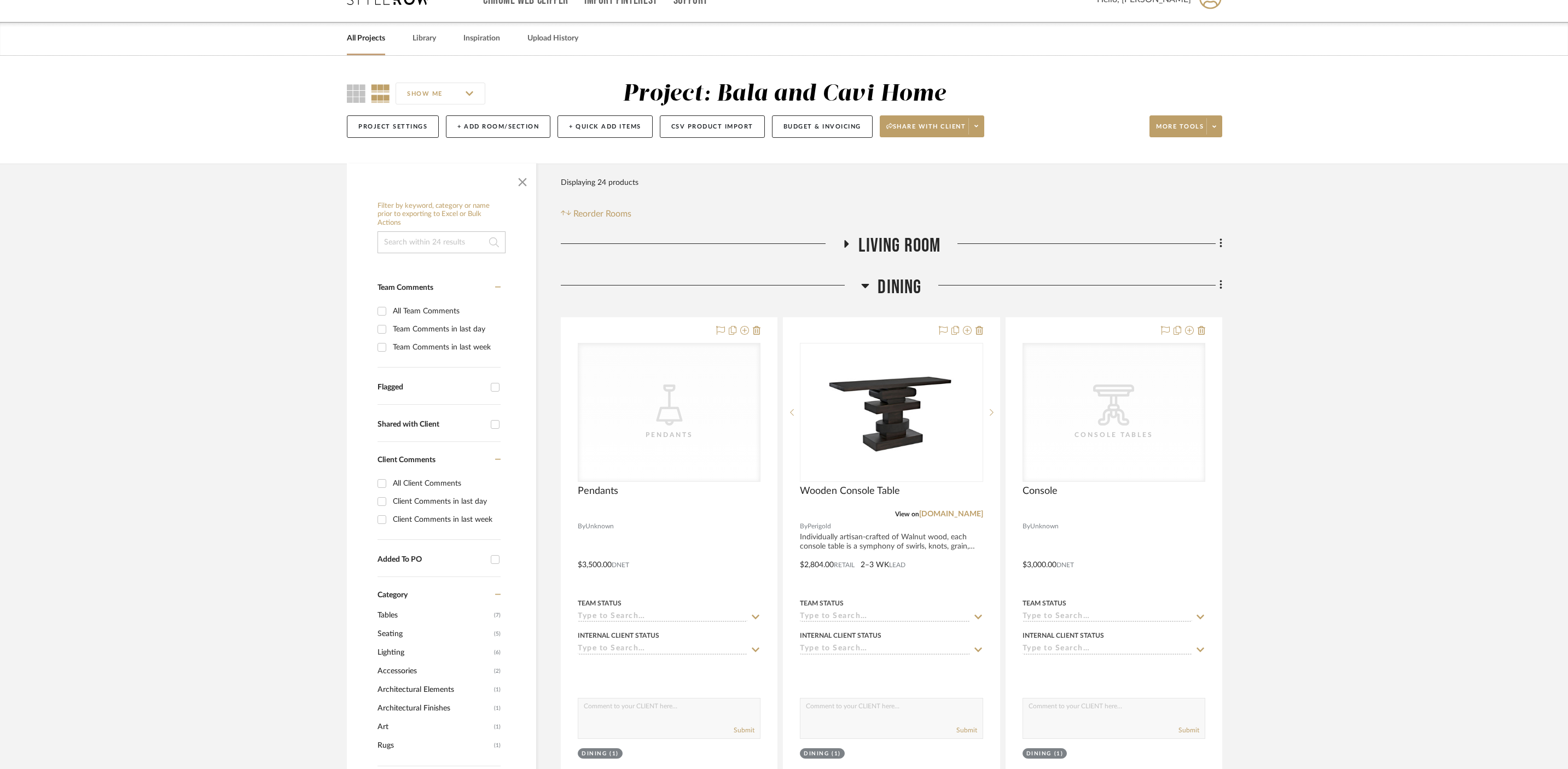
scroll to position [65, 0]
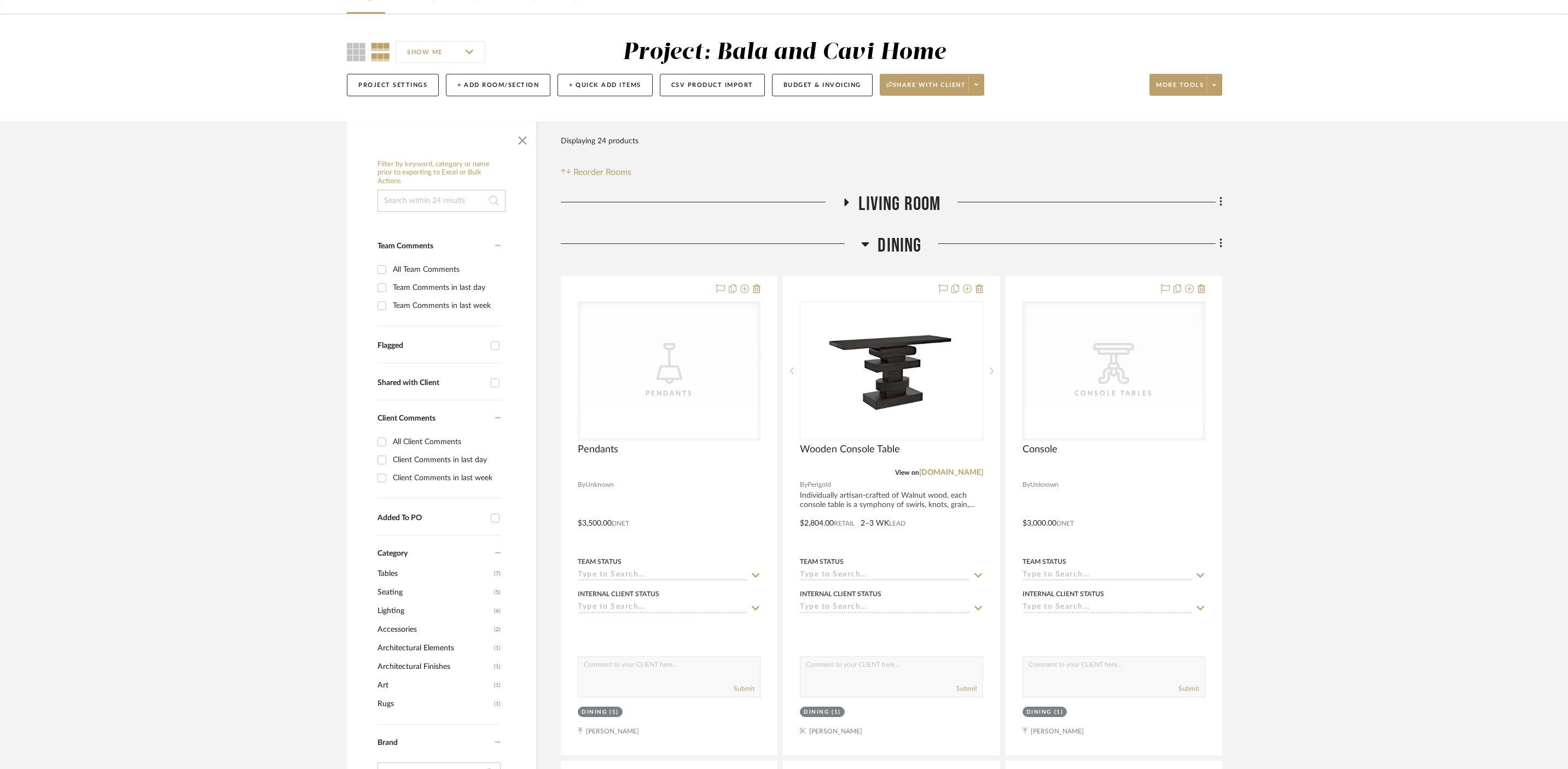
click at [869, 249] on icon at bounding box center [866, 243] width 8 height 13
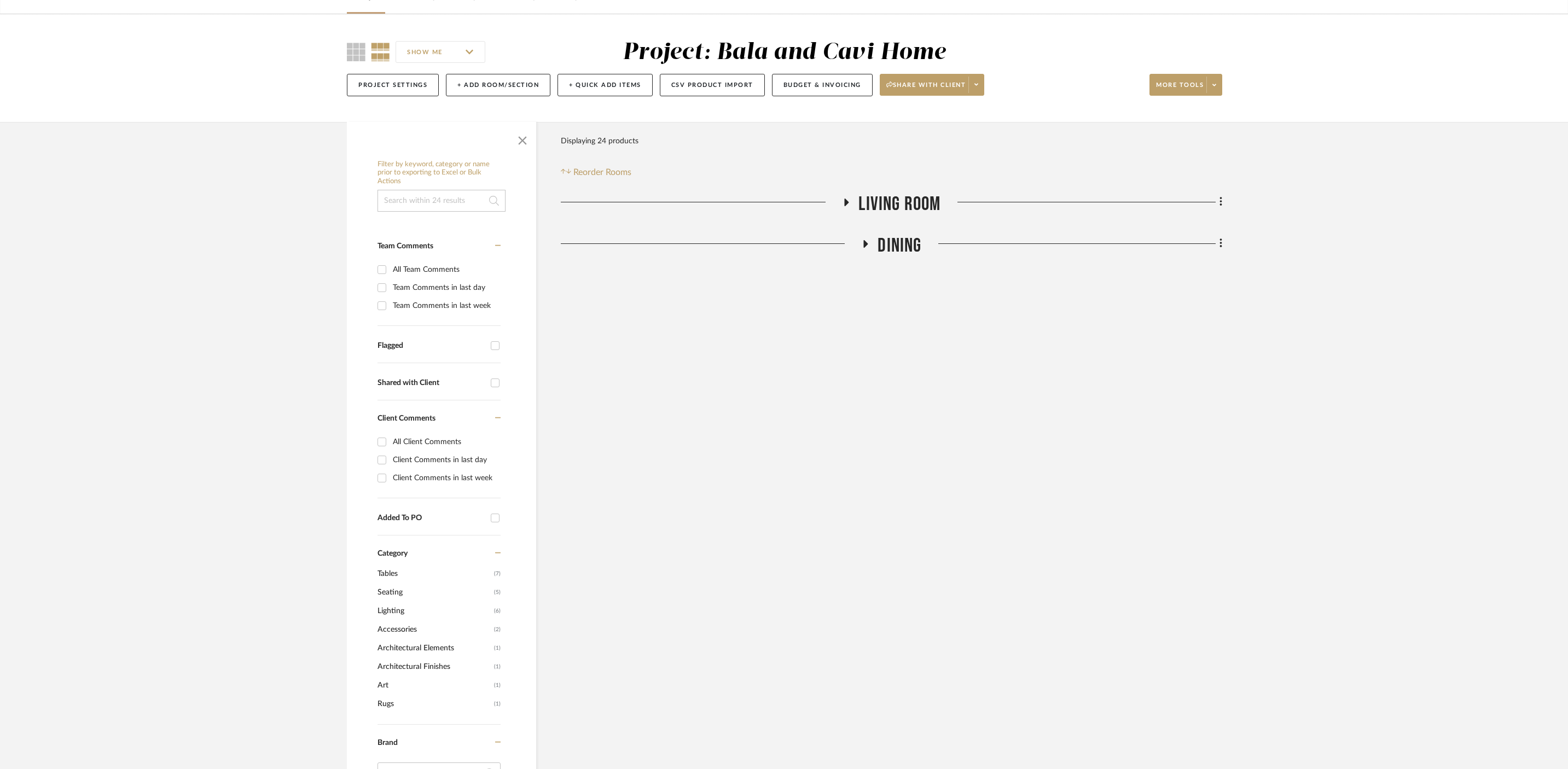
click at [850, 208] on h3 "Living Room" at bounding box center [891, 205] width 98 height 24
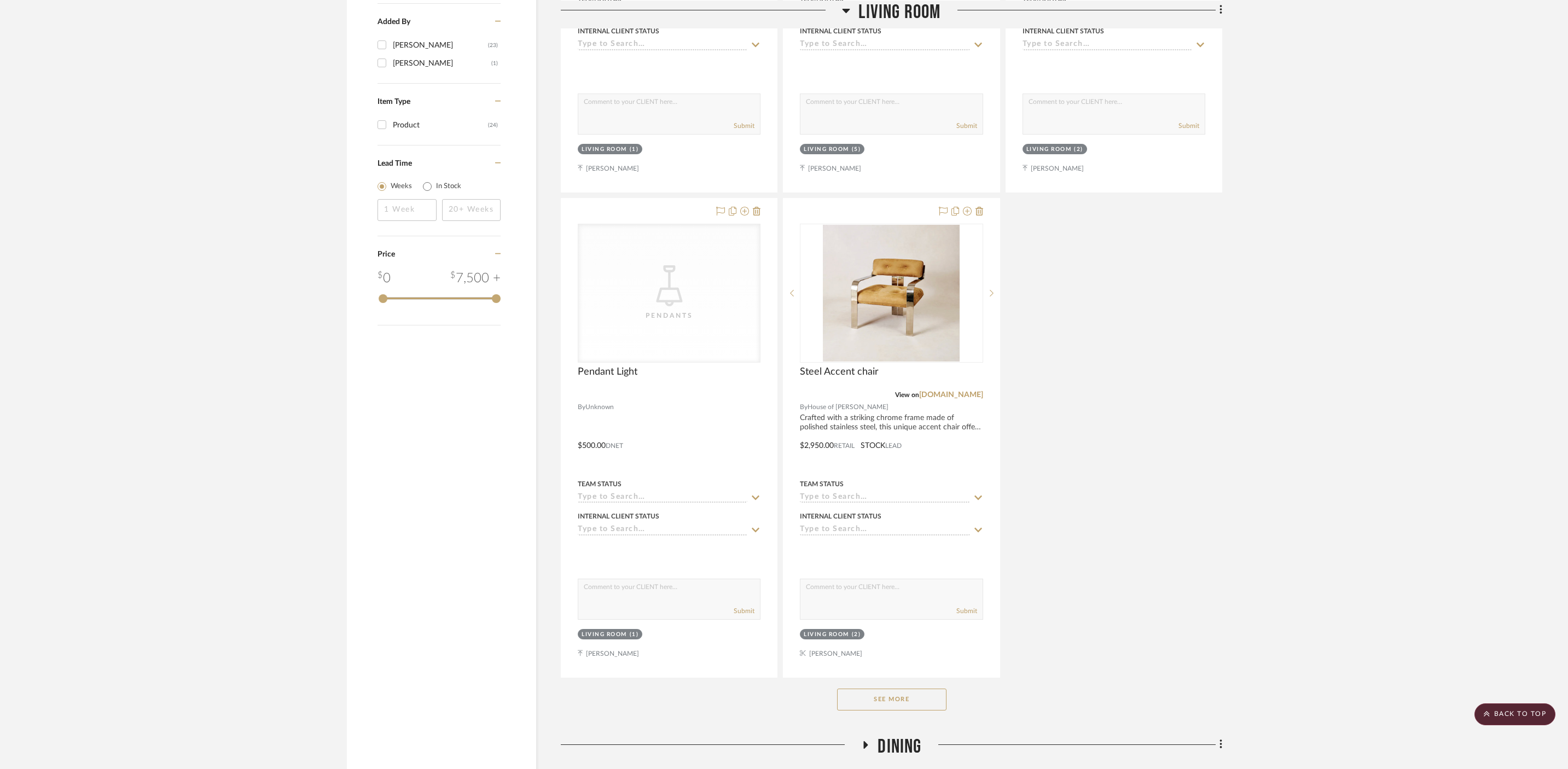
scroll to position [1151, 0]
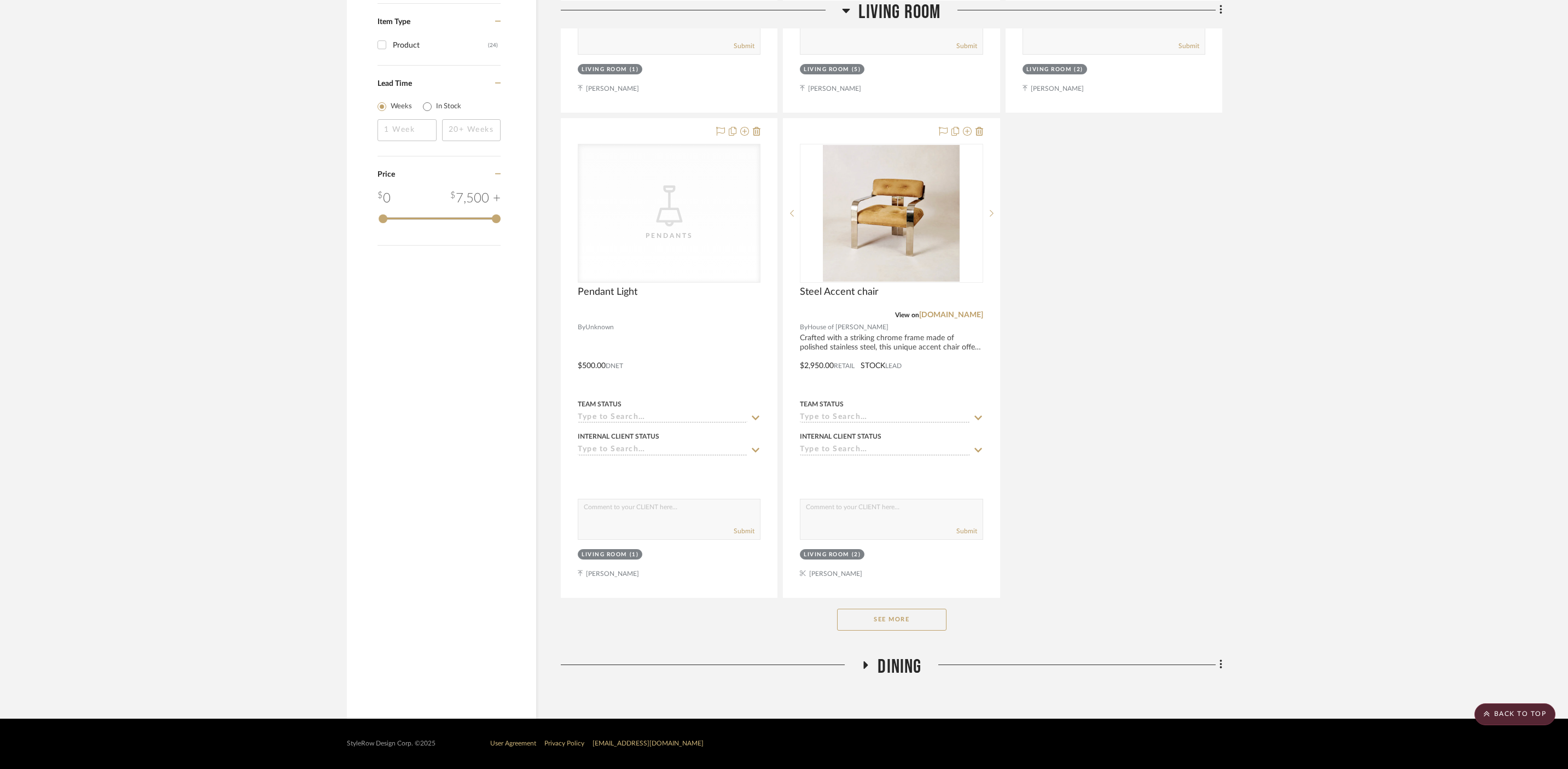
click at [898, 626] on button "See More" at bounding box center [891, 619] width 109 height 22
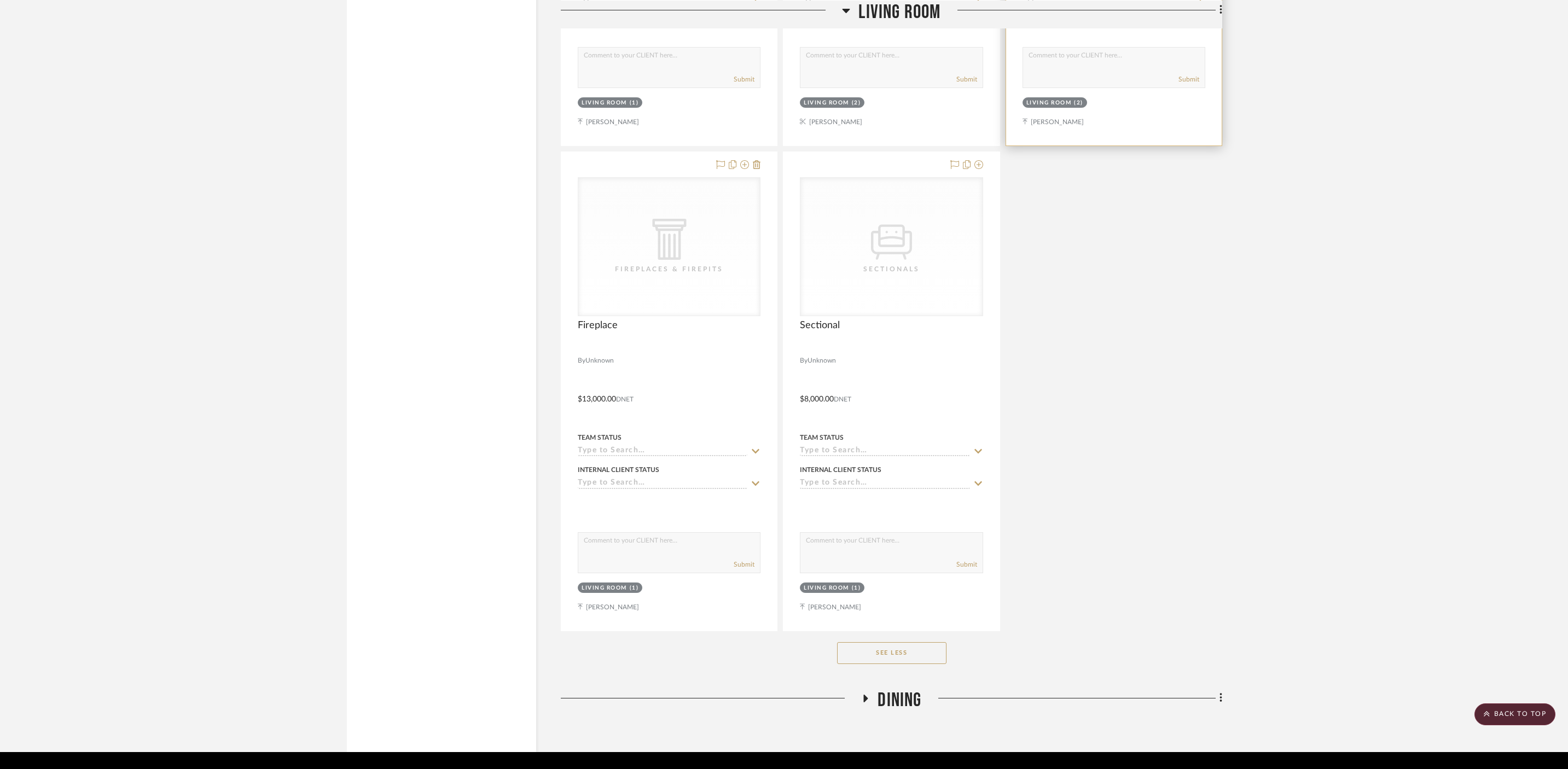
scroll to position [1606, 0]
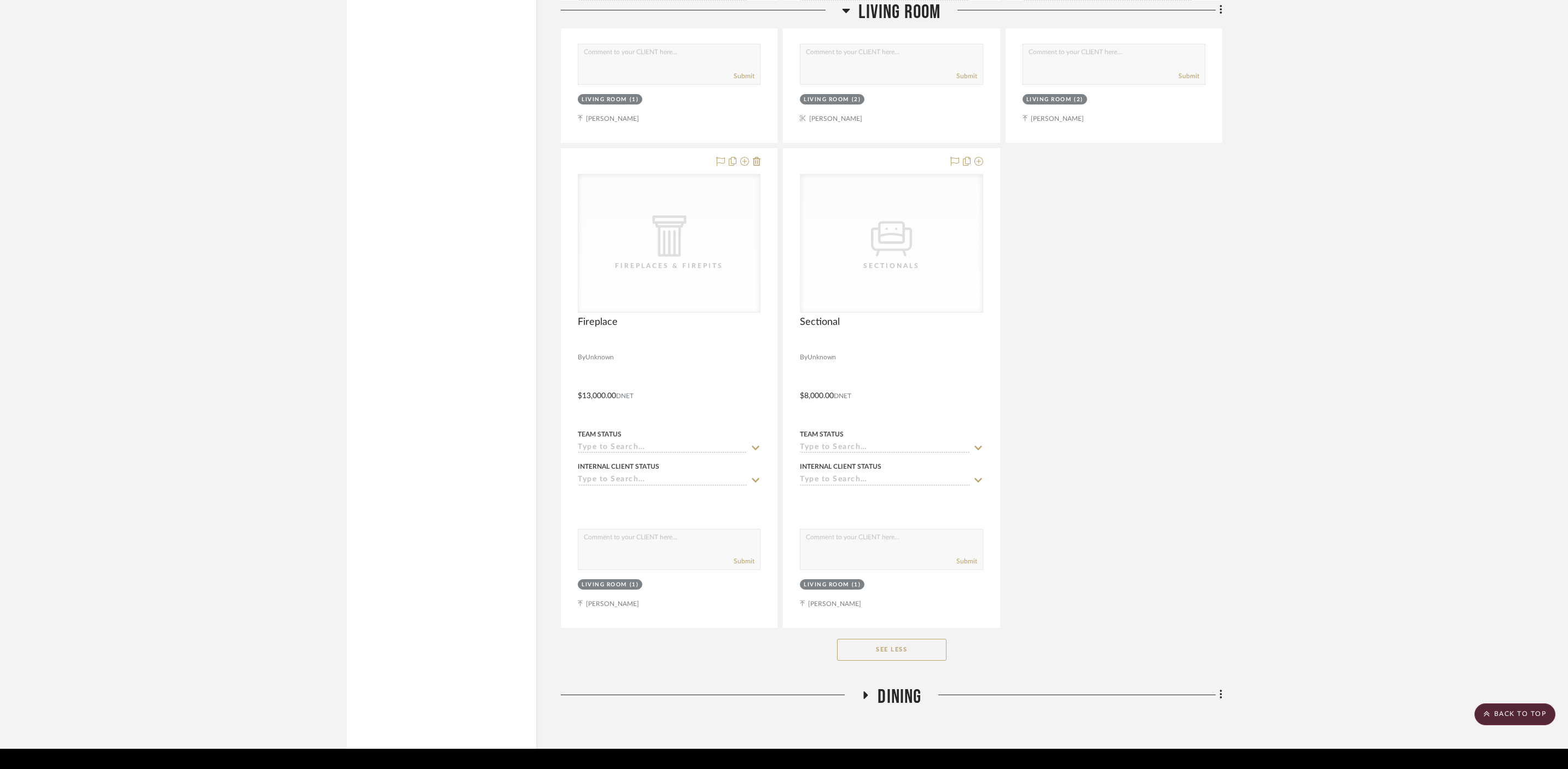
click at [866, 705] on fa-icon at bounding box center [866, 699] width 8 height 16
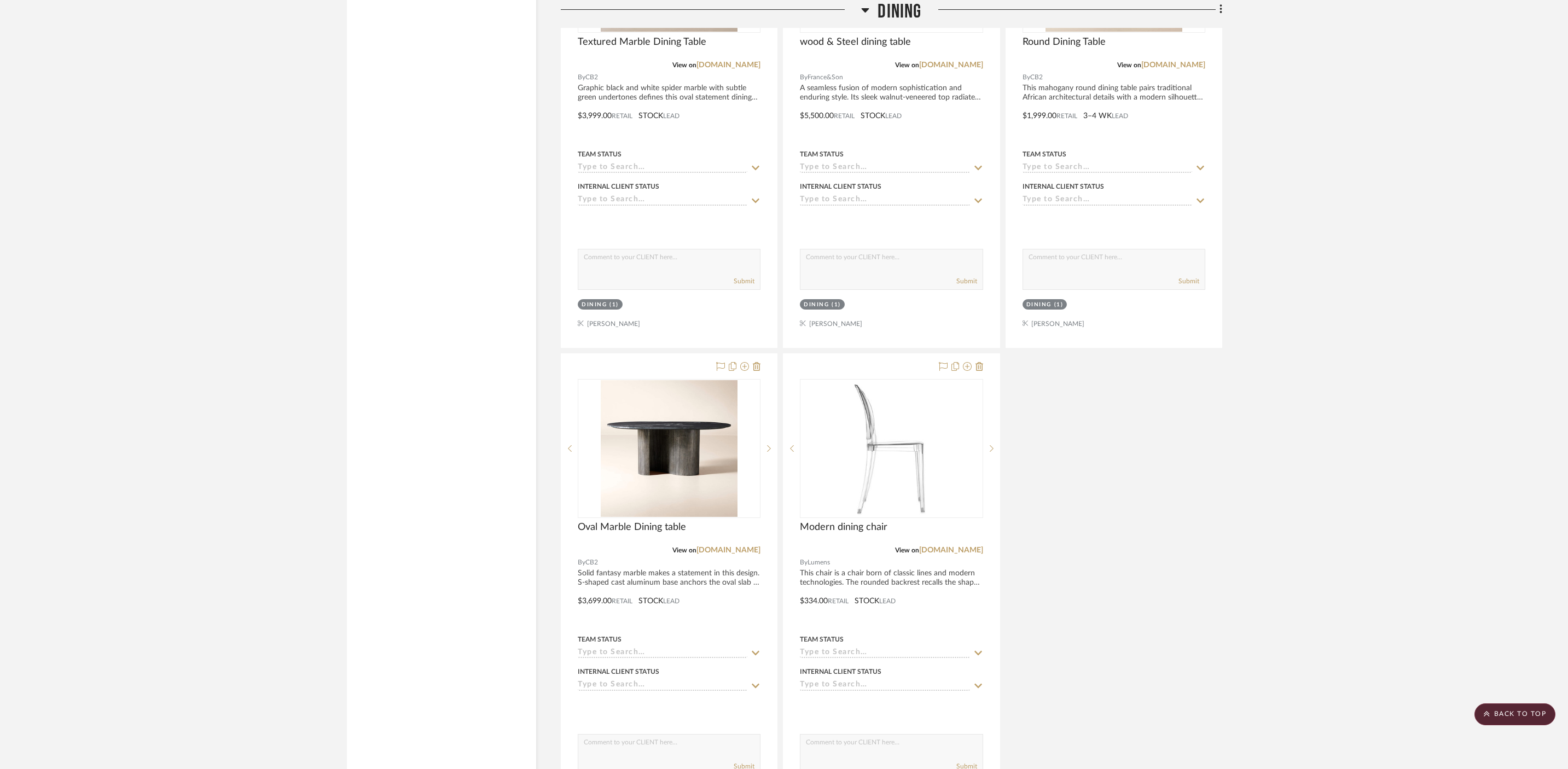
scroll to position [3130, 0]
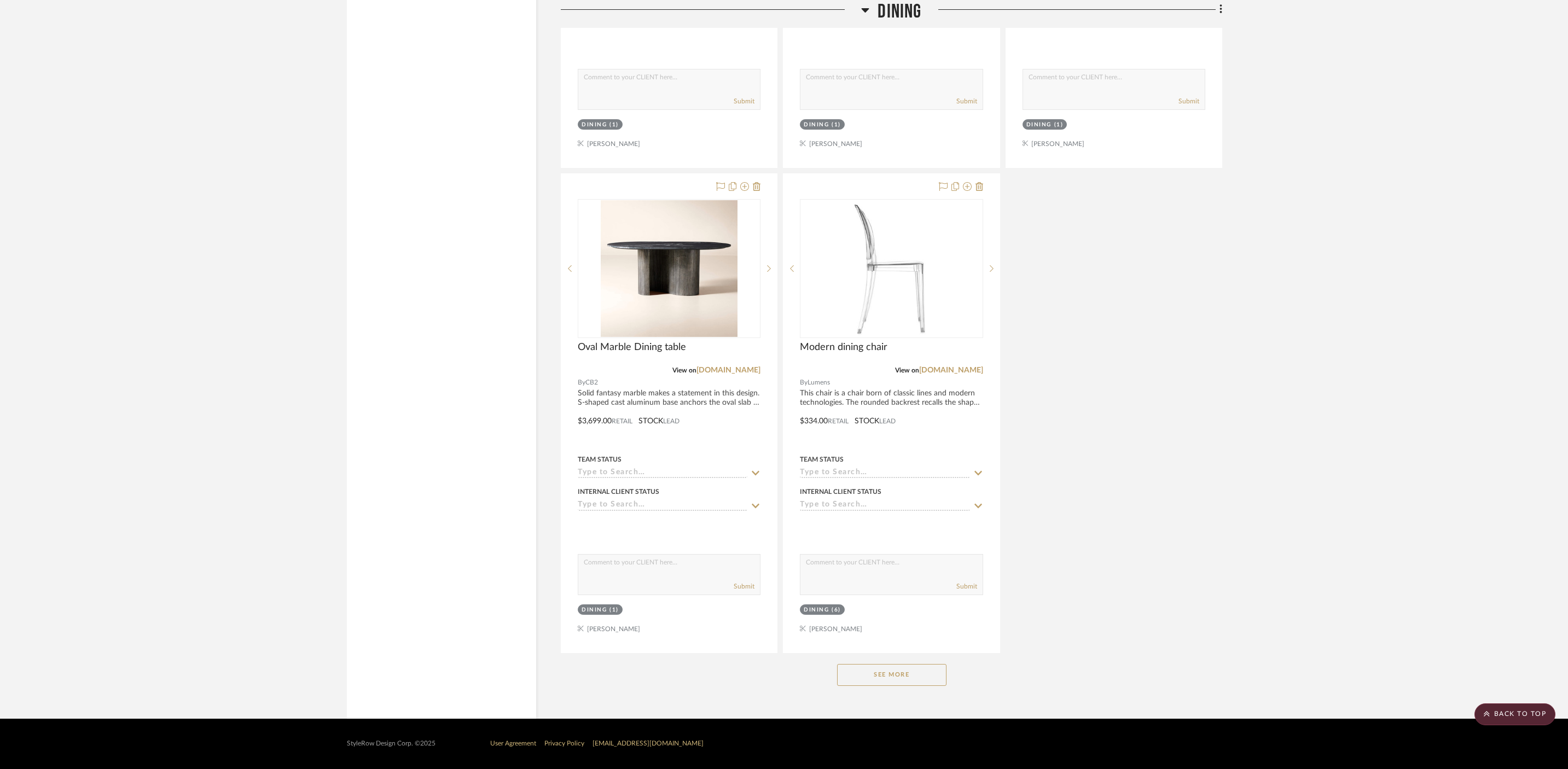
click at [898, 682] on button "See More" at bounding box center [891, 675] width 109 height 22
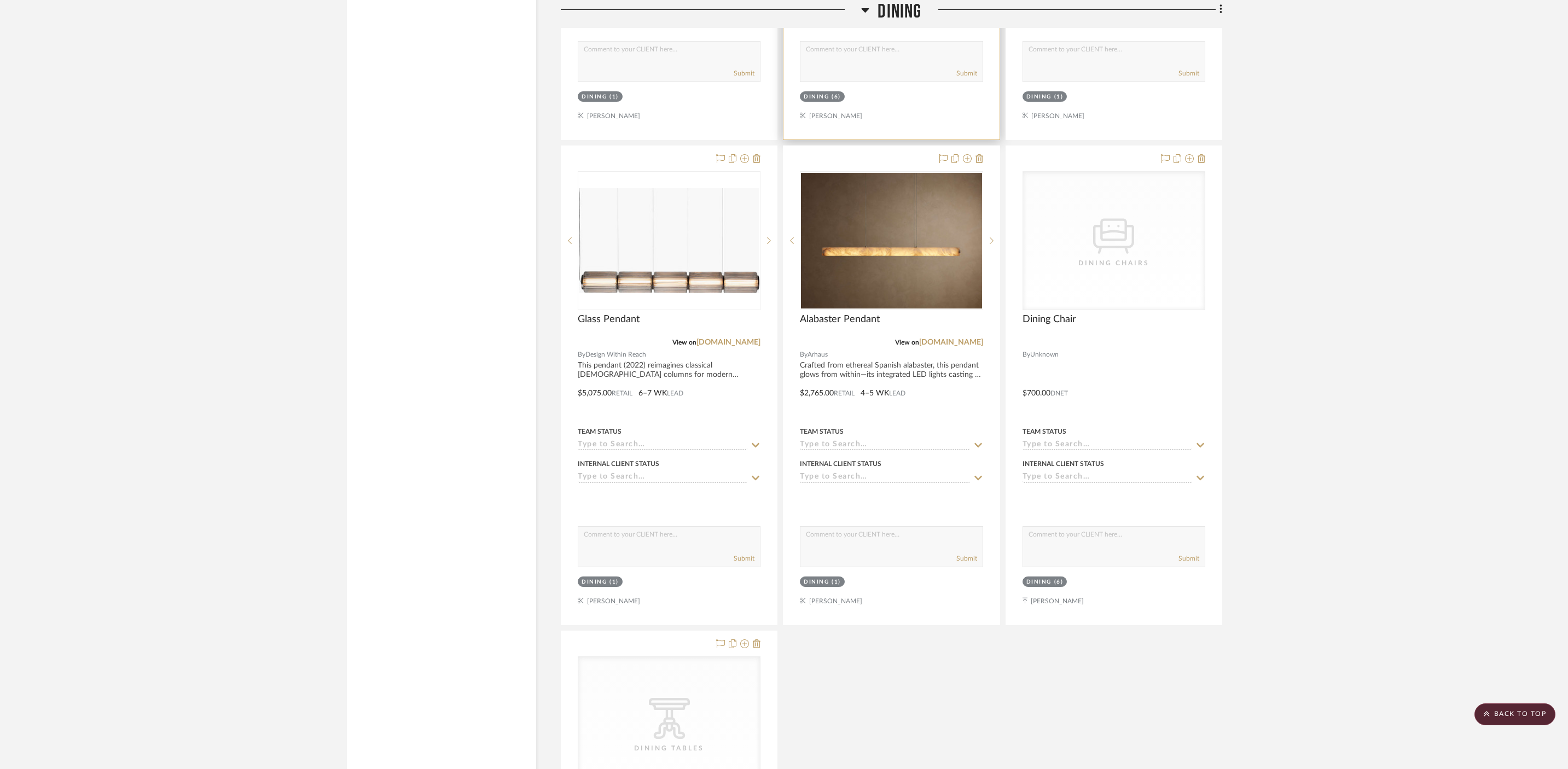
scroll to position [3754, 0]
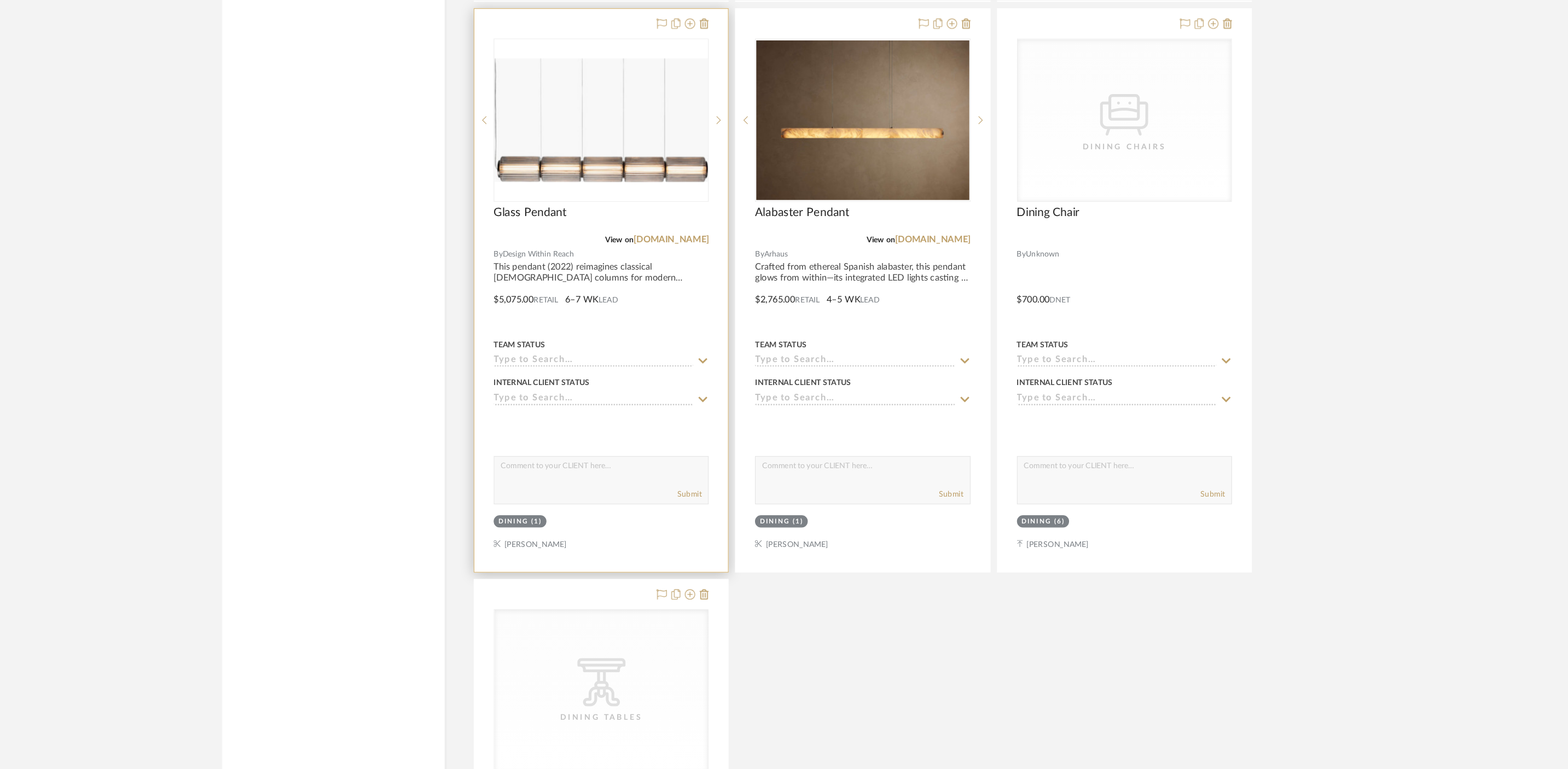
click at [652, 186] on div "0" at bounding box center [669, 130] width 181 height 138
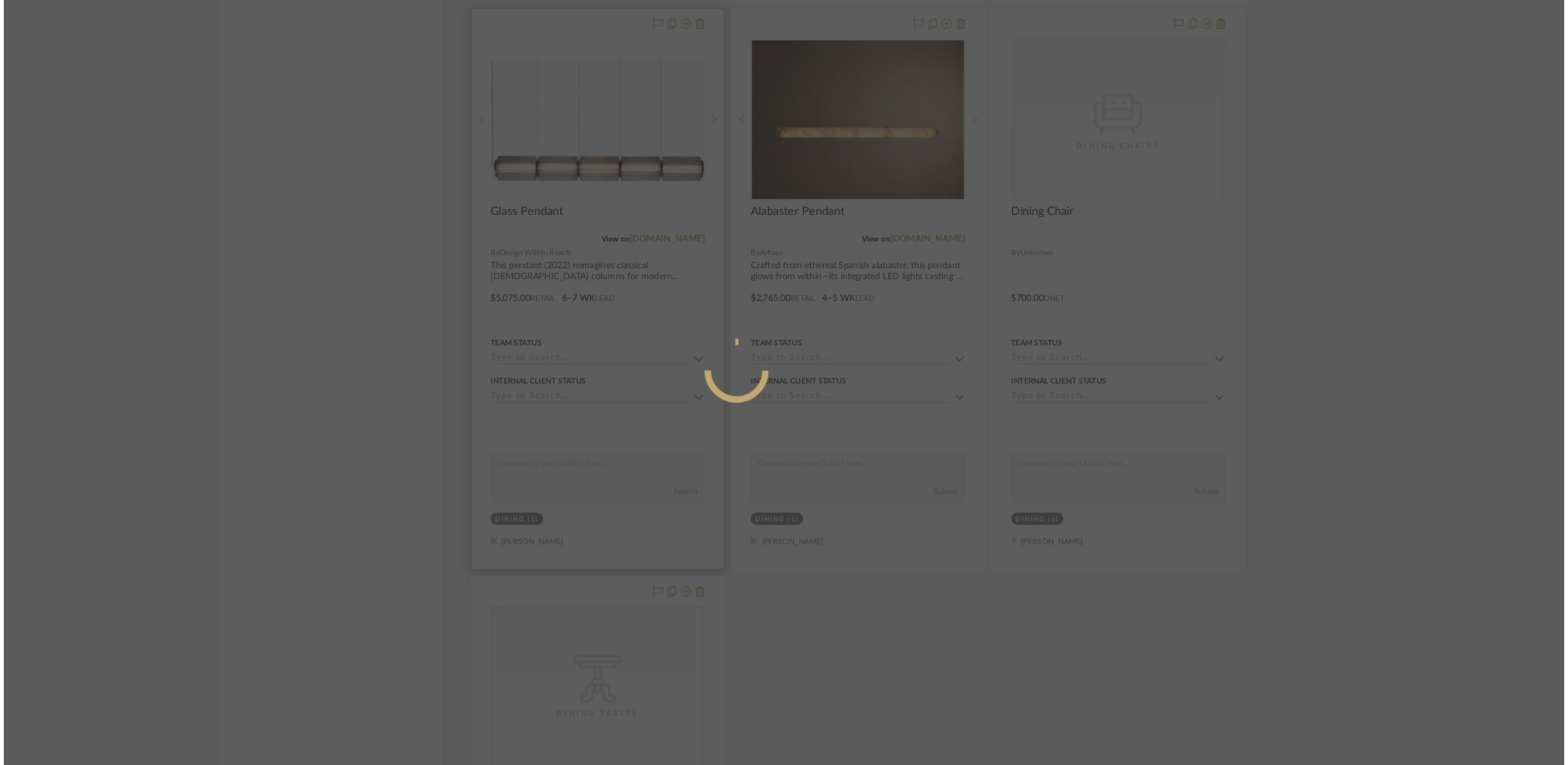
scroll to position [0, 0]
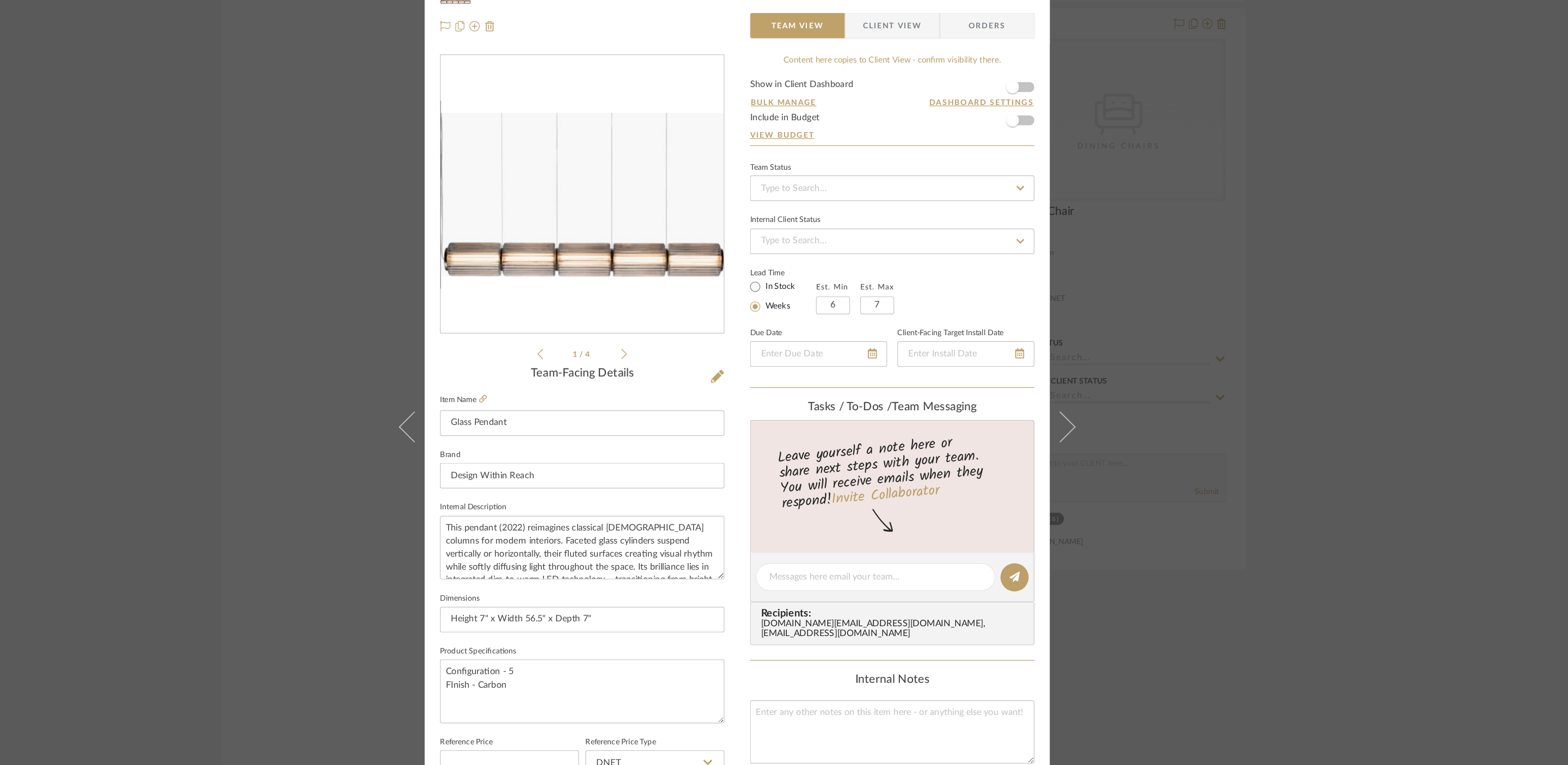
click at [686, 329] on icon at bounding box center [688, 328] width 5 height 9
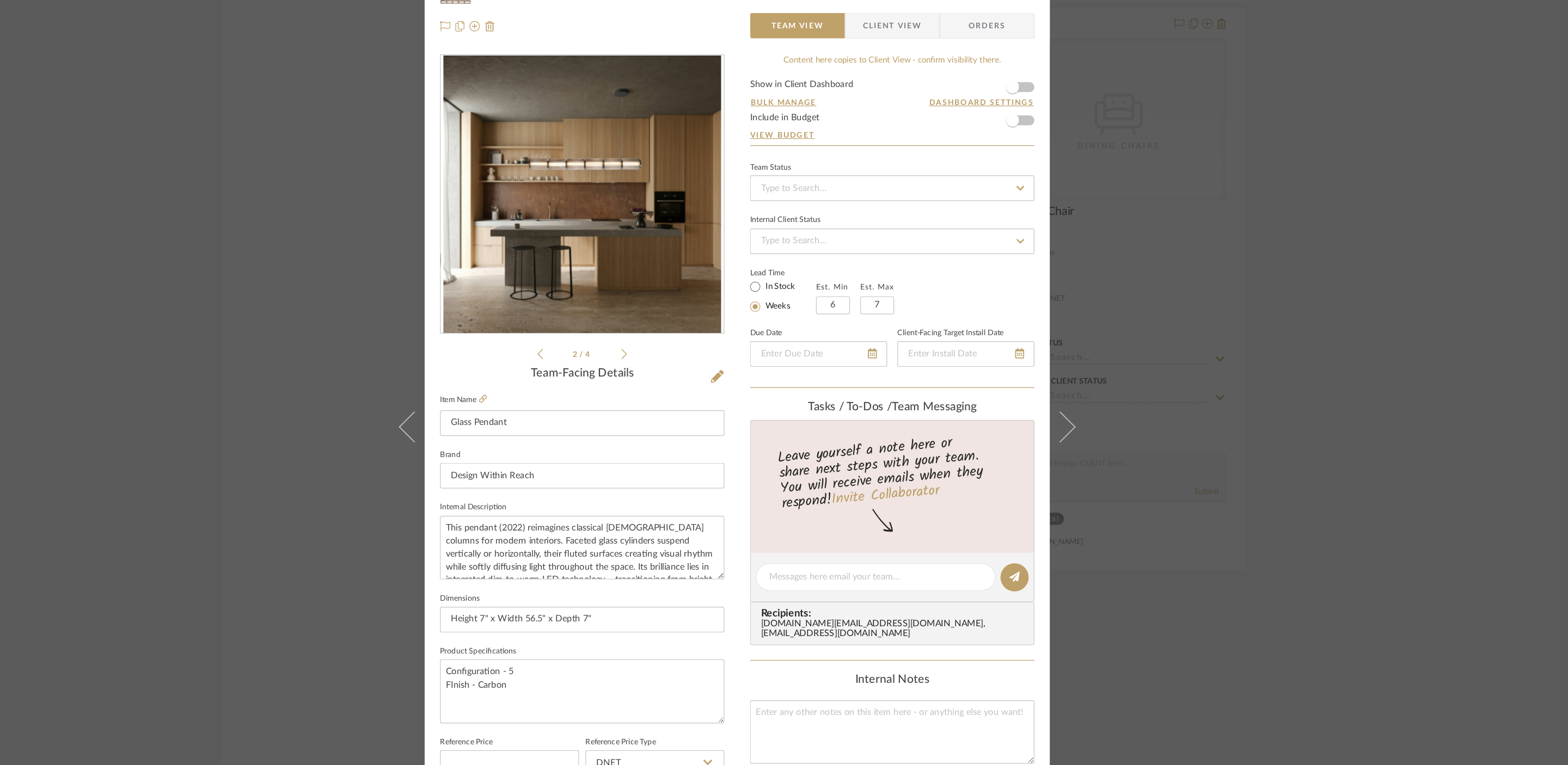
click at [686, 330] on icon at bounding box center [688, 329] width 5 height 10
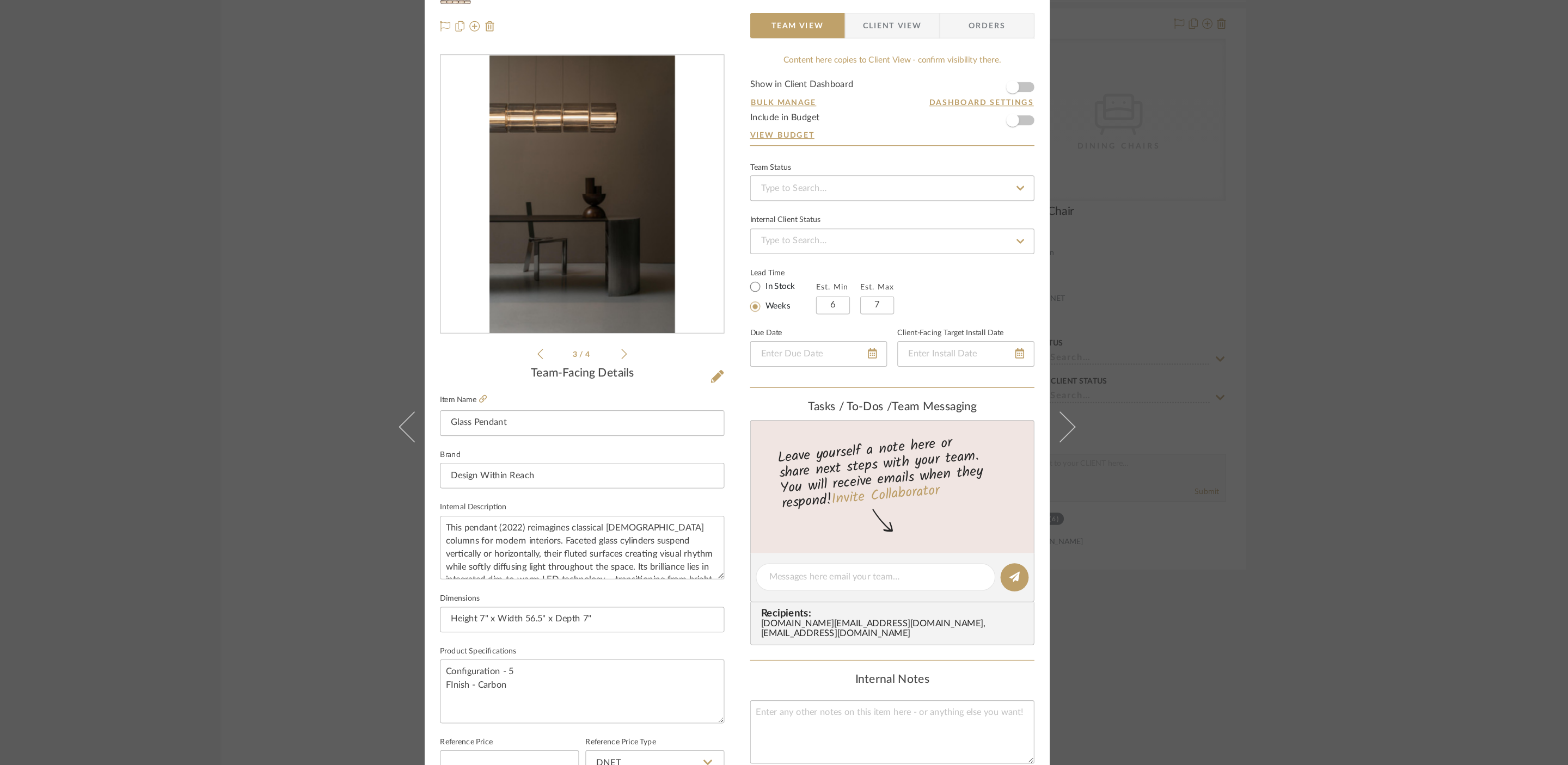
click at [686, 329] on icon at bounding box center [688, 329] width 5 height 10
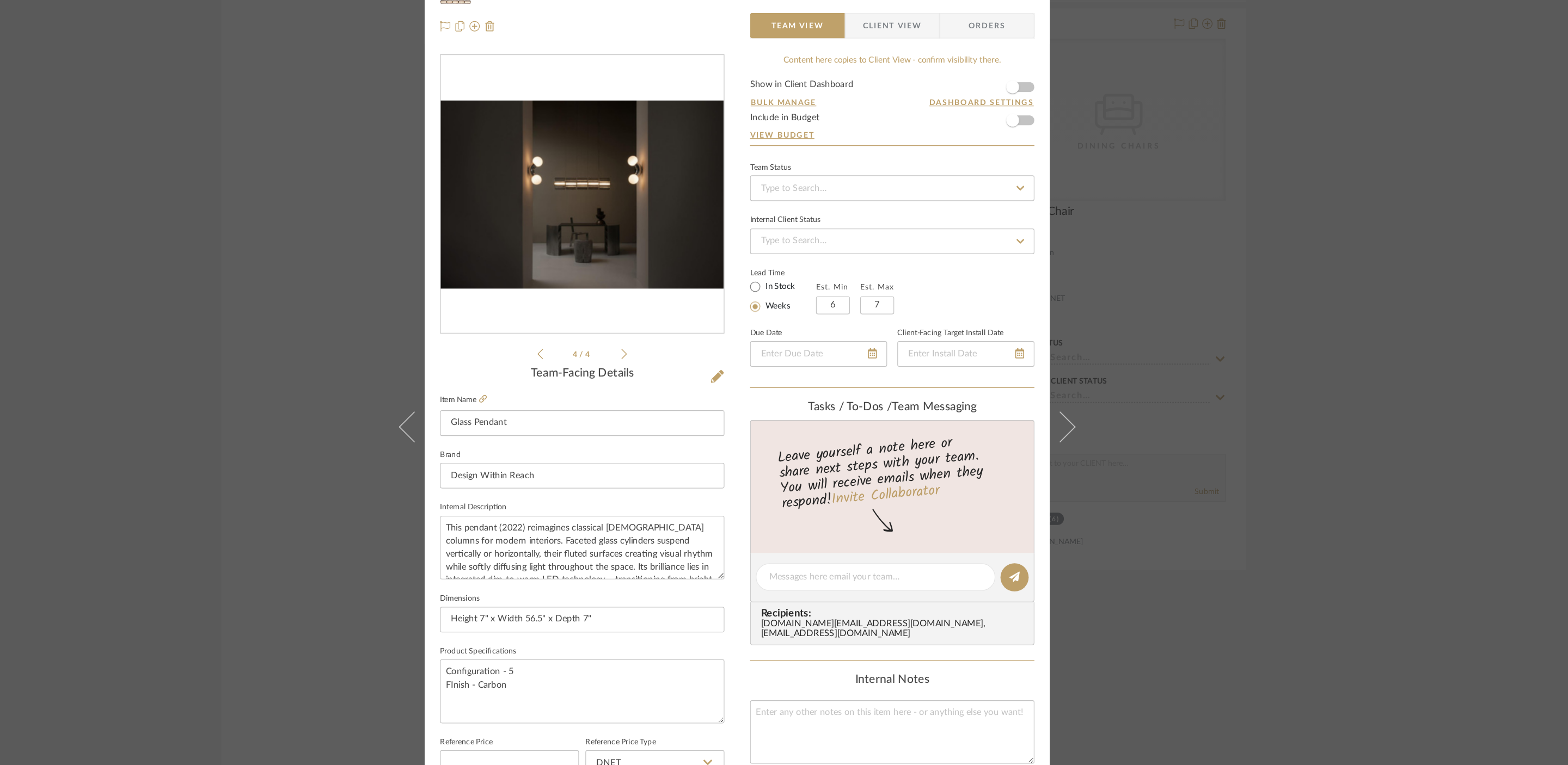
click at [686, 329] on icon at bounding box center [688, 329] width 5 height 10
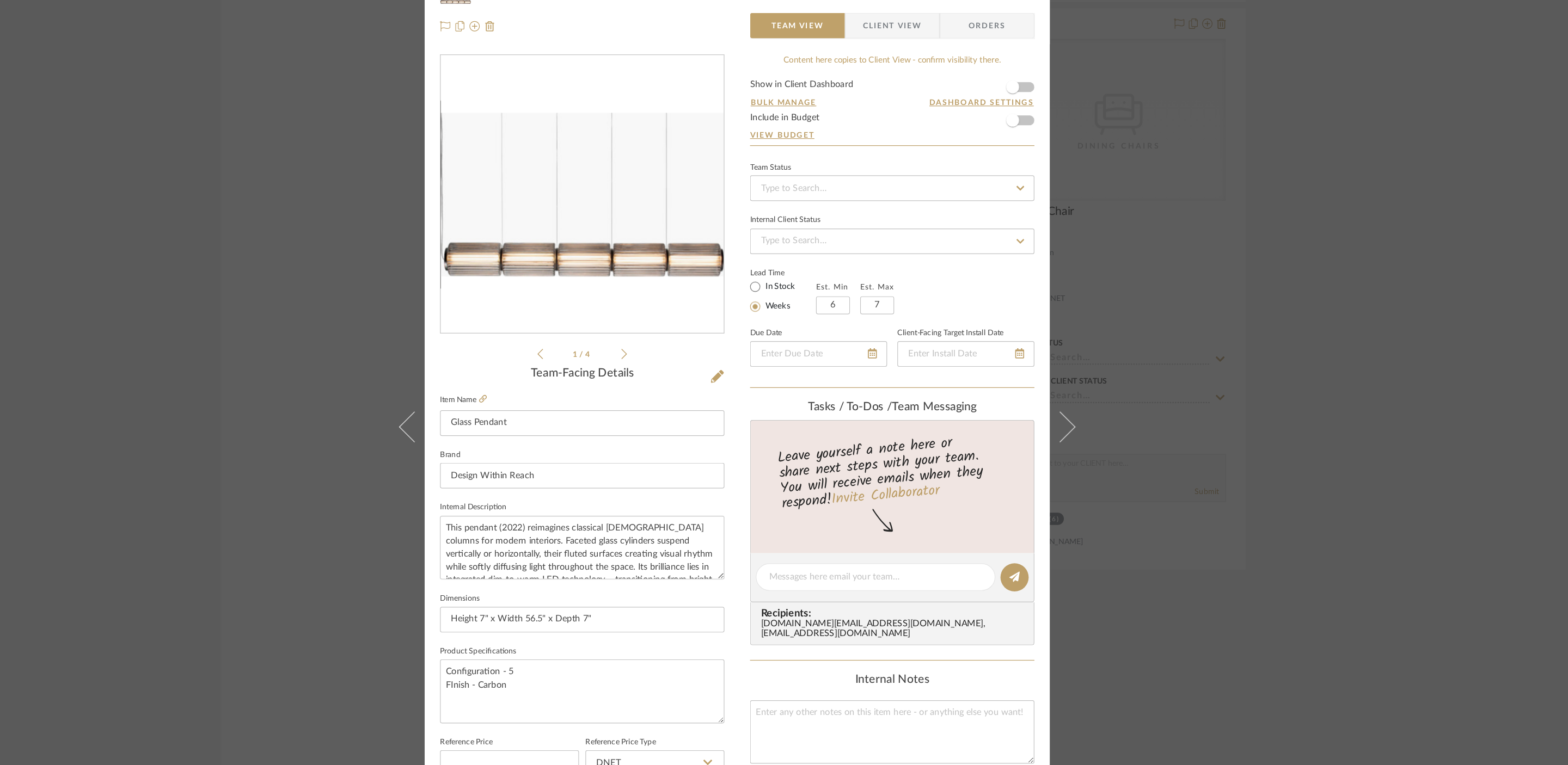
click at [686, 329] on icon at bounding box center [688, 329] width 5 height 10
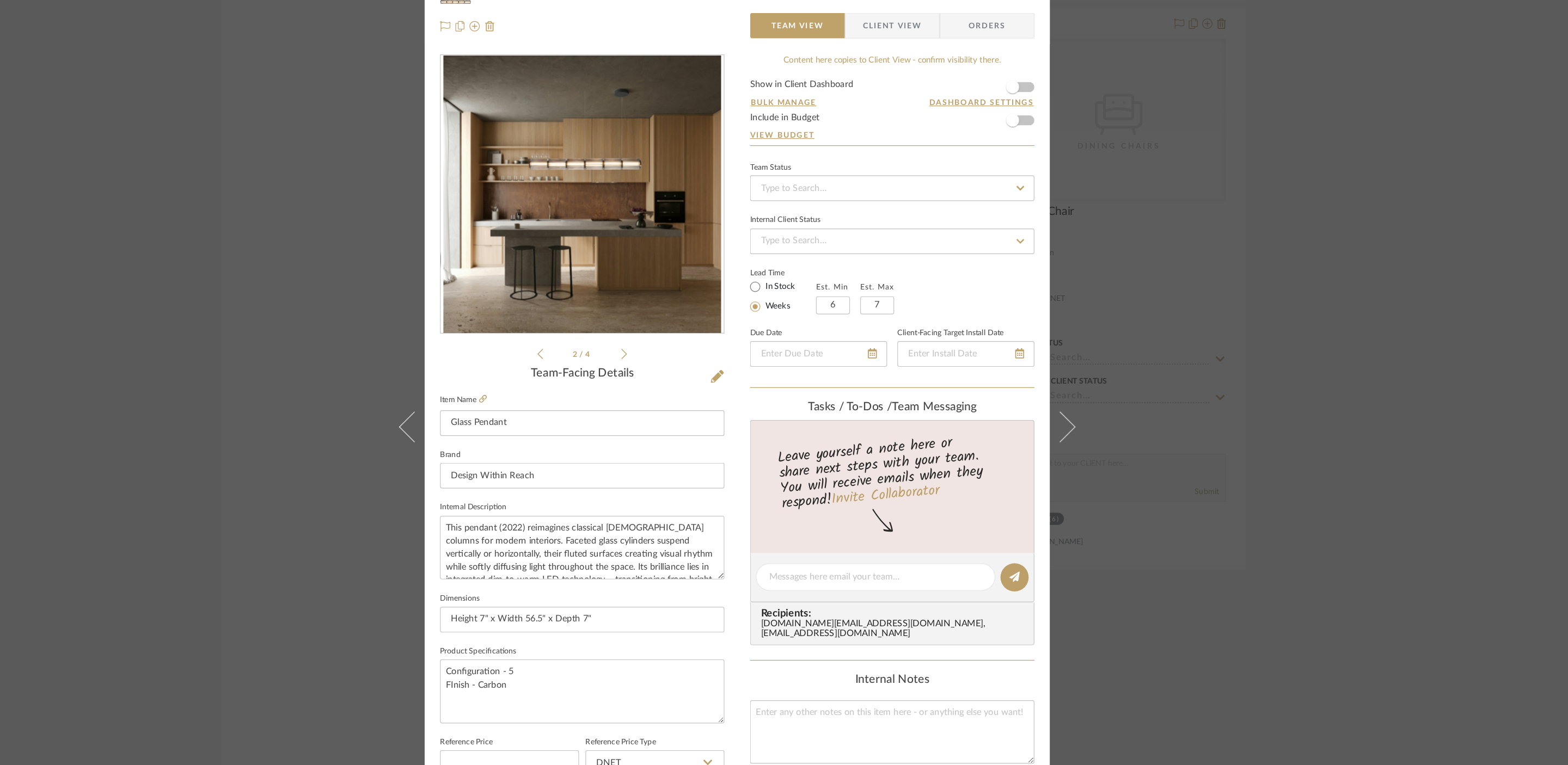
click at [686, 329] on icon at bounding box center [688, 329] width 5 height 10
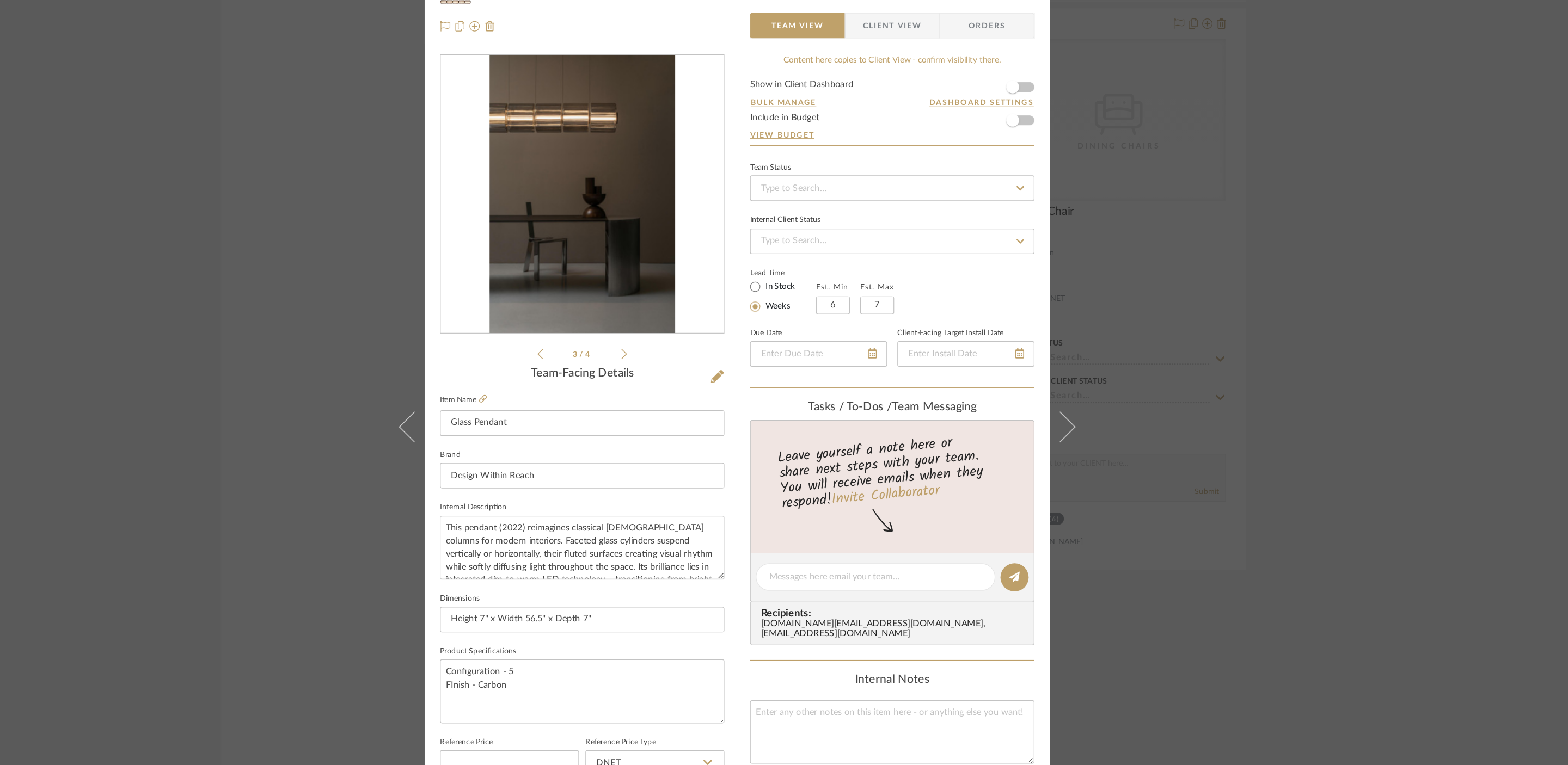
click at [1118, 110] on div "Bala and Cavi Home Dining Glass Pendant Team View Client View Orders 3 / 4 Team…" at bounding box center [784, 382] width 1568 height 765
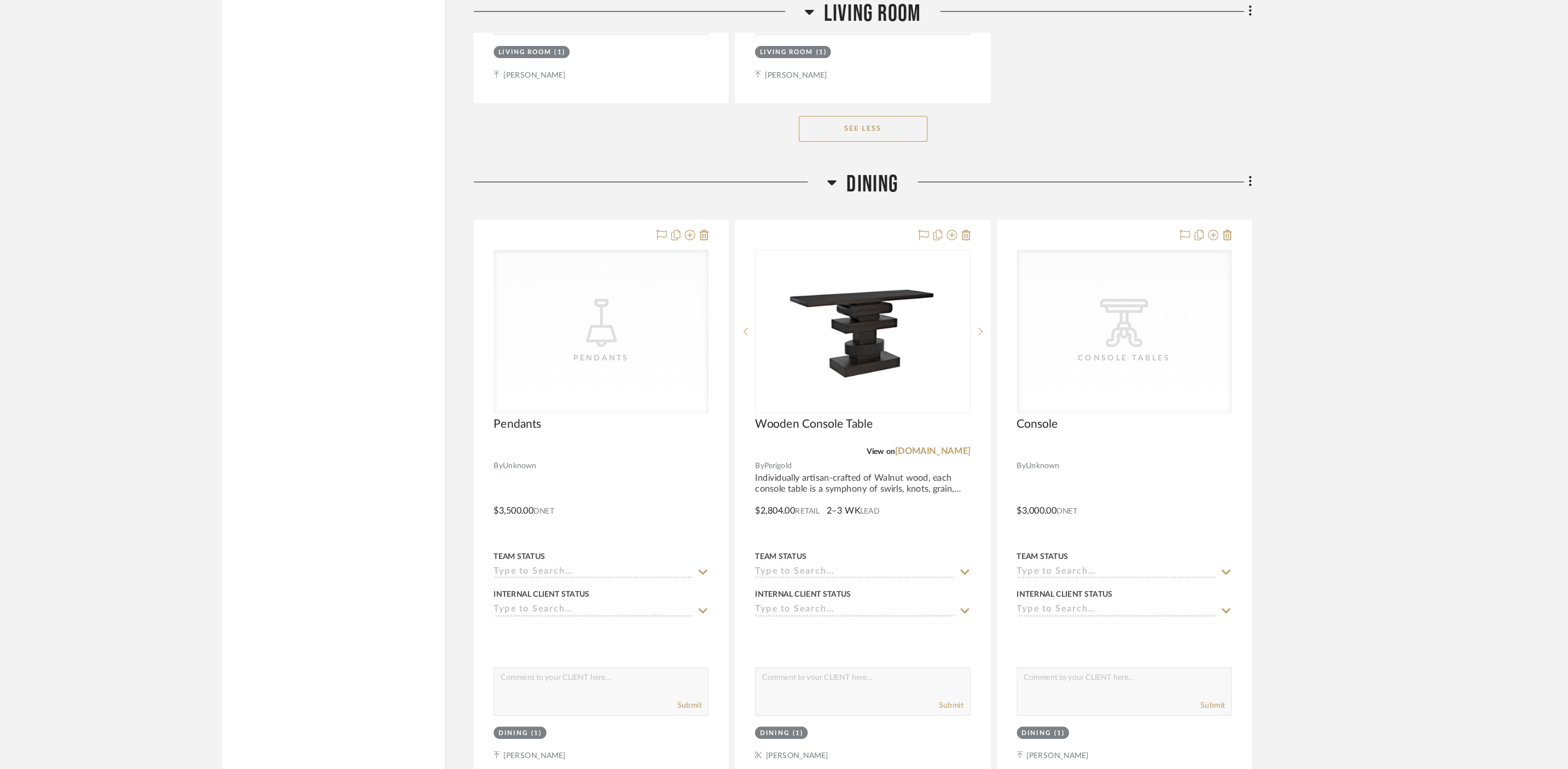
scroll to position [2092, 0]
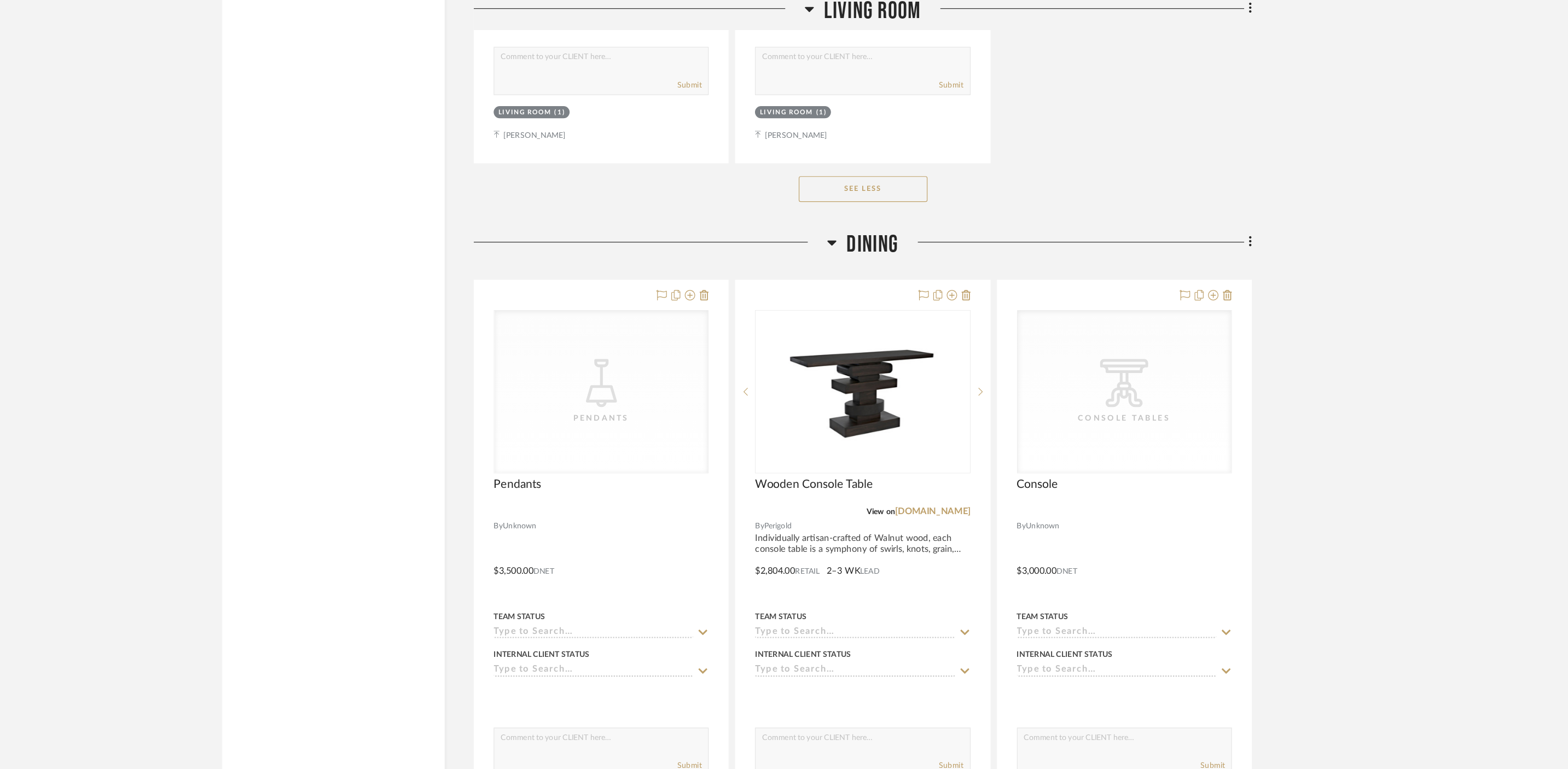
click at [902, 156] on button "See Less" at bounding box center [891, 163] width 109 height 22
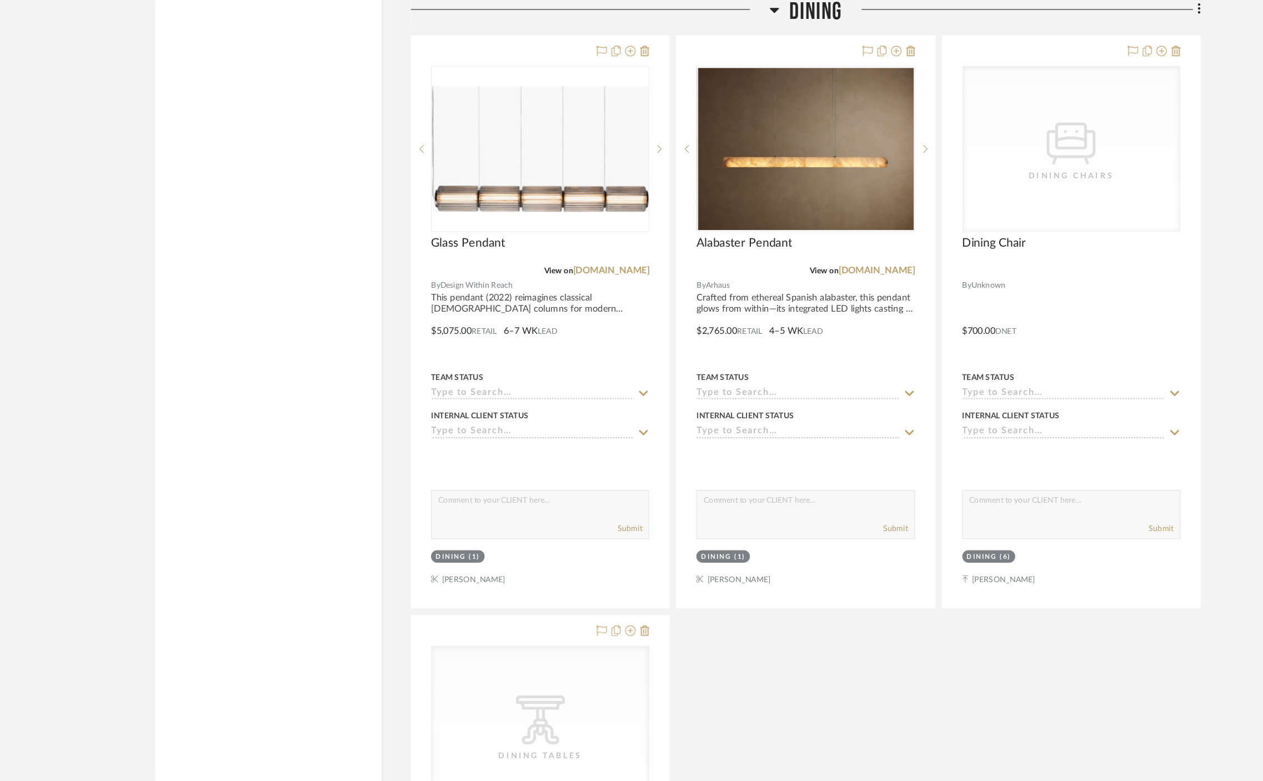
scroll to position [3092, 0]
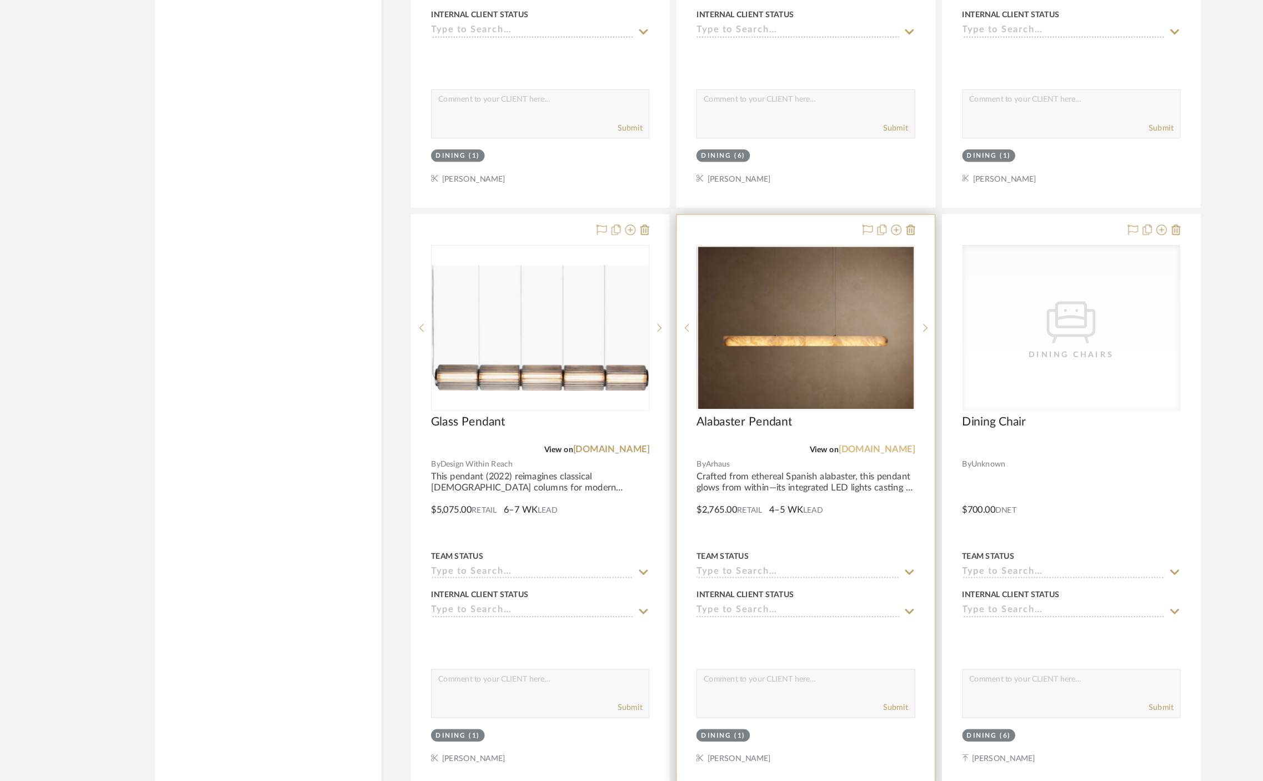
click at [807, 465] on link "[DOMAIN_NAME]" at bounding box center [801, 463] width 65 height 8
